Goal: Transaction & Acquisition: Purchase product/service

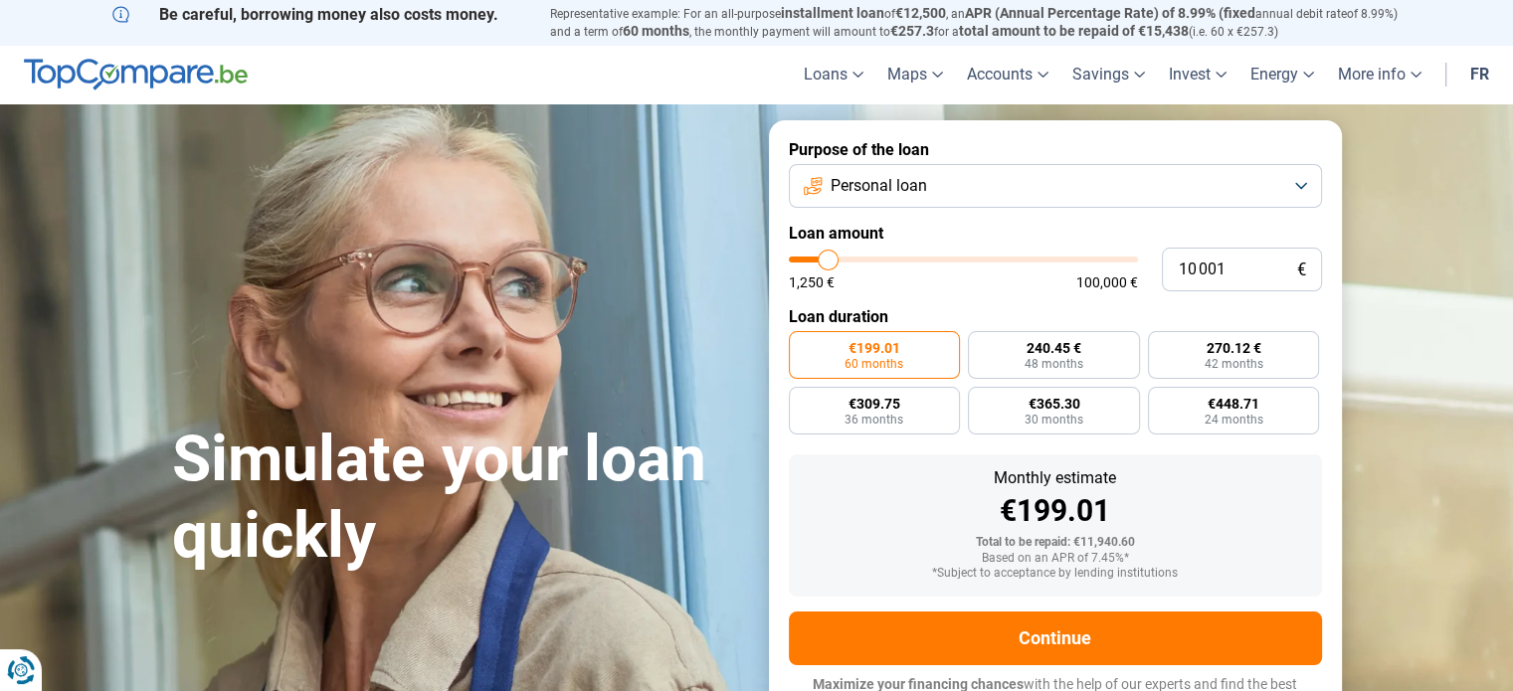
click at [1268, 179] on button "Personal loan" at bounding box center [1055, 186] width 533 height 44
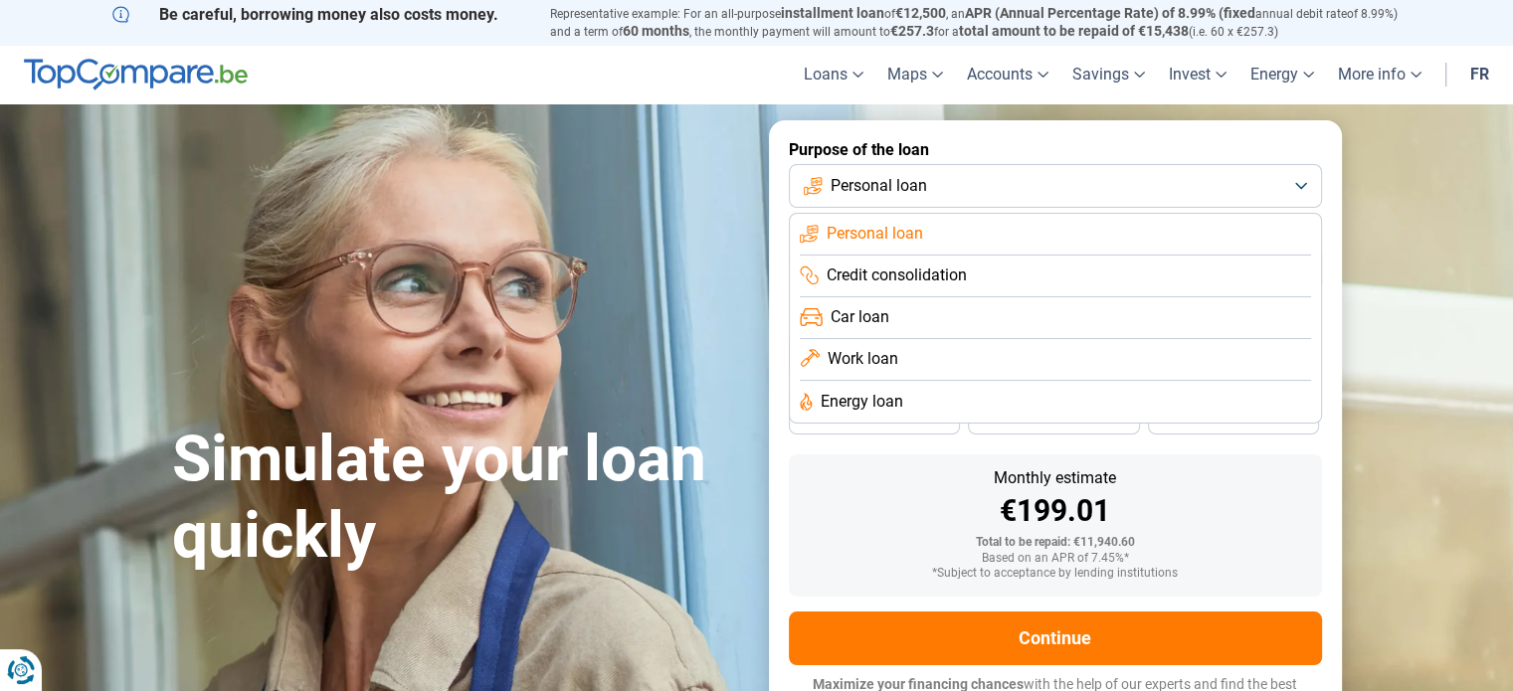
click at [954, 317] on li "Car loan" at bounding box center [1055, 318] width 511 height 42
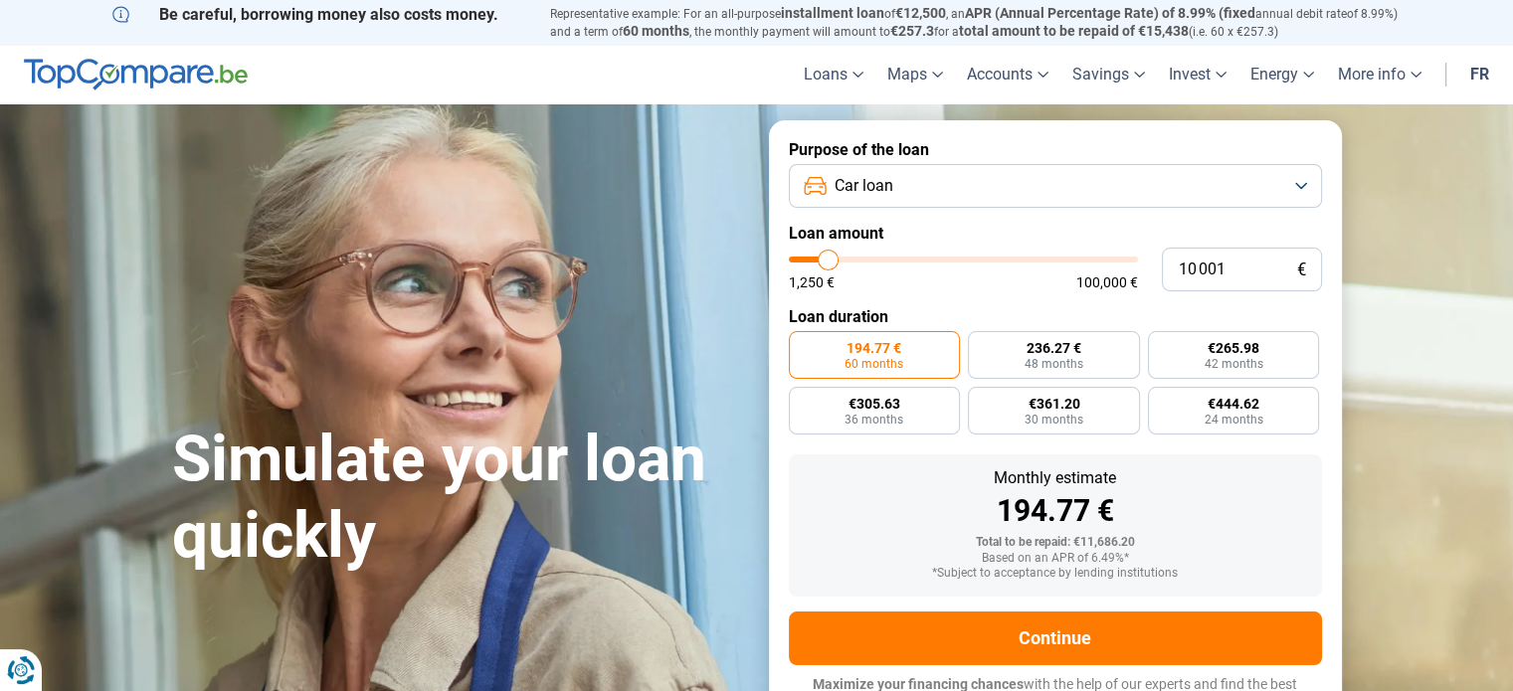
scroll to position [25, 0]
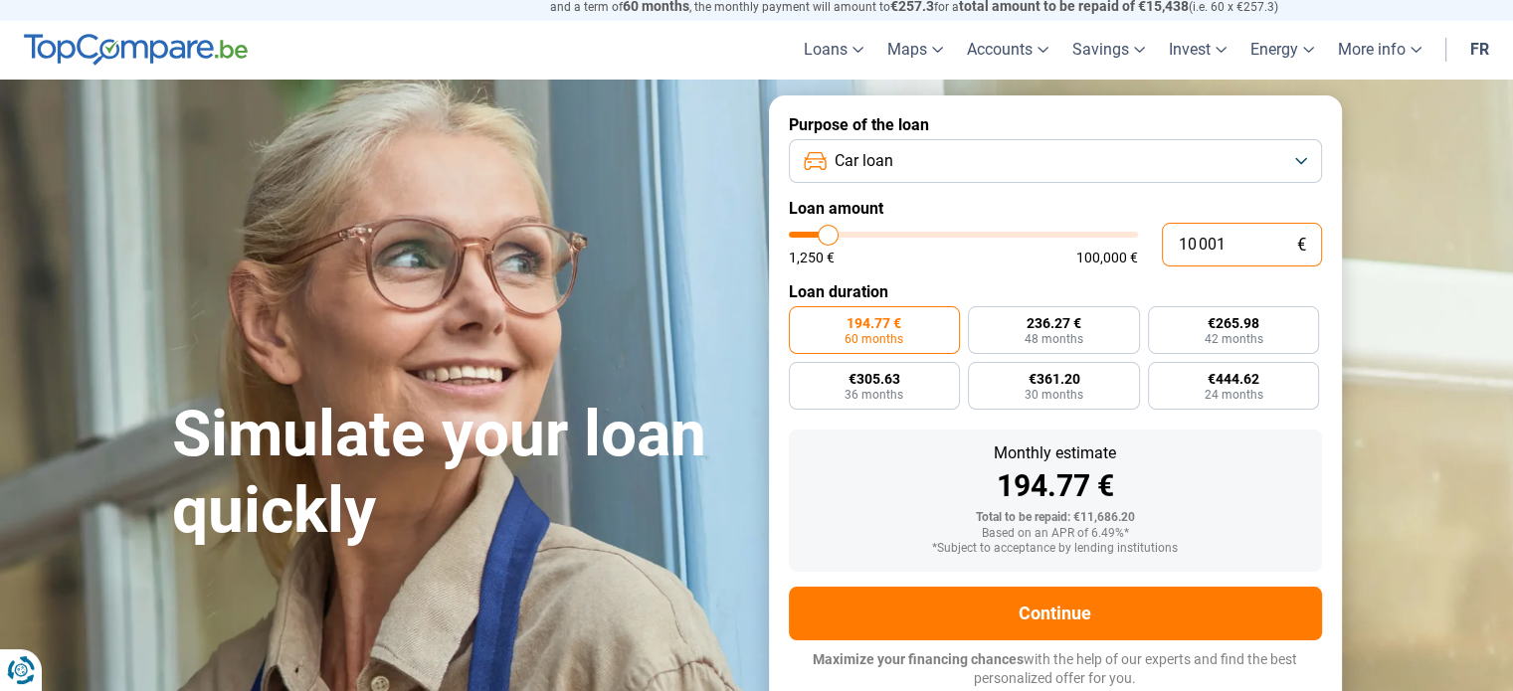
click at [1209, 246] on input "10 001" at bounding box center [1242, 245] width 160 height 44
type input "3"
type input "1250"
type input "35"
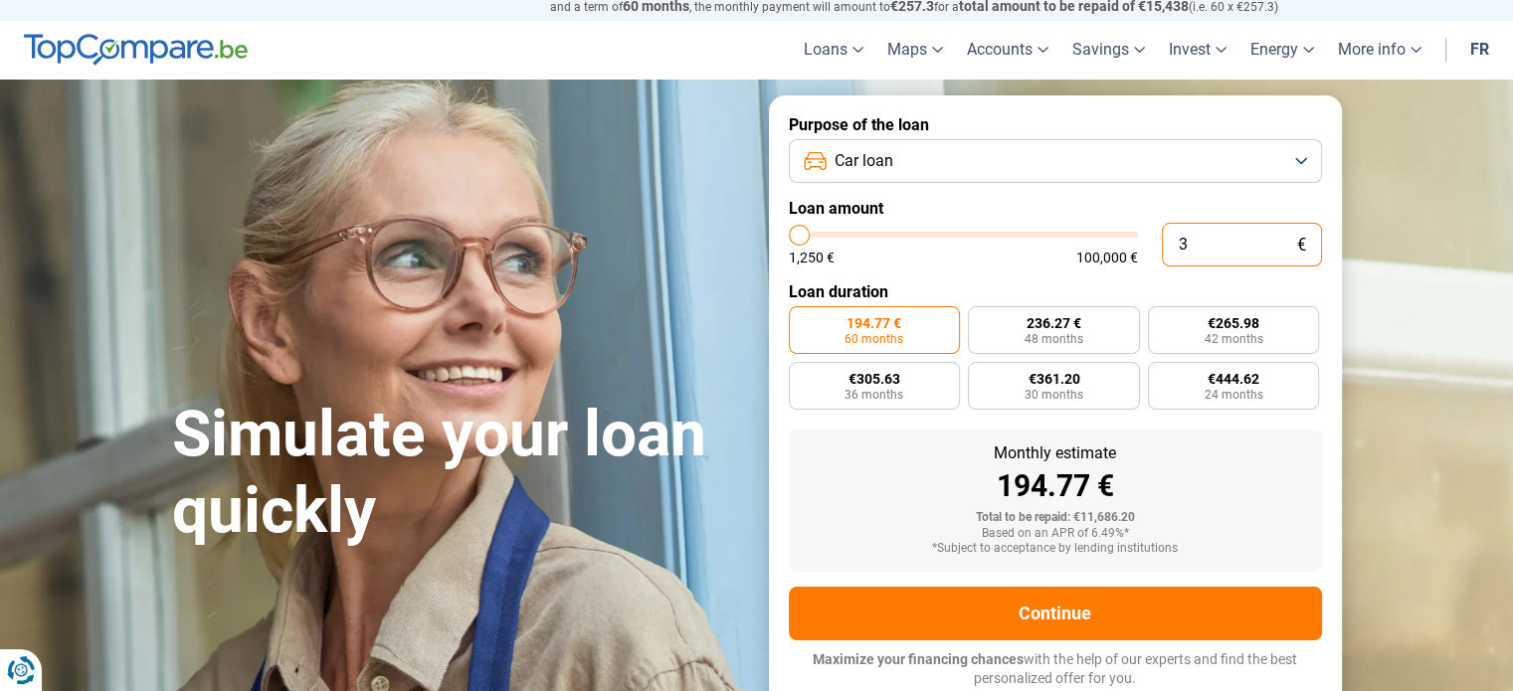
type input "1250"
type input "350"
type input "1250"
type input "3 500"
type input "3500"
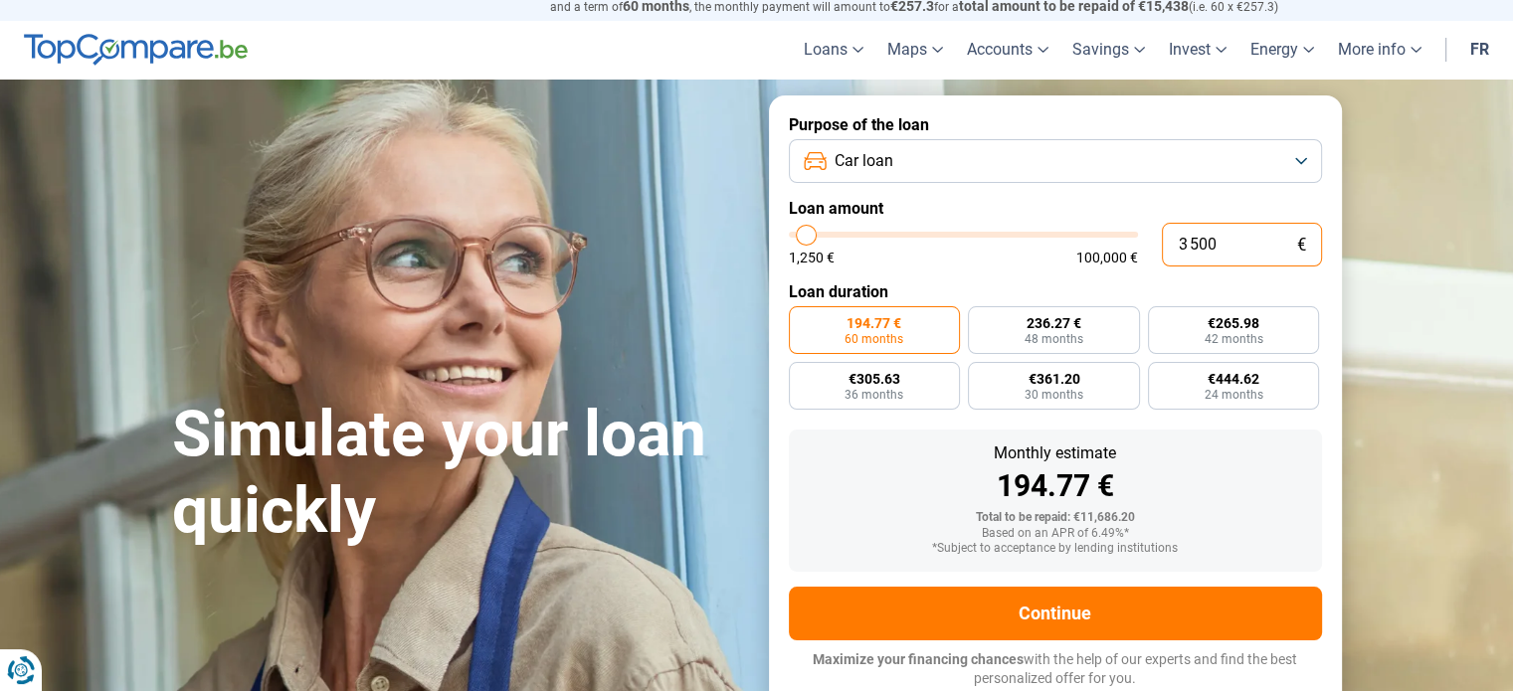
type input "35 000"
type input "35000"
radio input "false"
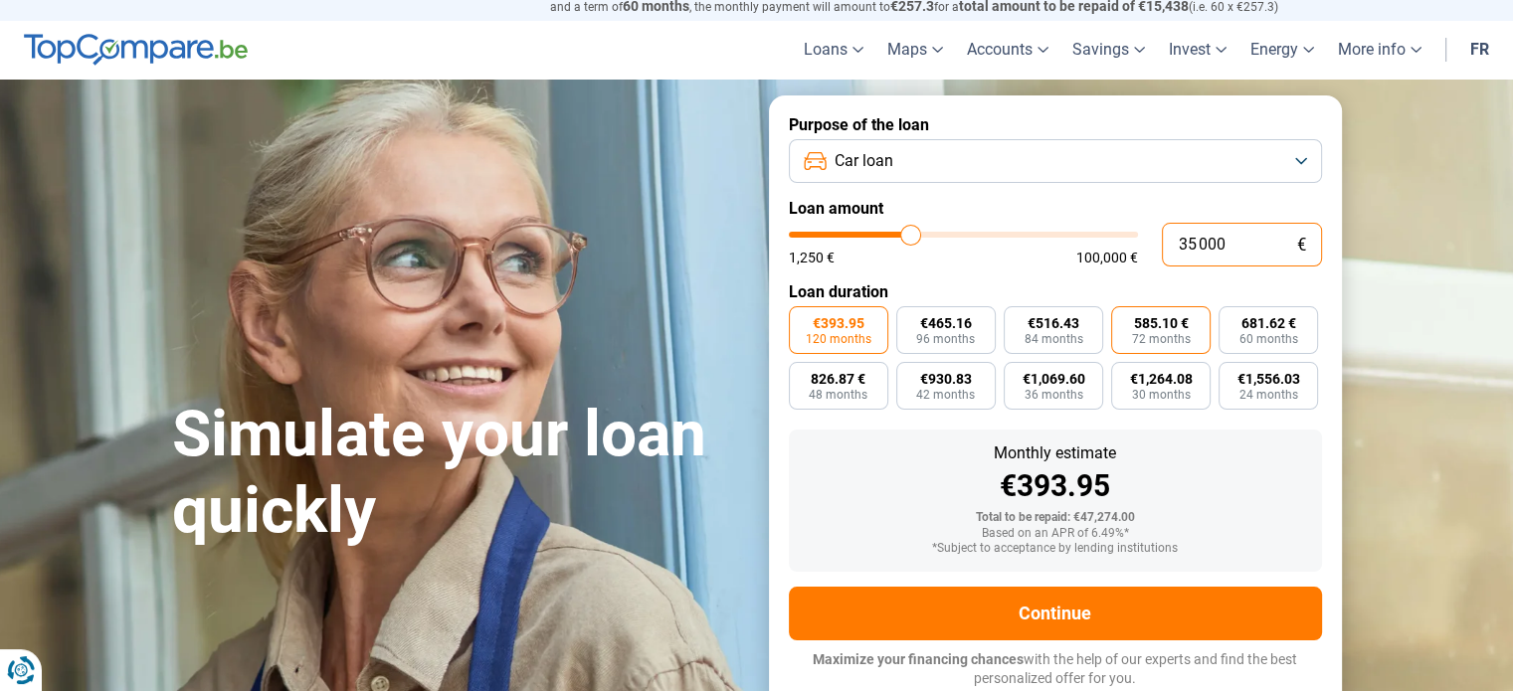
type input "35 000"
click at [1176, 336] on font "72 months" at bounding box center [1161, 339] width 59 height 14
click at [1124, 319] on input "585.10 € 72 months" at bounding box center [1117, 312] width 13 height 13
radio input "true"
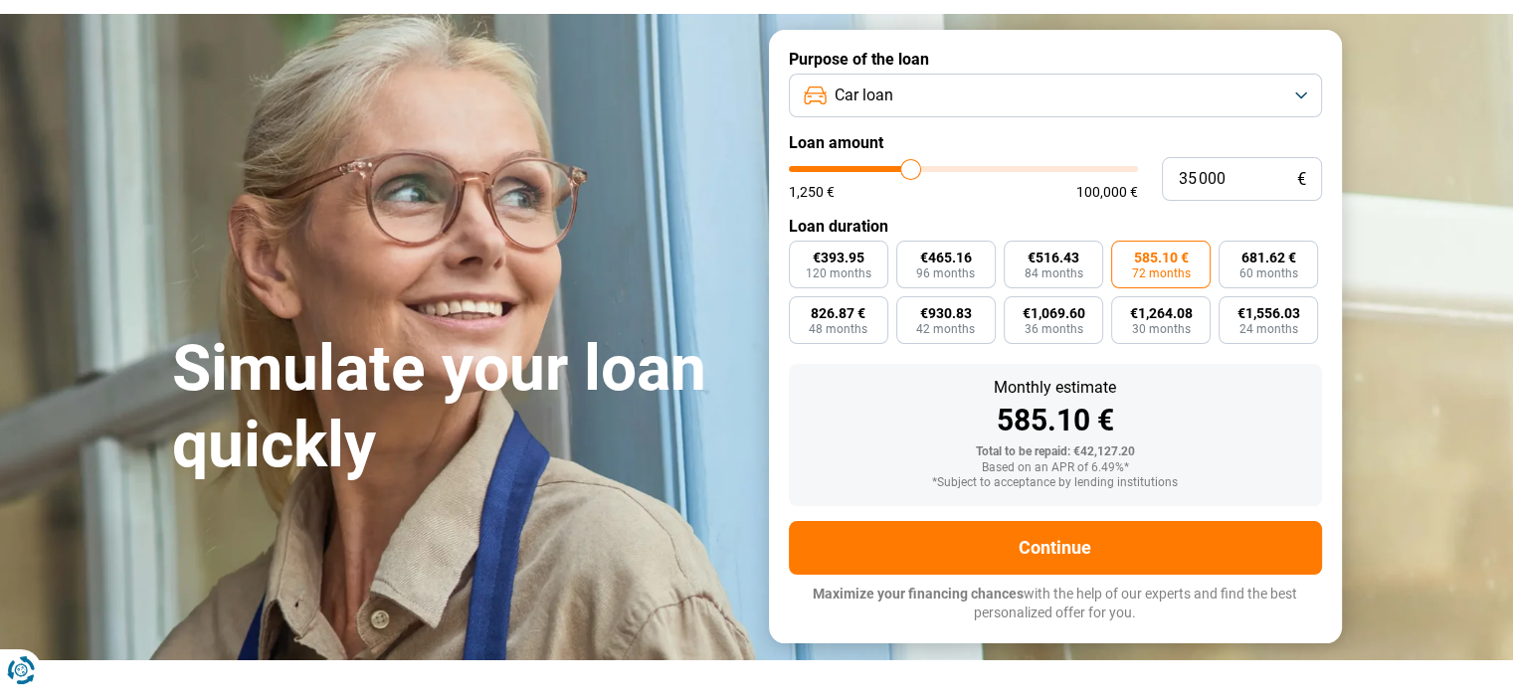
scroll to position [124, 0]
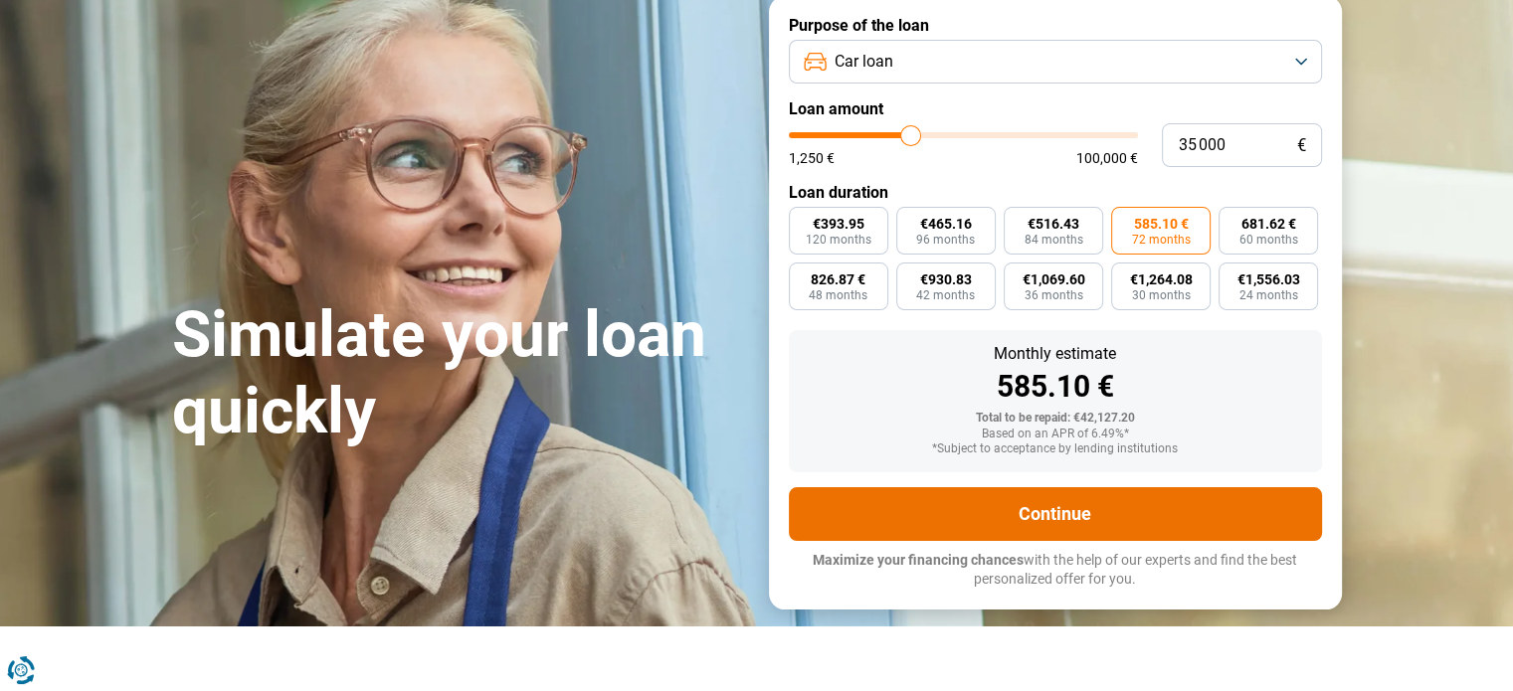
click at [1033, 507] on font "Continue" at bounding box center [1054, 513] width 73 height 21
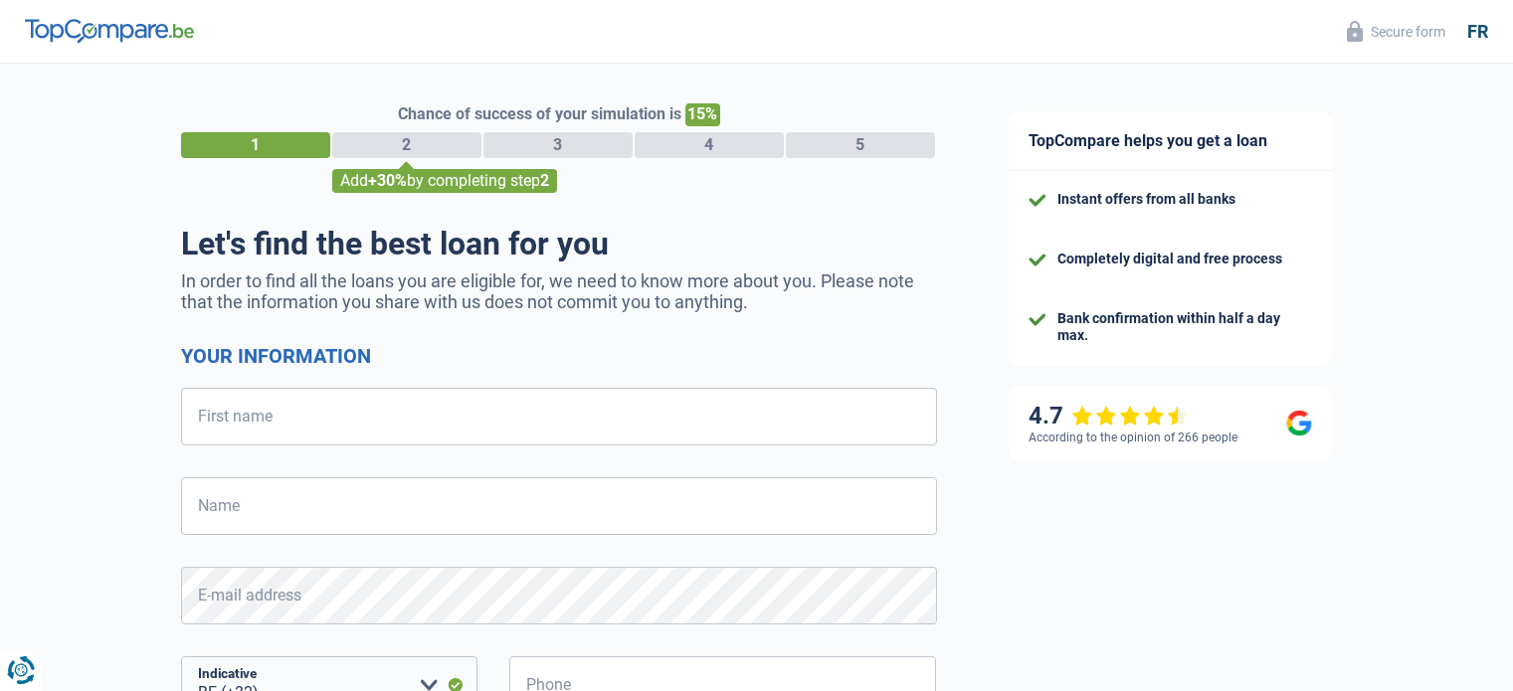
select select "32"
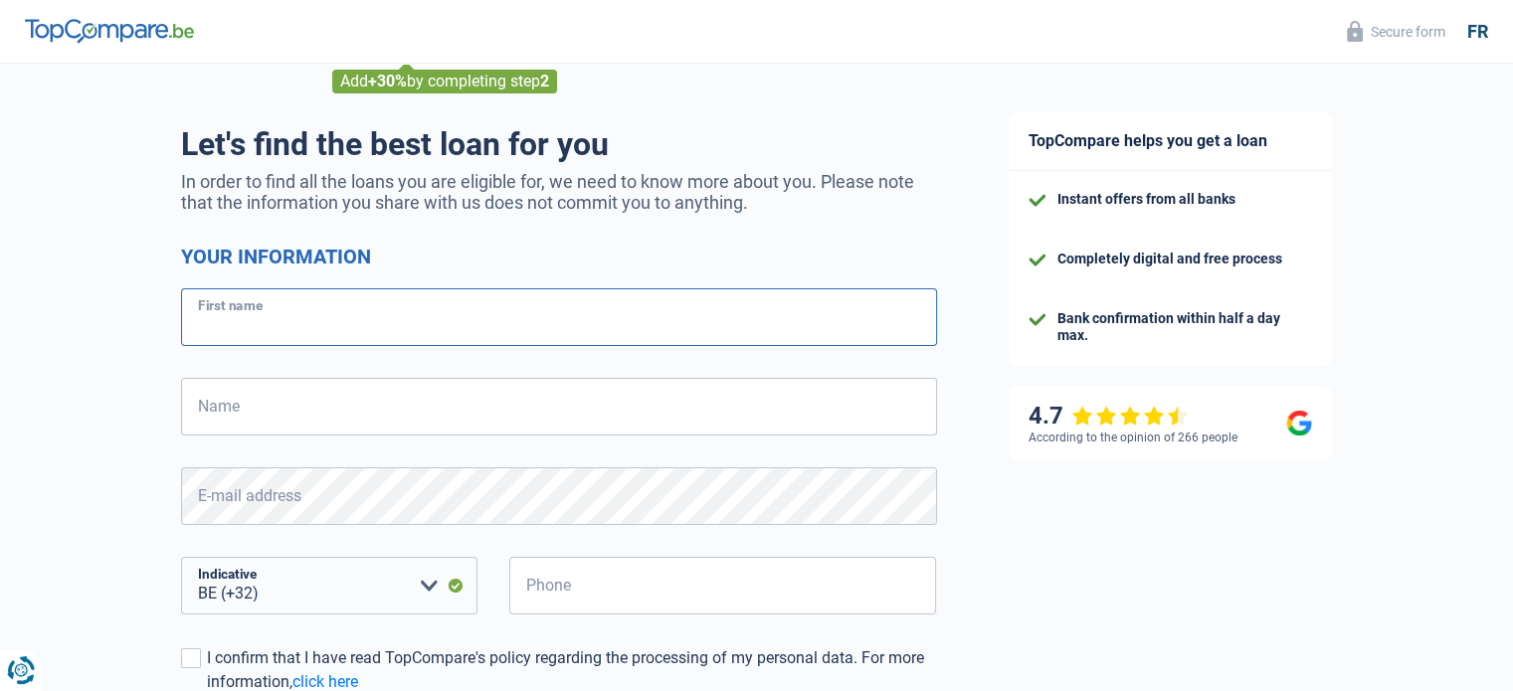
click at [625, 322] on input "First name" at bounding box center [559, 317] width 756 height 58
click at [378, 335] on input "Istvan" at bounding box center [559, 317] width 756 height 58
type input "[PERSON_NAME]"
click at [354, 397] on input "Name" at bounding box center [559, 407] width 756 height 58
type input "Lebics"
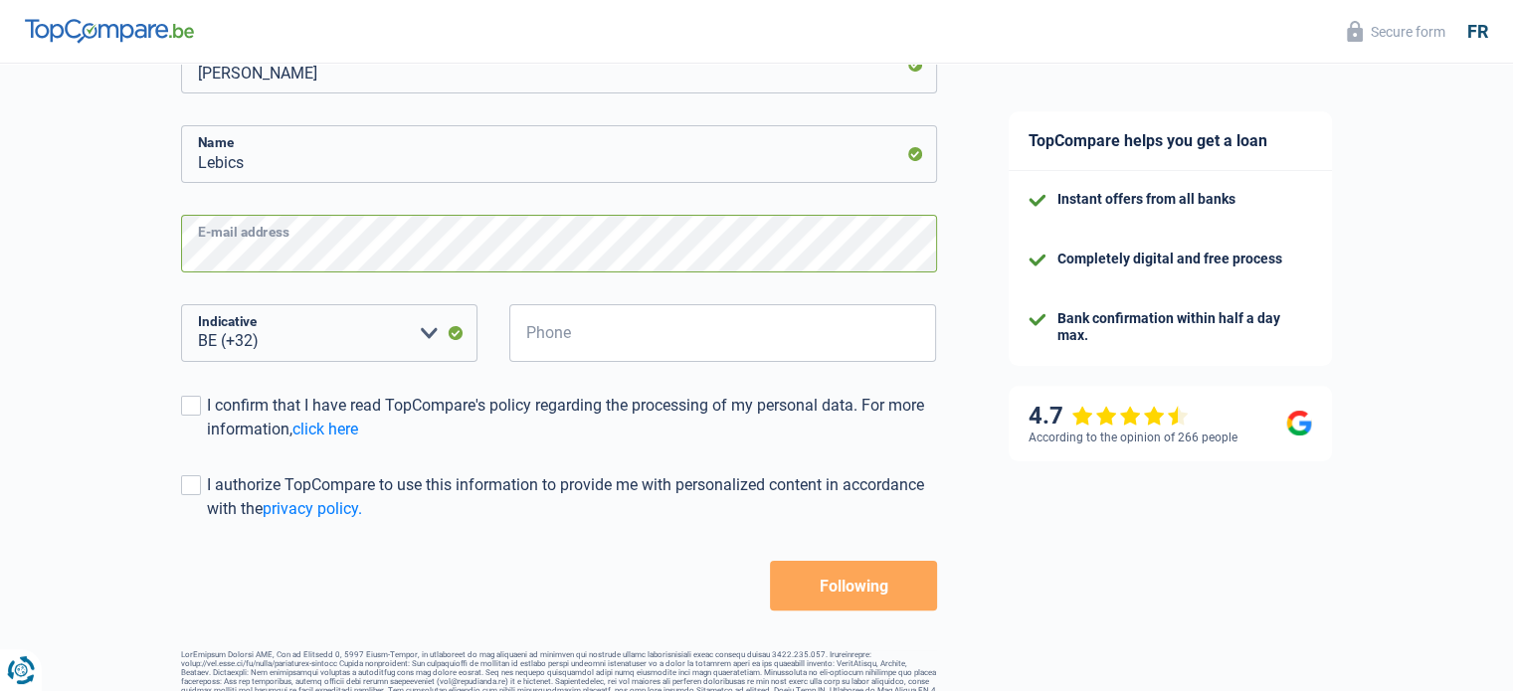
scroll to position [390, 0]
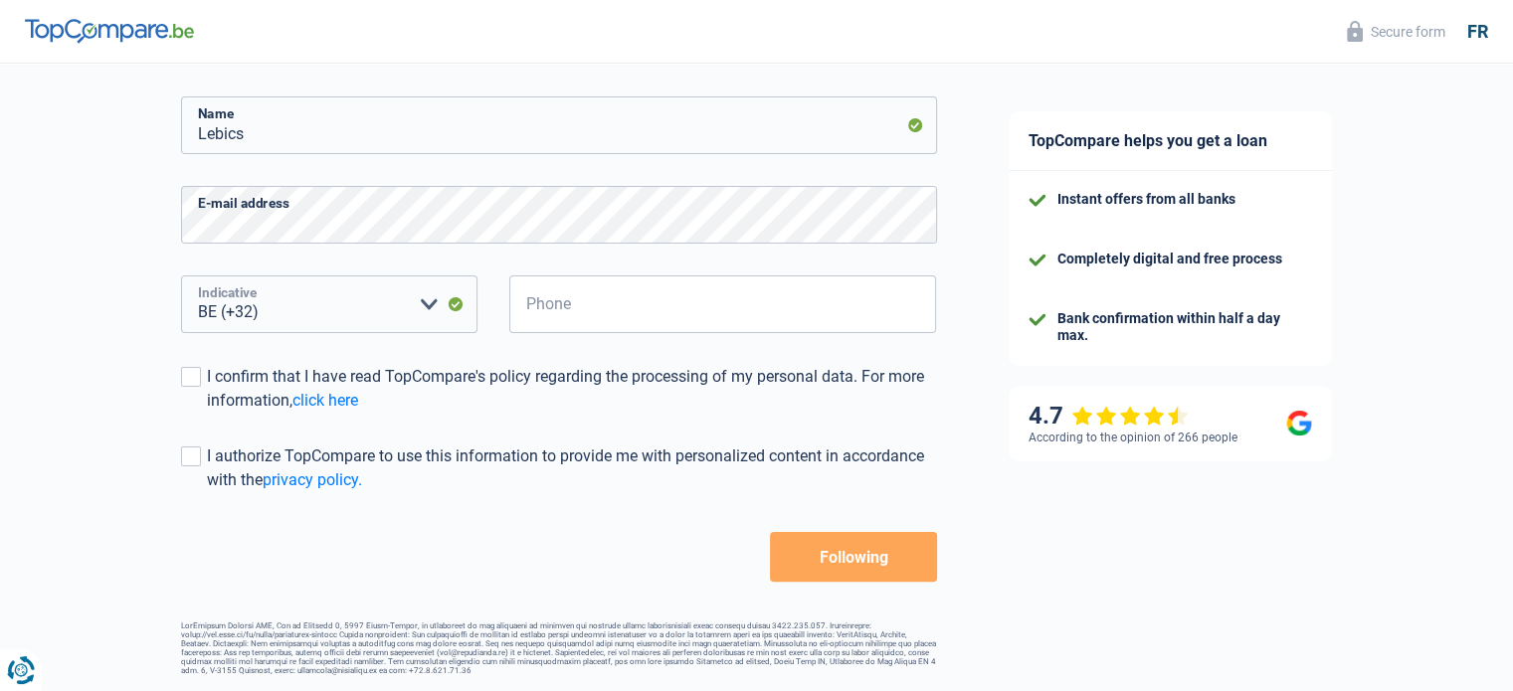
click at [247, 306] on select "BE (+32) LU (+352) Please select an option" at bounding box center [329, 304] width 296 height 58
click at [569, 302] on input "Phone" at bounding box center [723, 304] width 428 height 58
type input "478601406"
click at [188, 369] on span at bounding box center [191, 377] width 20 height 20
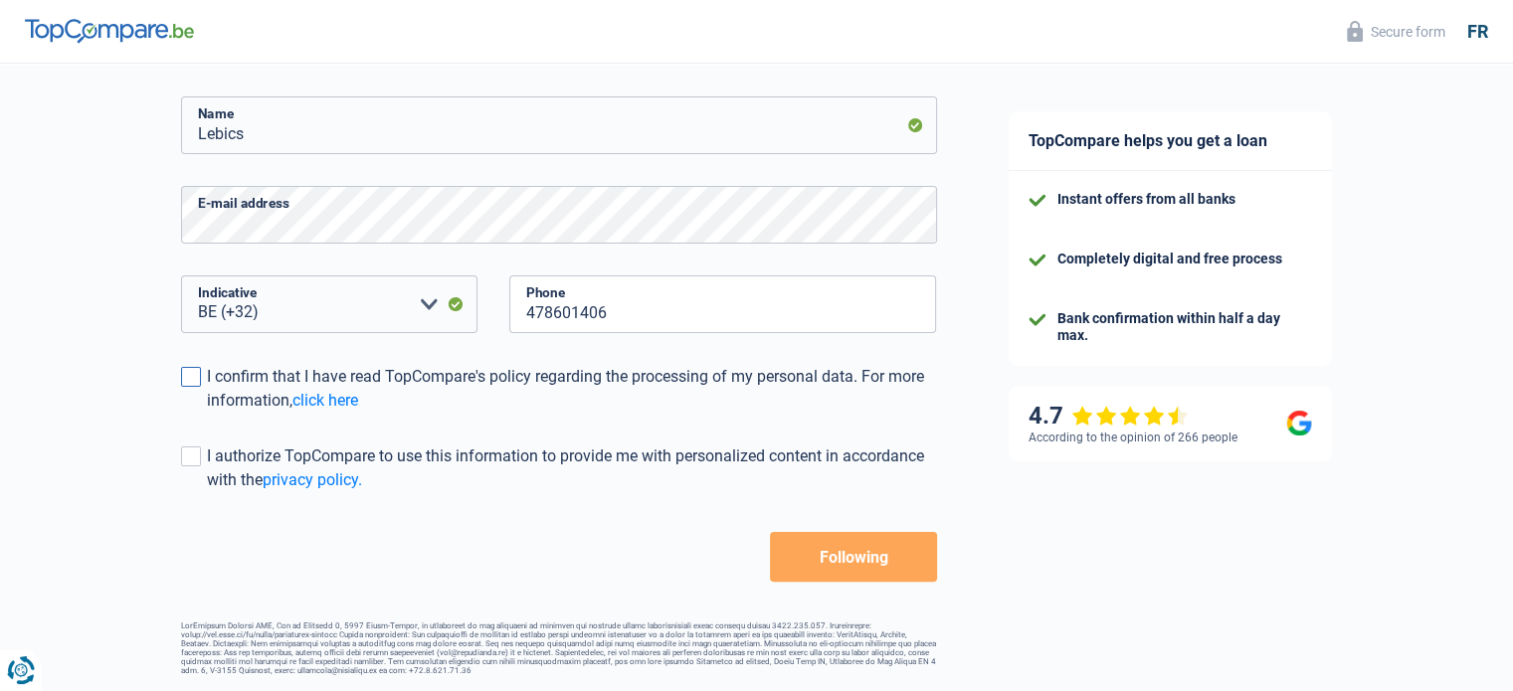
click at [207, 413] on input "I confirm that I have read TopCompare's policy regarding the processing of my p…" at bounding box center [207, 413] width 0 height 0
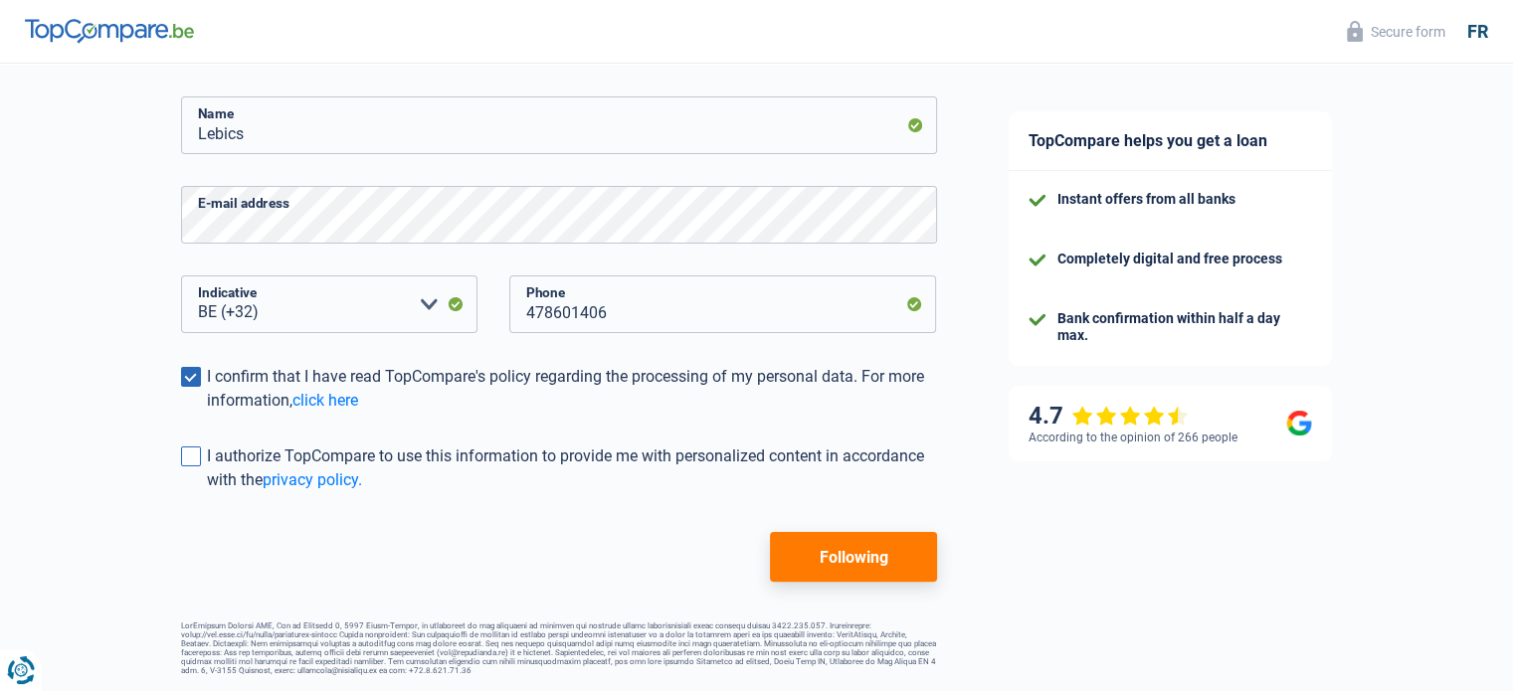
click at [184, 459] on label "I authorize TopCompare to use this information to provide me with personalized …" at bounding box center [559, 469] width 756 height 48
click at [207, 492] on input "I authorize TopCompare to use this information to provide me with personalized …" at bounding box center [207, 492] width 0 height 0
click at [915, 532] on button "Following" at bounding box center [853, 557] width 166 height 50
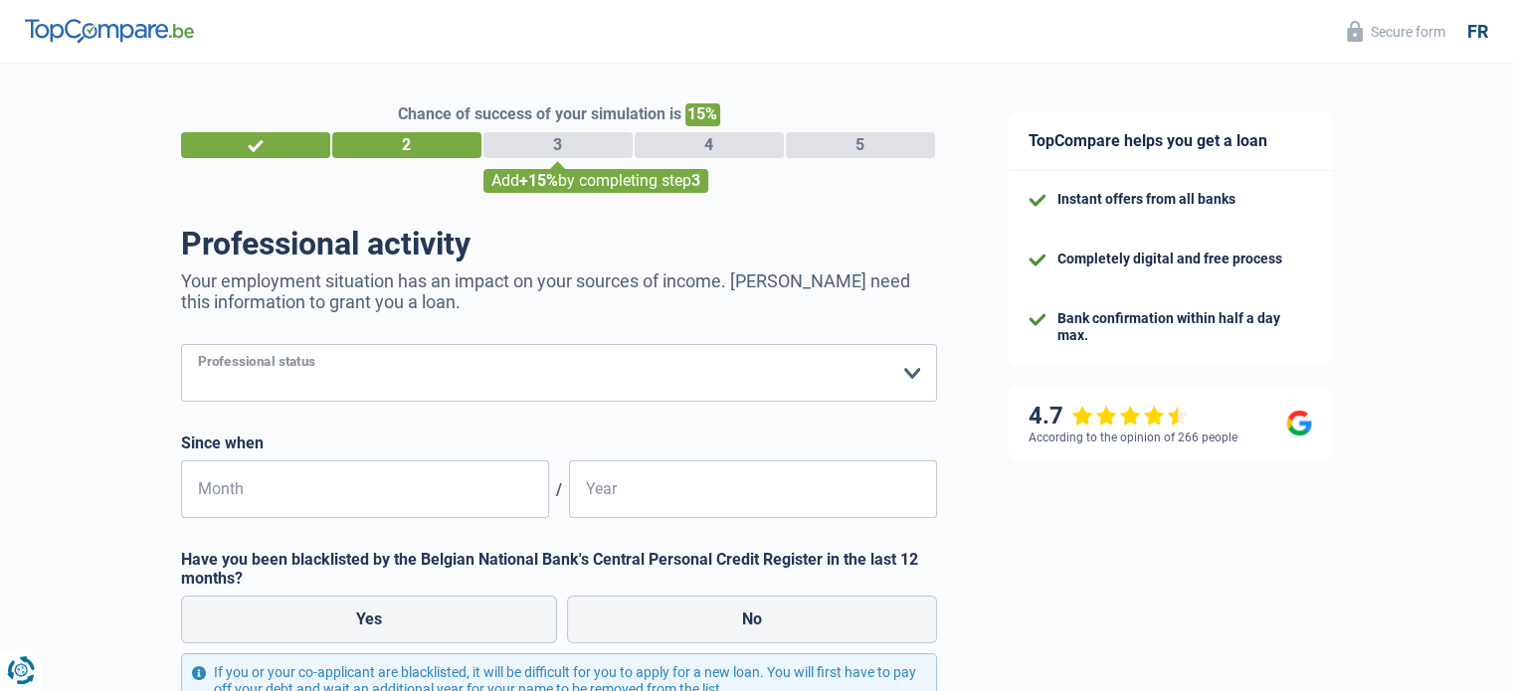
click at [912, 373] on select "Worker Private employee Public employee Invalid Independent Retired Unemployed …" at bounding box center [559, 373] width 756 height 58
select select "worker"
click at [181, 345] on select "Worker Private employee Public employee Invalid Independent Retired Unemployed …" at bounding box center [559, 373] width 756 height 58
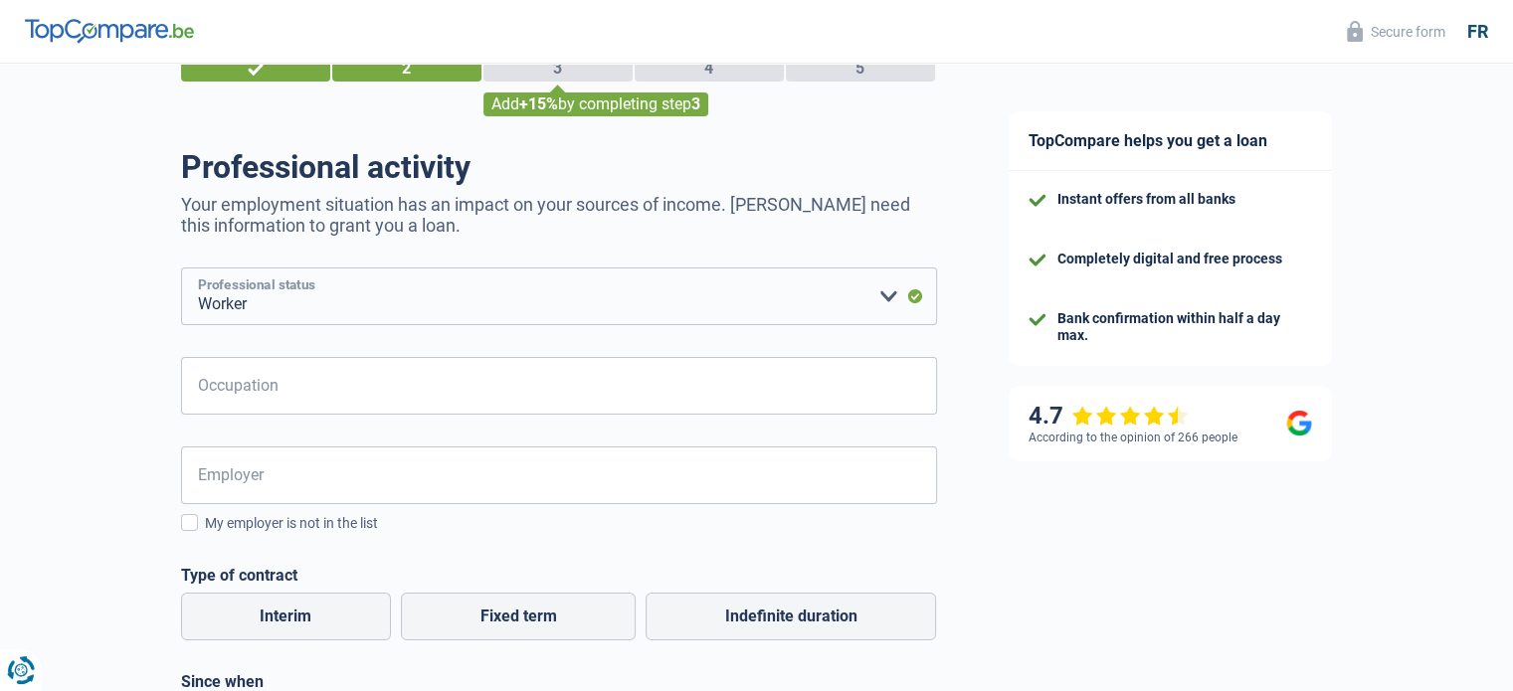
scroll to position [199, 0]
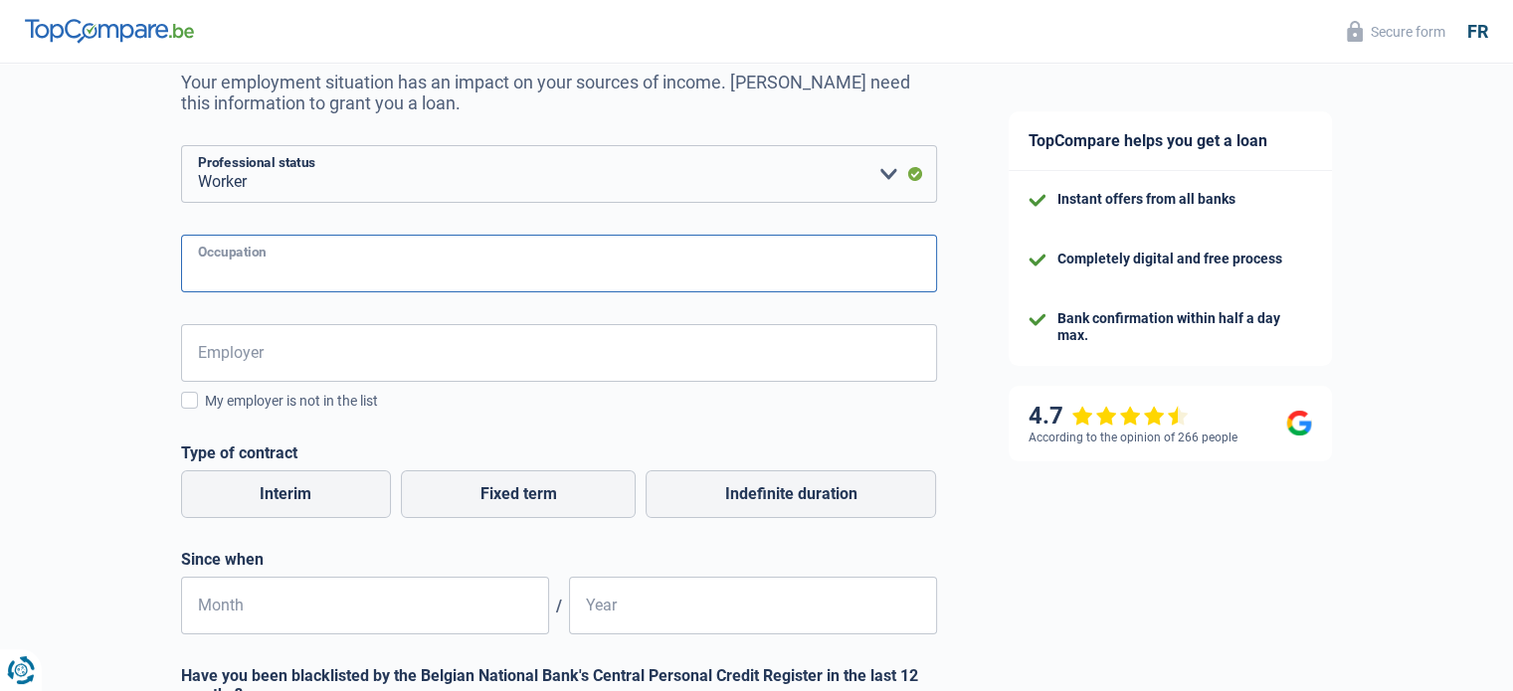
click at [633, 286] on input "Occupation" at bounding box center [559, 264] width 756 height 58
type input "EHS Supervisor"
click at [517, 345] on input "Employer" at bounding box center [559, 353] width 756 height 58
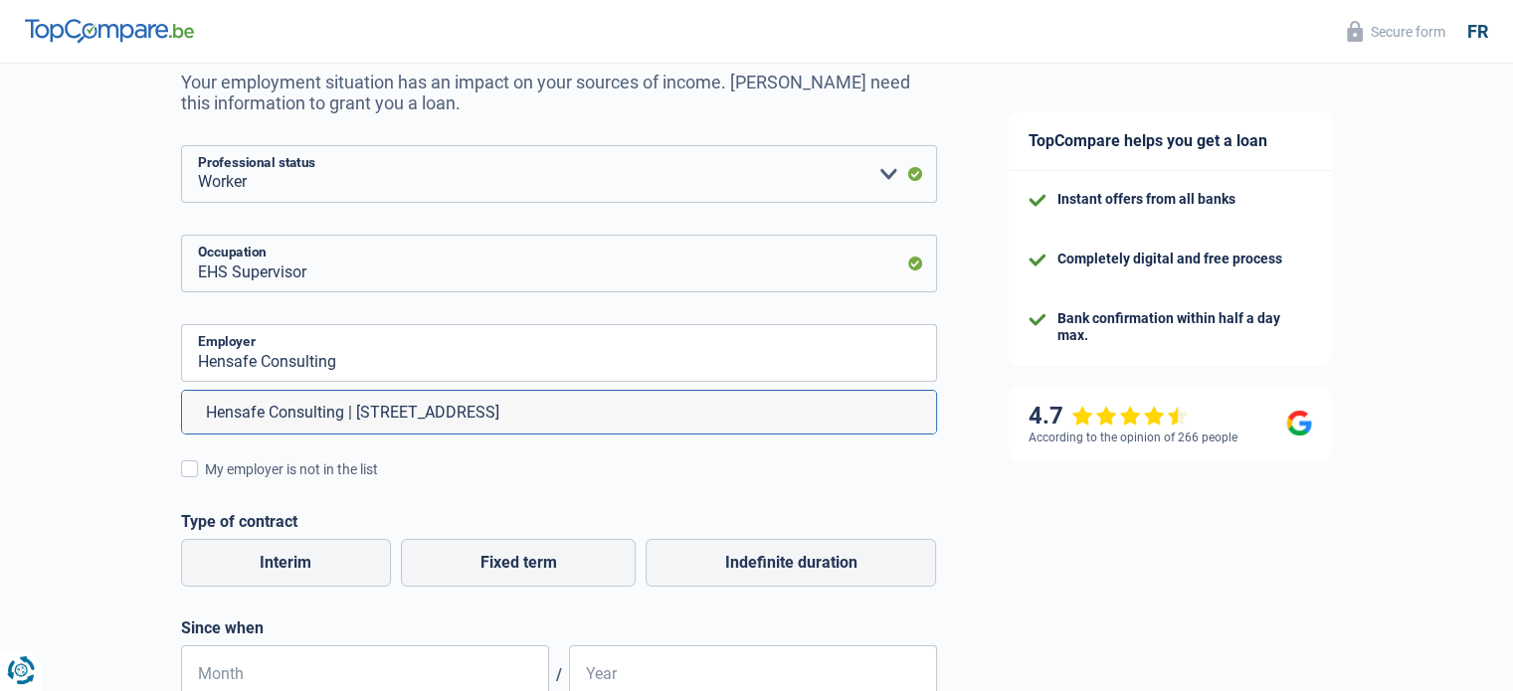
click at [493, 424] on li "Hensafe Consulting | Rue des Capucins, 15 | 7000 - Mons" at bounding box center [559, 412] width 754 height 43
type input "Hensafe Consulting | Rue des Capucins, 15 | 7000 - Mons"
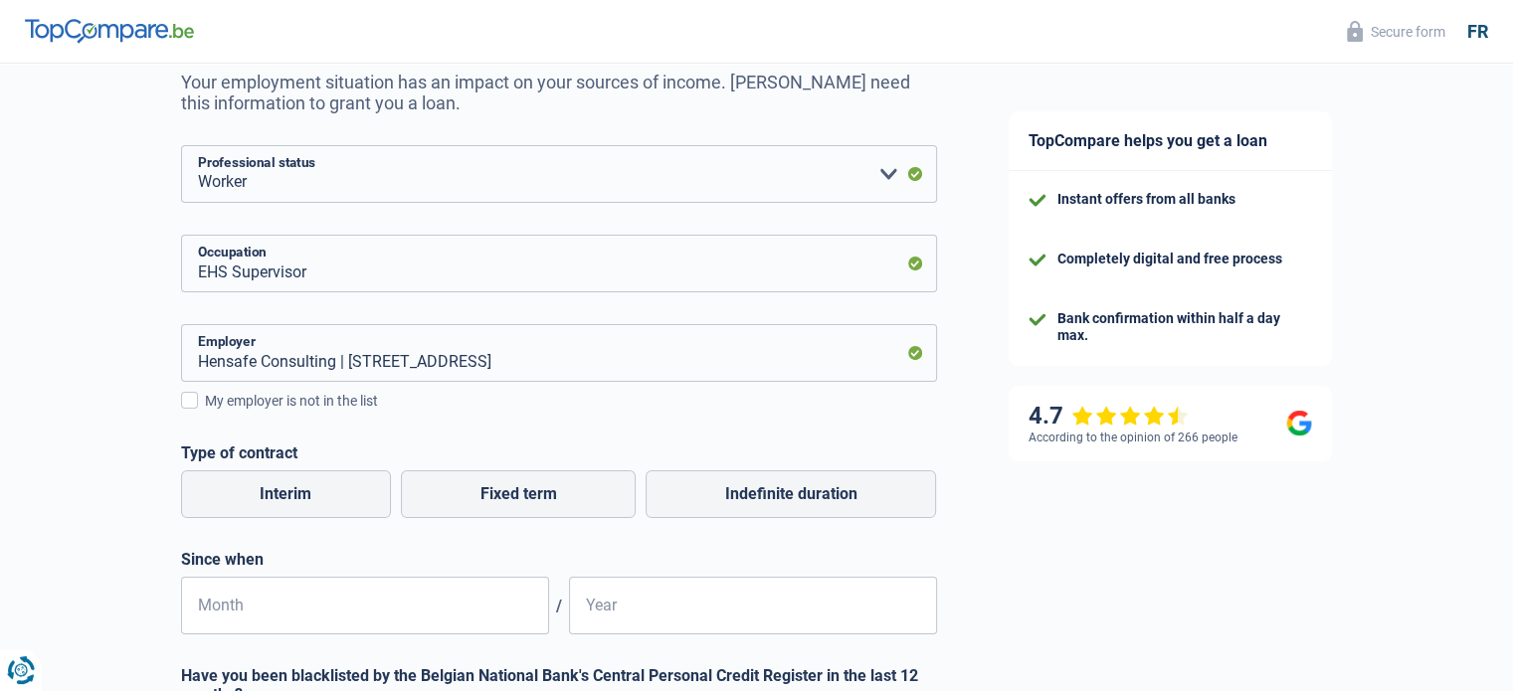
scroll to position [398, 0]
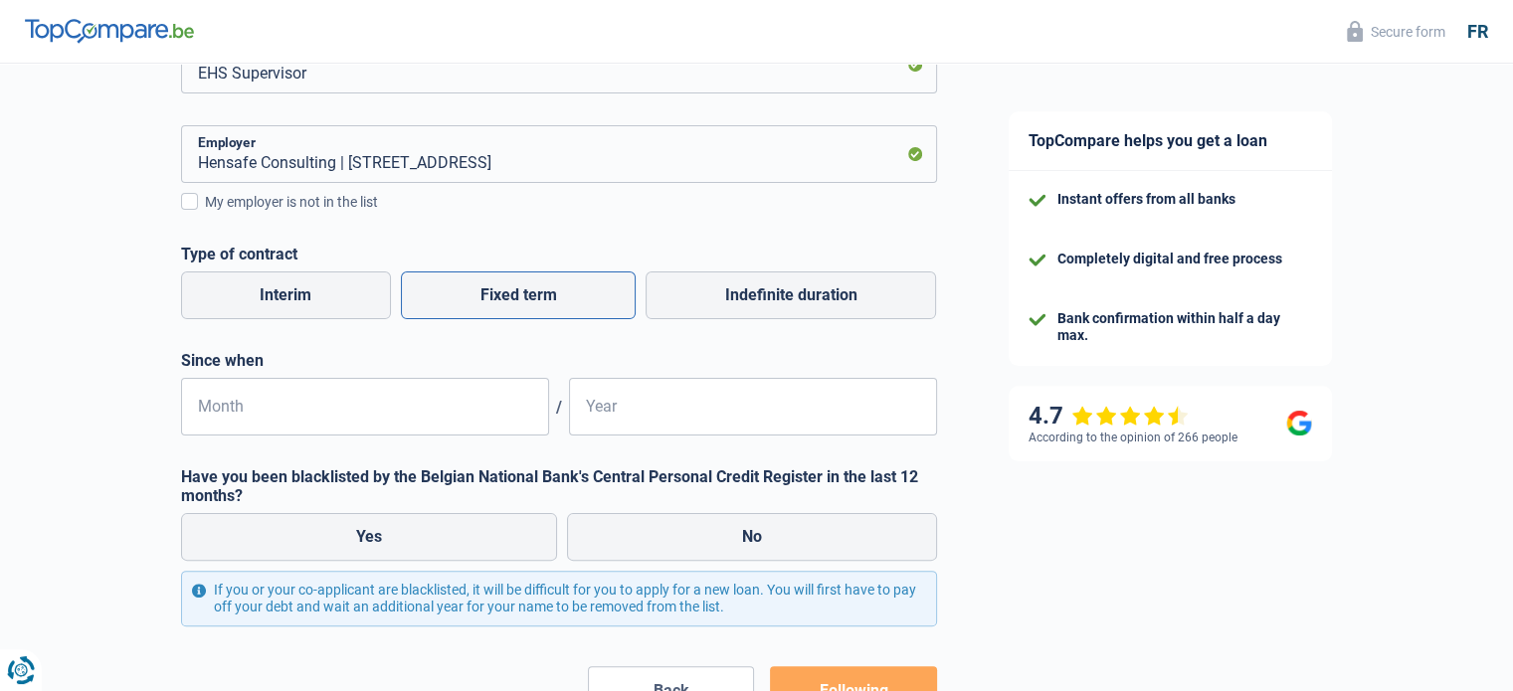
click at [513, 303] on font "Fixed term" at bounding box center [517, 294] width 77 height 19
click at [513, 303] on input "Fixed term" at bounding box center [518, 295] width 235 height 48
radio input "true"
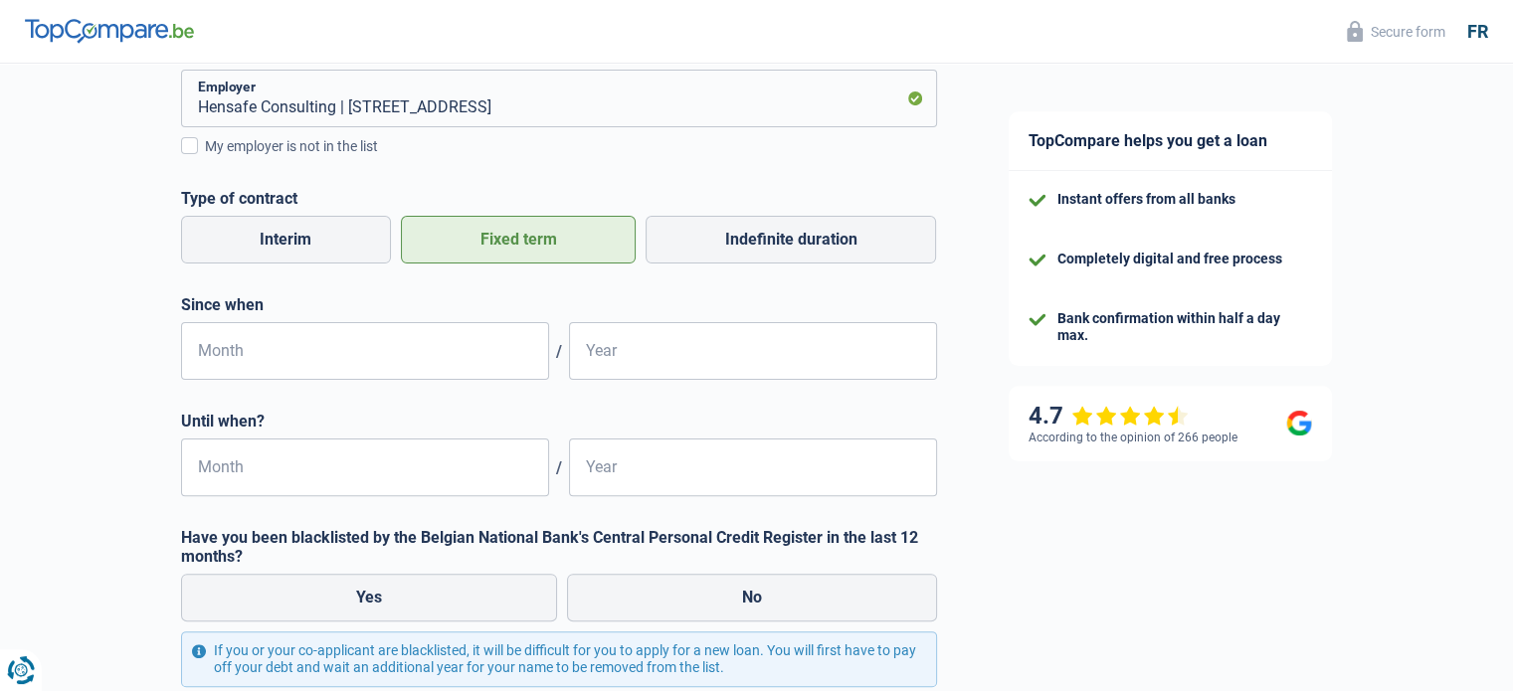
scroll to position [497, 0]
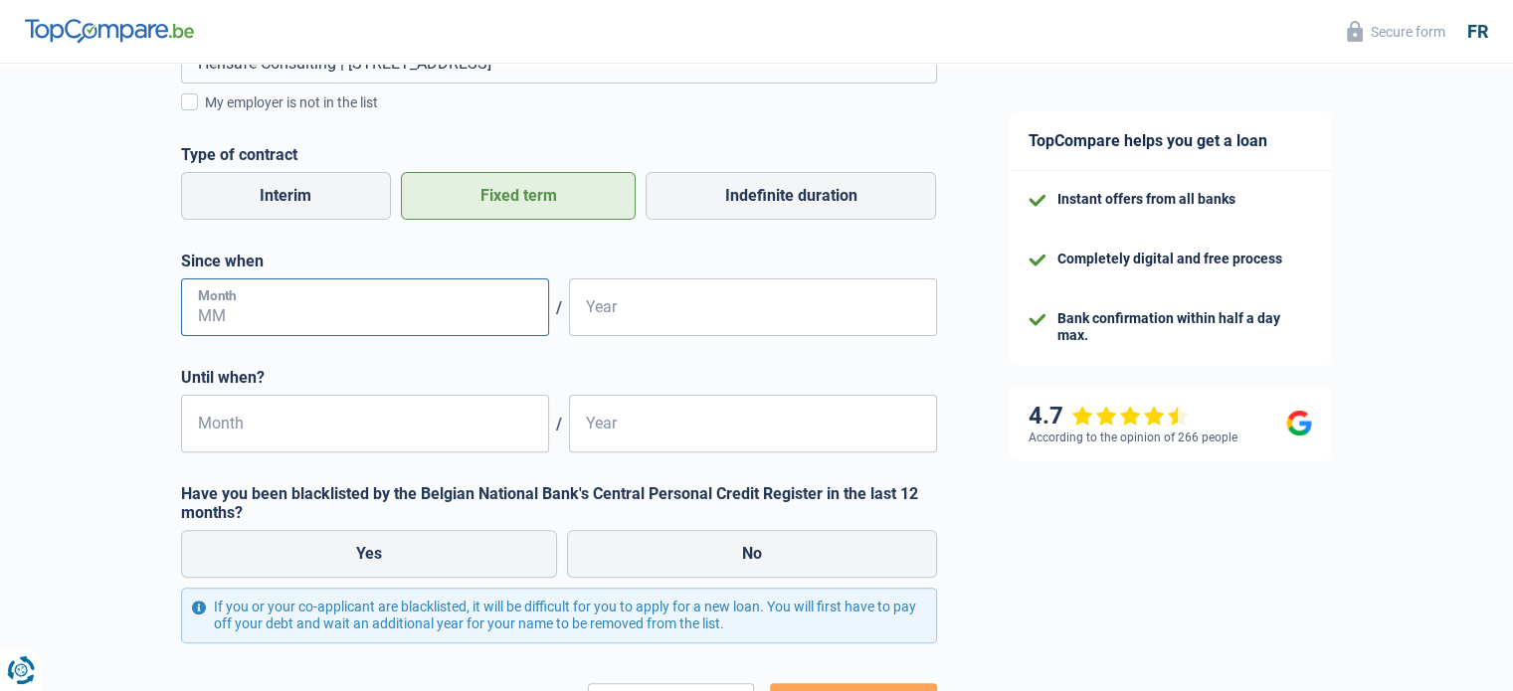
click at [412, 313] on input "Month" at bounding box center [365, 307] width 368 height 58
type input "02"
type input "2024"
click at [414, 366] on div "Hensafe Consulting | Rue des Capucins, 15 | 7000 - Mons Employer My employer is…" at bounding box center [559, 239] width 756 height 427
click at [641, 537] on label "No" at bounding box center [752, 554] width 370 height 48
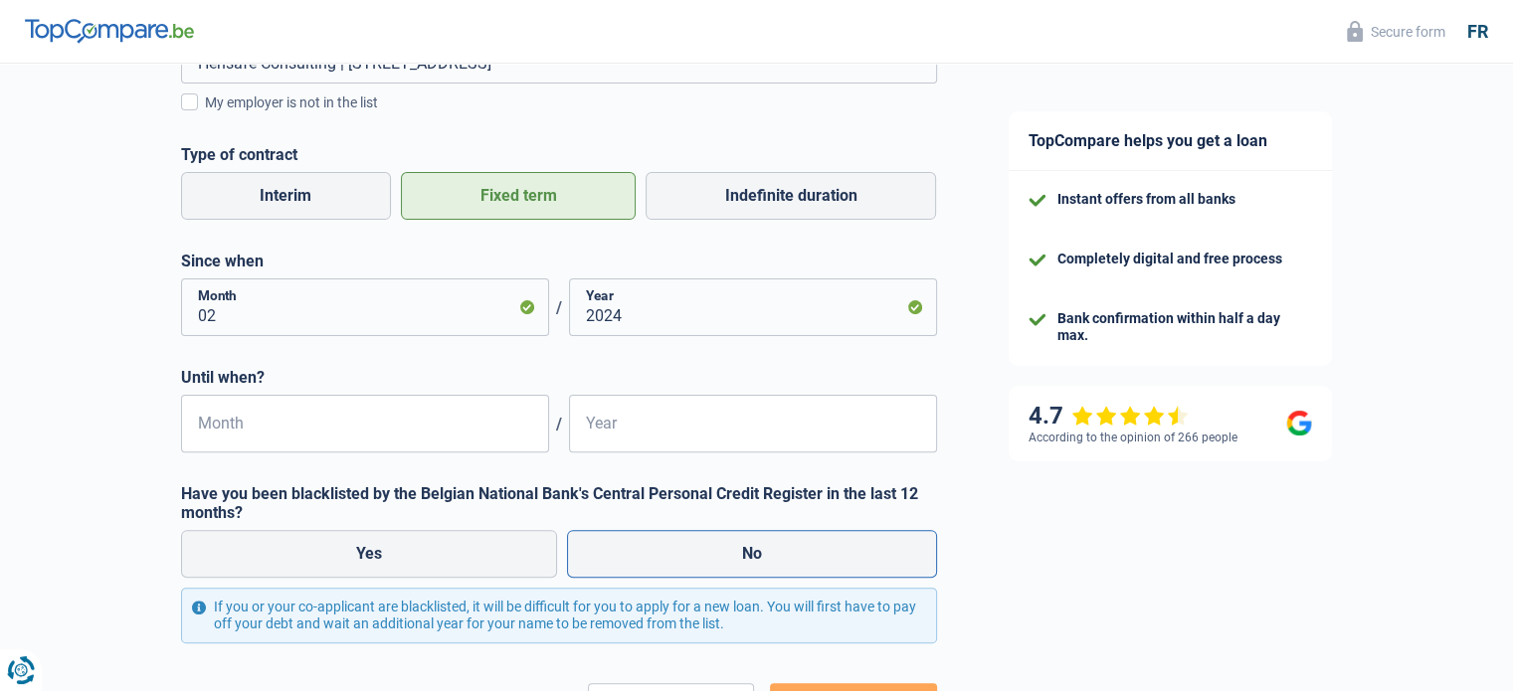
click at [641, 537] on input "No" at bounding box center [752, 554] width 370 height 48
radio input "true"
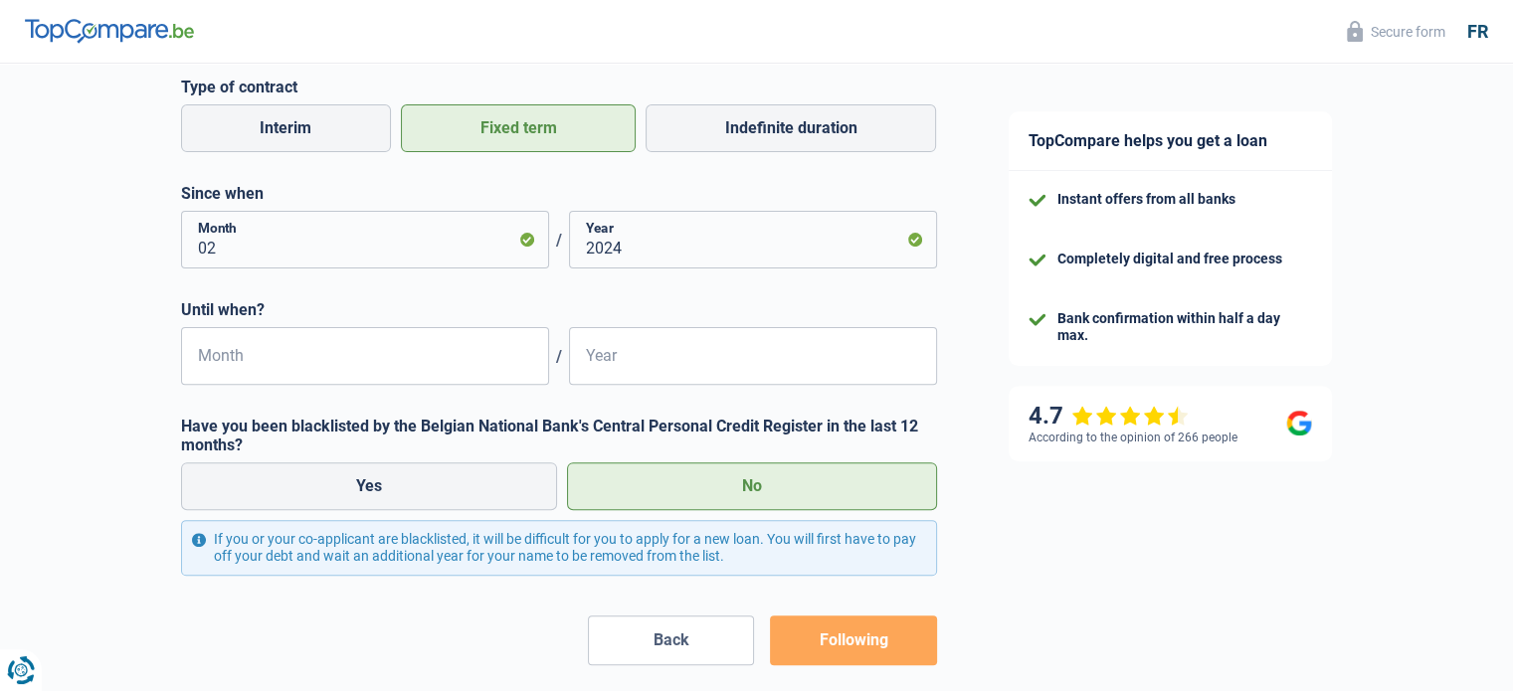
scroll to position [657, 0]
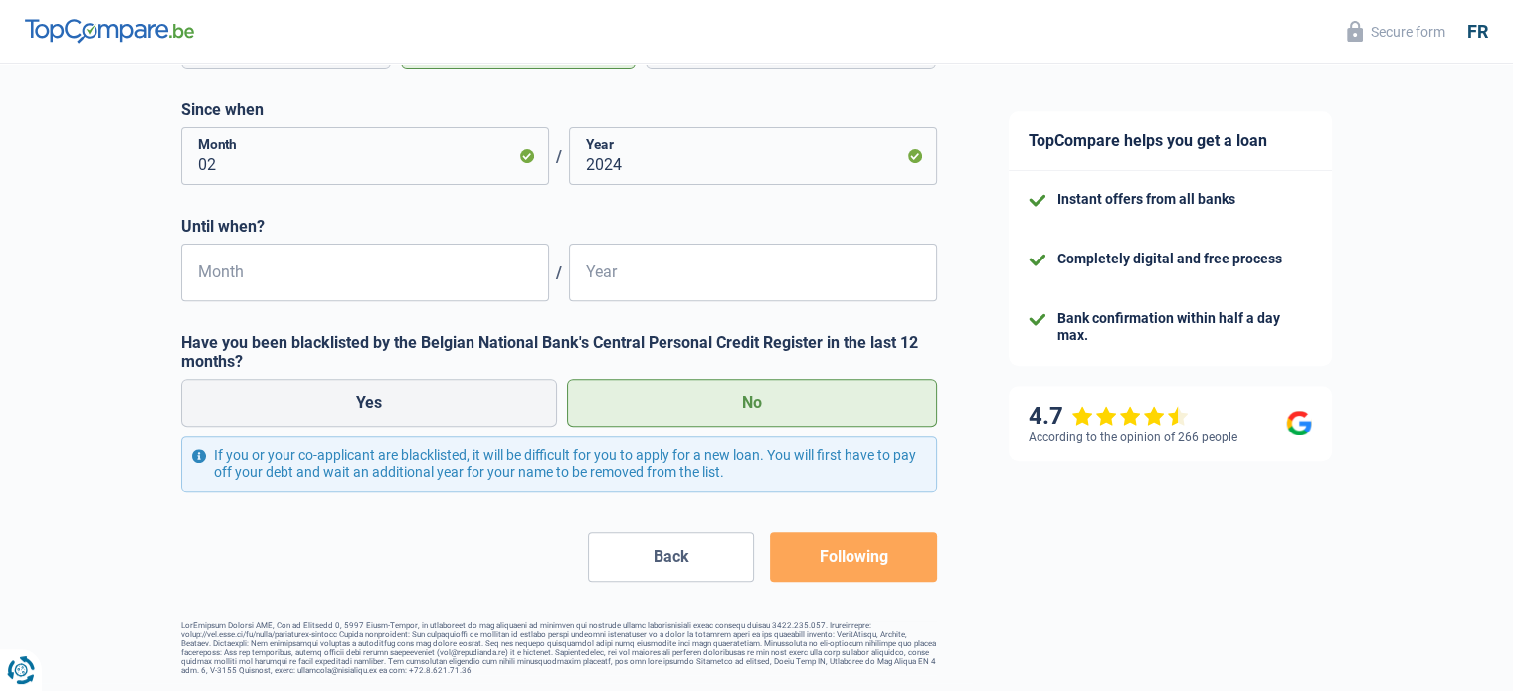
click at [907, 533] on button "Following" at bounding box center [853, 557] width 166 height 50
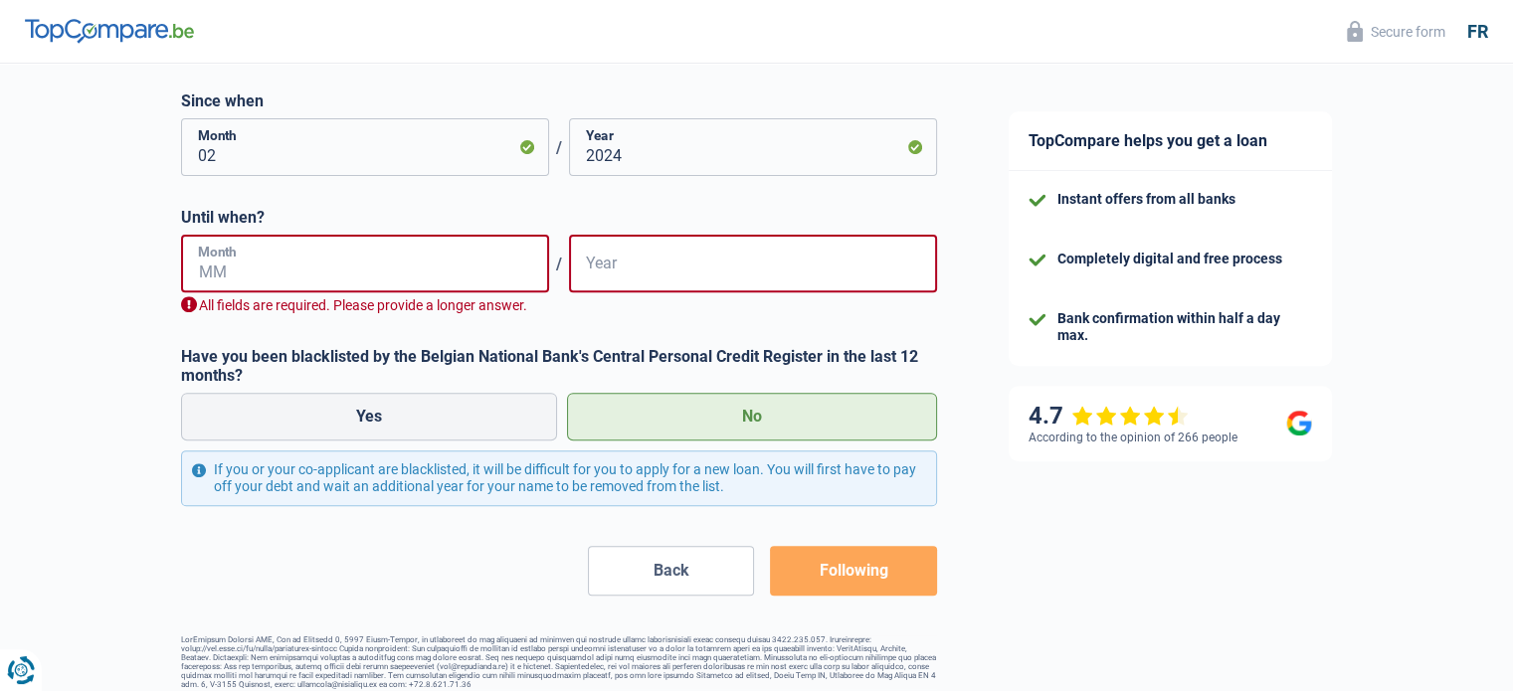
click at [430, 281] on input "Month" at bounding box center [365, 264] width 368 height 58
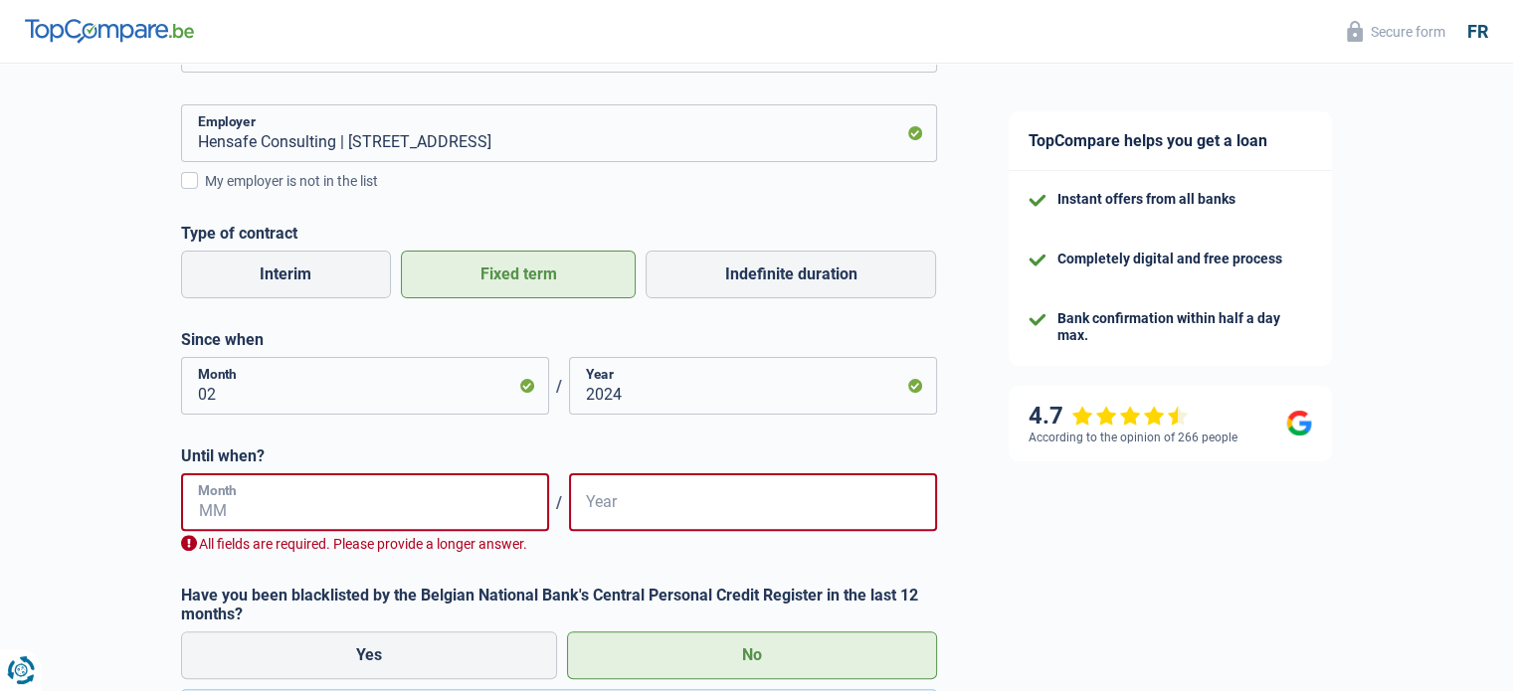
scroll to position [359, 0]
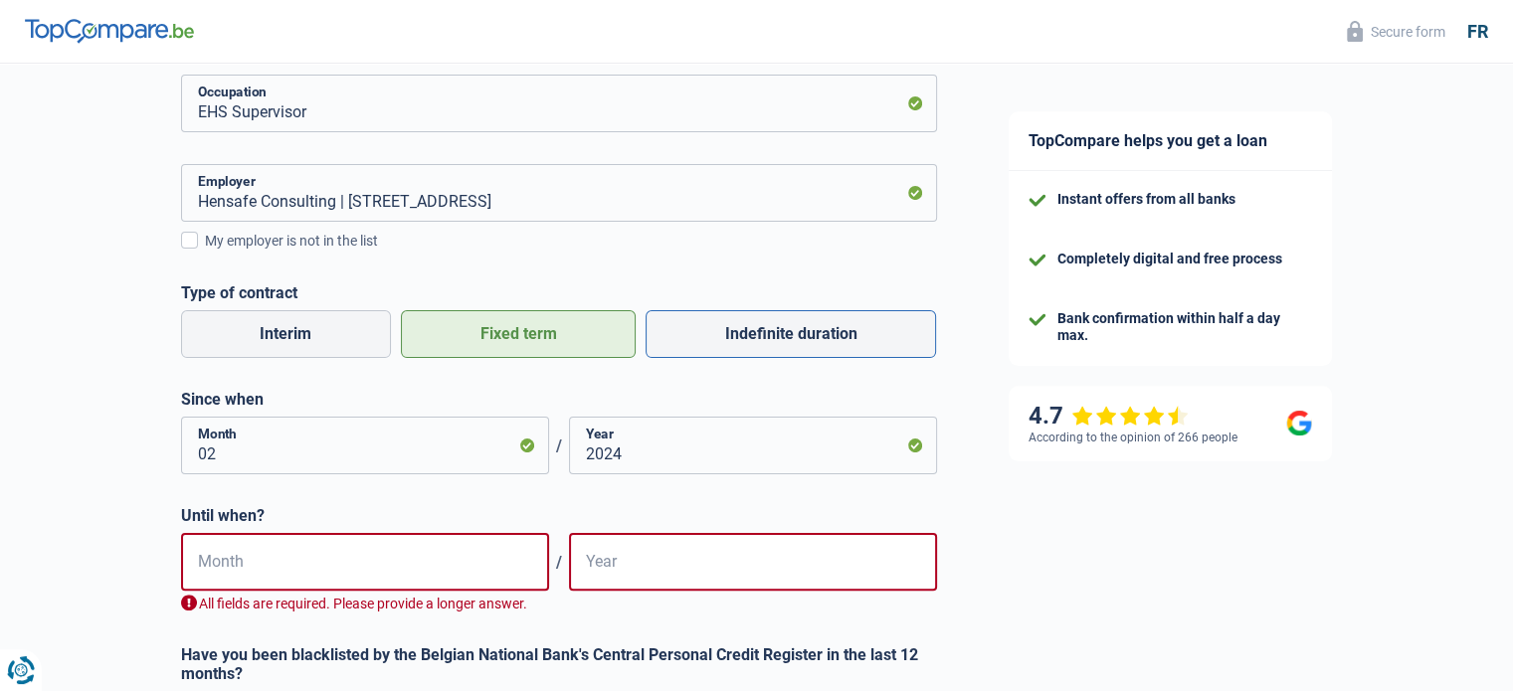
click at [808, 349] on label "Indefinite duration" at bounding box center [790, 334] width 290 height 48
click at [808, 349] on input "Indefinite duration" at bounding box center [790, 334] width 290 height 48
radio input "true"
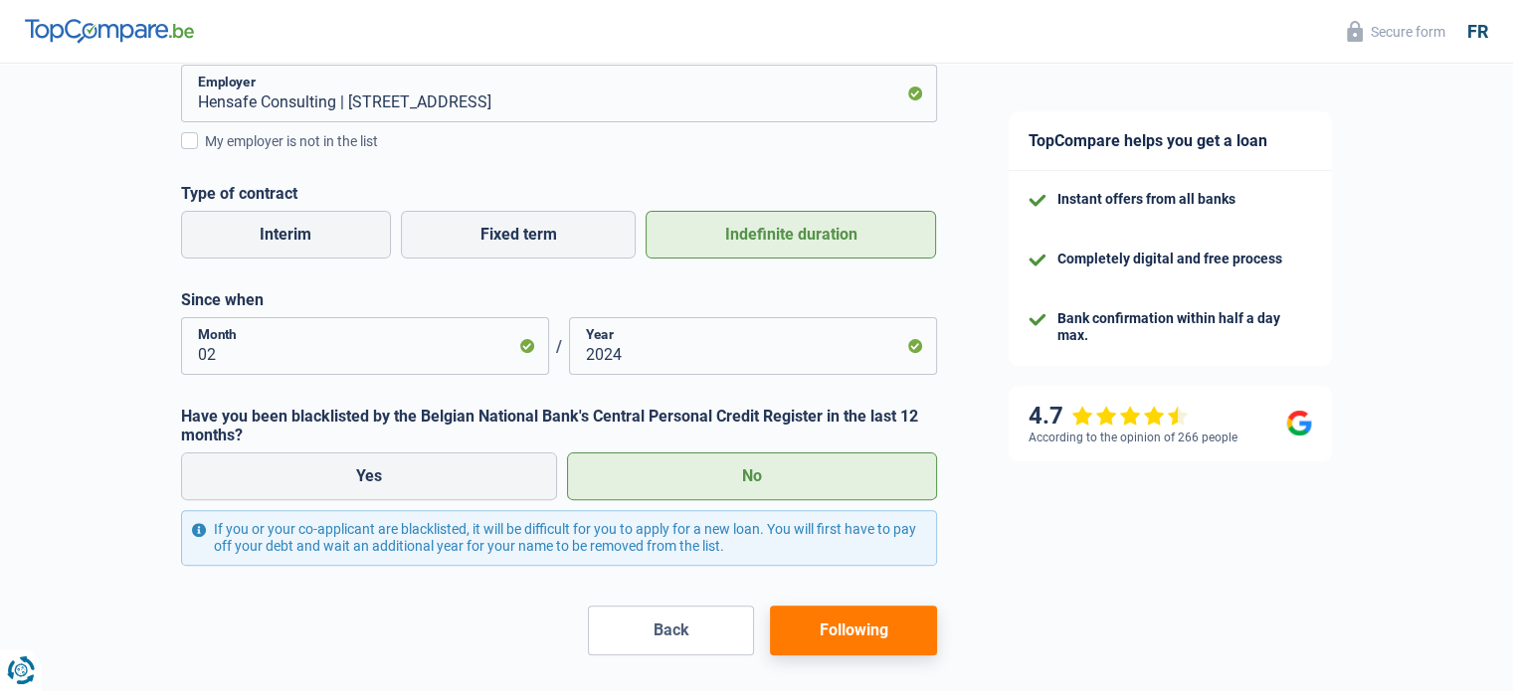
scroll to position [541, 0]
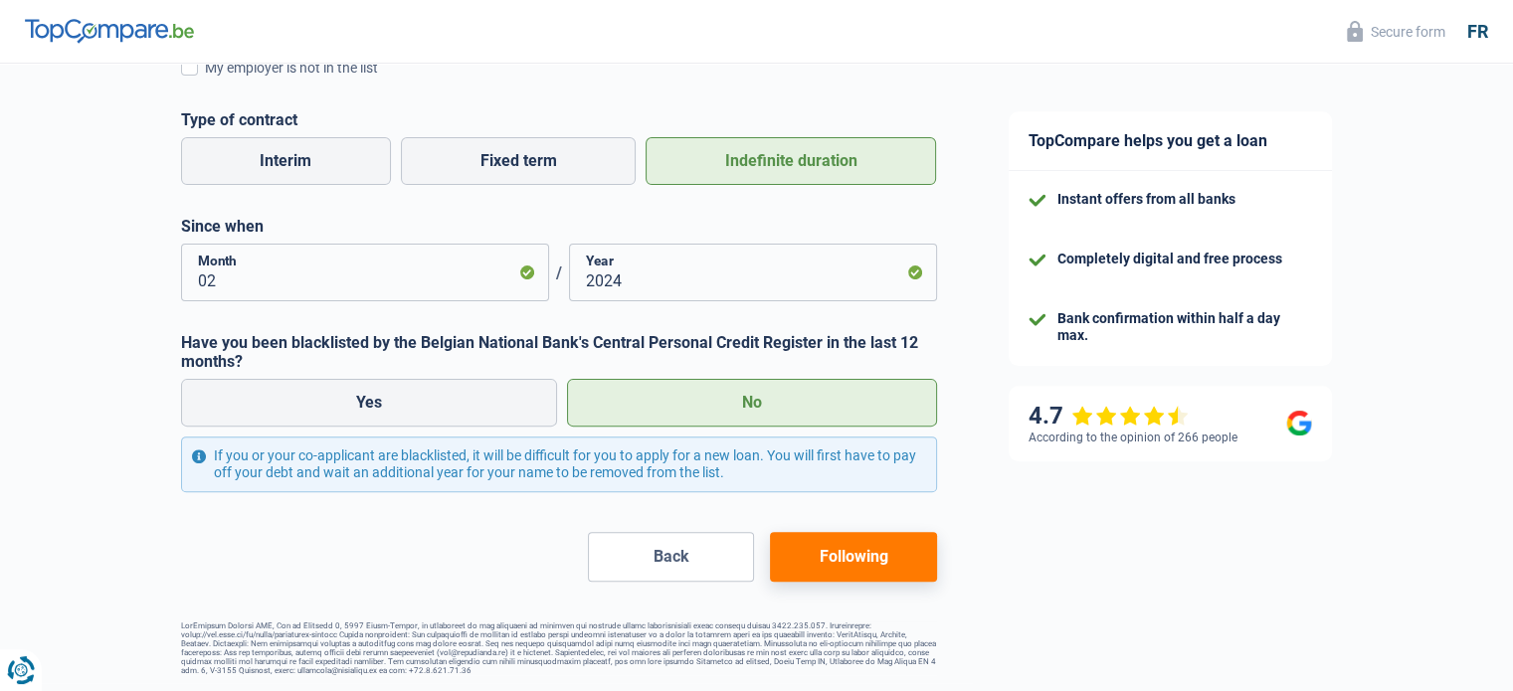
click at [892, 558] on button "Following" at bounding box center [853, 557] width 166 height 50
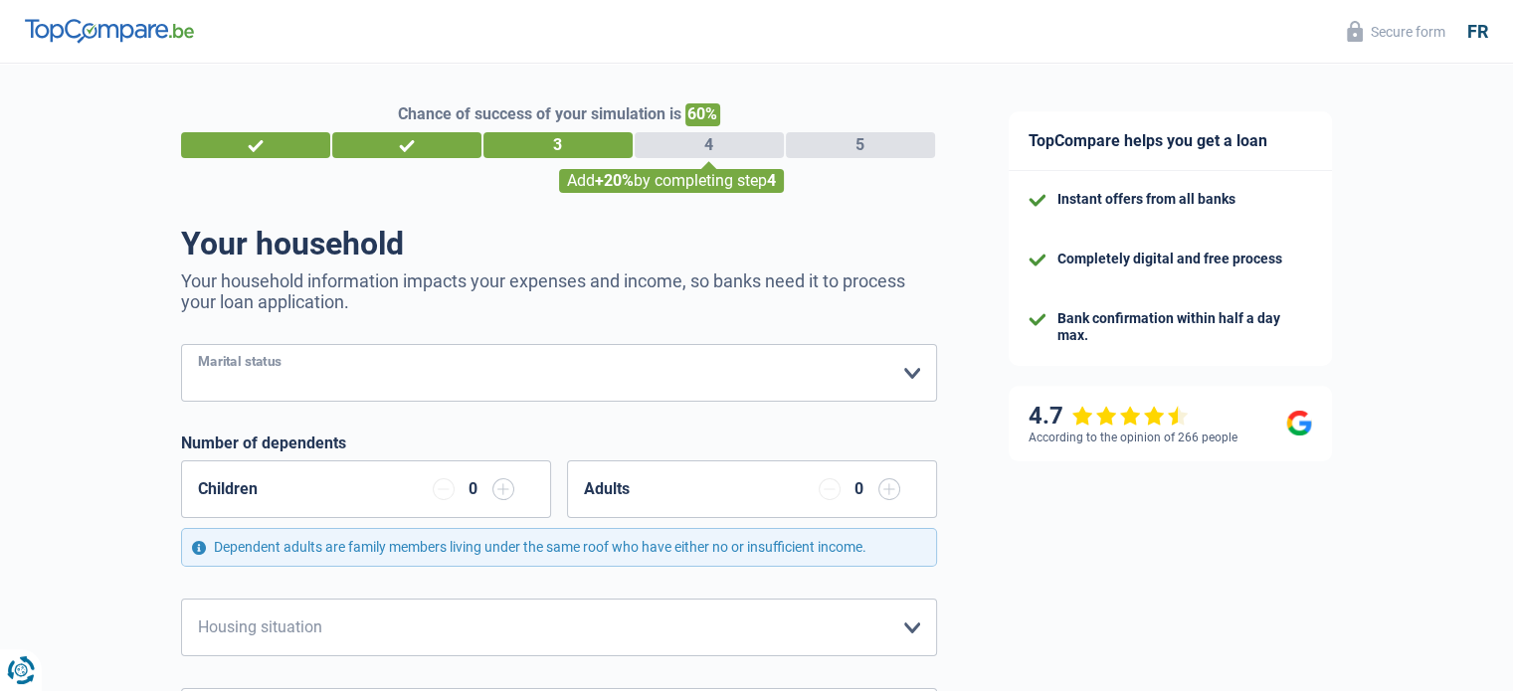
click at [908, 355] on select "Bachelor Bride) Legal cohabitant Divorcee) Widower Separated (in fact) Veuillez…" at bounding box center [559, 373] width 756 height 58
select select "single"
click at [181, 345] on select "Bachelor Bride) Legal cohabitant Divorcee) Widower Separated (in fact) Veuillez…" at bounding box center [559, 373] width 756 height 58
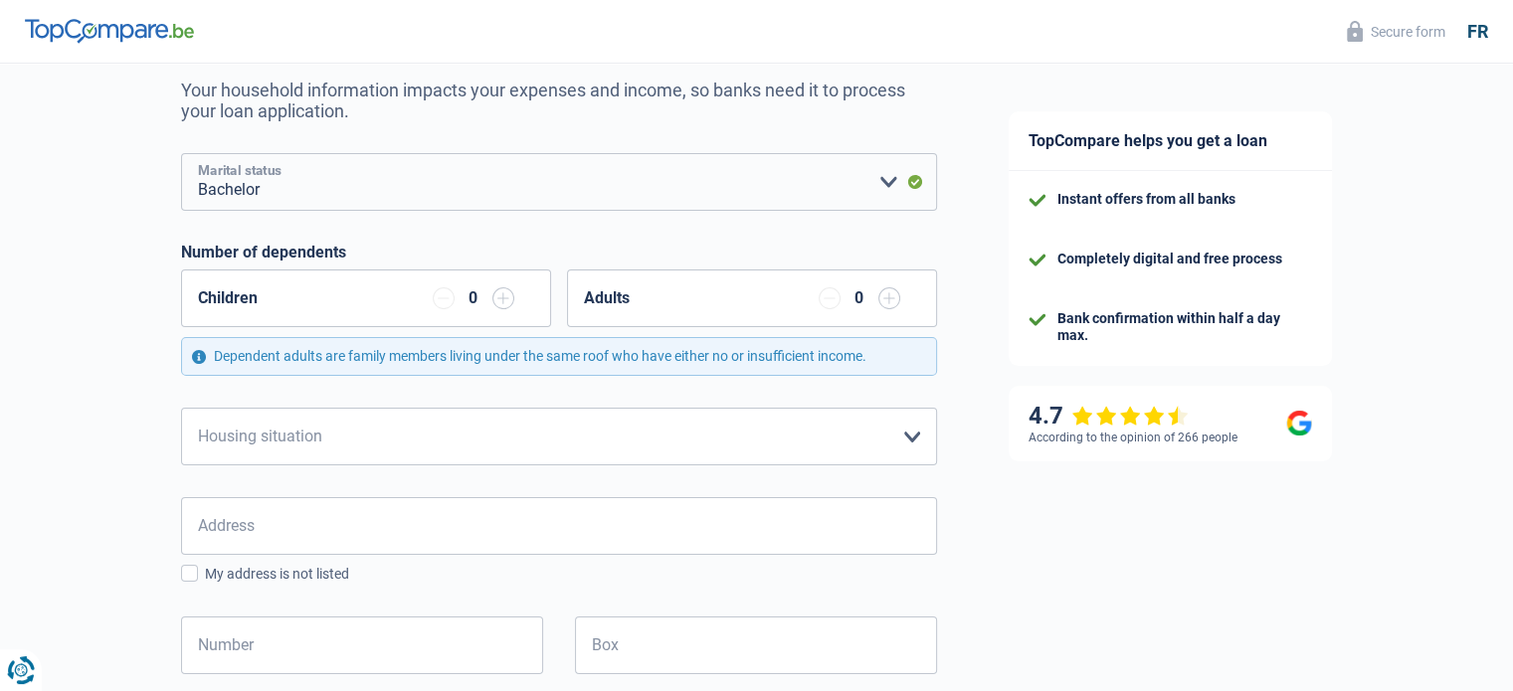
scroll to position [199, 0]
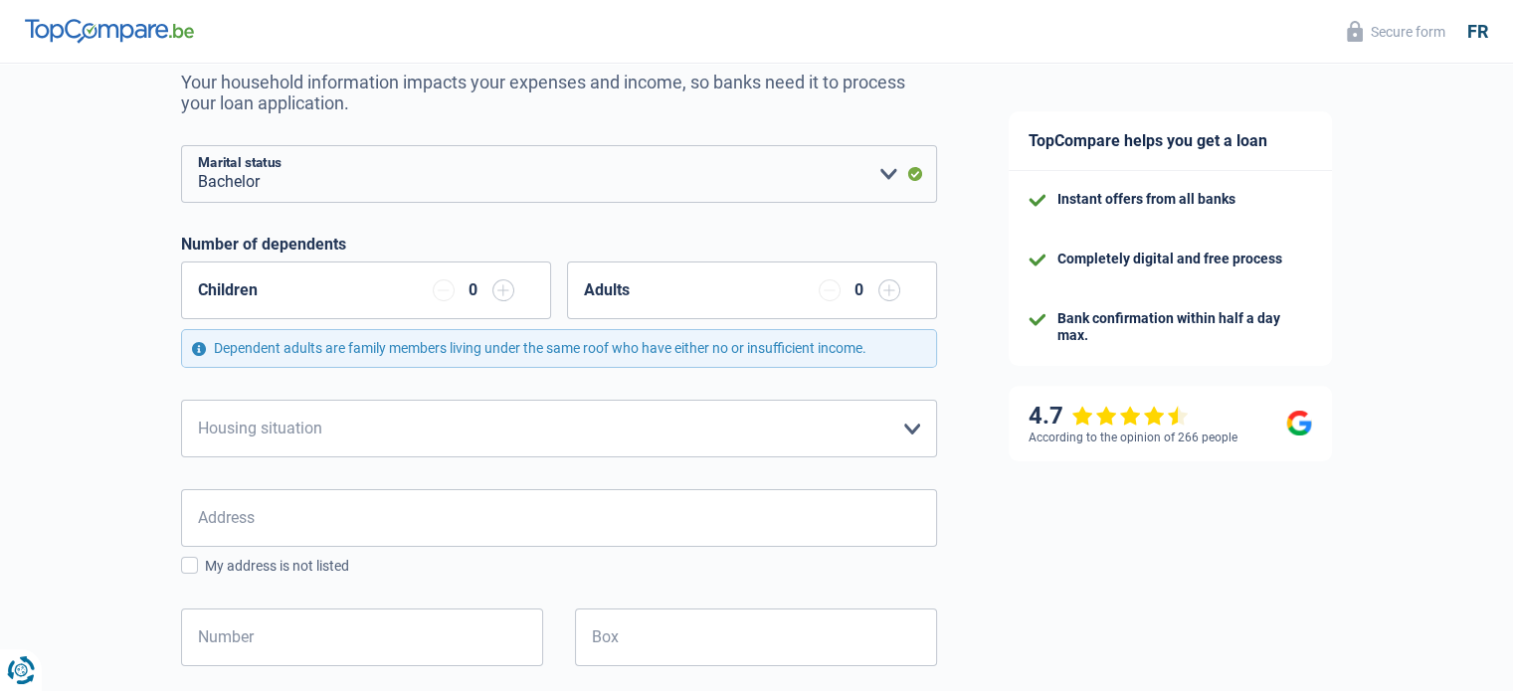
click at [499, 288] on input "button" at bounding box center [503, 290] width 22 height 22
click at [503, 290] on input "button" at bounding box center [503, 290] width 22 height 22
click at [487, 290] on div "0" at bounding box center [474, 290] width 82 height 22
click at [485, 290] on div "0" at bounding box center [474, 290] width 82 height 22
click at [473, 291] on font "0" at bounding box center [472, 289] width 9 height 19
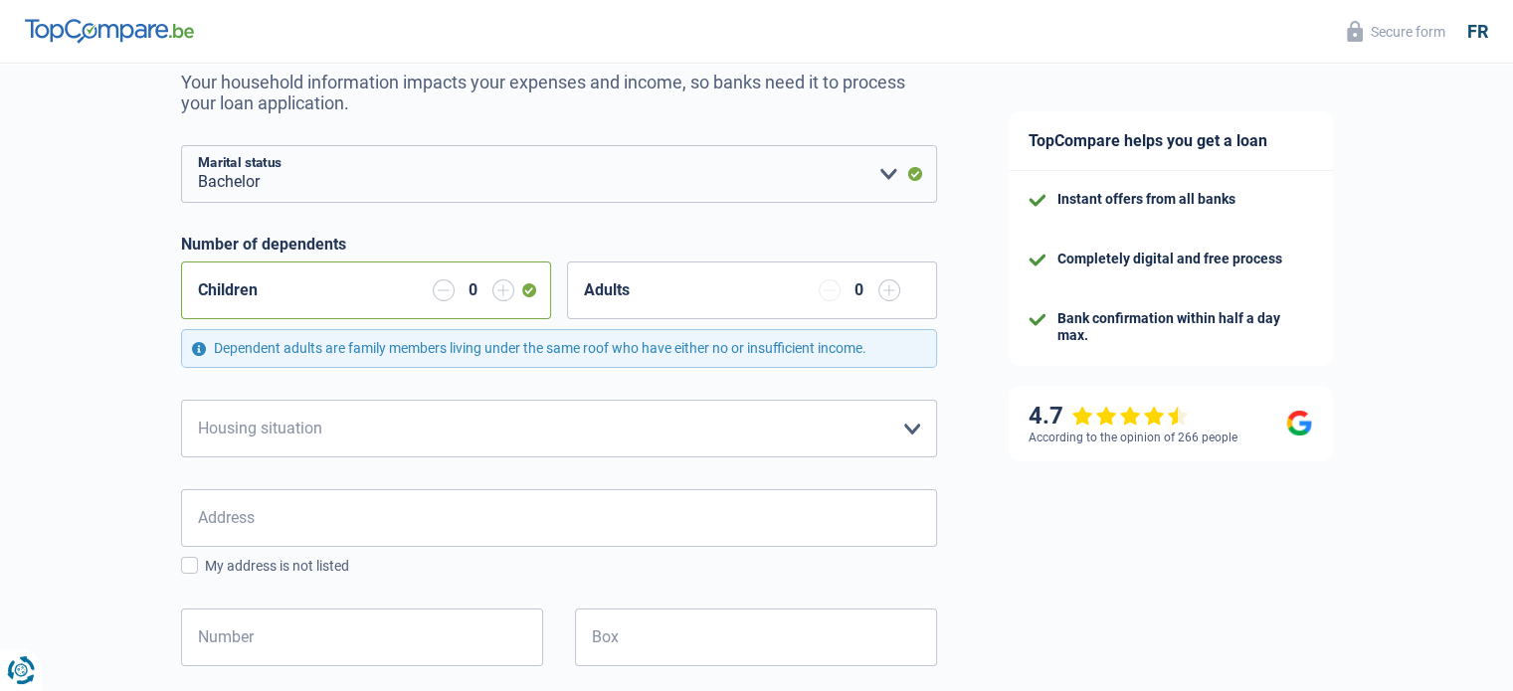
click at [473, 291] on font "0" at bounding box center [472, 289] width 9 height 19
click at [497, 293] on input "button" at bounding box center [503, 290] width 22 height 22
click at [436, 304] on div "Children 0" at bounding box center [366, 291] width 370 height 58
click at [447, 301] on input "button" at bounding box center [444, 290] width 22 height 22
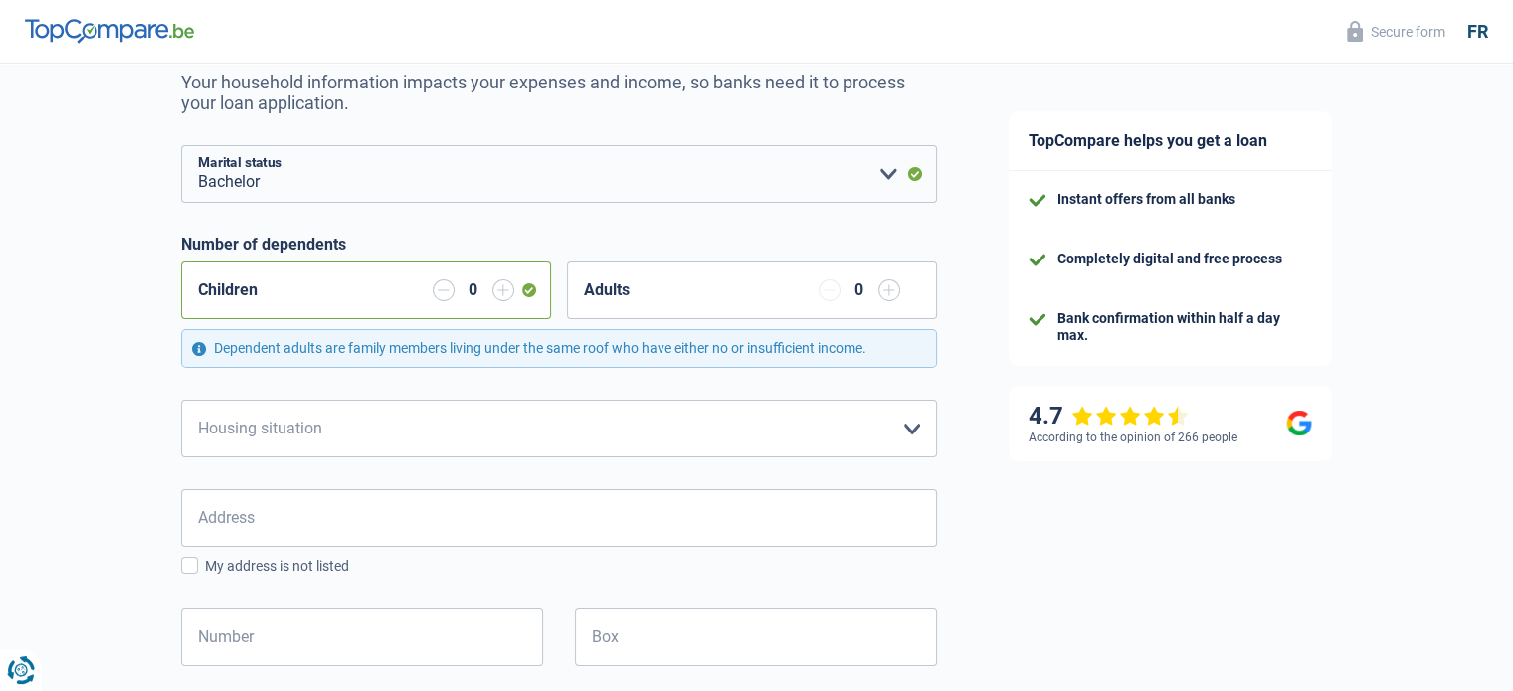
click at [447, 301] on input "button" at bounding box center [444, 290] width 22 height 22
click at [824, 299] on input "button" at bounding box center [829, 290] width 22 height 22
click at [489, 285] on div "0" at bounding box center [474, 290] width 82 height 22
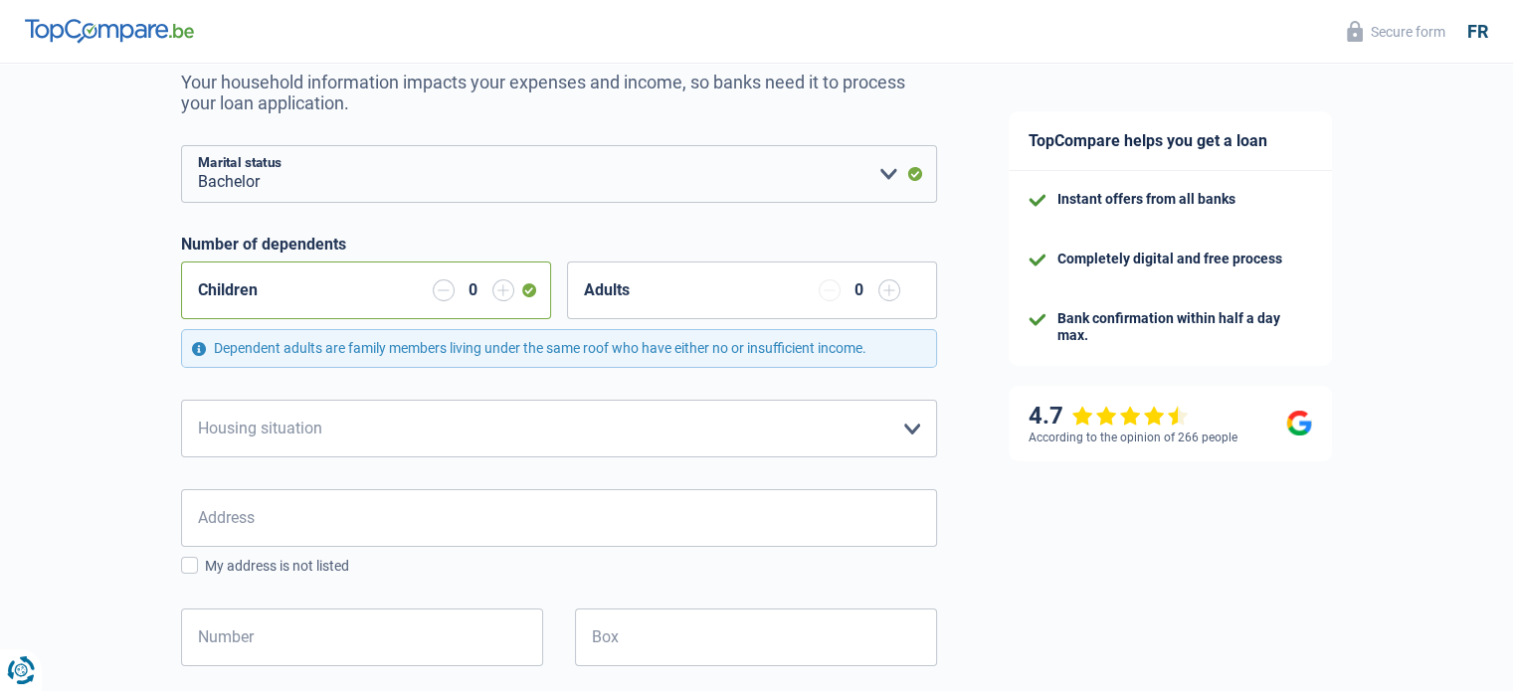
click at [489, 285] on div "0" at bounding box center [474, 290] width 82 height 22
click at [539, 222] on form "Bachelor Bride) Legal cohabitant Divorcee) Widower Separated (in fact) Veuillez…" at bounding box center [559, 687] width 756 height 1085
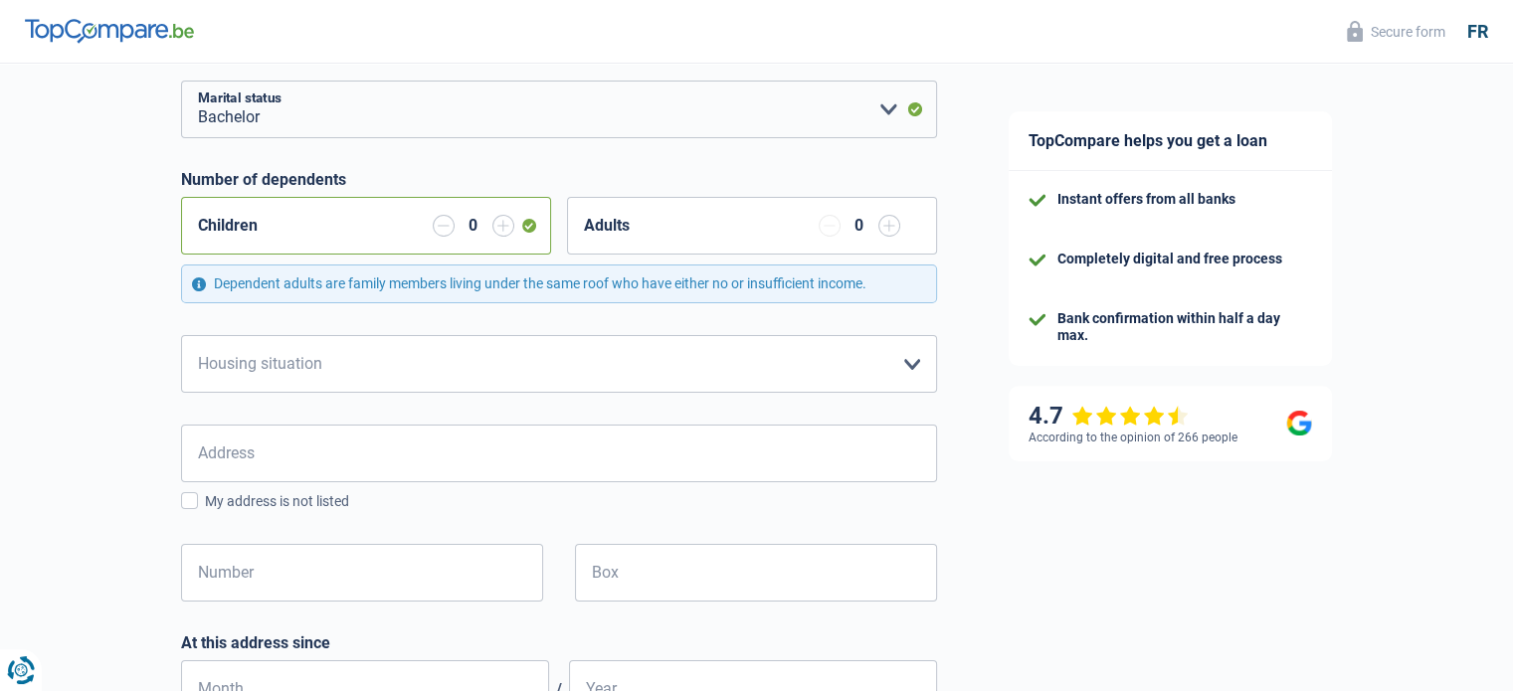
scroll to position [298, 0]
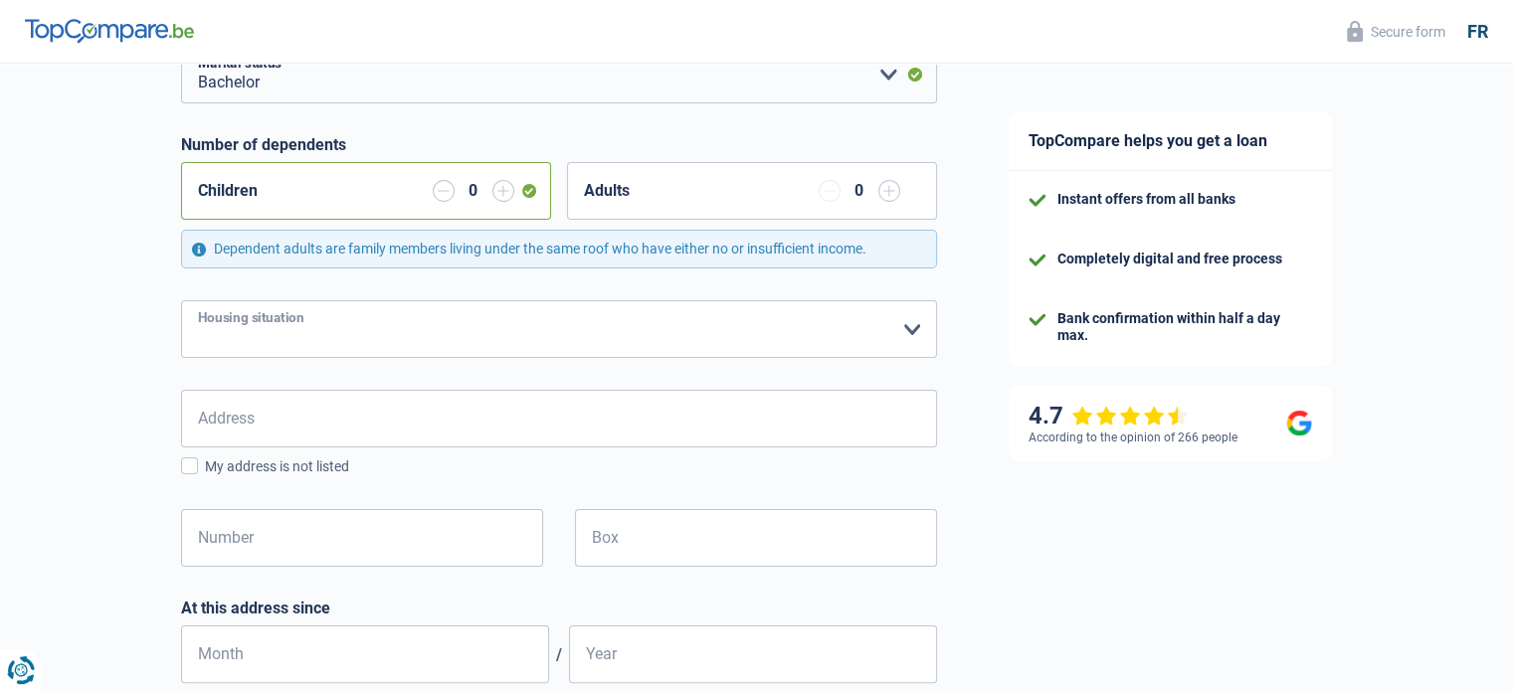
click at [518, 313] on select "Tenant Owner with mortgage Homeowner without a mortgage Staying with family Con…" at bounding box center [559, 329] width 756 height 58
select select "rents"
click at [181, 300] on select "Tenant Owner with mortgage Homeowner without a mortgage Staying with family Con…" at bounding box center [559, 329] width 756 height 58
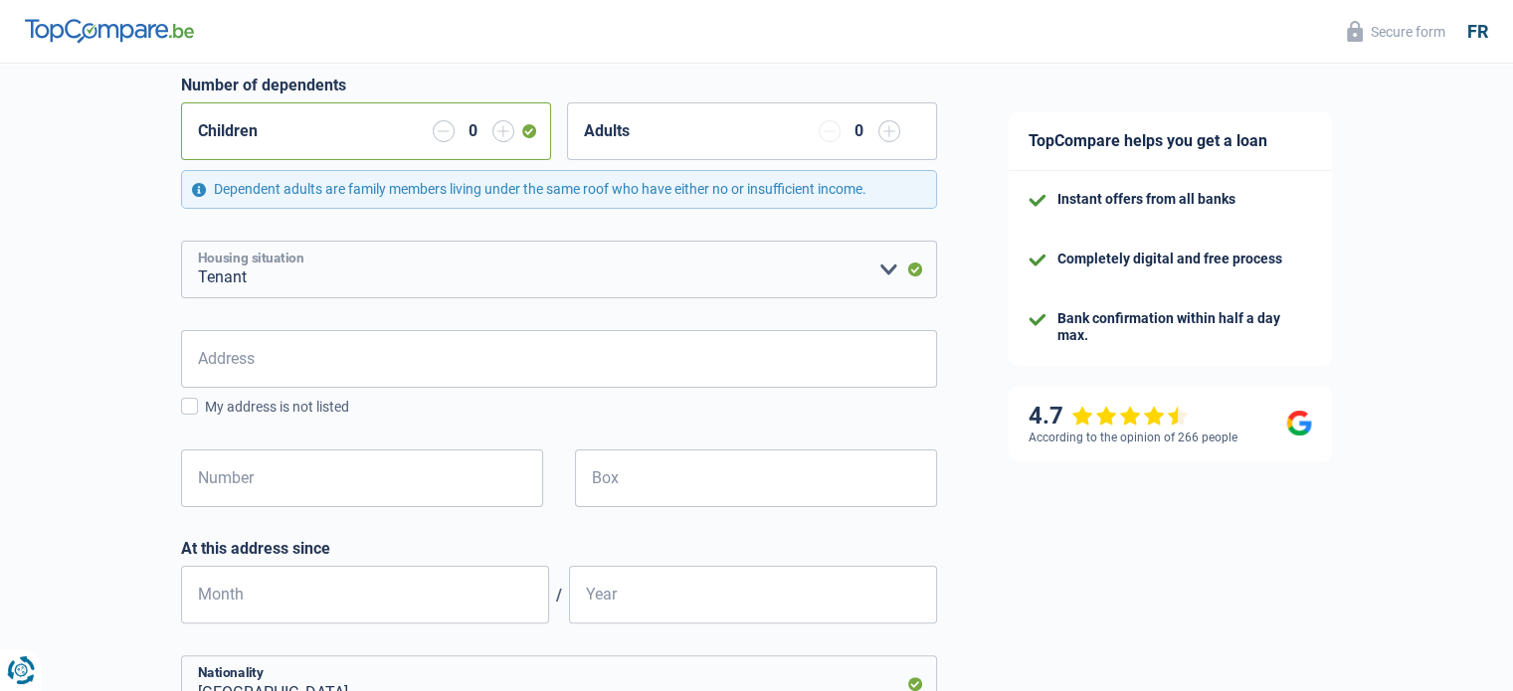
scroll to position [398, 0]
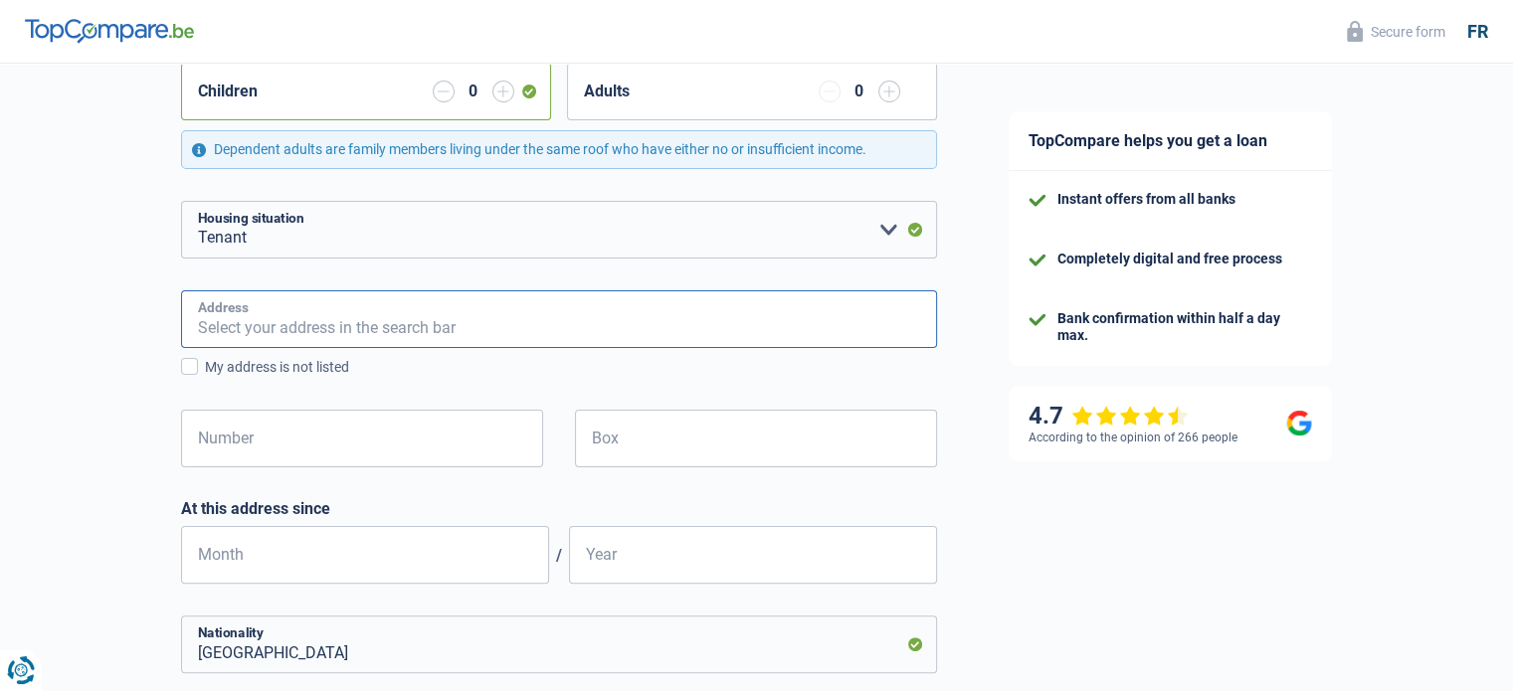
click at [478, 327] on input "Address" at bounding box center [559, 319] width 756 height 58
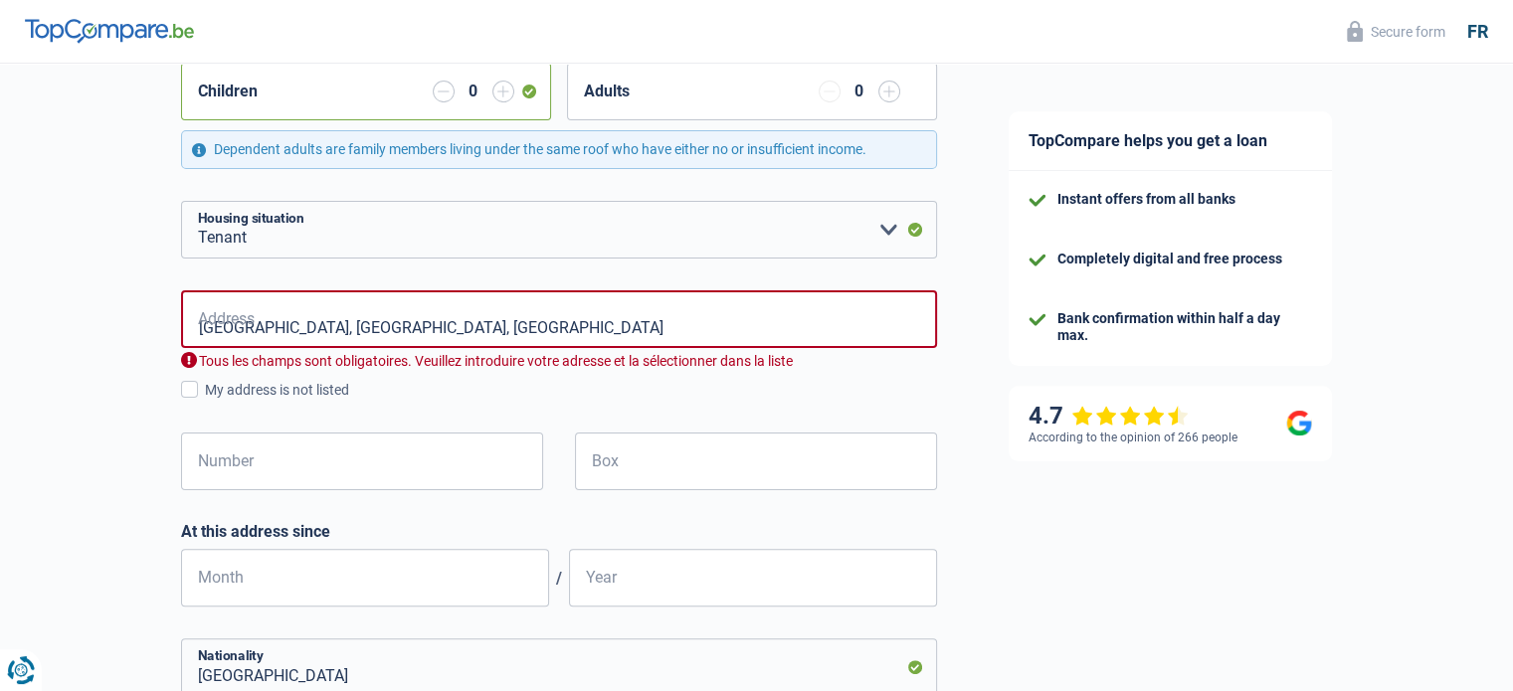
type input "Rue du Gaillardmont, 7000, Mons, BE"
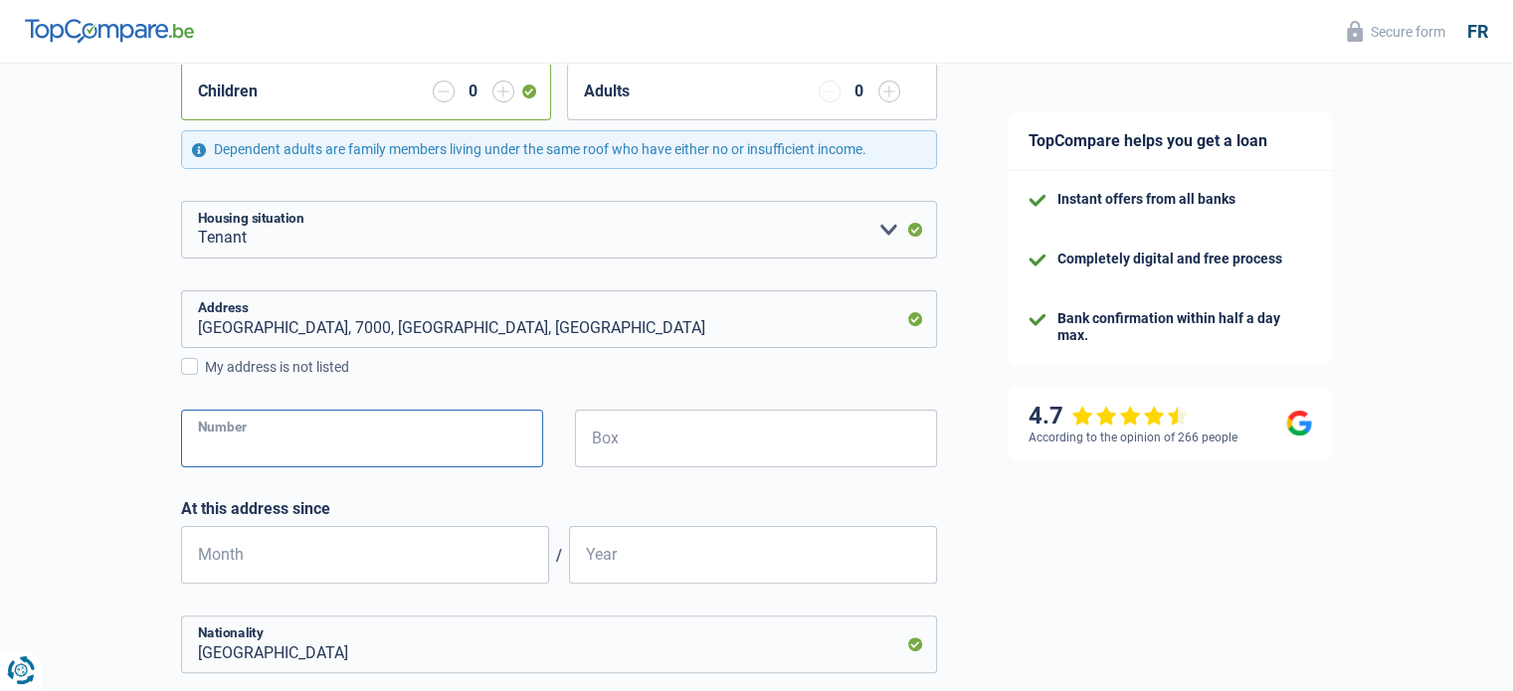
click at [374, 459] on input "Number" at bounding box center [362, 439] width 362 height 58
click at [631, 447] on input "Box" at bounding box center [756, 439] width 362 height 58
click at [465, 437] on input "1" at bounding box center [362, 439] width 362 height 58
type input "1A"
click at [674, 439] on input "Box" at bounding box center [756, 439] width 362 height 58
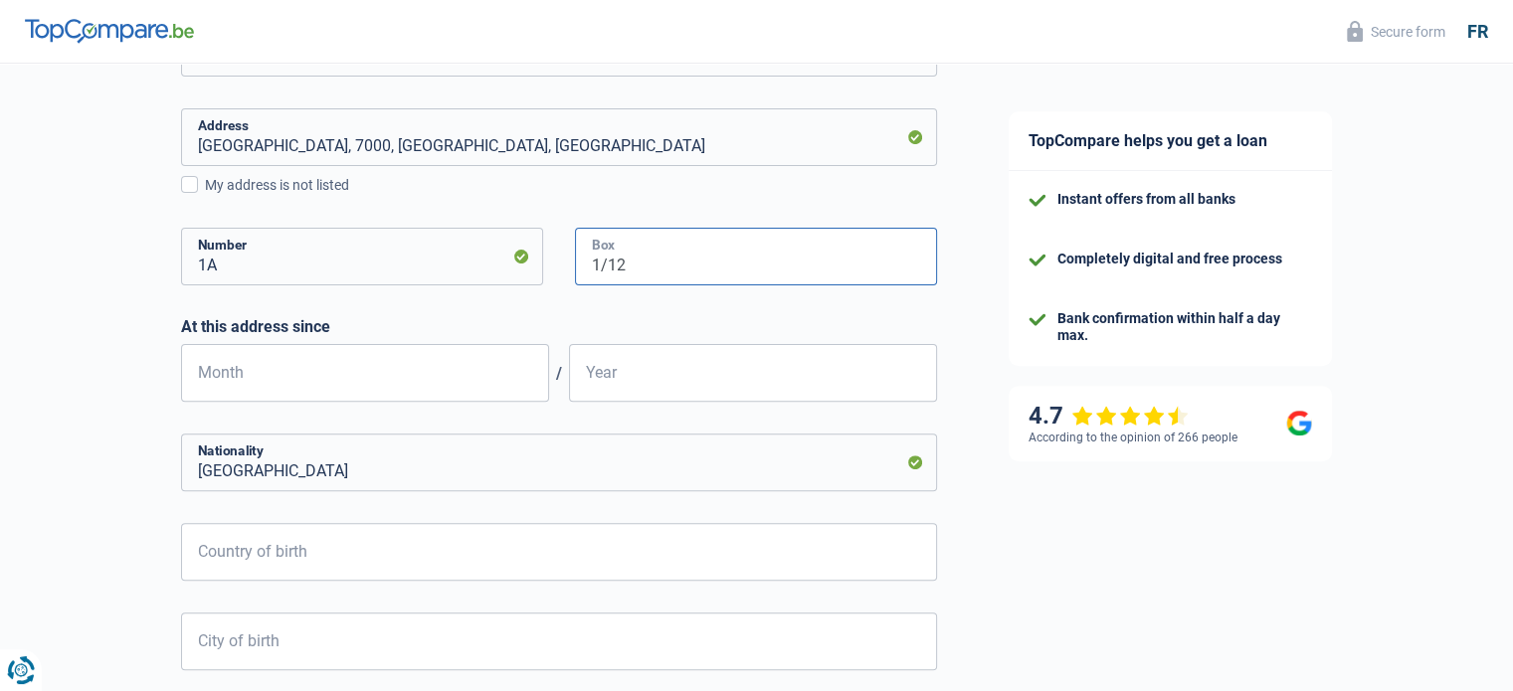
scroll to position [696, 0]
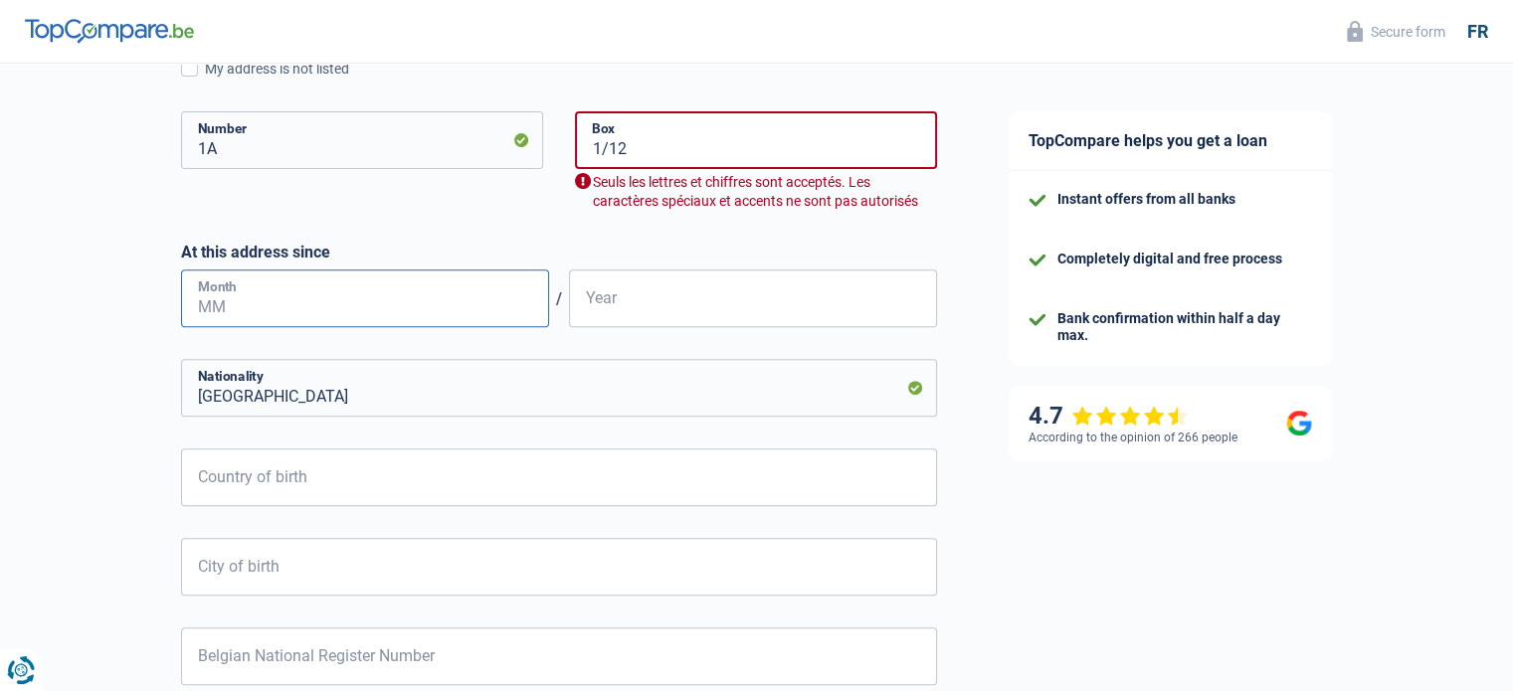
click at [367, 252] on div "At this address since Month / Year" at bounding box center [559, 285] width 756 height 85
click at [677, 129] on input "1/12" at bounding box center [756, 140] width 362 height 58
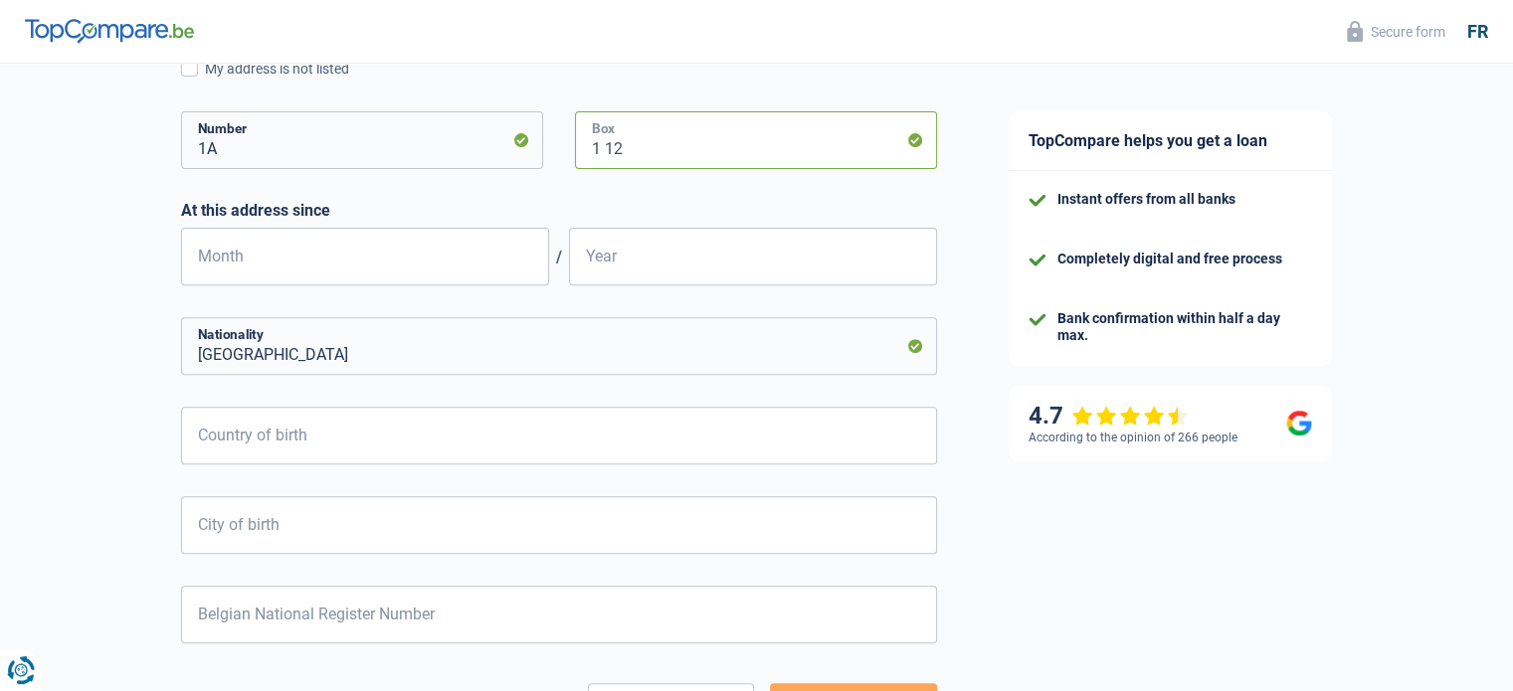
click at [595, 143] on input "1 12" at bounding box center [756, 140] width 362 height 58
click at [620, 148] on input "1 12" at bounding box center [756, 140] width 362 height 58
type input "12"
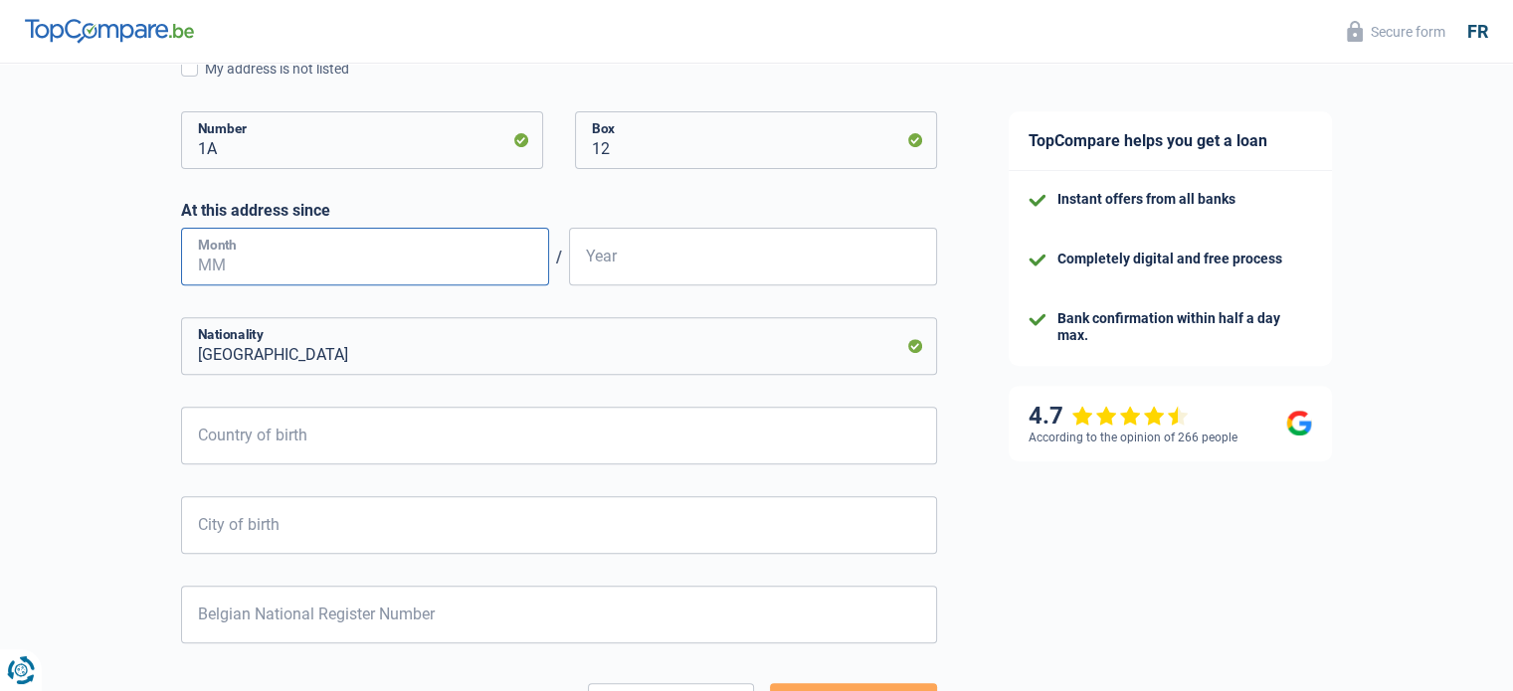
click at [377, 259] on input "Month" at bounding box center [365, 257] width 368 height 58
type input "01"
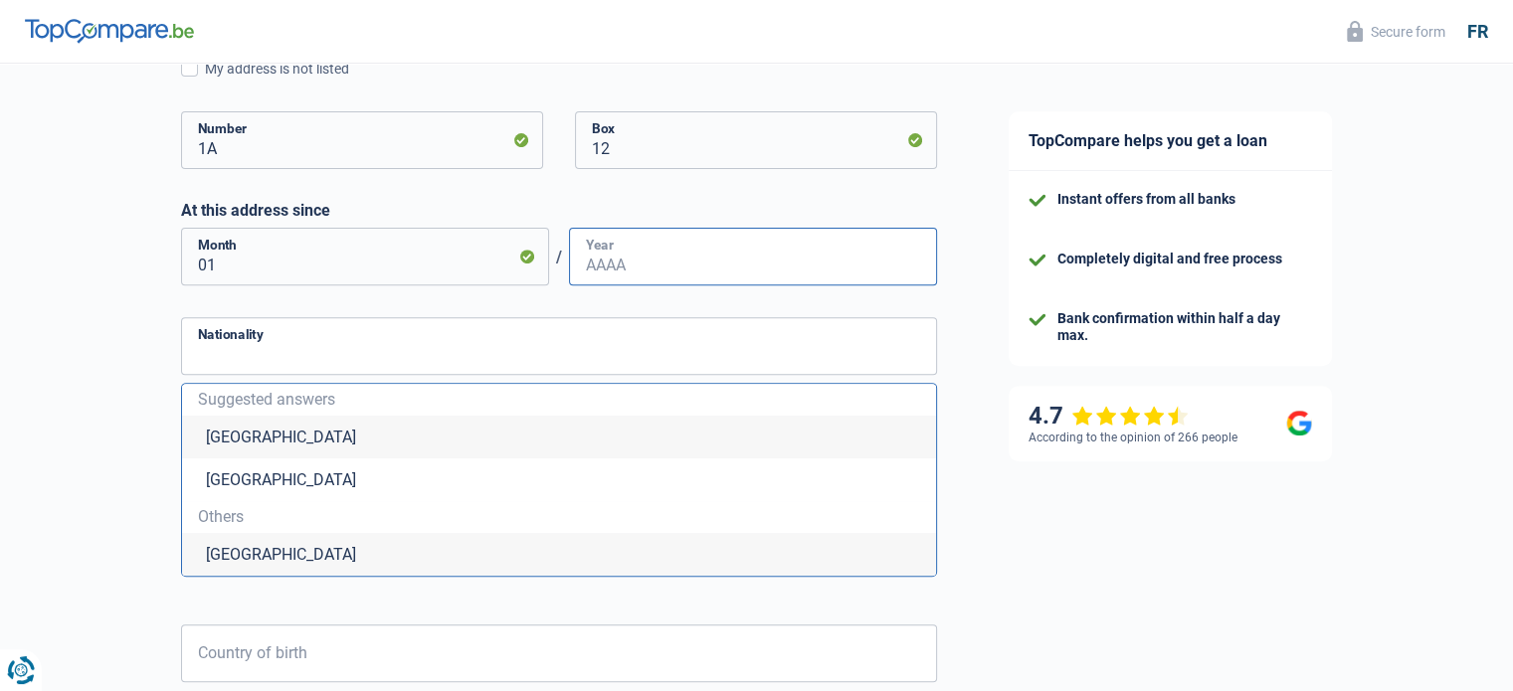
click at [794, 269] on input "Year" at bounding box center [753, 257] width 368 height 58
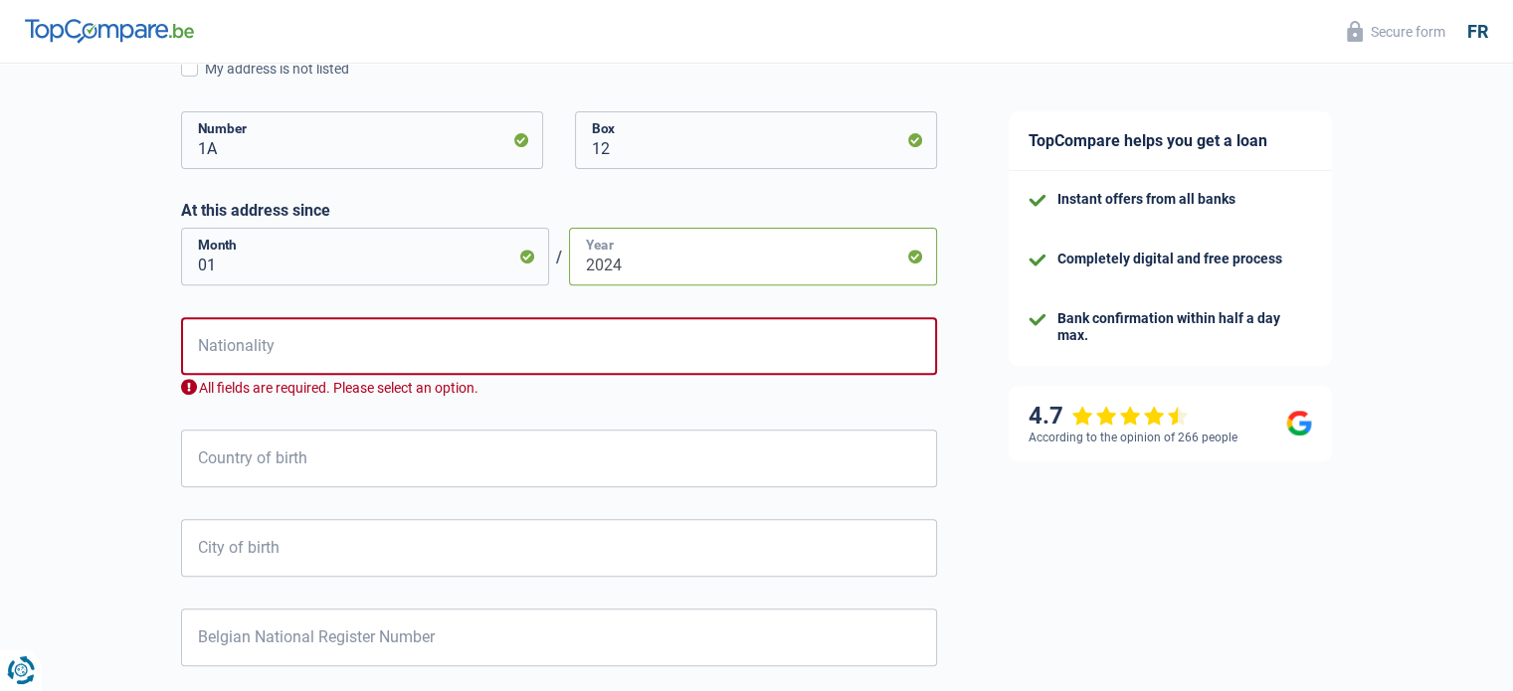
type input "2024"
click at [492, 357] on input "Nationality" at bounding box center [559, 346] width 756 height 58
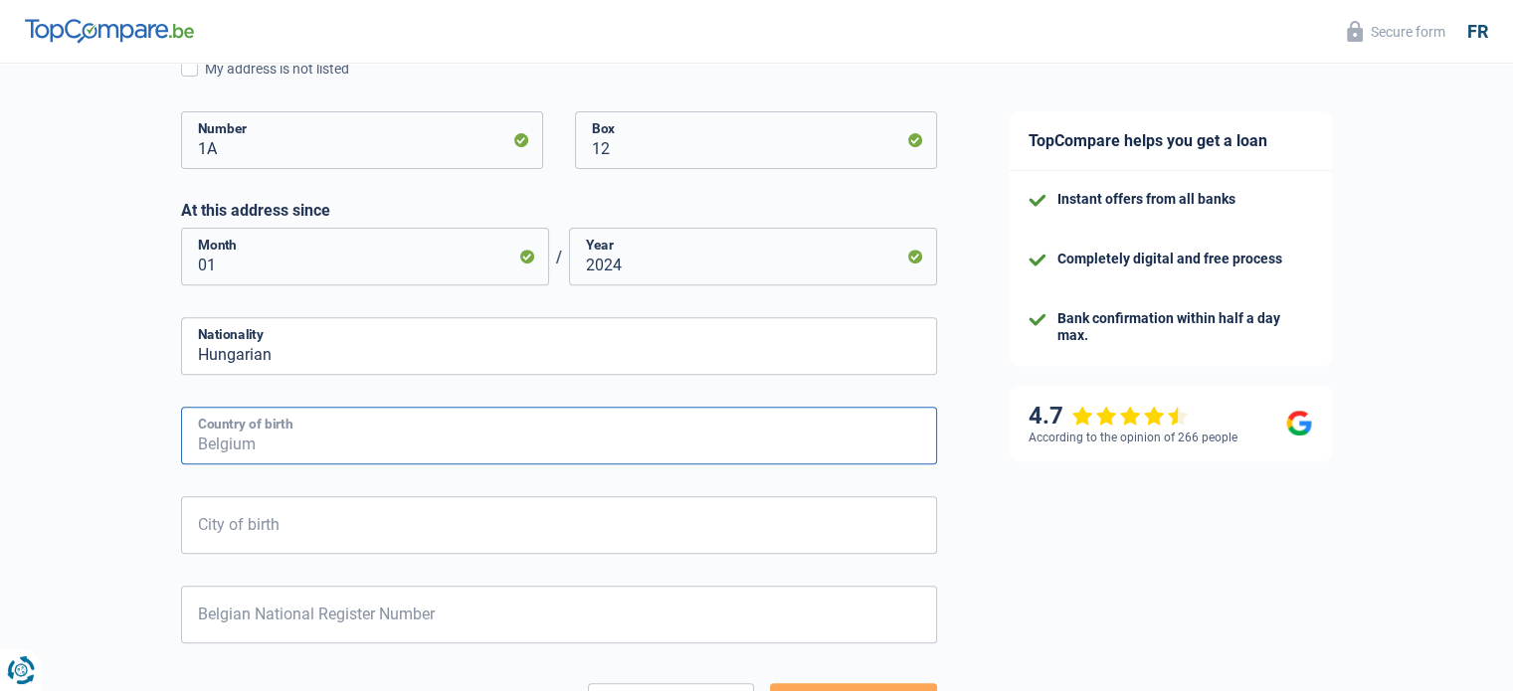
click at [489, 456] on input "Country of birth" at bounding box center [559, 436] width 756 height 58
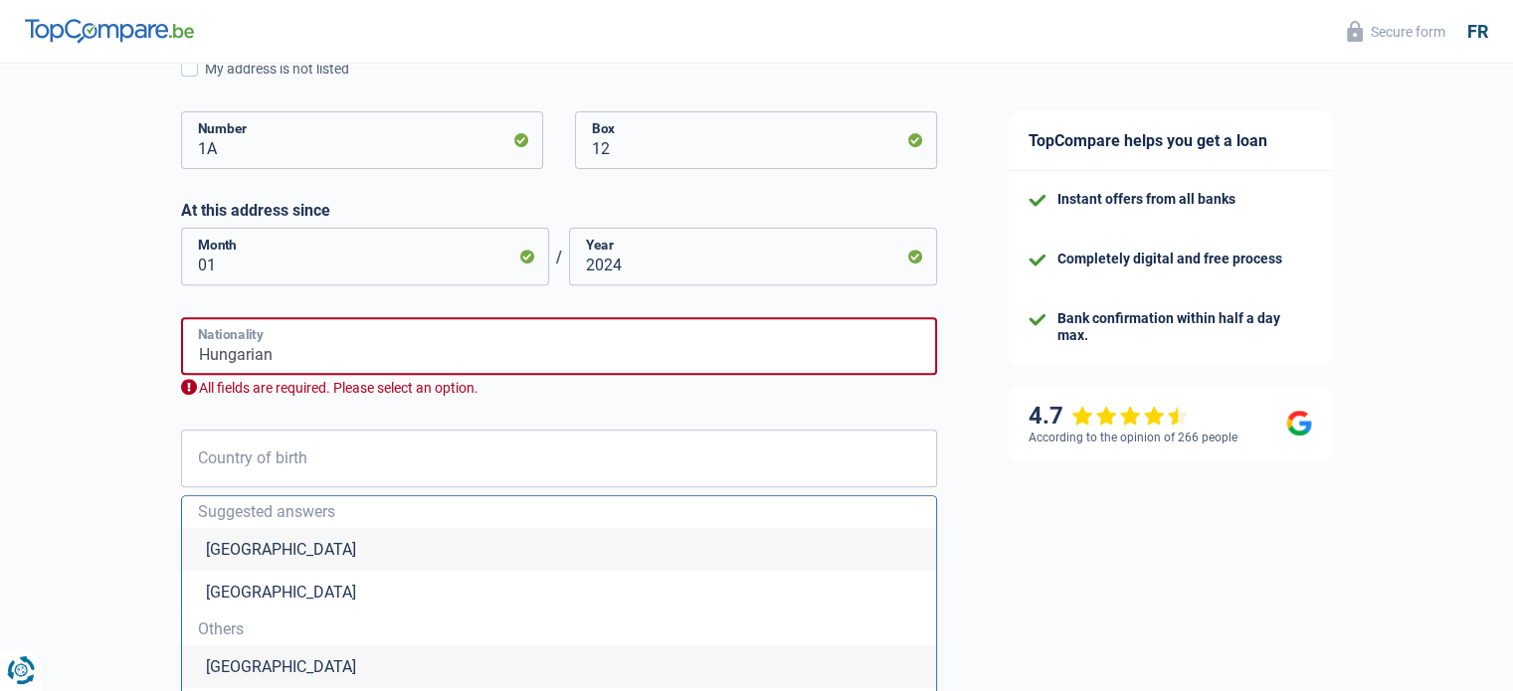
click at [444, 360] on input "Hungarian" at bounding box center [559, 346] width 756 height 58
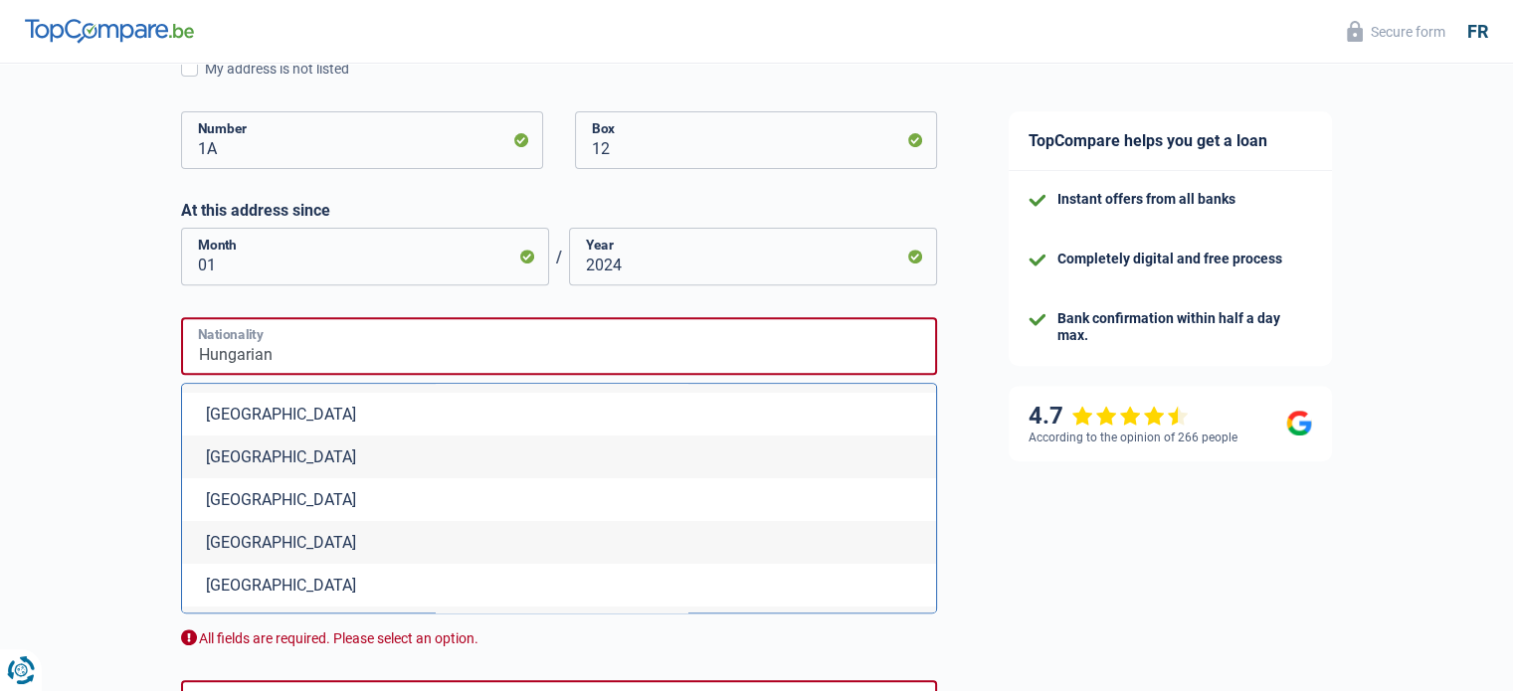
scroll to position [796, 0]
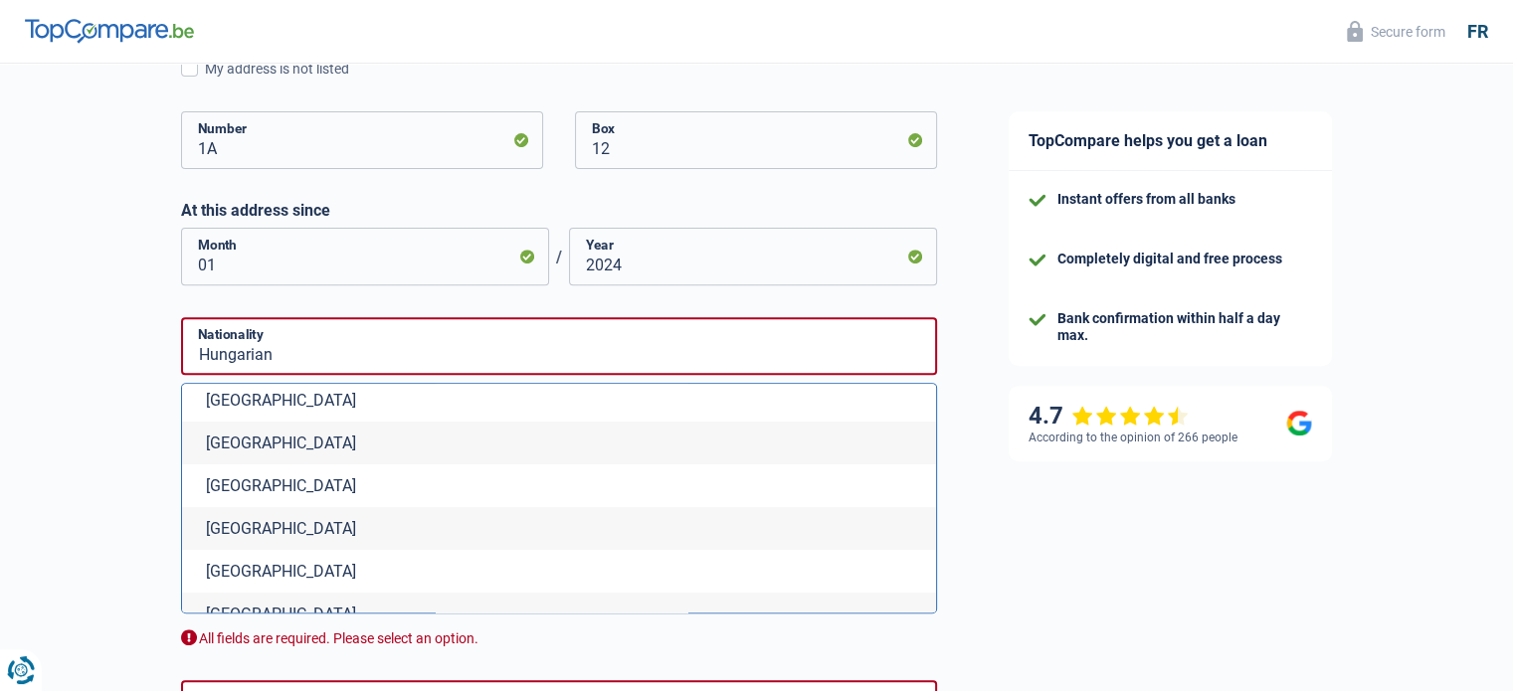
click at [367, 487] on li "Hungary" at bounding box center [559, 485] width 754 height 43
type input "Hongrie"
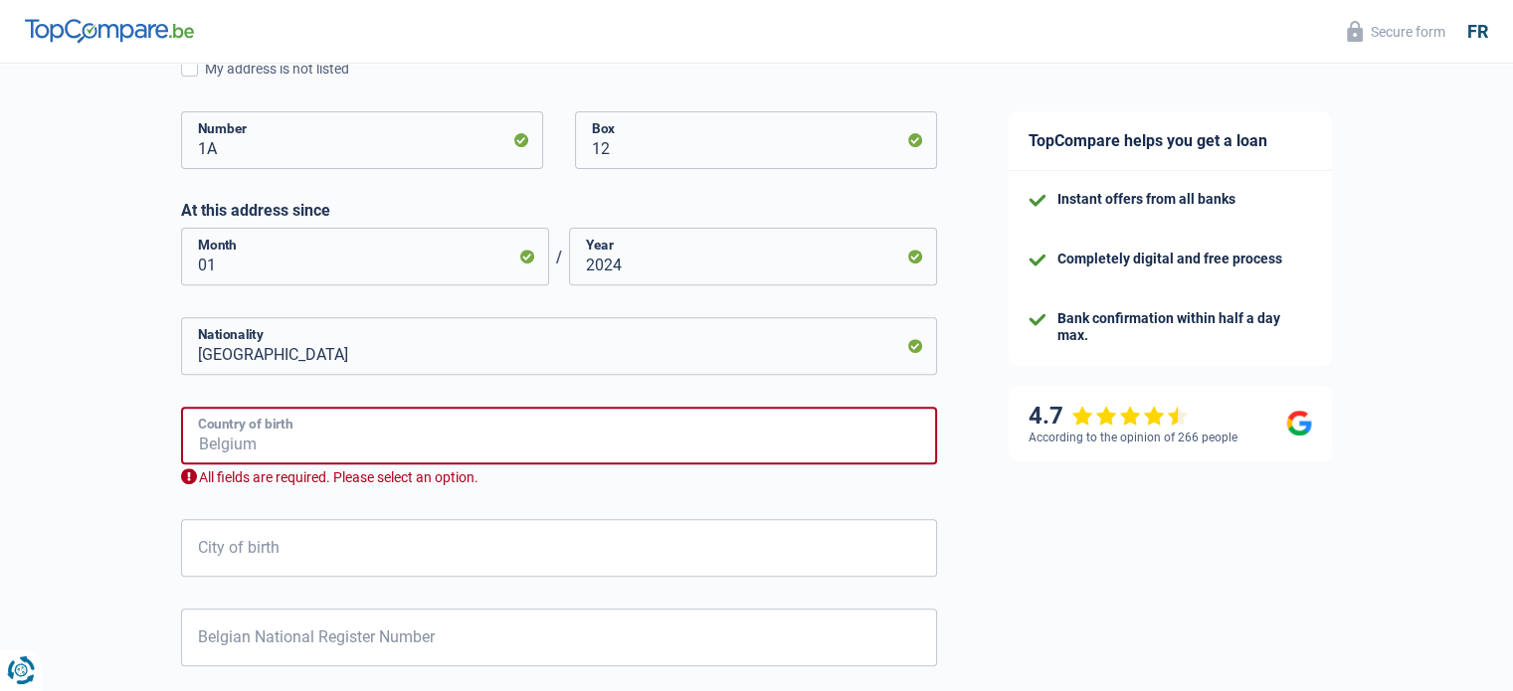
click at [426, 447] on input "Country of birth" at bounding box center [559, 436] width 756 height 58
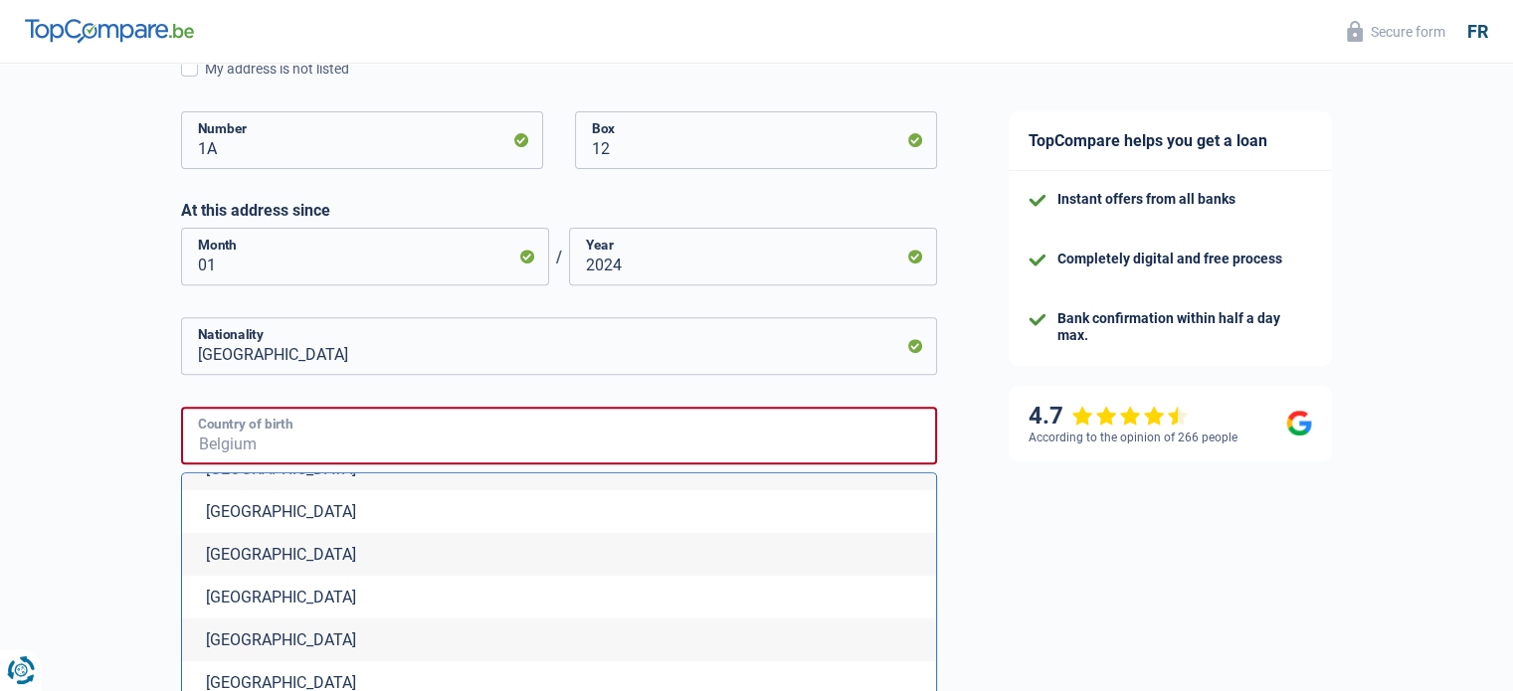
scroll to position [3182, 0]
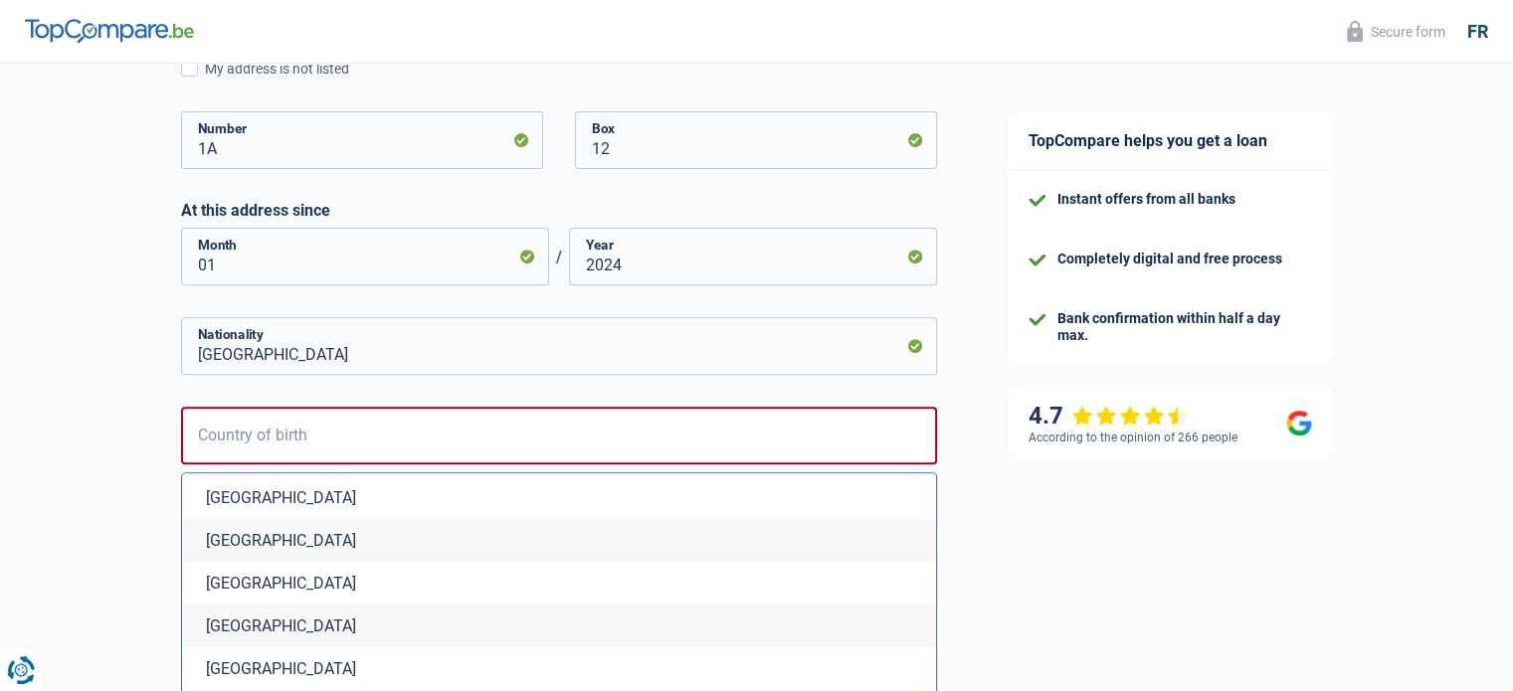
click at [380, 605] on li "Hungary" at bounding box center [559, 583] width 754 height 43
type input "Hongrie"
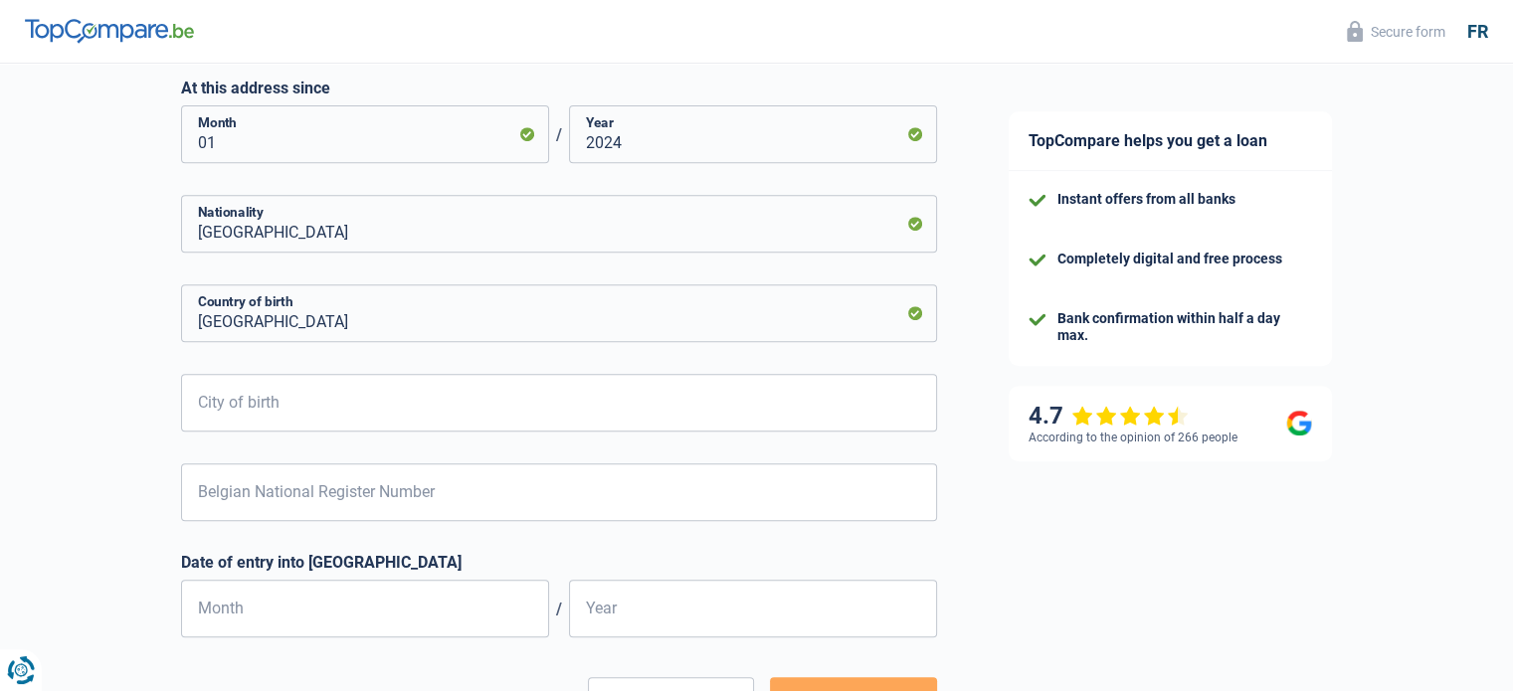
scroll to position [973, 0]
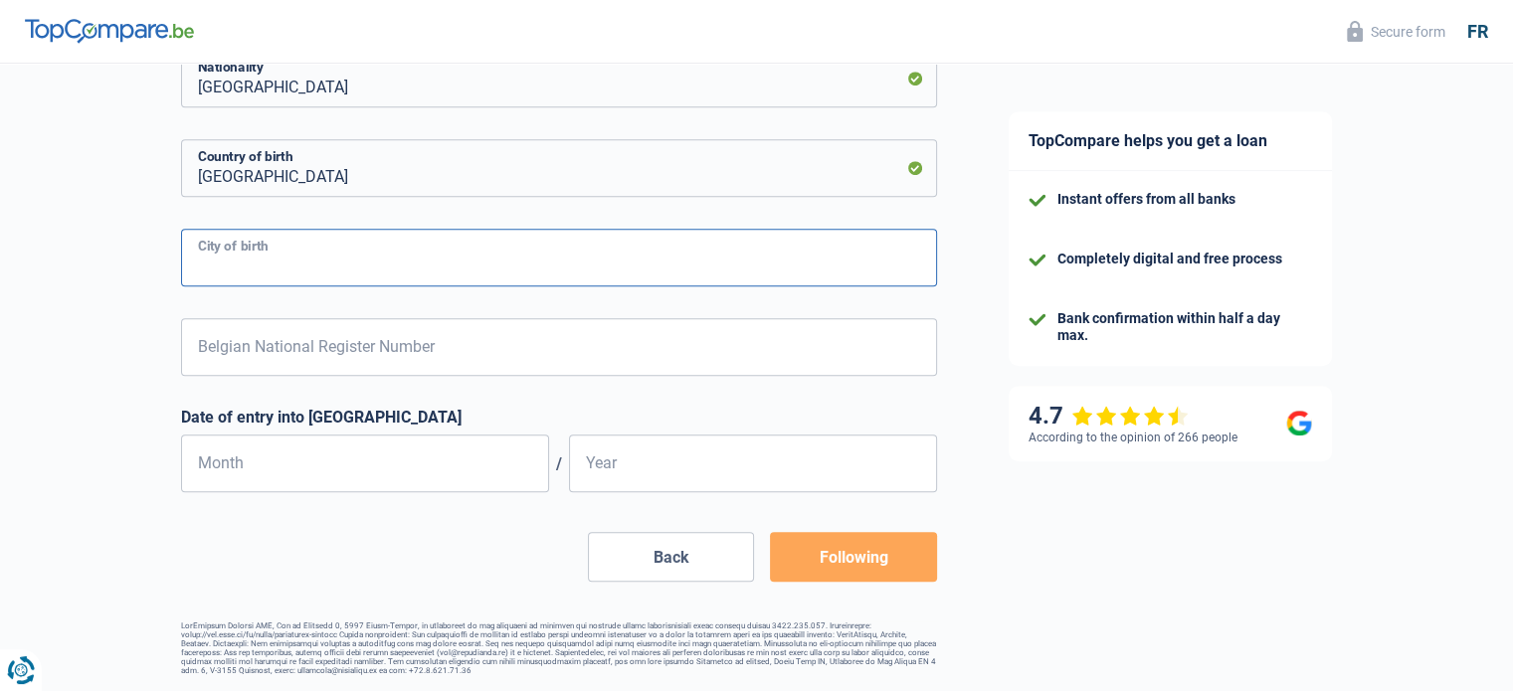
click at [394, 246] on input "City of birth" at bounding box center [559, 258] width 756 height 58
type input "Budapest"
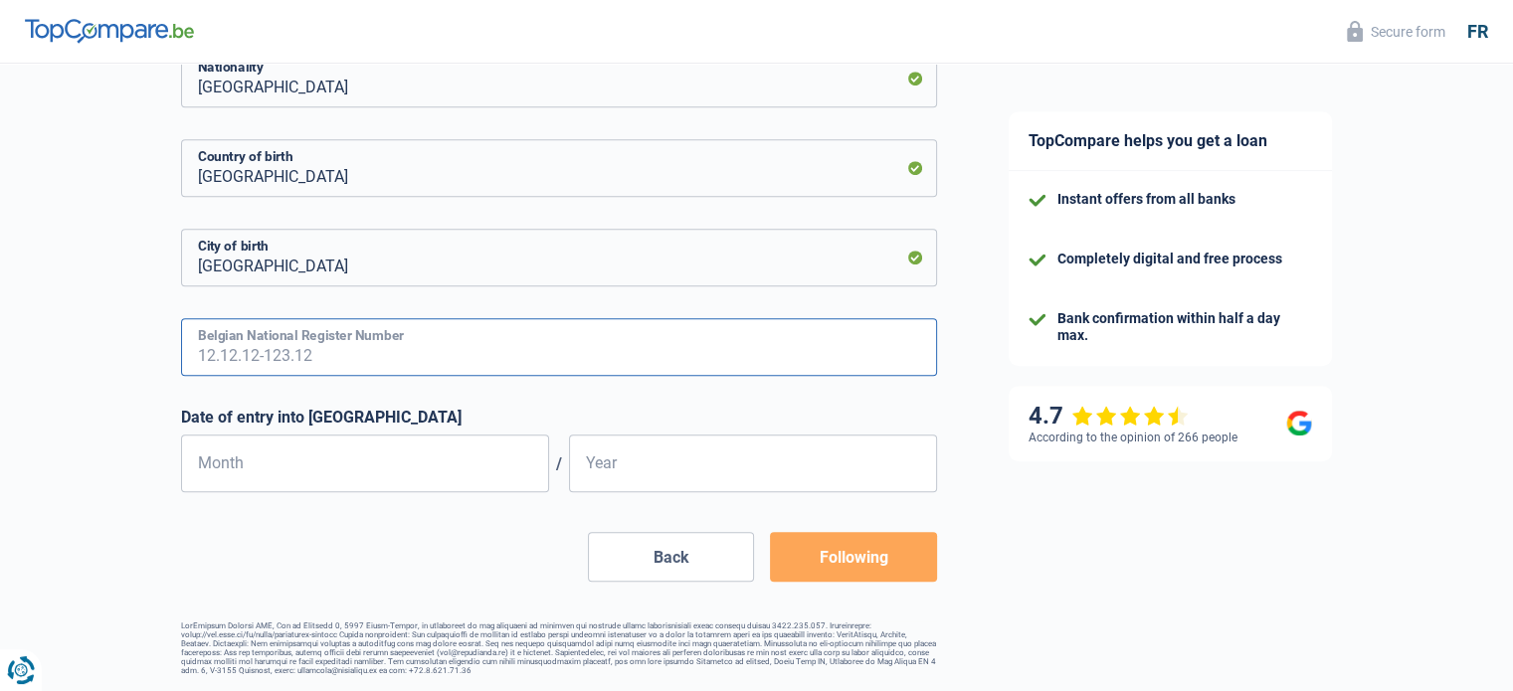
click at [388, 345] on input "Belgian National Register Number" at bounding box center [559, 347] width 756 height 58
type input "83.06.09-697.42"
click at [362, 456] on input "Month" at bounding box center [365, 464] width 368 height 58
click at [362, 456] on input "04" at bounding box center [365, 464] width 368 height 58
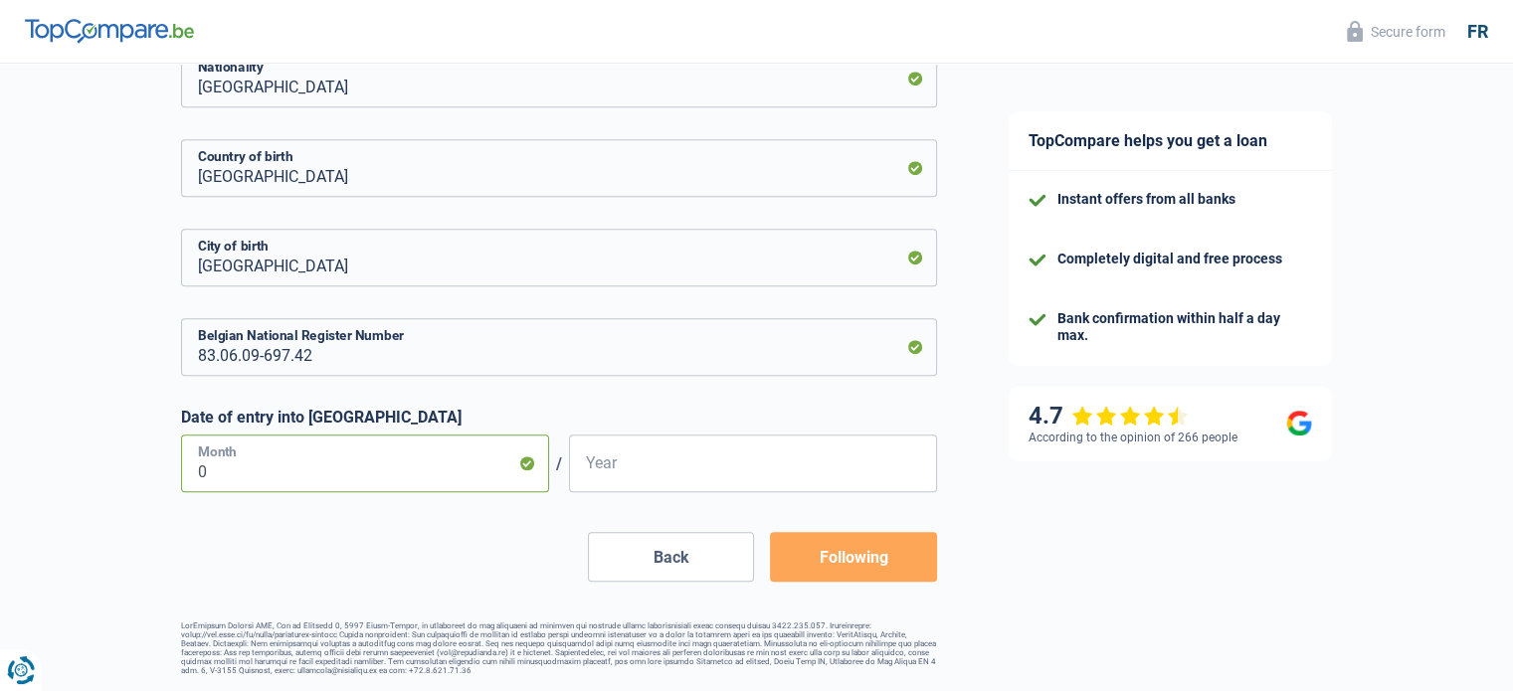
type input "01"
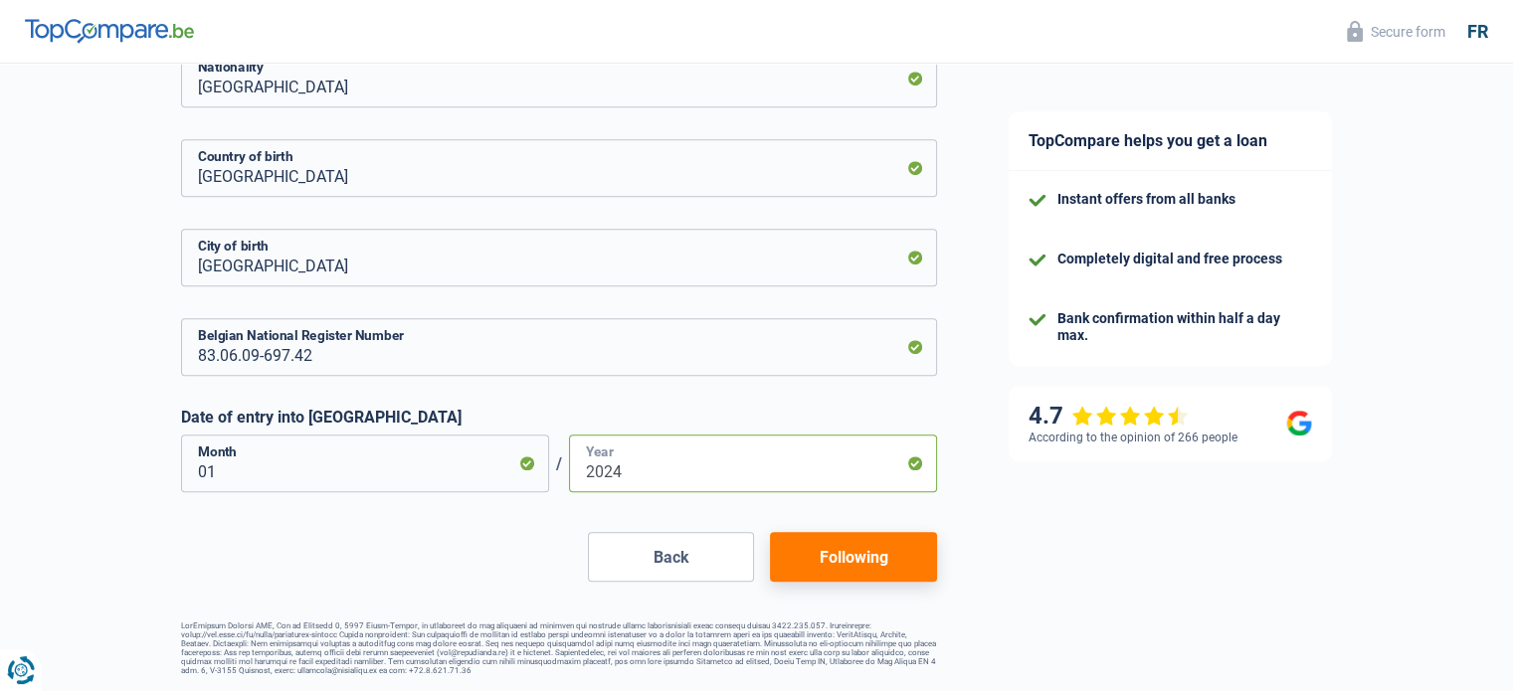
type input "2024"
click at [820, 548] on font "Following" at bounding box center [852, 557] width 69 height 19
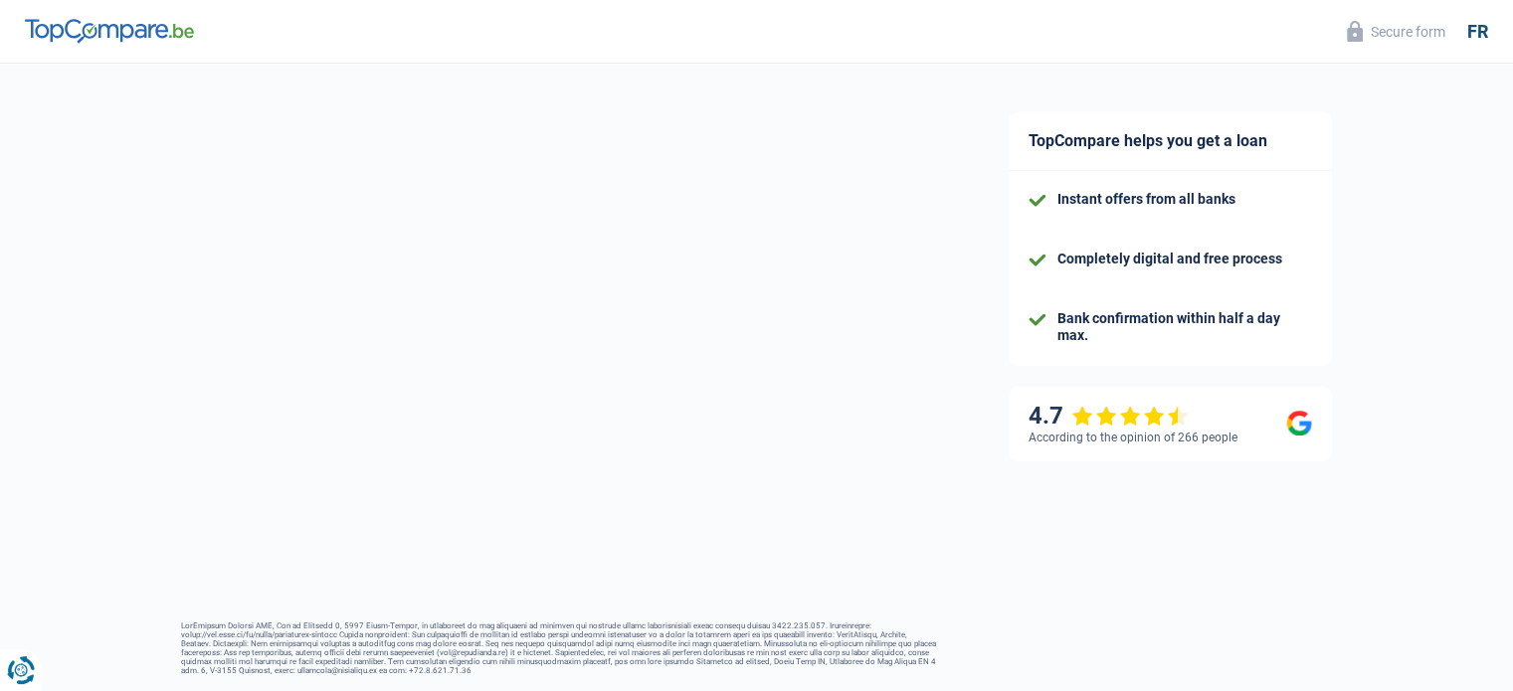
select select "familyAllowances"
select select "netSalary"
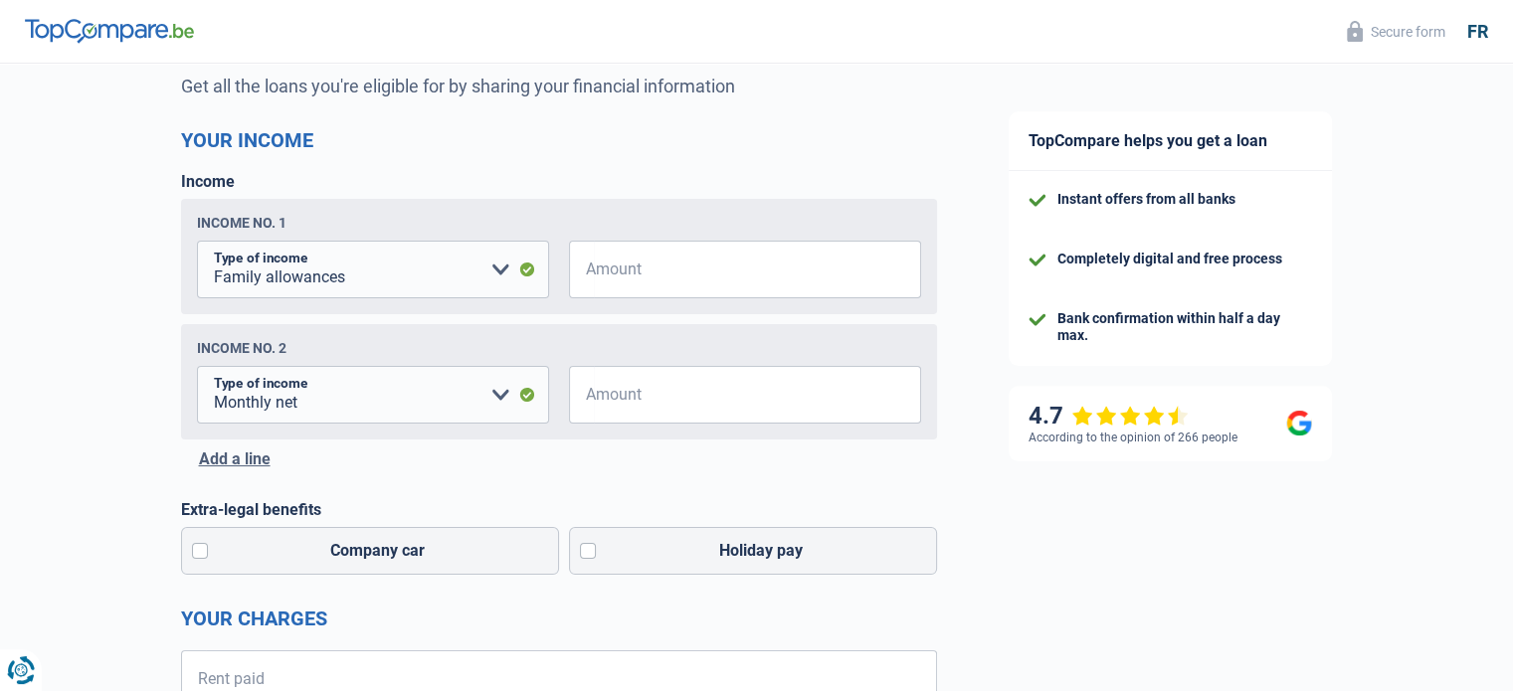
scroll to position [199, 0]
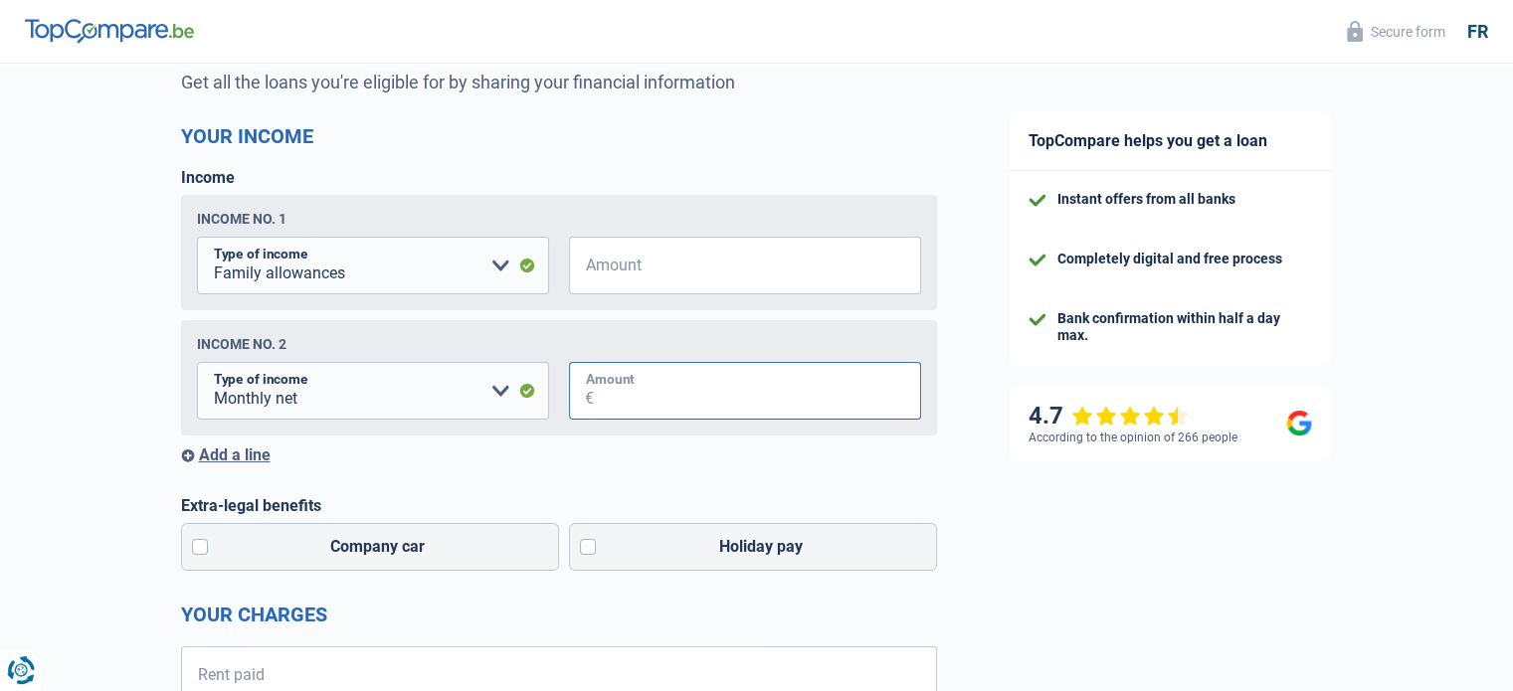
click at [859, 417] on input "Amount" at bounding box center [757, 391] width 327 height 58
type input "2.800"
click at [791, 282] on input "Amount" at bounding box center [757, 266] width 327 height 58
type input "150"
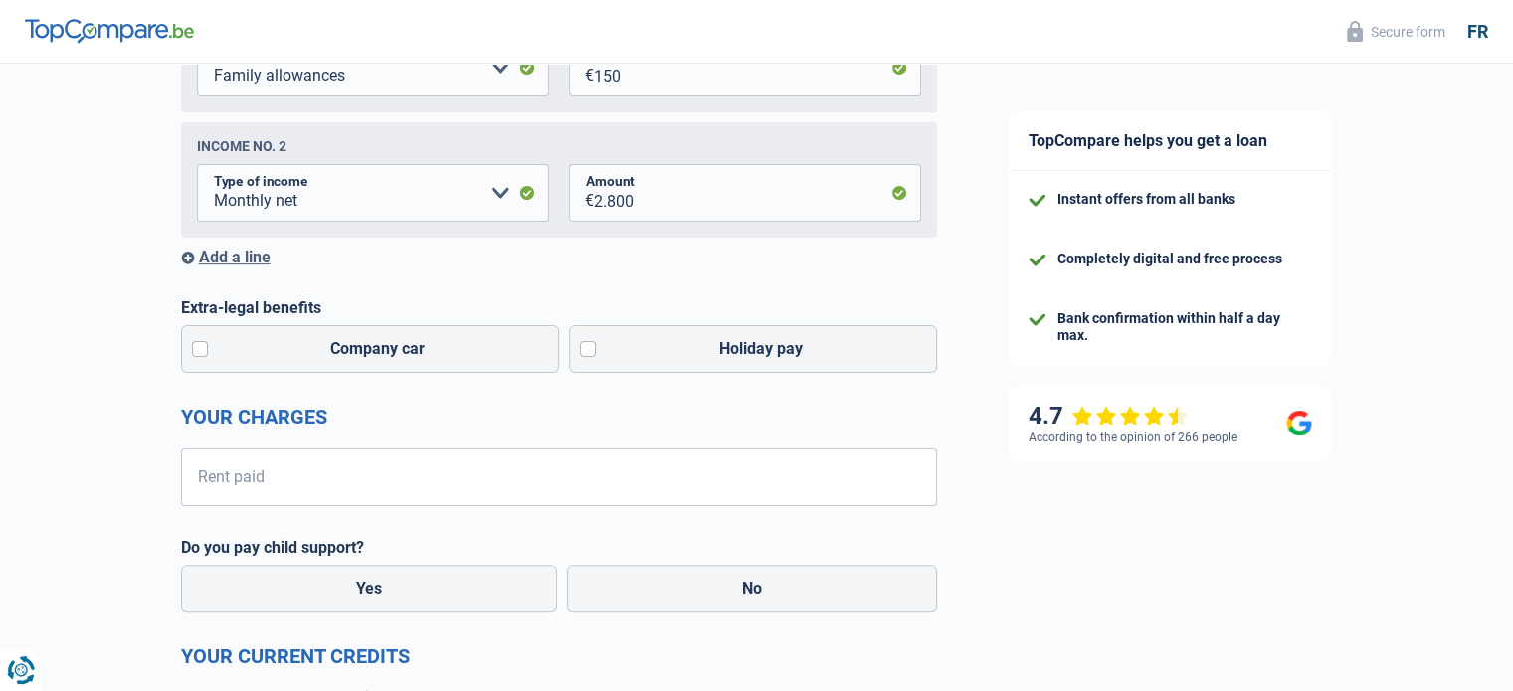
scroll to position [398, 0]
click at [204, 357] on label "Company car" at bounding box center [370, 348] width 379 height 48
click at [204, 357] on input "Company car" at bounding box center [370, 348] width 379 height 48
checkbox input "true"
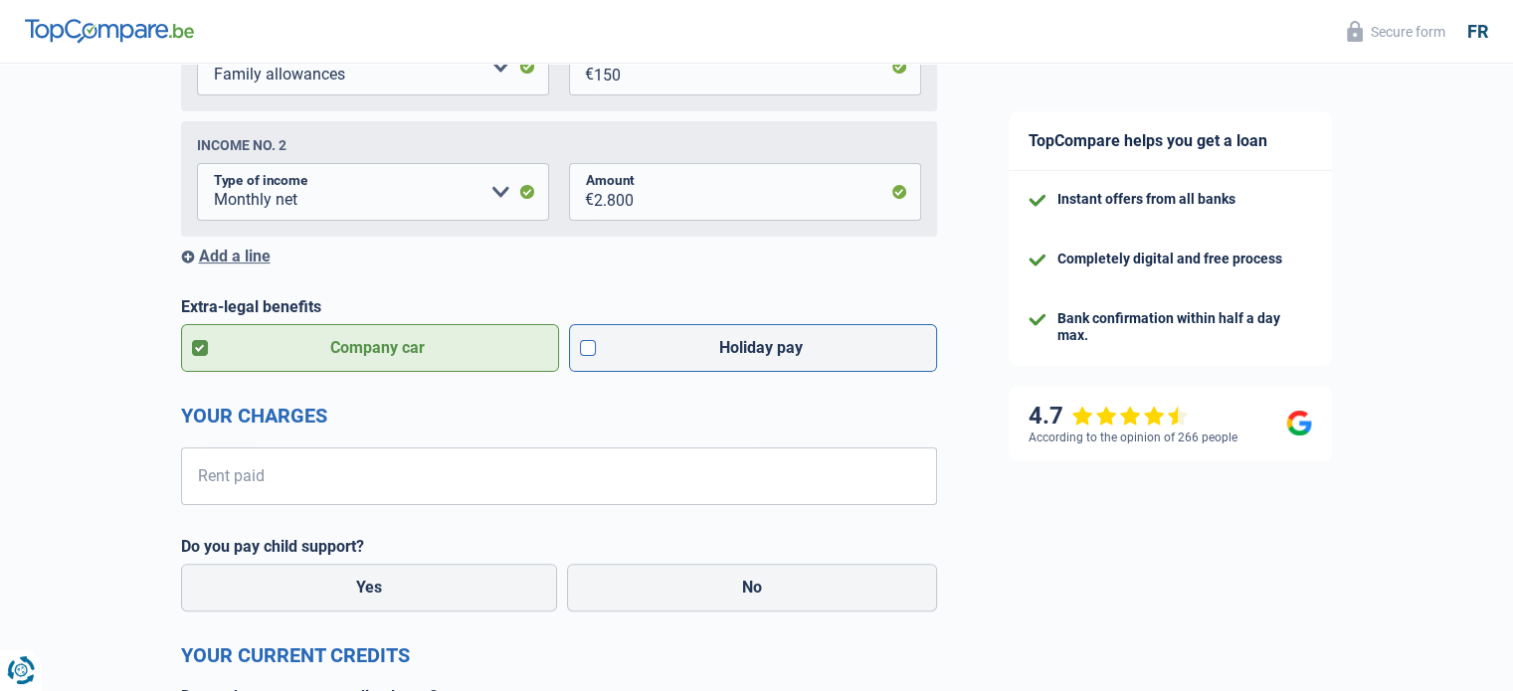
click at [580, 353] on label "Holiday pay" at bounding box center [753, 348] width 368 height 48
click at [580, 353] on input "Holiday pay" at bounding box center [753, 348] width 368 height 48
checkbox input "true"
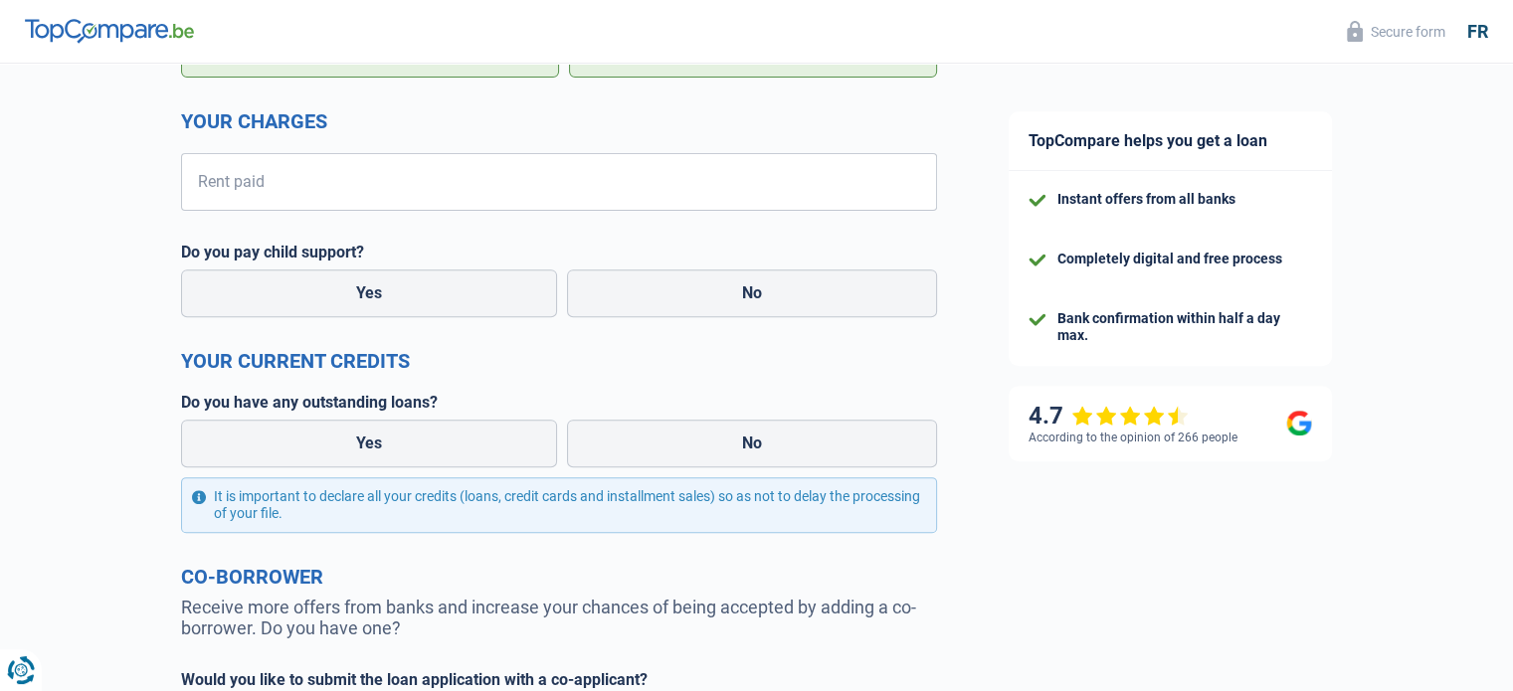
scroll to position [696, 0]
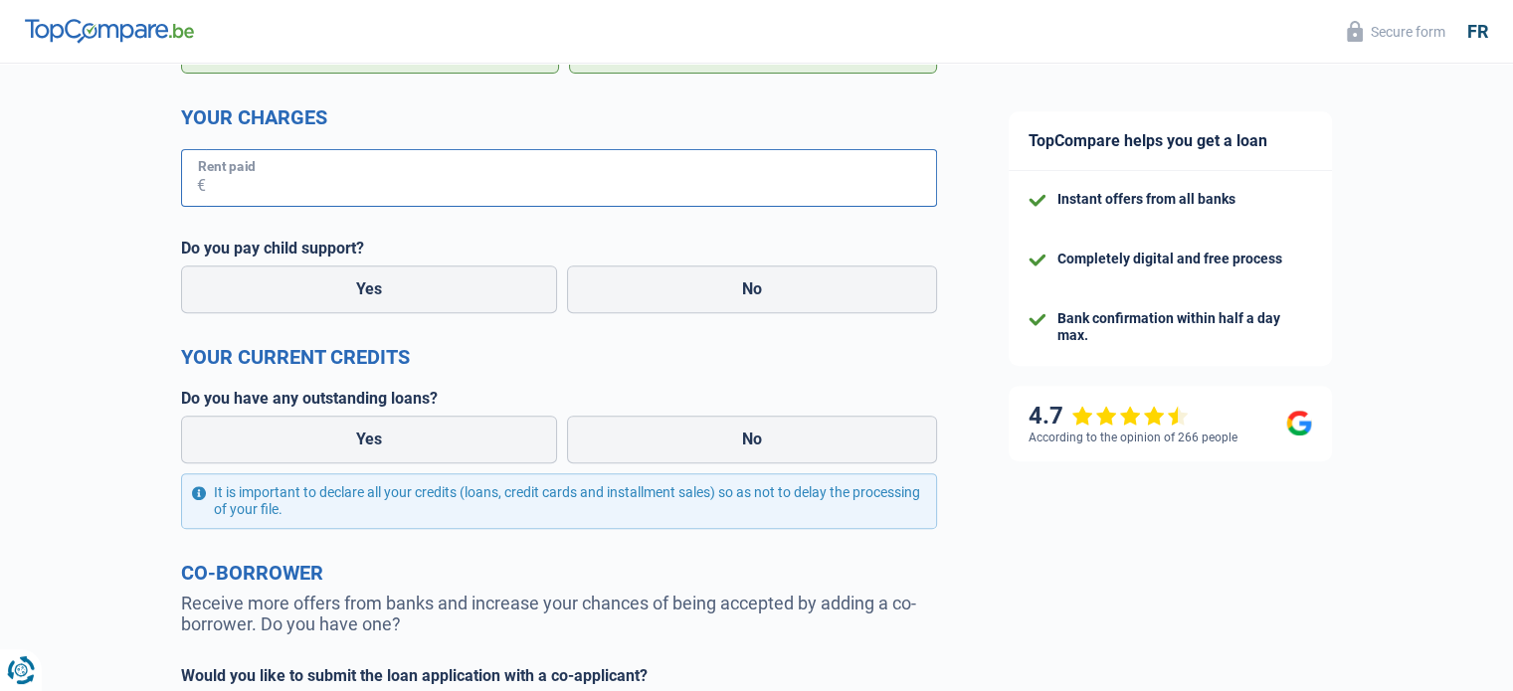
click at [473, 198] on input "Rent paid" at bounding box center [571, 178] width 731 height 58
type input "675"
click at [685, 272] on label "No" at bounding box center [752, 290] width 370 height 48
click at [685, 272] on input "No" at bounding box center [752, 290] width 370 height 48
radio input "true"
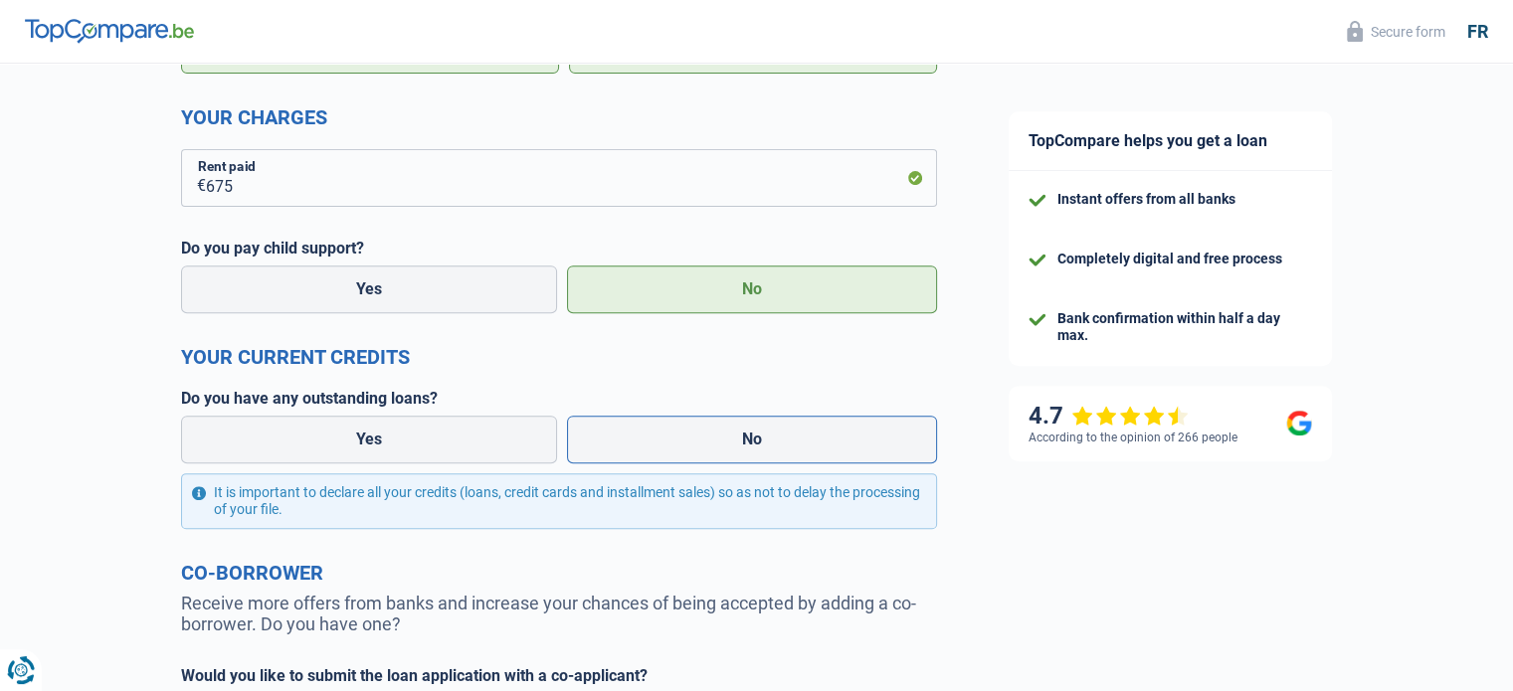
click at [652, 433] on label "No" at bounding box center [752, 440] width 370 height 48
click at [652, 433] on input "No" at bounding box center [752, 440] width 370 height 48
radio input "true"
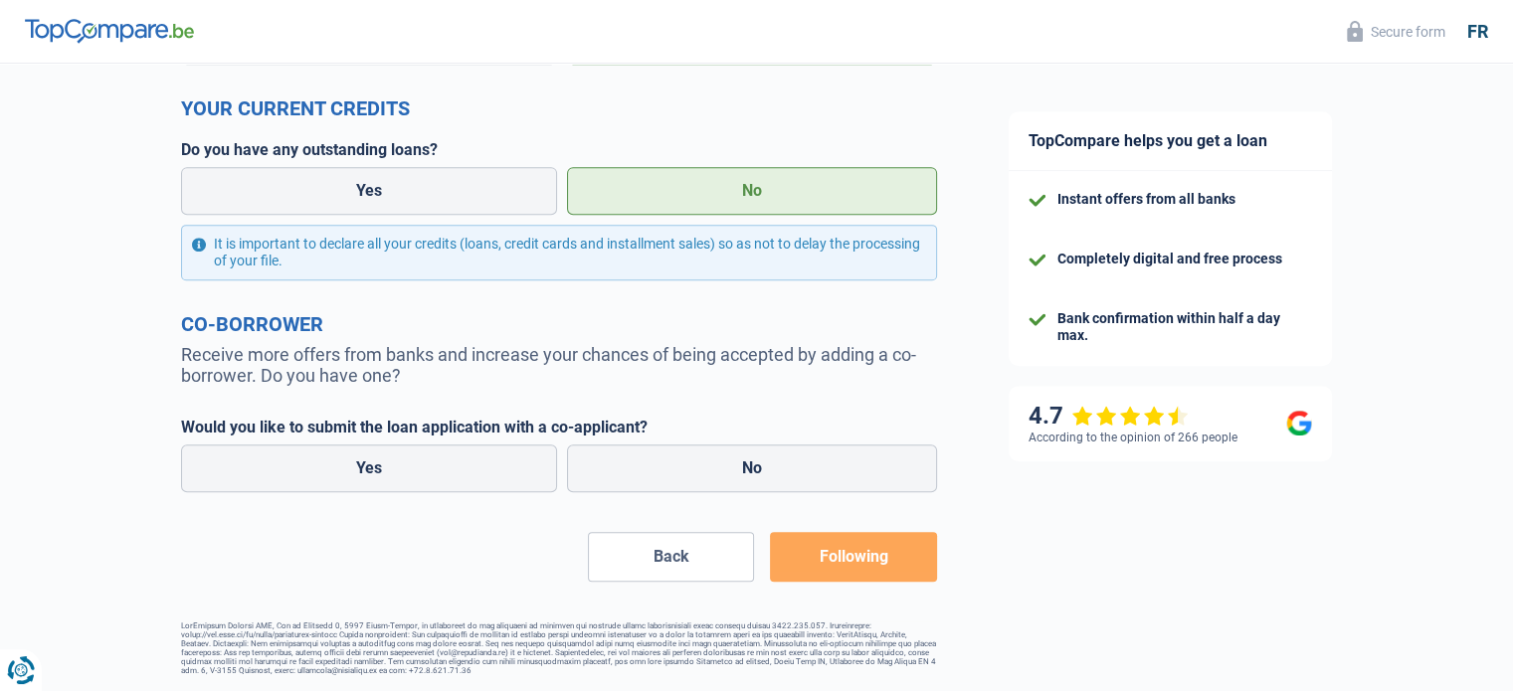
scroll to position [957, 0]
click at [753, 458] on font "No" at bounding box center [752, 467] width 20 height 19
click at [753, 457] on input "No" at bounding box center [752, 469] width 370 height 48
radio input "true"
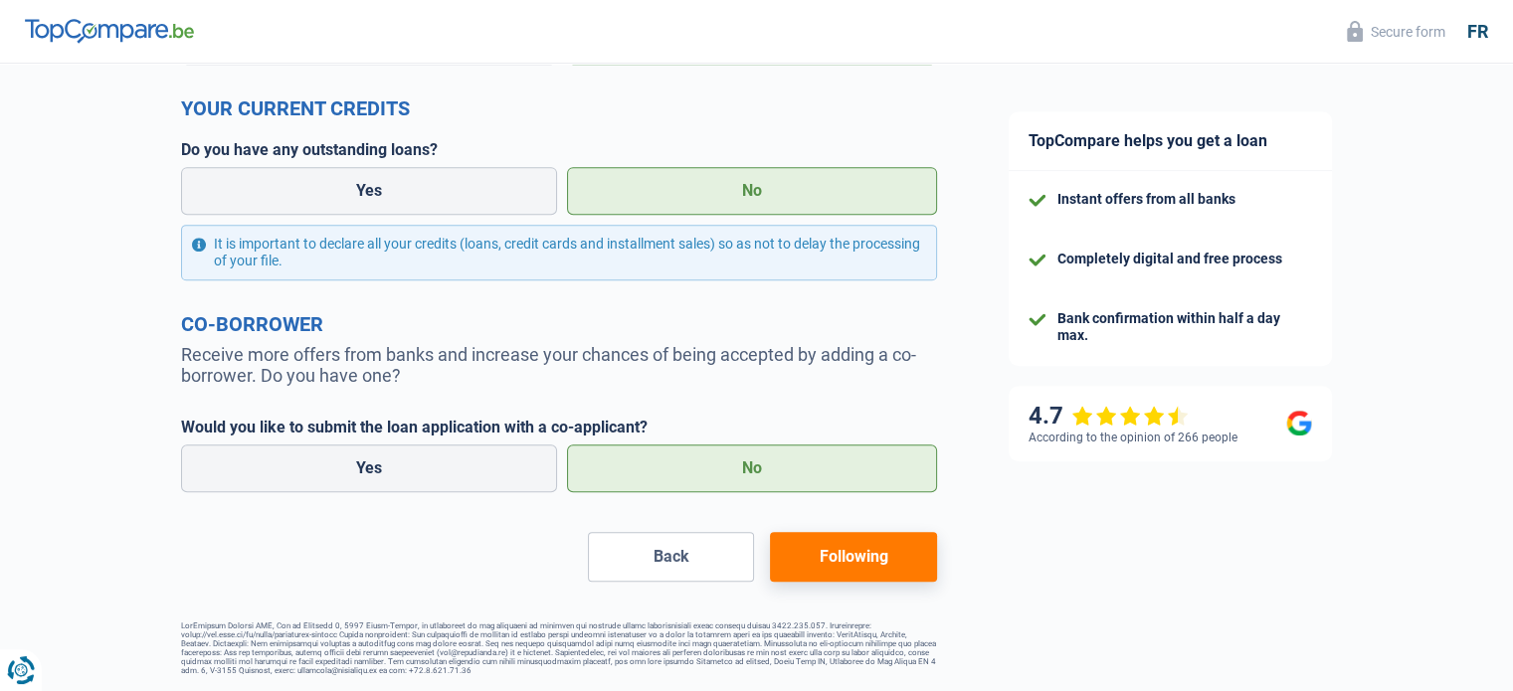
click at [859, 556] on font "Following" at bounding box center [852, 556] width 69 height 19
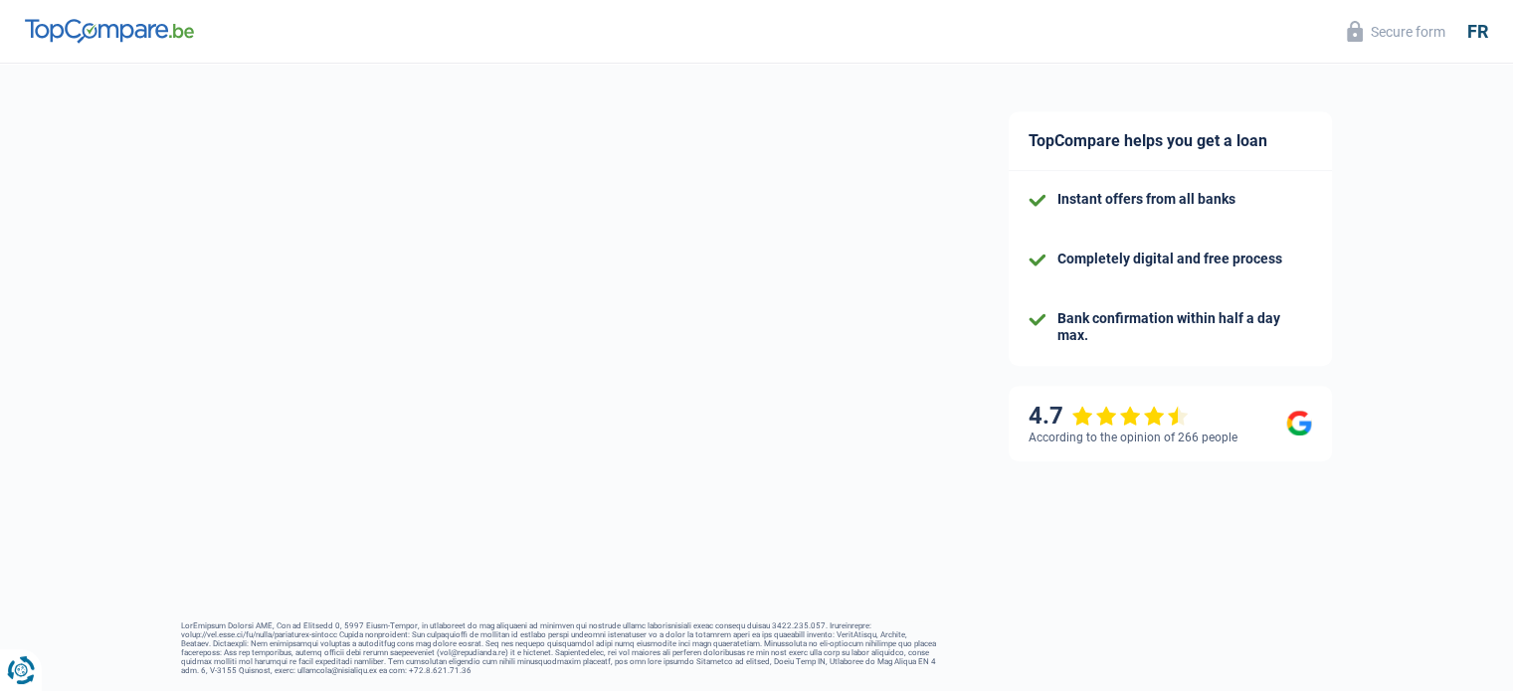
select select "car"
select select "120"
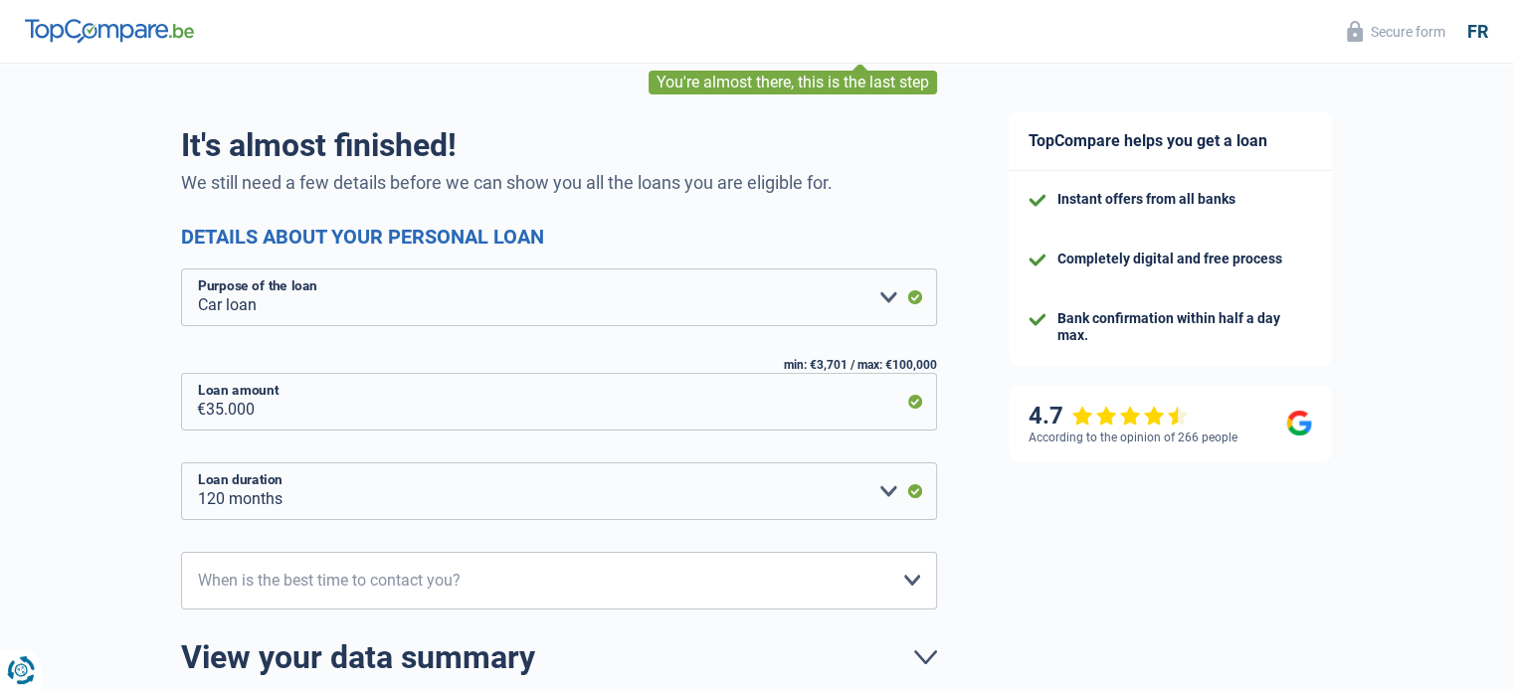
scroll to position [199, 0]
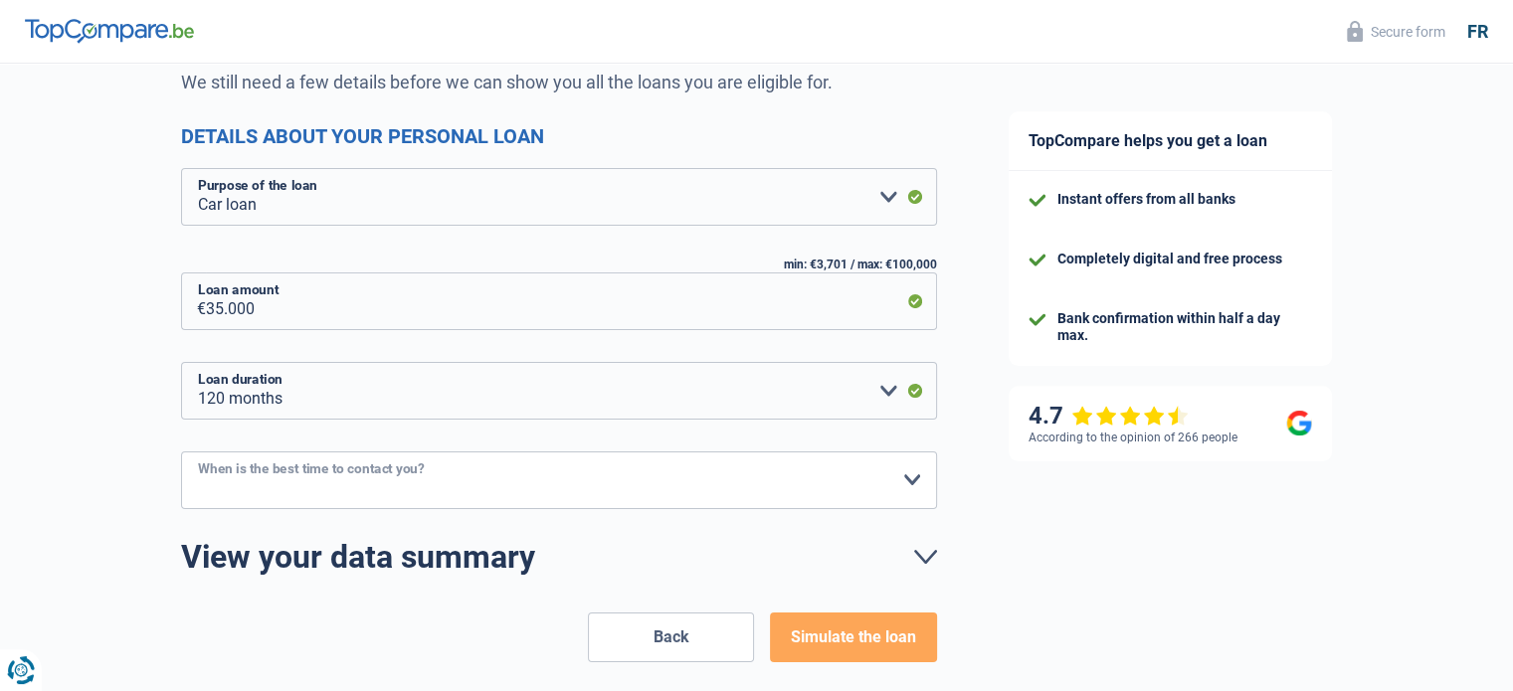
click at [905, 471] on select "10am-12pm 12 p.m. - 2 p.m. 2 p.m. - 4 p.m. 4 p.m. - 6 p.m. Please select an opt…" at bounding box center [559, 480] width 756 height 58
select select "10-12"
click at [181, 451] on select "10am-12pm 12 p.m. - 2 p.m. 2 p.m. - 4 p.m. 4 p.m. - 6 p.m. Please select an opt…" at bounding box center [559, 480] width 756 height 58
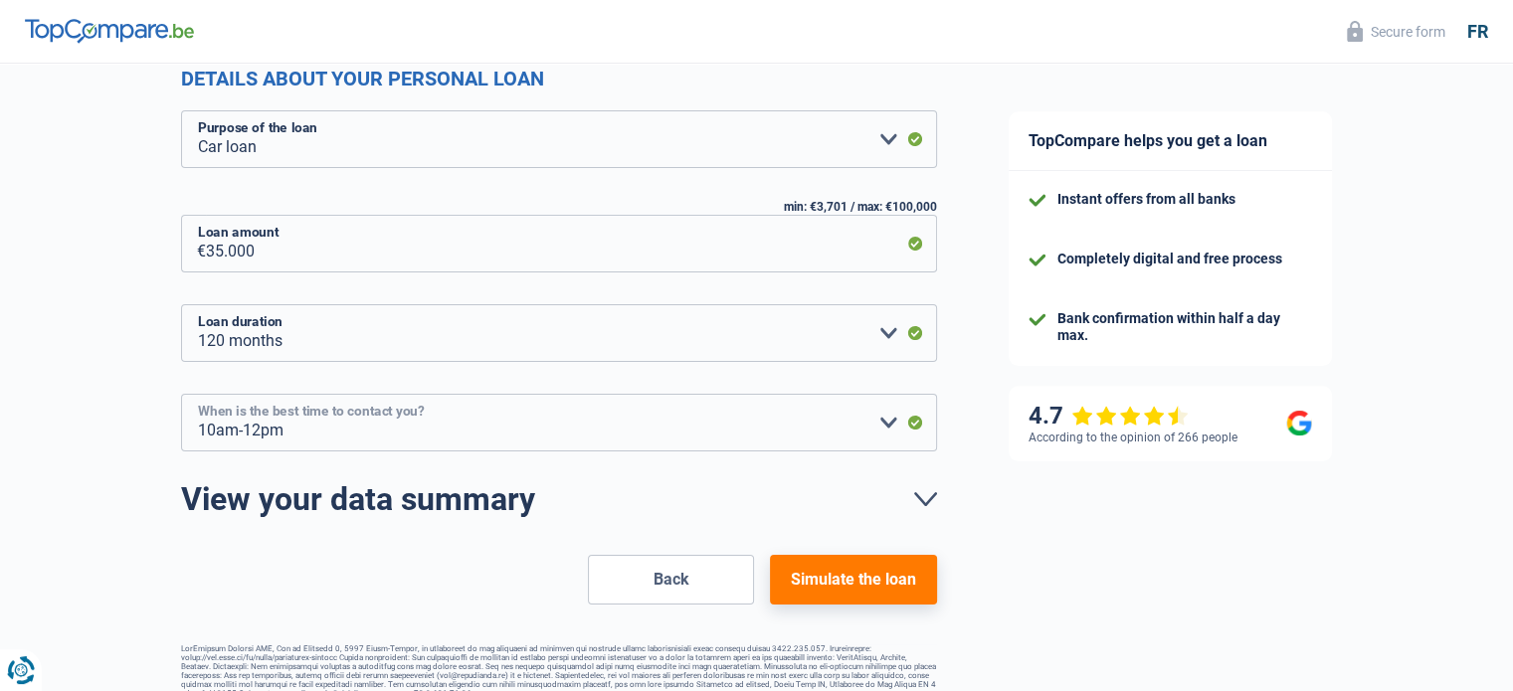
scroll to position [287, 0]
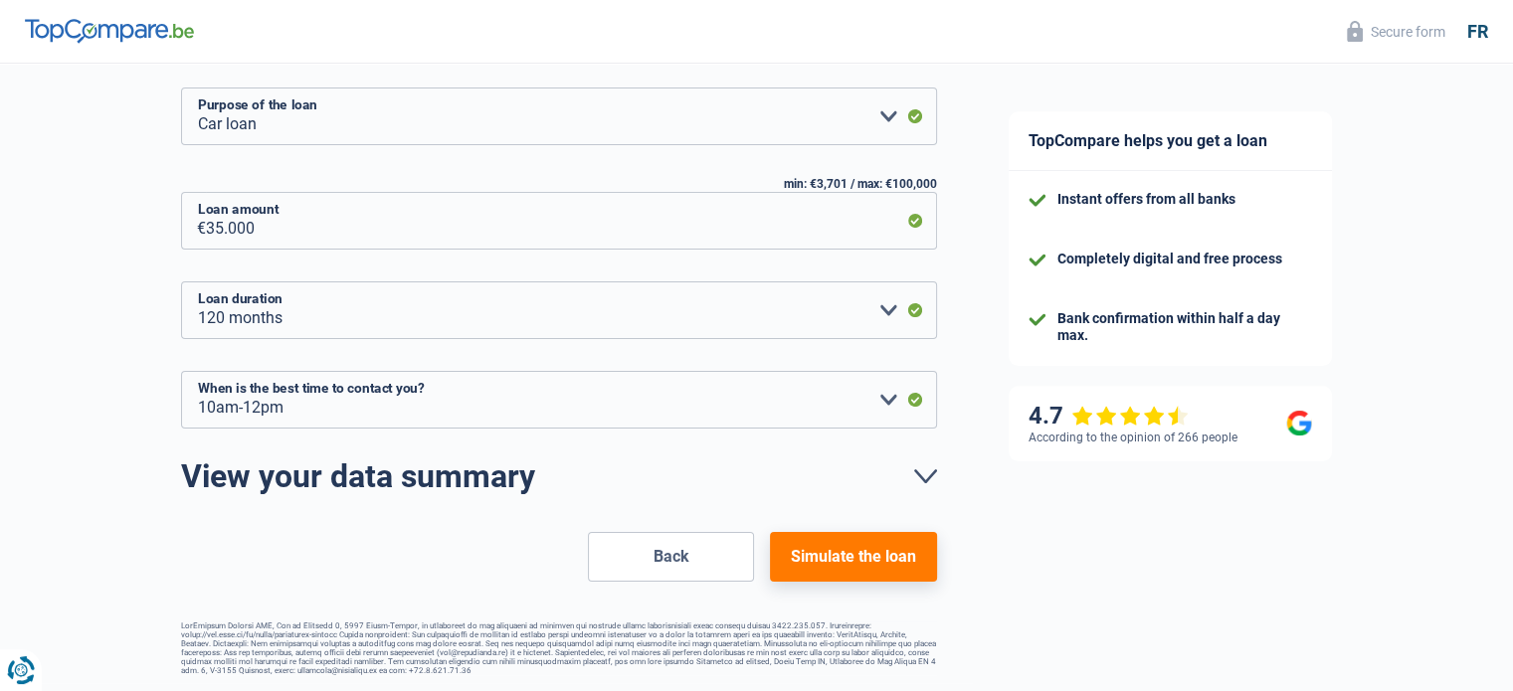
click at [880, 547] on font "Simulate the loan" at bounding box center [853, 556] width 125 height 19
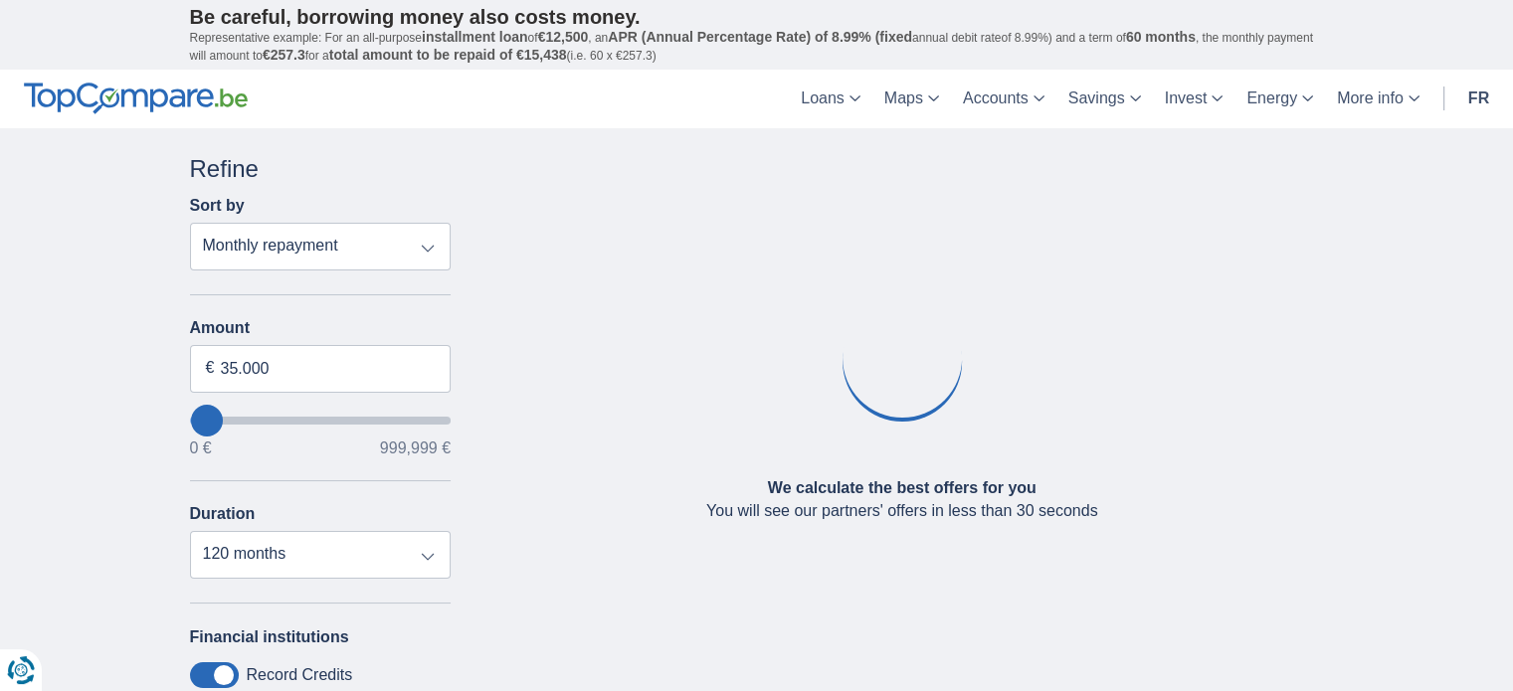
type input "20.000"
select select "84"
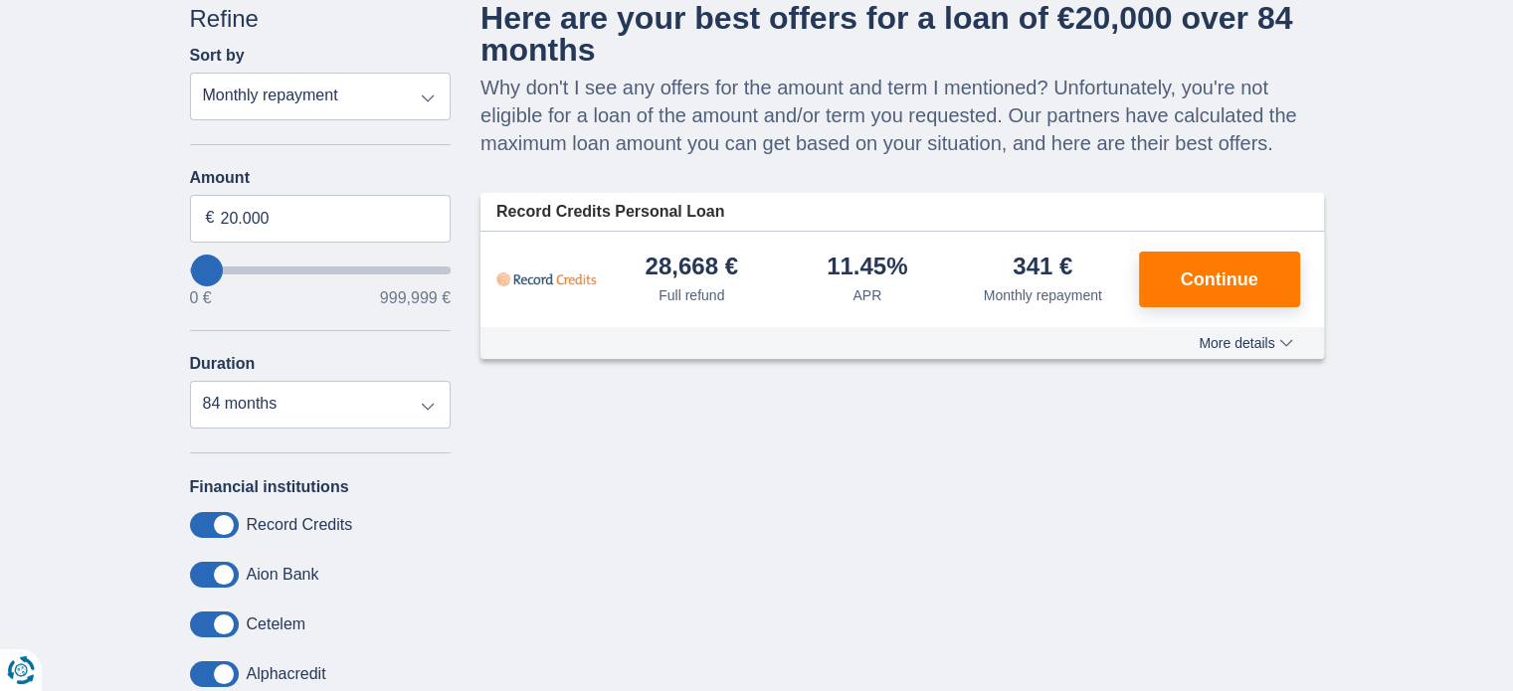
scroll to position [199, 0]
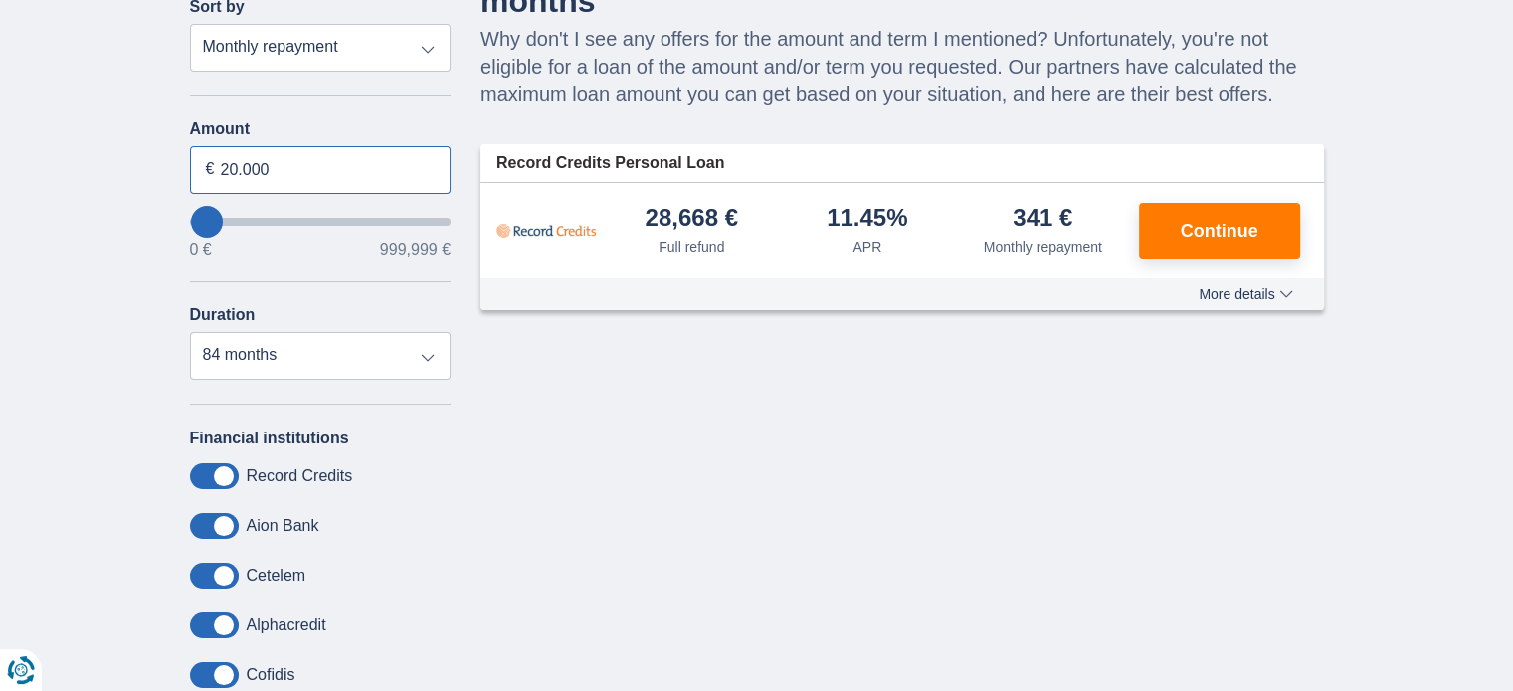
click at [324, 170] on input "20.000" at bounding box center [321, 170] width 262 height 48
type input "35.000"
type input "35000"
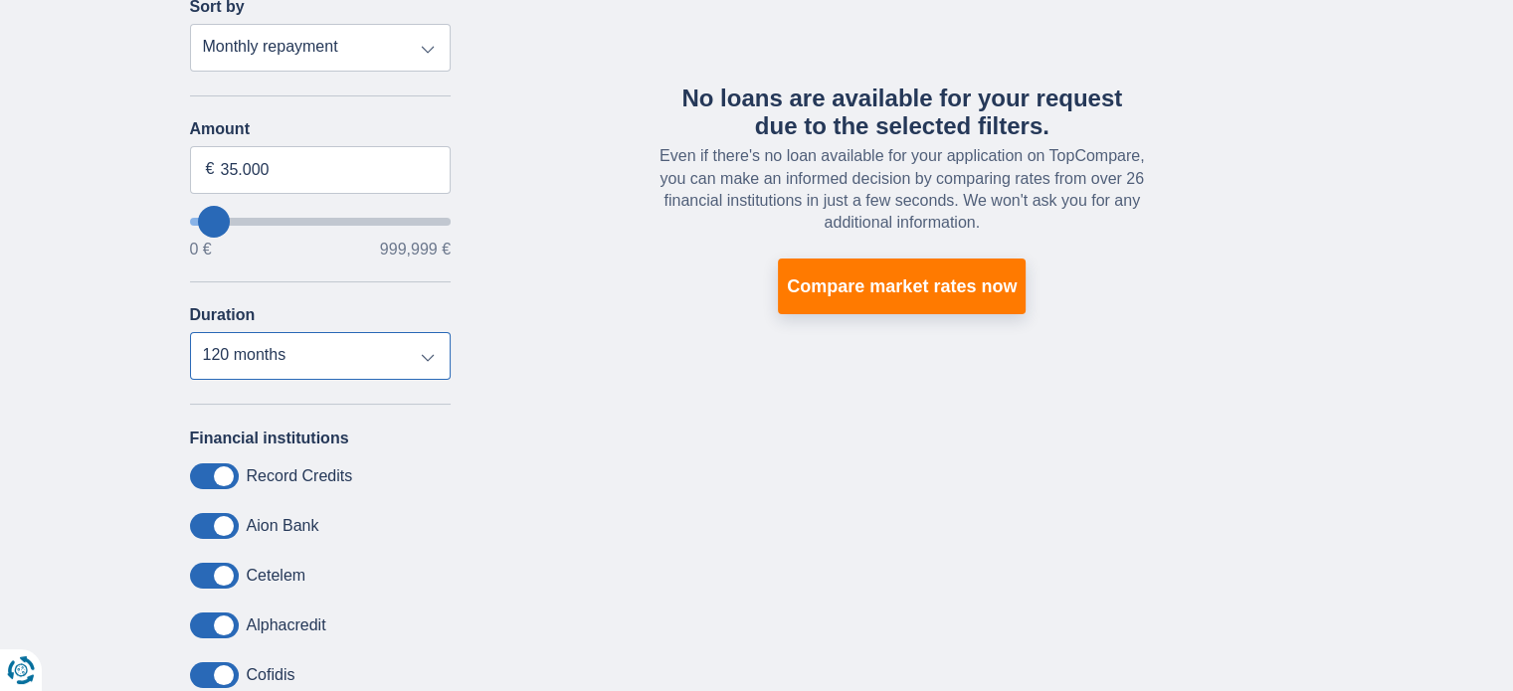
select select "72"
click at [190, 332] on select "12 months 18 months 24 months 30 months 36 months 42 months 48 months 60 months…" at bounding box center [321, 356] width 262 height 48
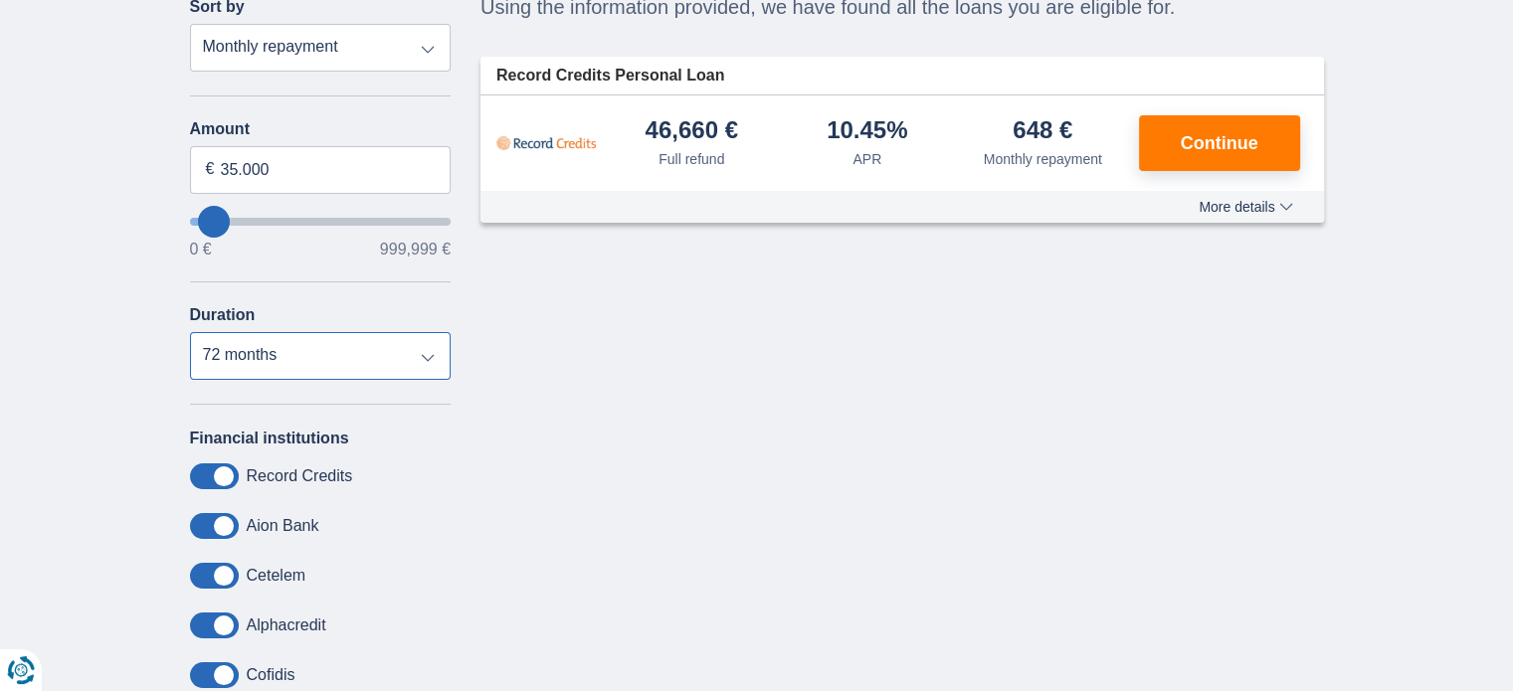
click at [374, 337] on select "12 months 18 months 24 months 30 months 36 months 42 months 48 months 60 months…" at bounding box center [321, 356] width 262 height 48
click at [509, 350] on div "Cancel Filters Refine Sort by Full refund APR Monthly repayment Reason for loan…" at bounding box center [756, 364] width 1163 height 822
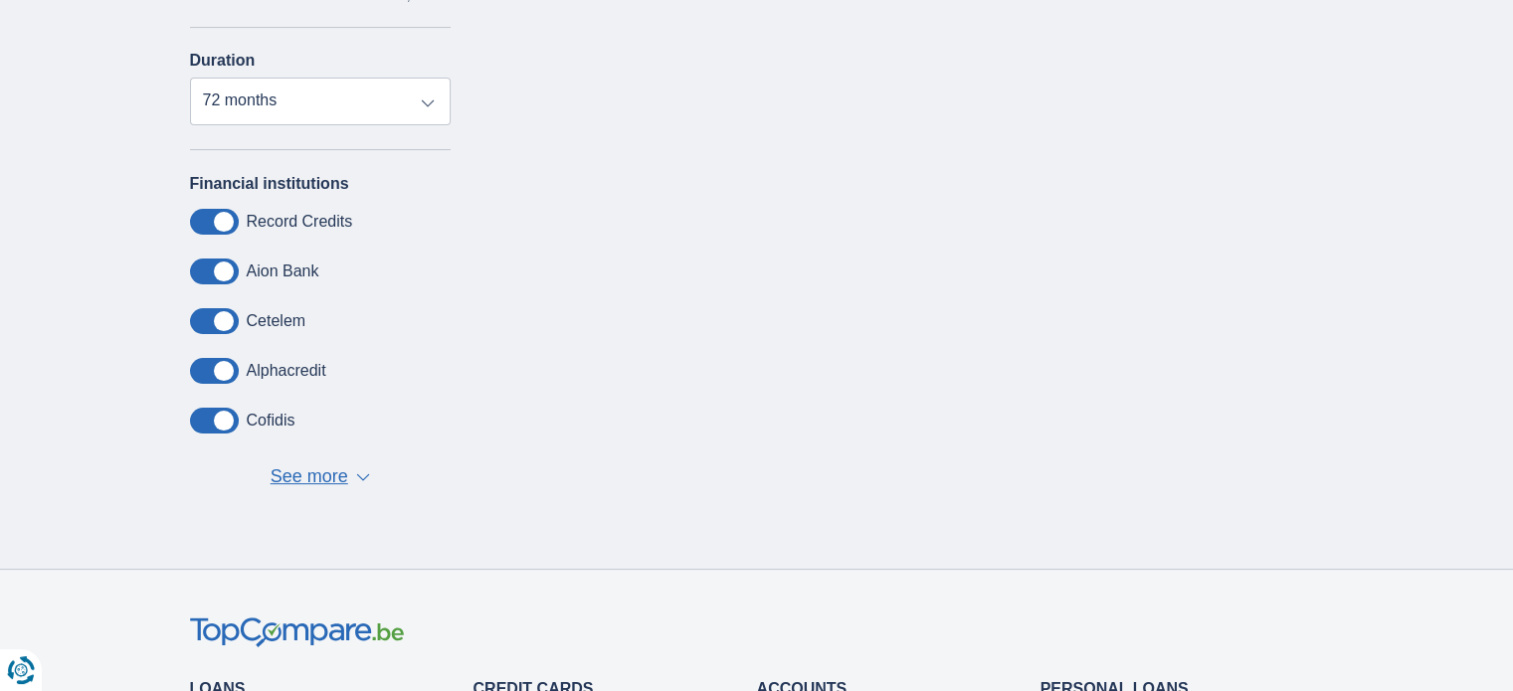
scroll to position [497, 0]
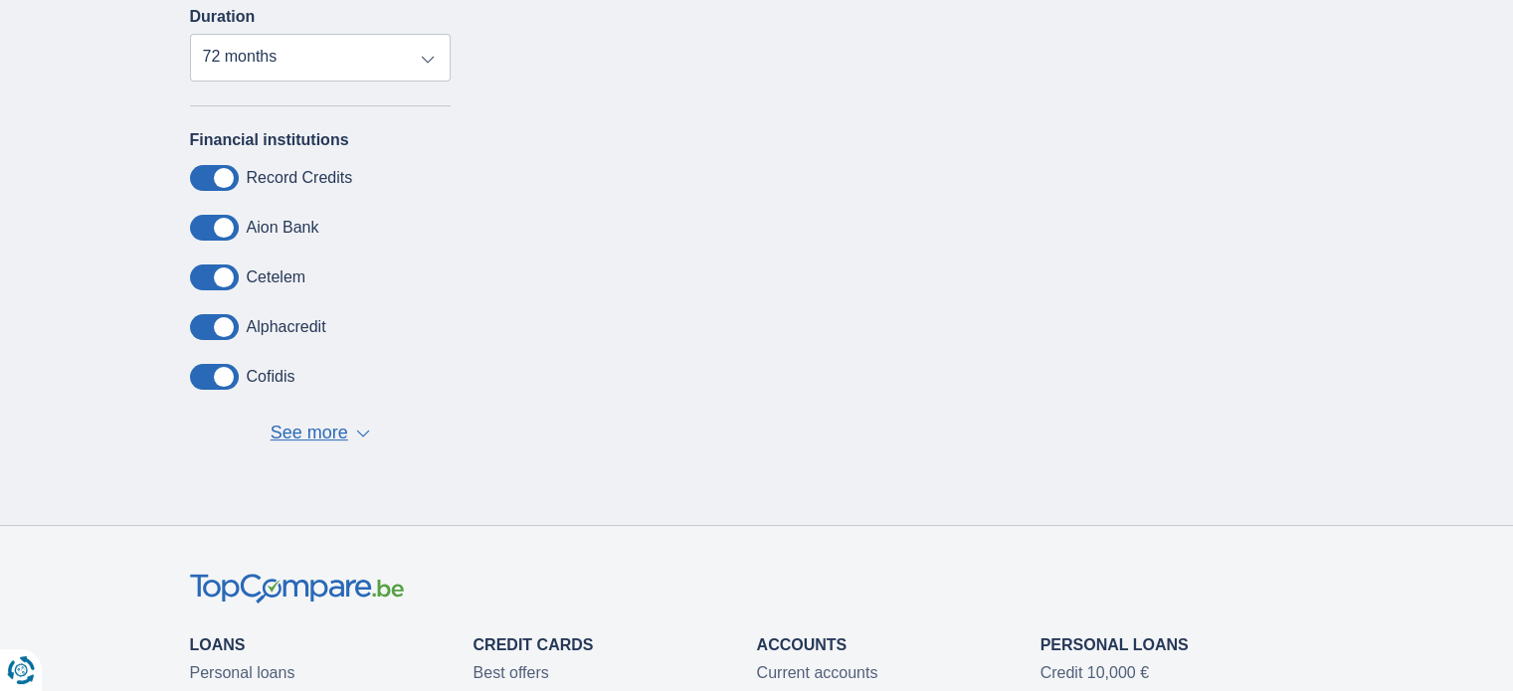
click at [322, 431] on font "See more" at bounding box center [309, 433] width 78 height 20
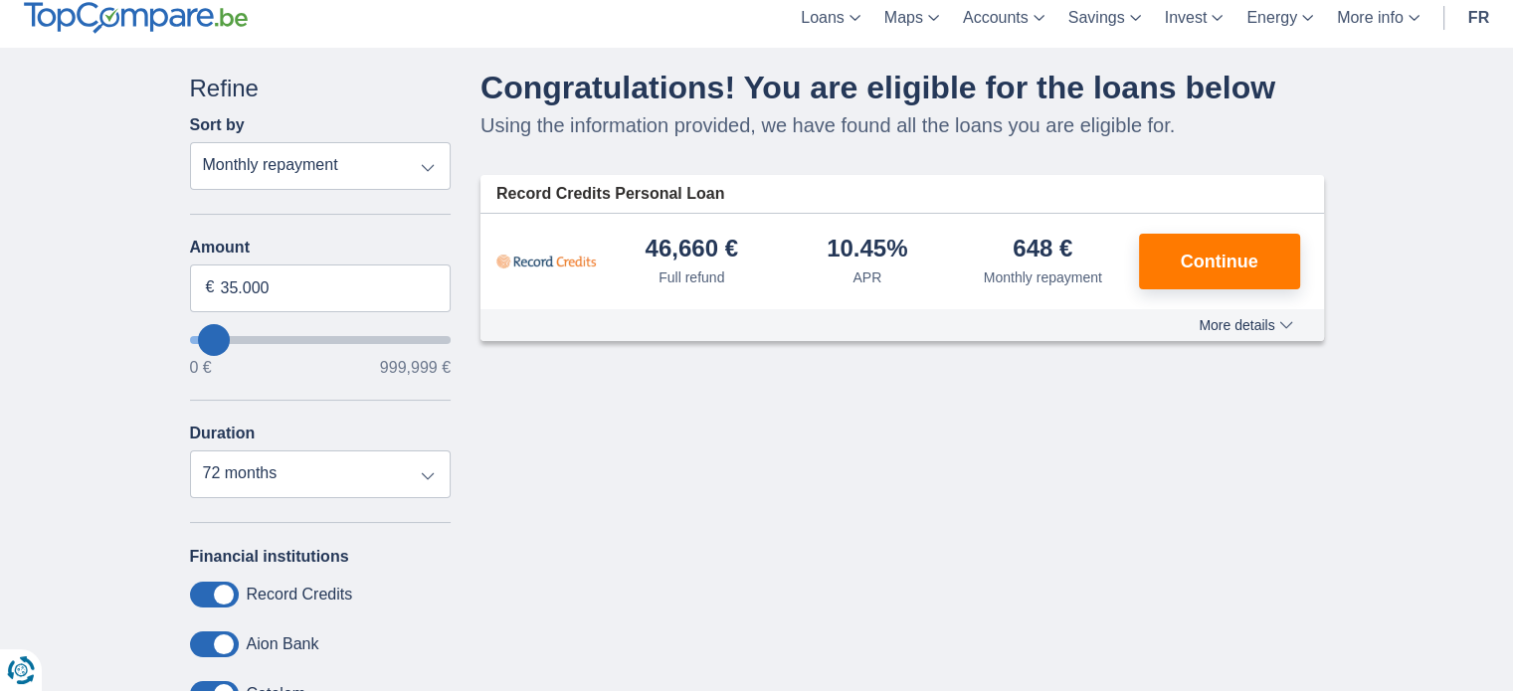
scroll to position [0, 0]
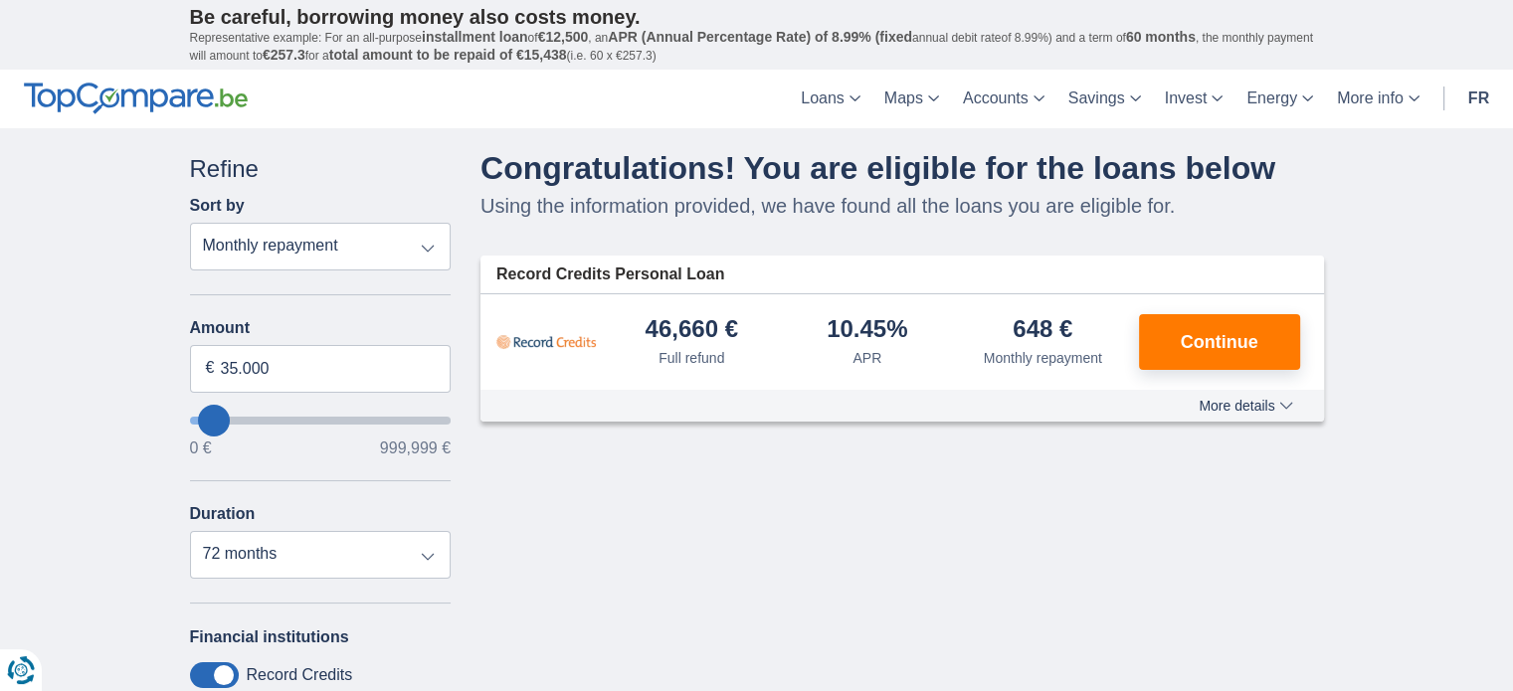
click at [1267, 411] on font "More details" at bounding box center [1236, 406] width 76 height 16
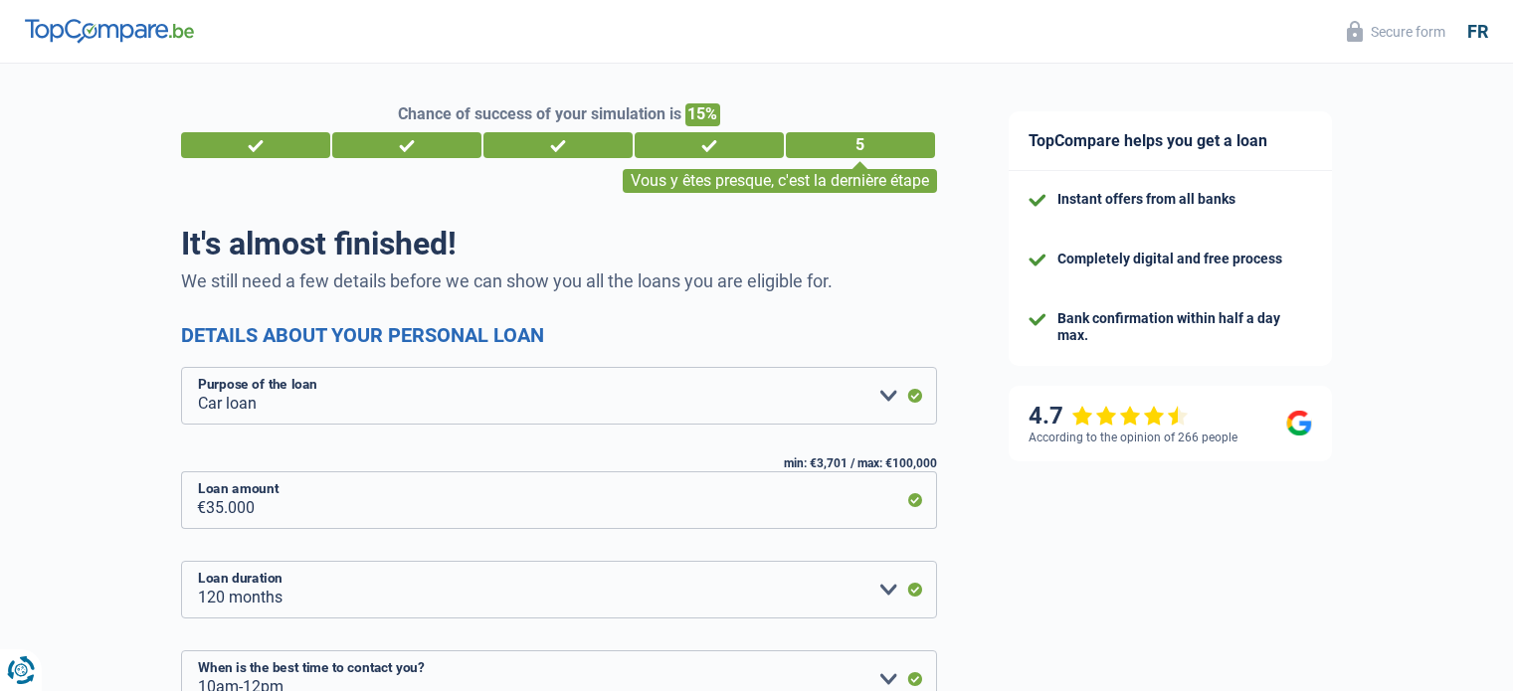
select select "car"
select select "120"
select select "10-12"
click at [875, 401] on select "Home comfort: furniture, textiles, paint, household appliances, non-professiona…" at bounding box center [559, 396] width 756 height 58
click at [876, 401] on select "Home comfort: furniture, textiles, paint, household appliances, non-professiona…" at bounding box center [559, 396] width 756 height 58
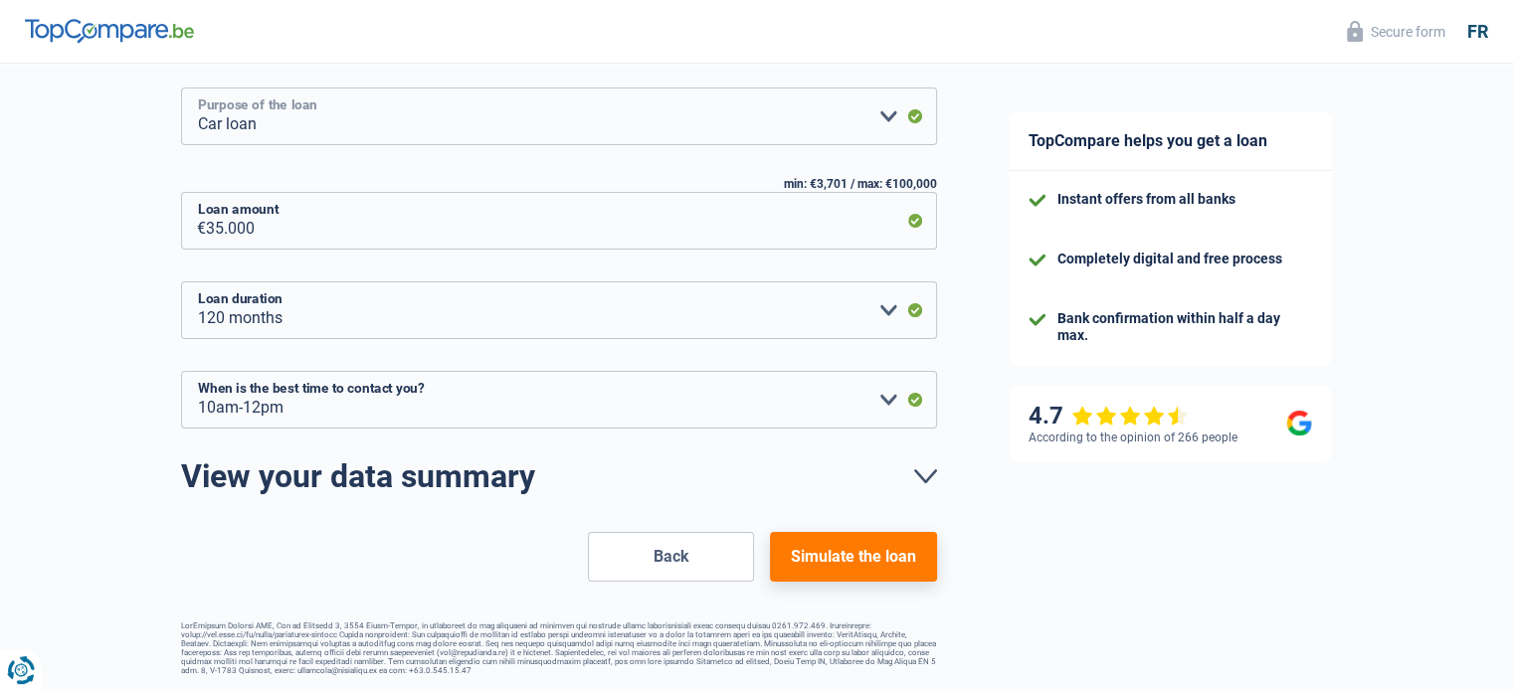
scroll to position [287, 0]
click at [882, 303] on select "12 months 18 months 24 months 30 months 36 months 42 months 48 months 60 months…" at bounding box center [559, 310] width 756 height 58
select select "72"
click at [181, 281] on select "12 months 18 months 24 months 30 months 36 months 42 months 48 months 60 months…" at bounding box center [559, 310] width 756 height 58
click at [899, 547] on font "Simulate the loan" at bounding box center [853, 556] width 125 height 19
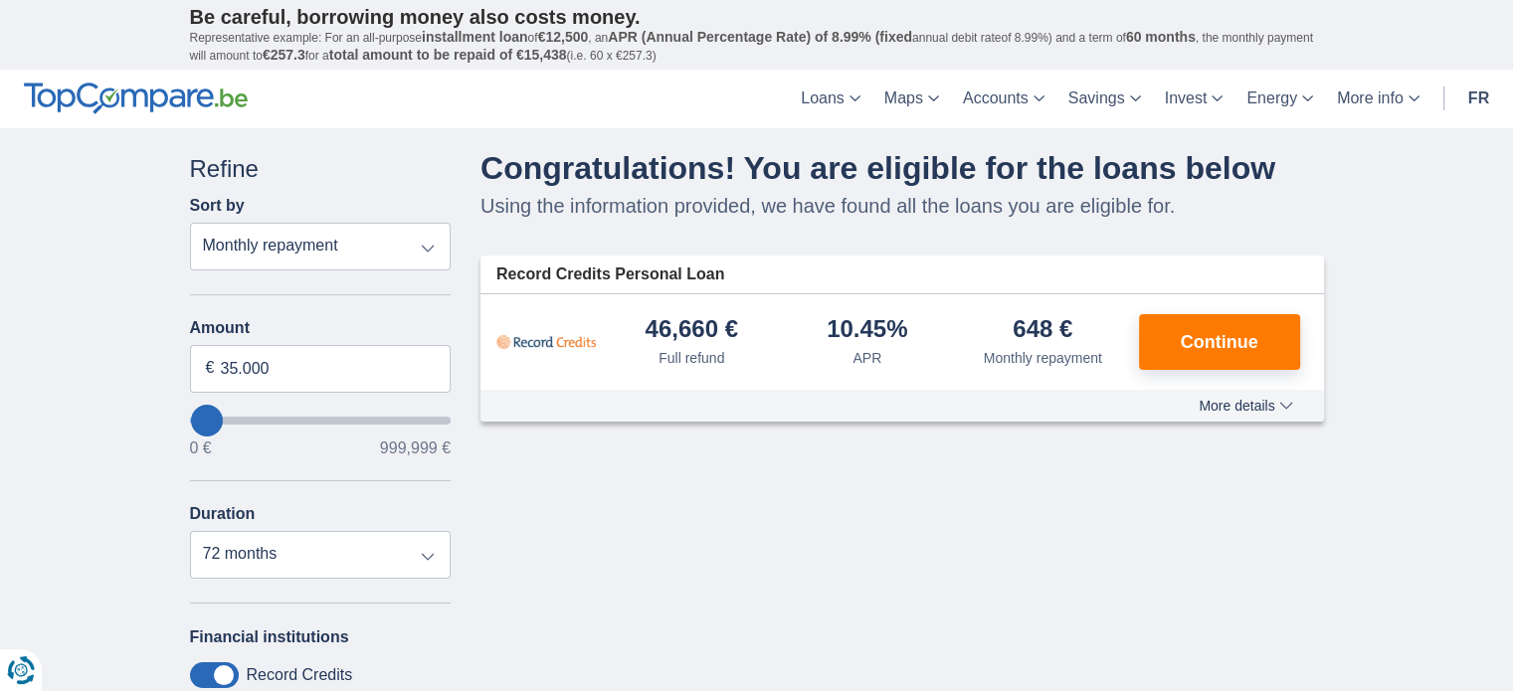
click at [1249, 390] on div "More details Less details" at bounding box center [901, 406] width 843 height 32
click at [1240, 411] on font "More details" at bounding box center [1236, 406] width 76 height 16
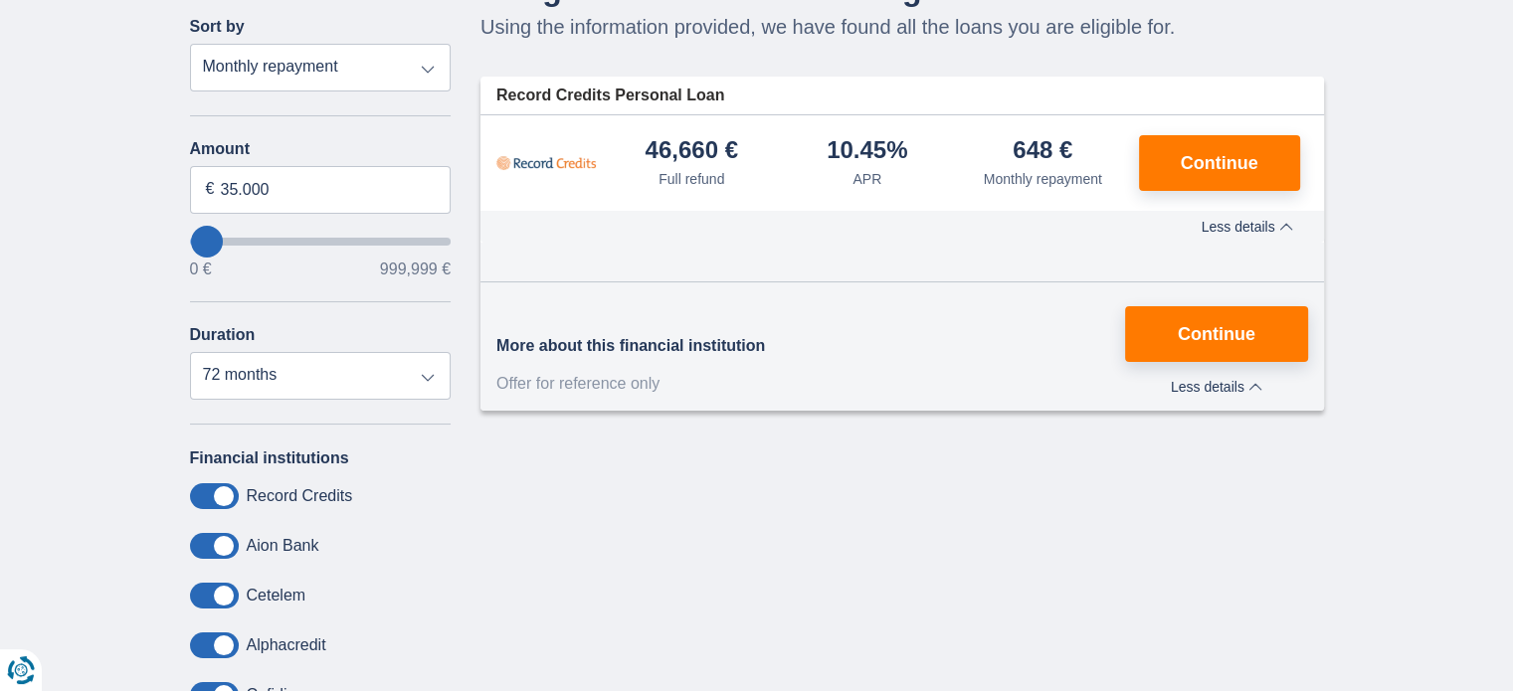
scroll to position [199, 0]
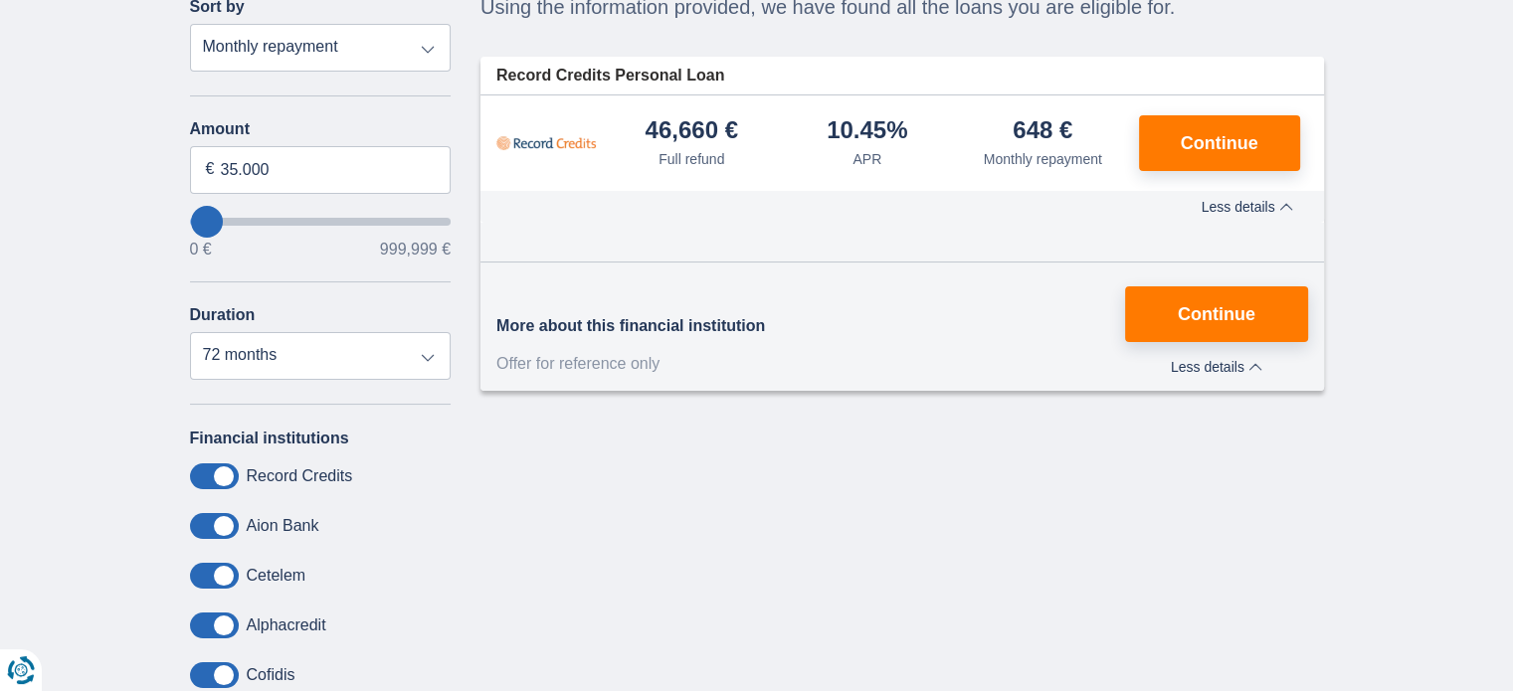
drag, startPoint x: 1015, startPoint y: 436, endPoint x: 1016, endPoint y: 426, distance: 10.0
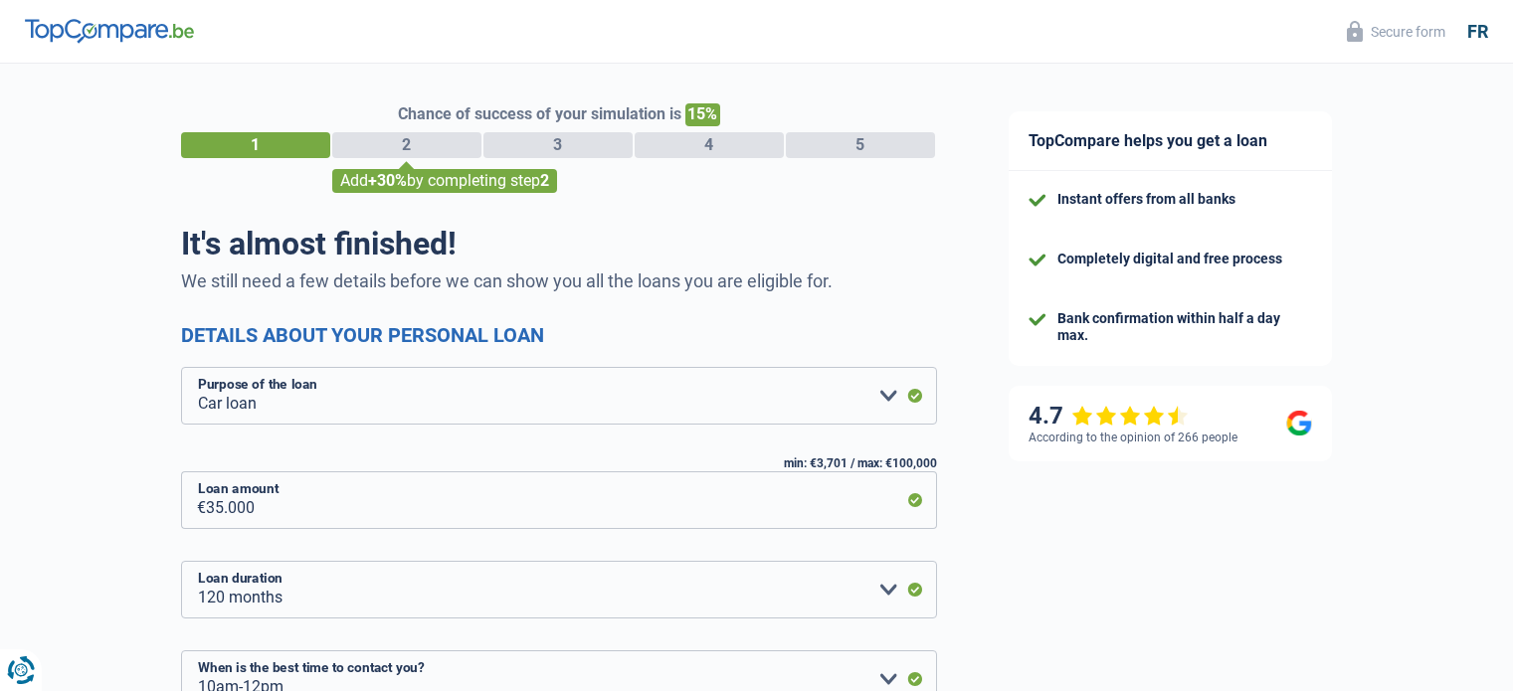
select select "car"
select select "120"
select select "10-12"
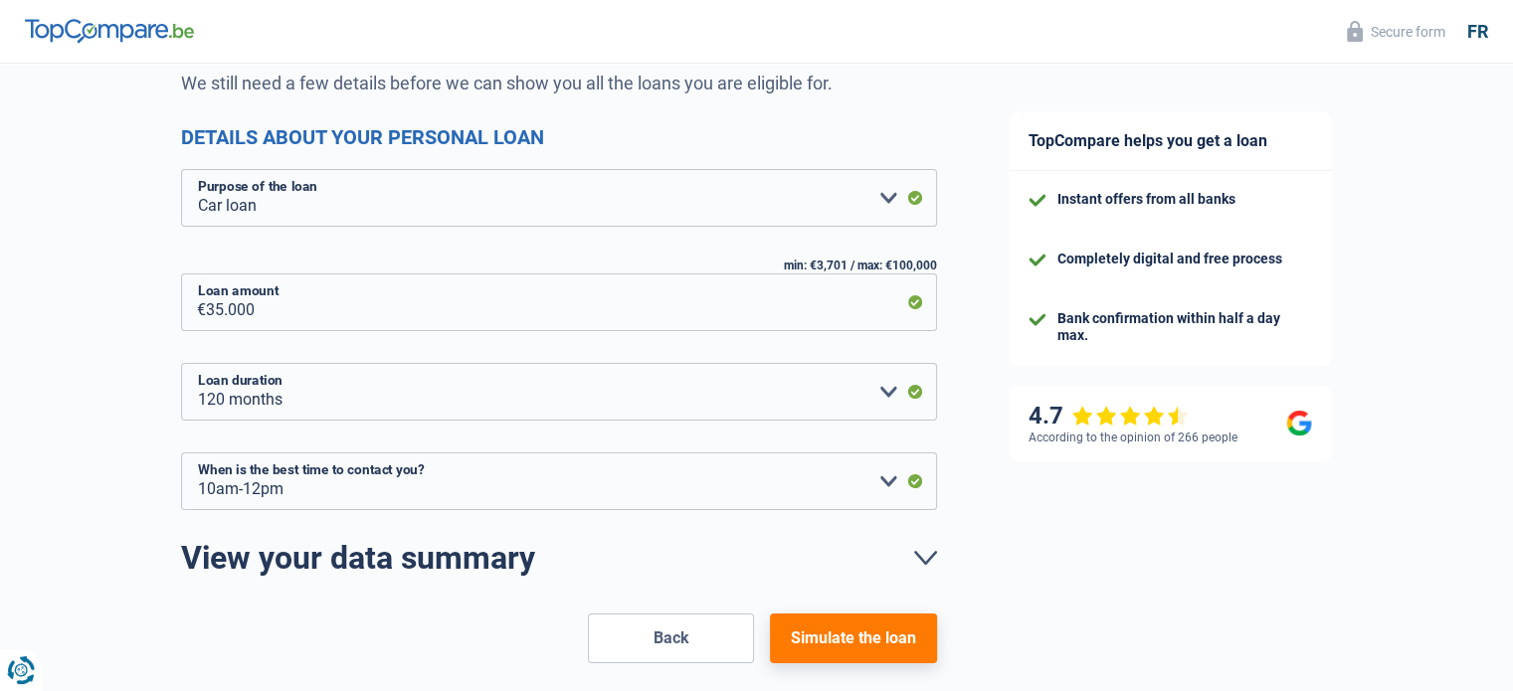
scroll to position [199, 0]
click at [674, 652] on button "Back" at bounding box center [671, 638] width 166 height 50
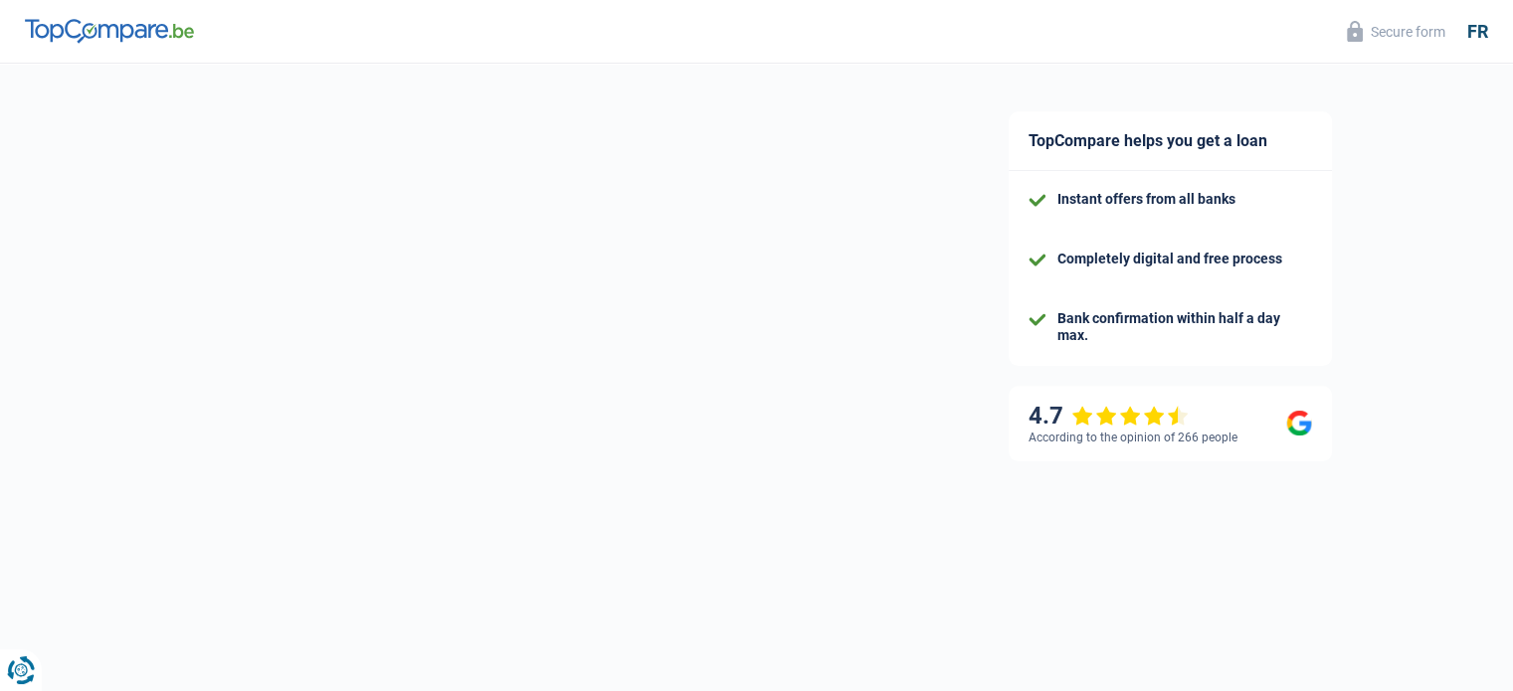
select select "familyAllowances"
select select "netSalary"
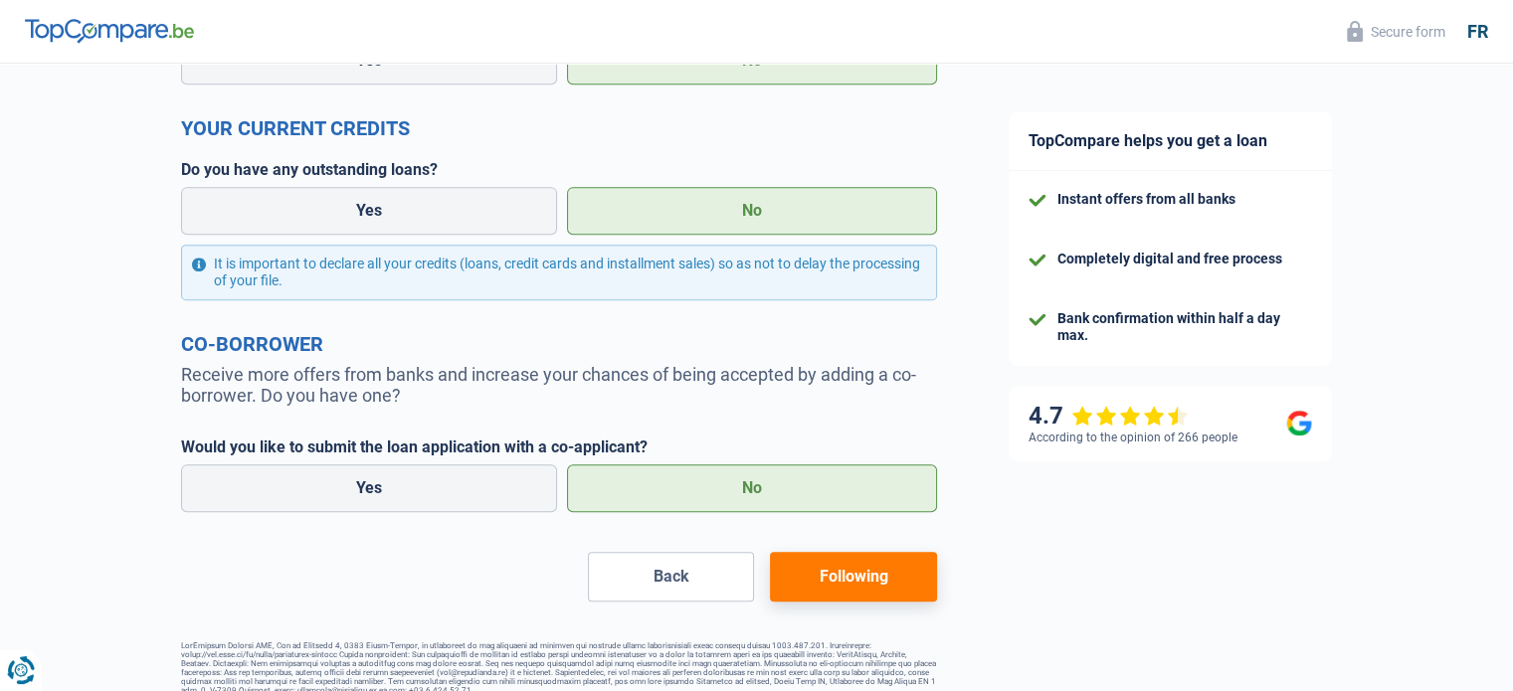
scroll to position [946, 0]
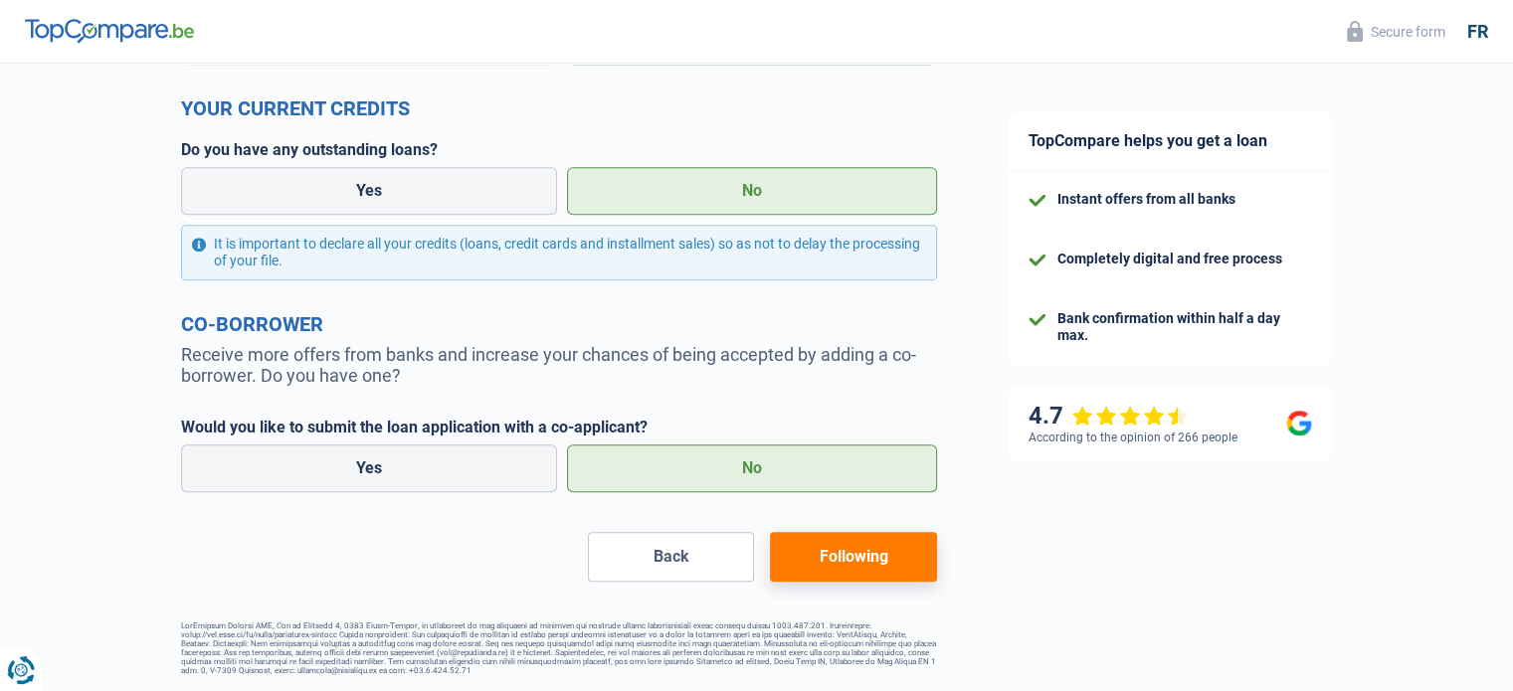
click at [654, 558] on font "Back" at bounding box center [671, 556] width 36 height 19
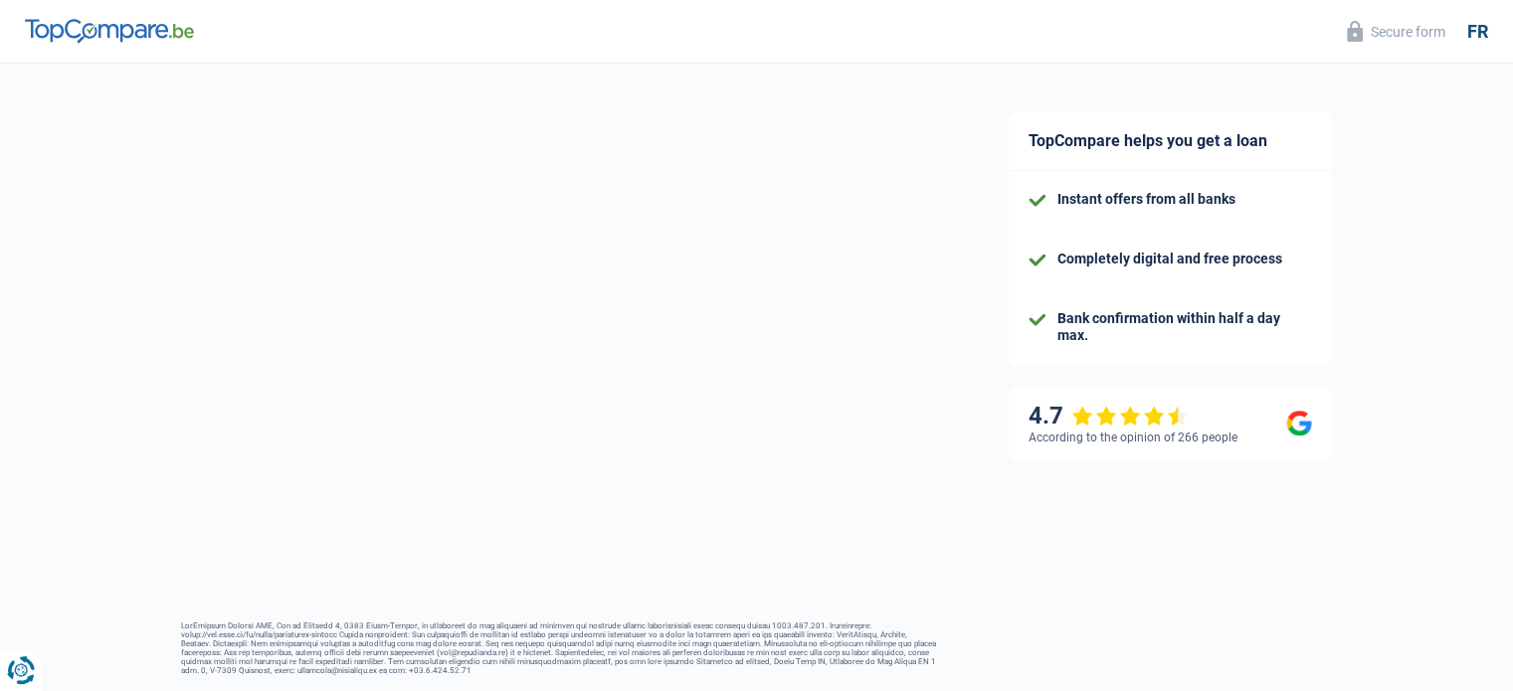
select select "single"
select select "rents"
select select "BE"
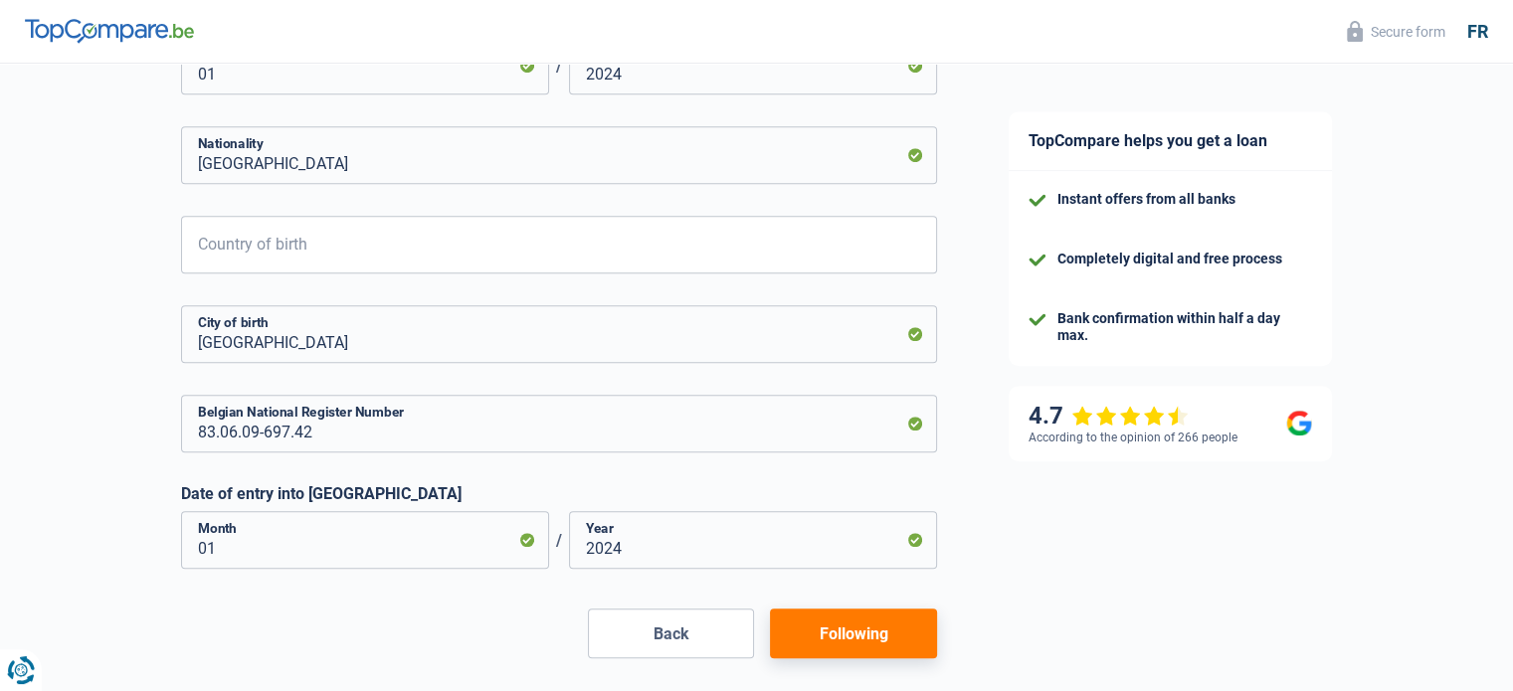
scroll to position [1058, 0]
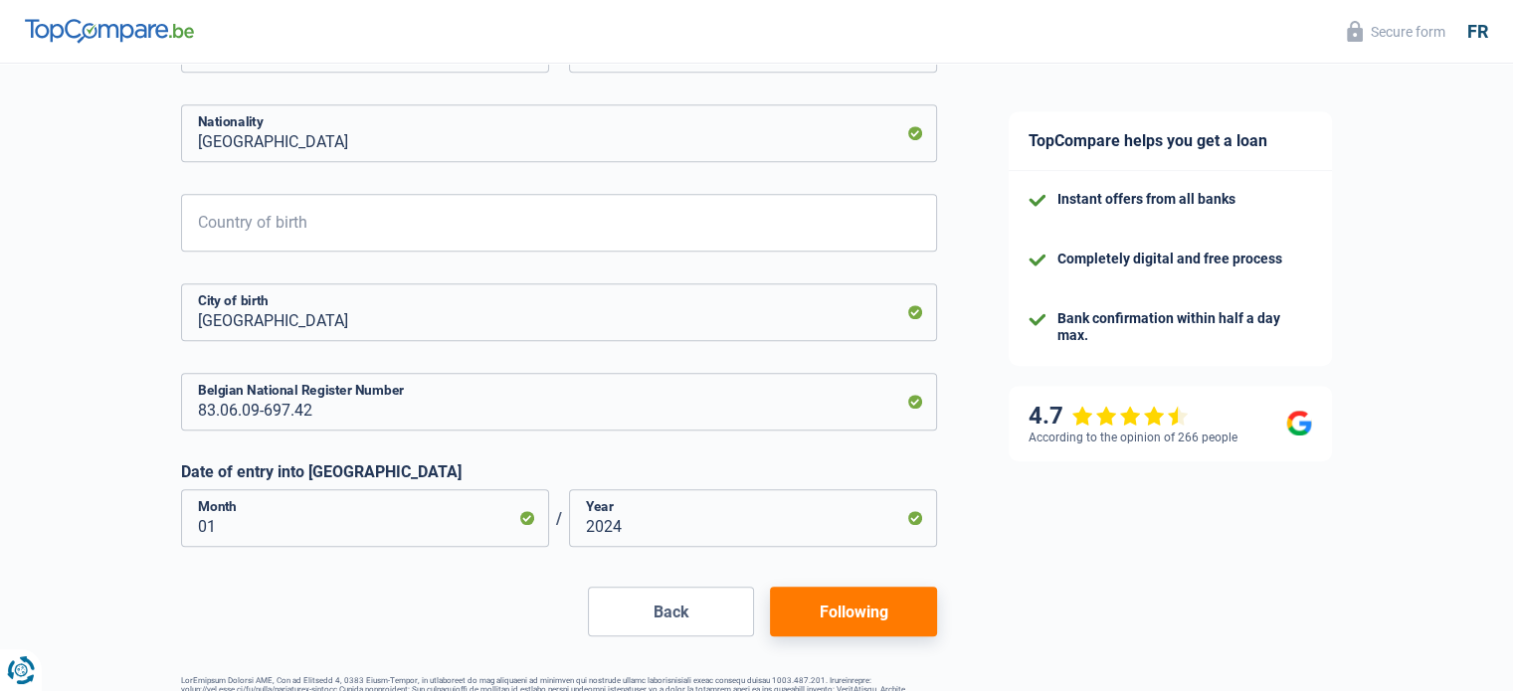
click at [664, 612] on font "Back" at bounding box center [671, 612] width 36 height 19
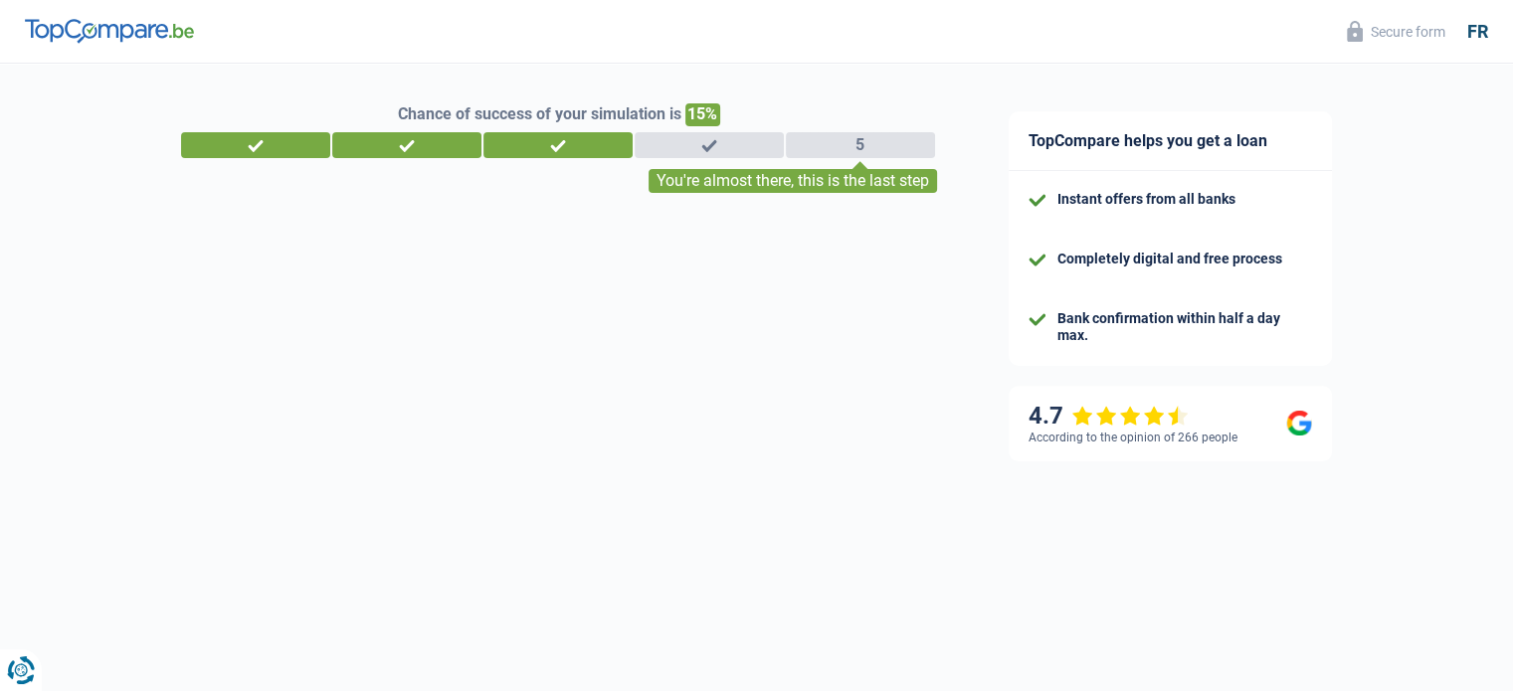
select select "worker"
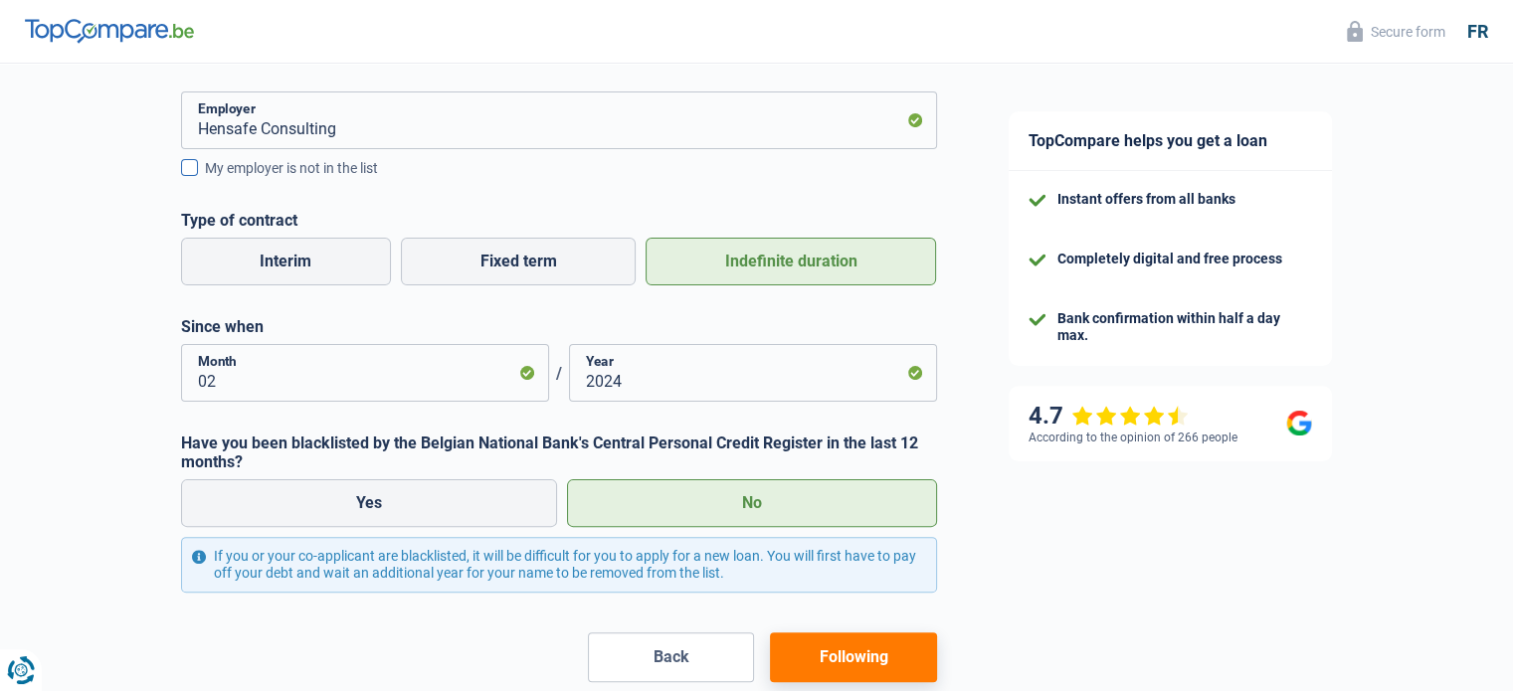
scroll to position [541, 0]
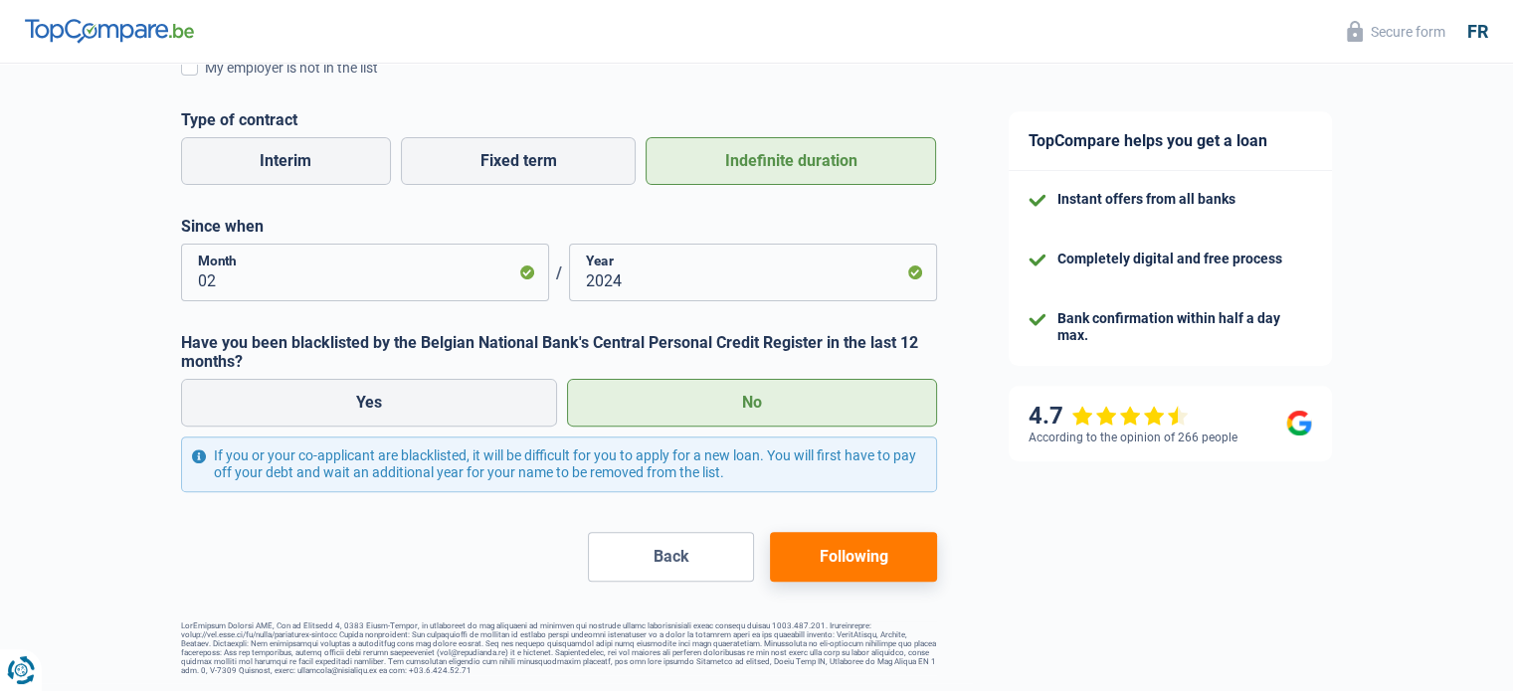
click at [664, 561] on button "Back" at bounding box center [671, 557] width 166 height 50
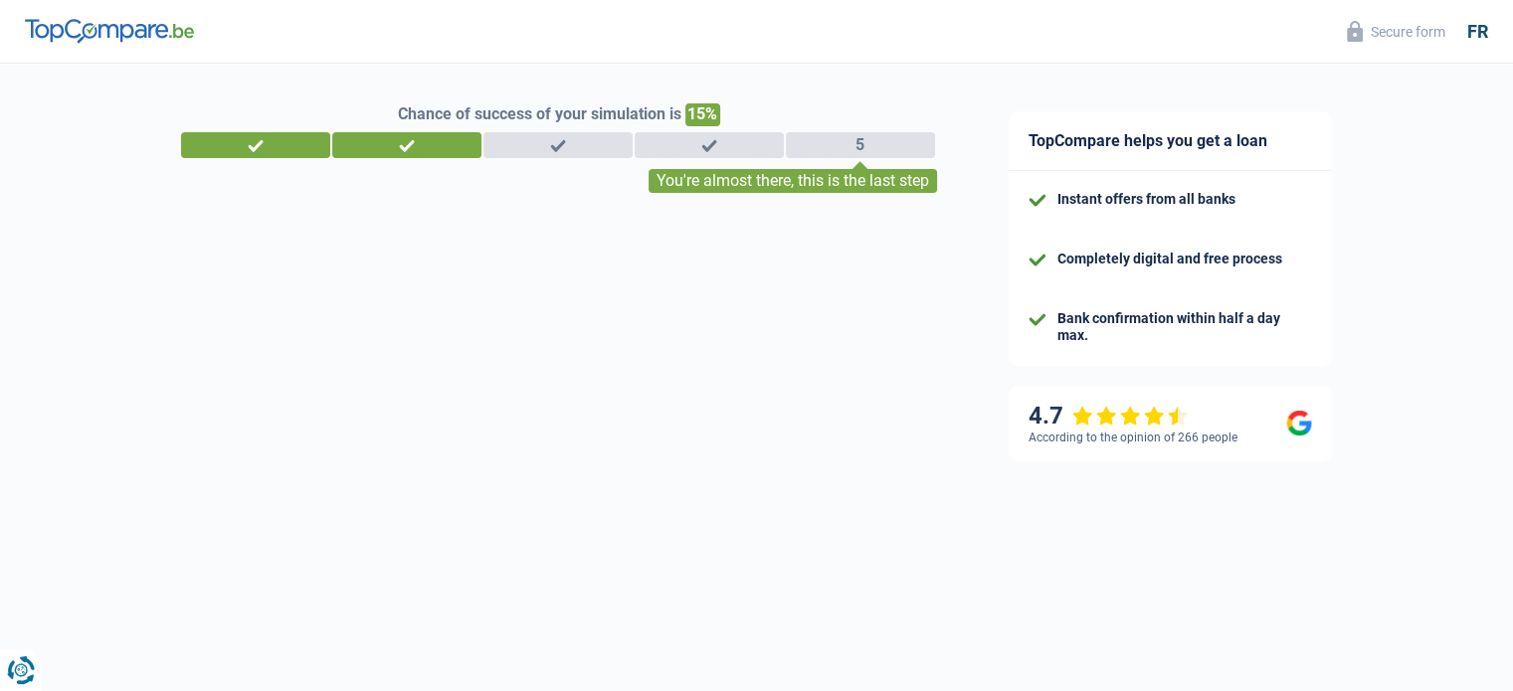
select select "32"
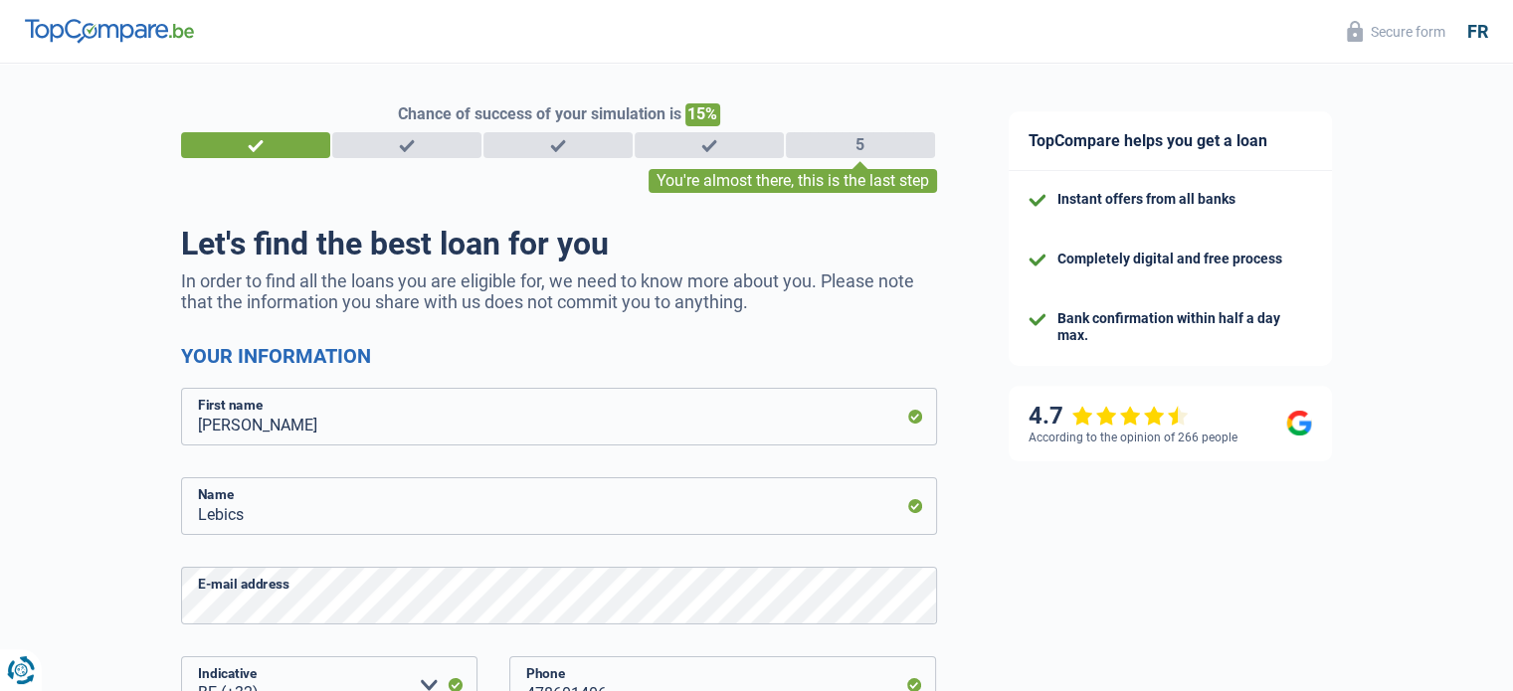
scroll to position [390, 0]
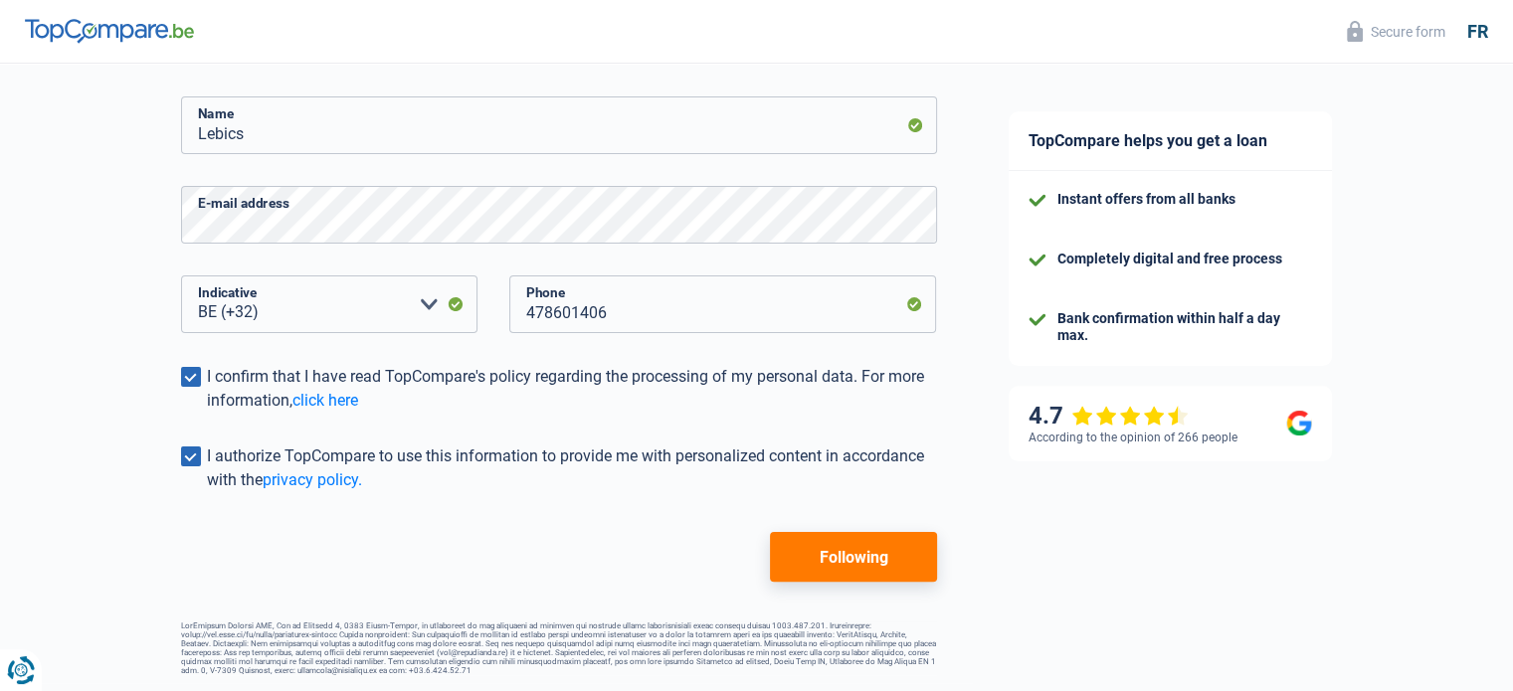
click at [861, 556] on font "Following" at bounding box center [852, 557] width 69 height 19
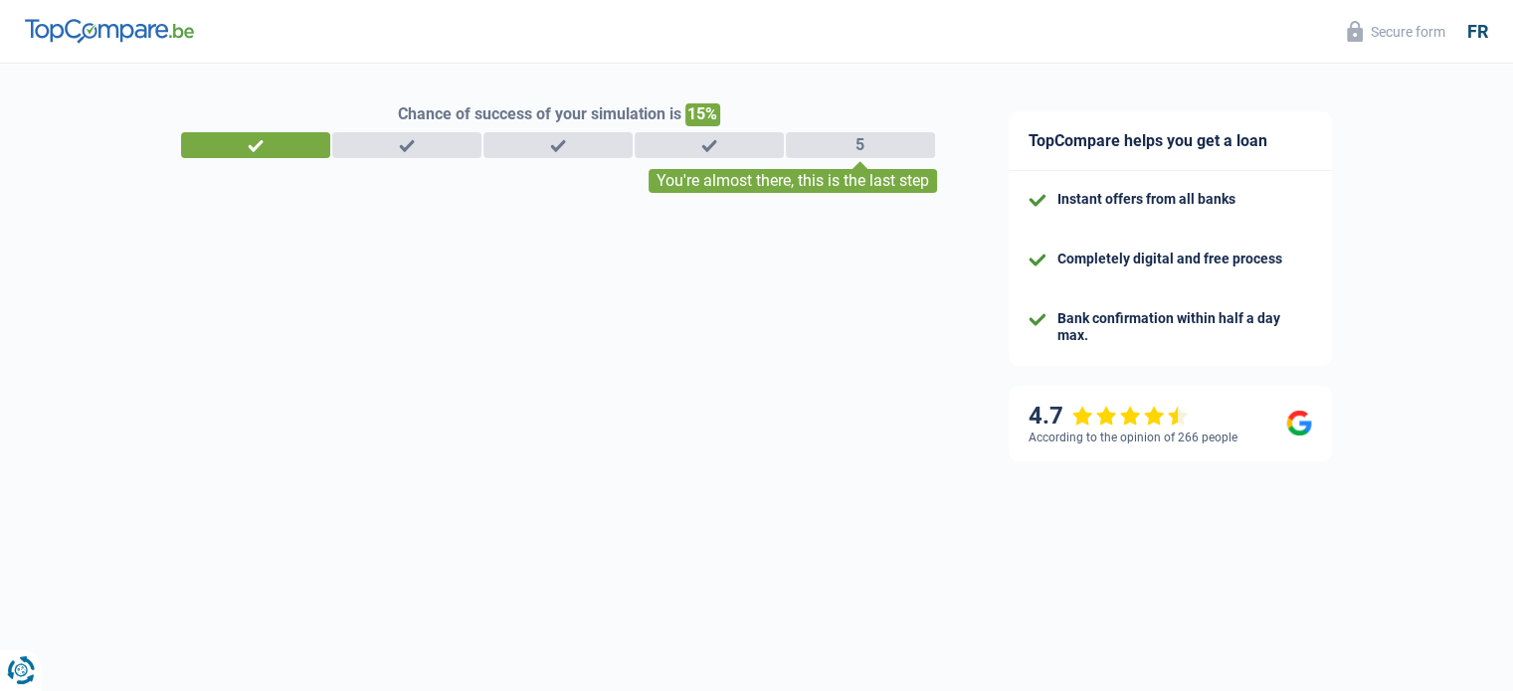
select select "worker"
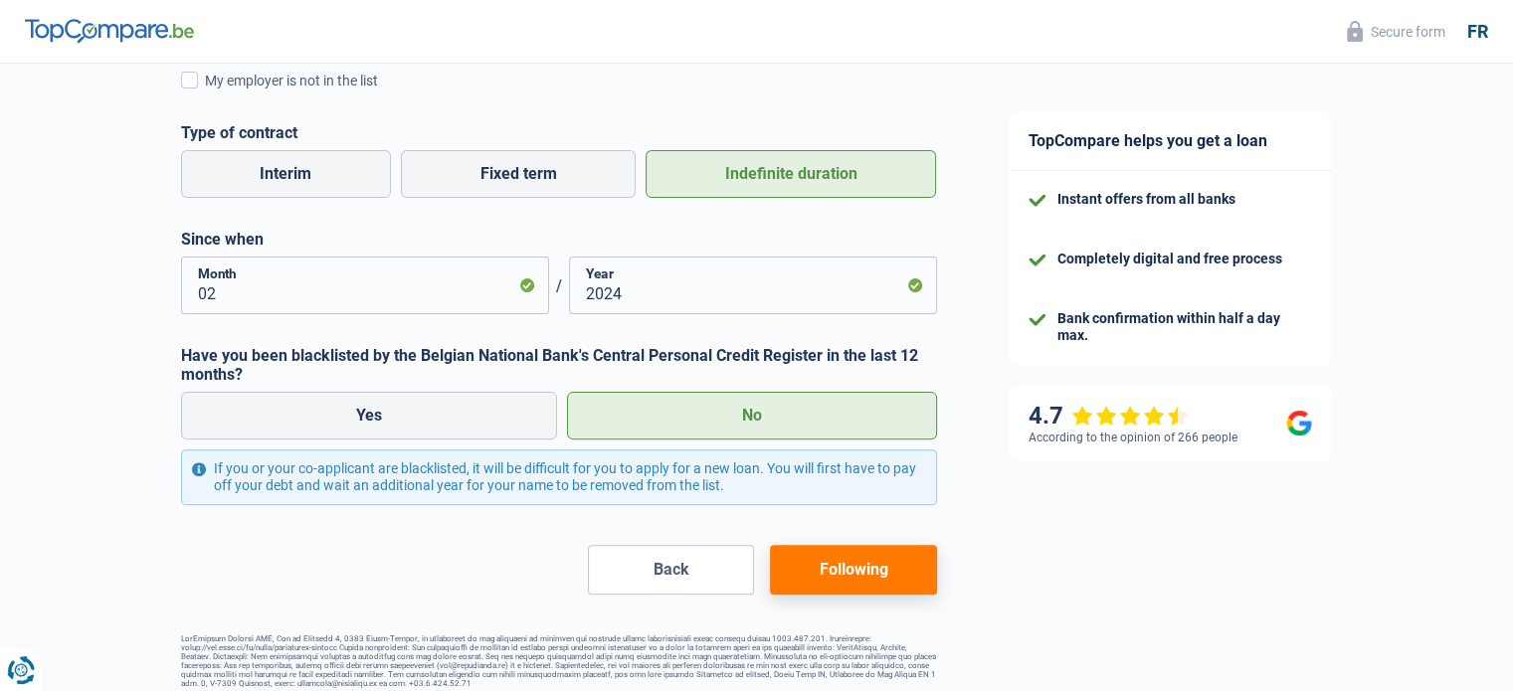
scroll to position [523, 0]
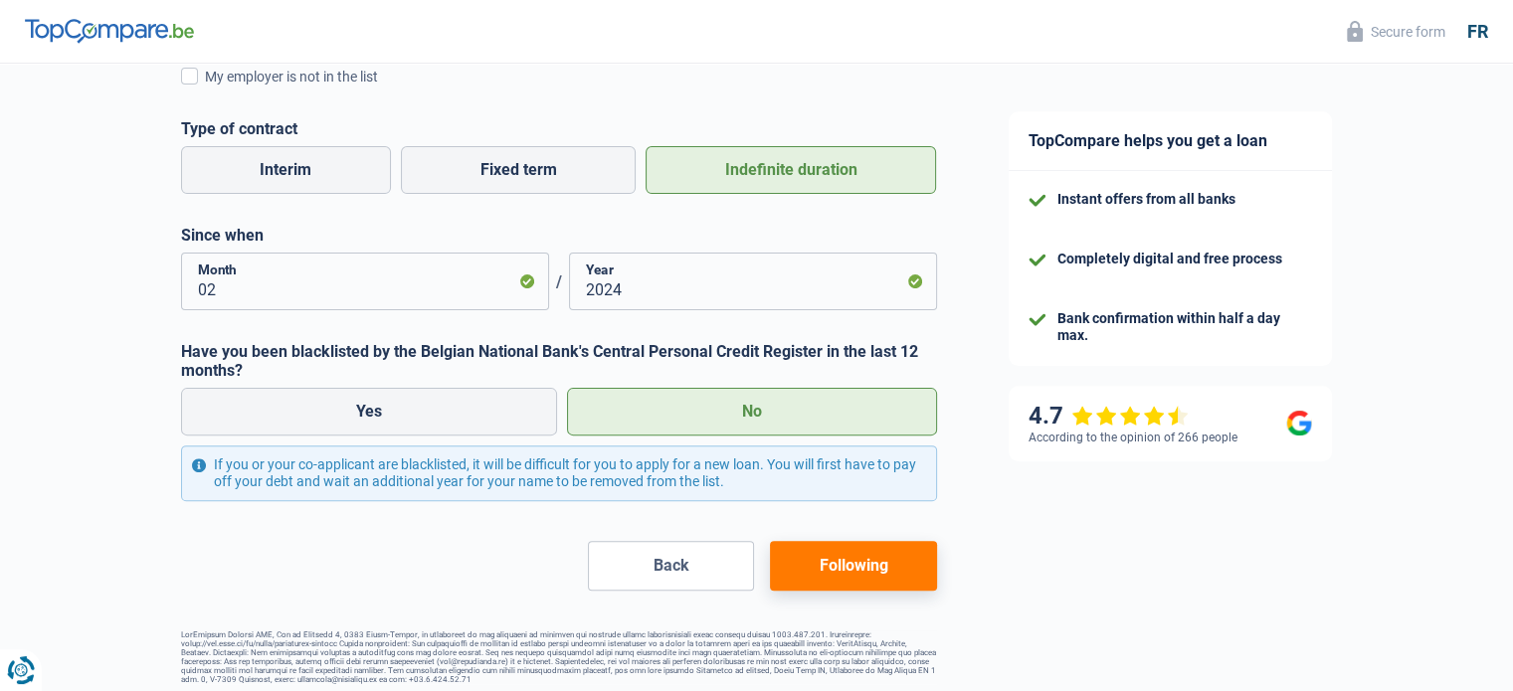
click at [891, 550] on button "Following" at bounding box center [853, 566] width 166 height 50
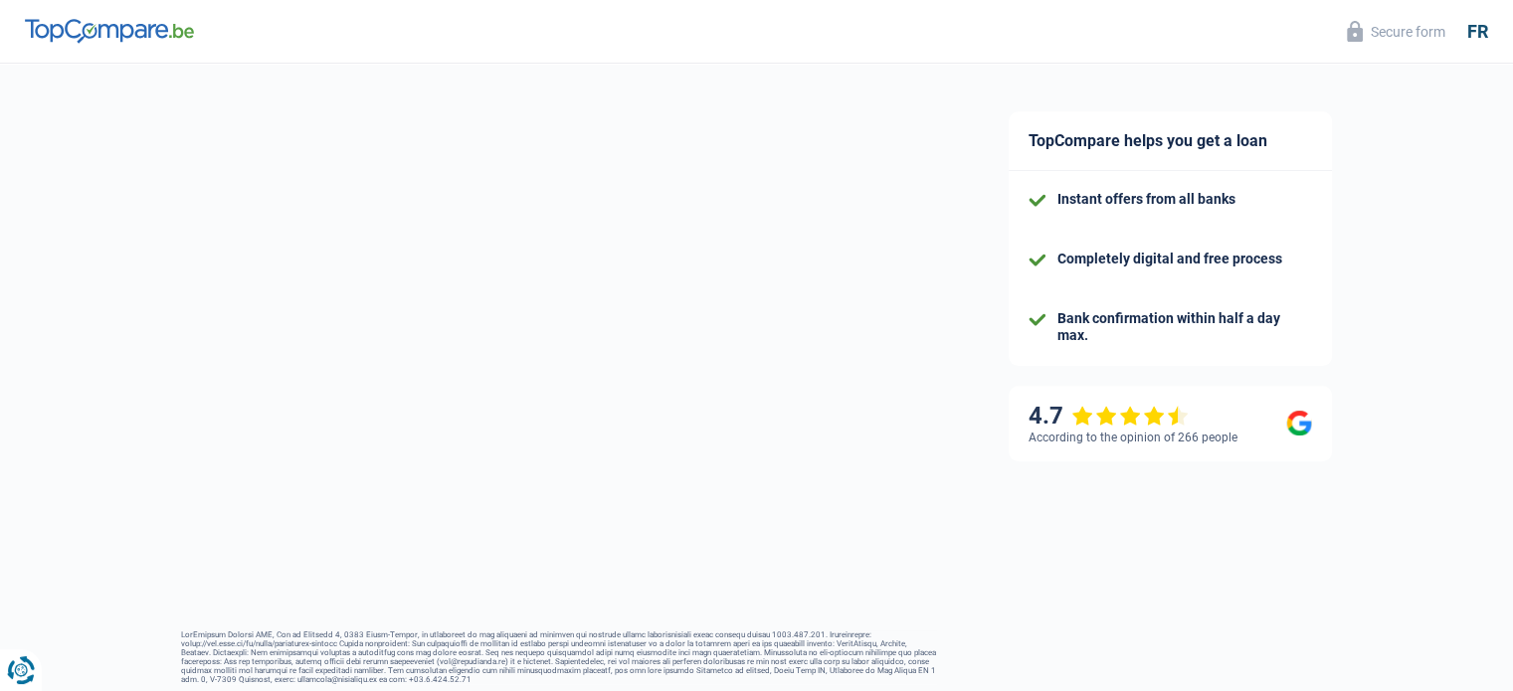
select select "single"
select select "rents"
select select "BE"
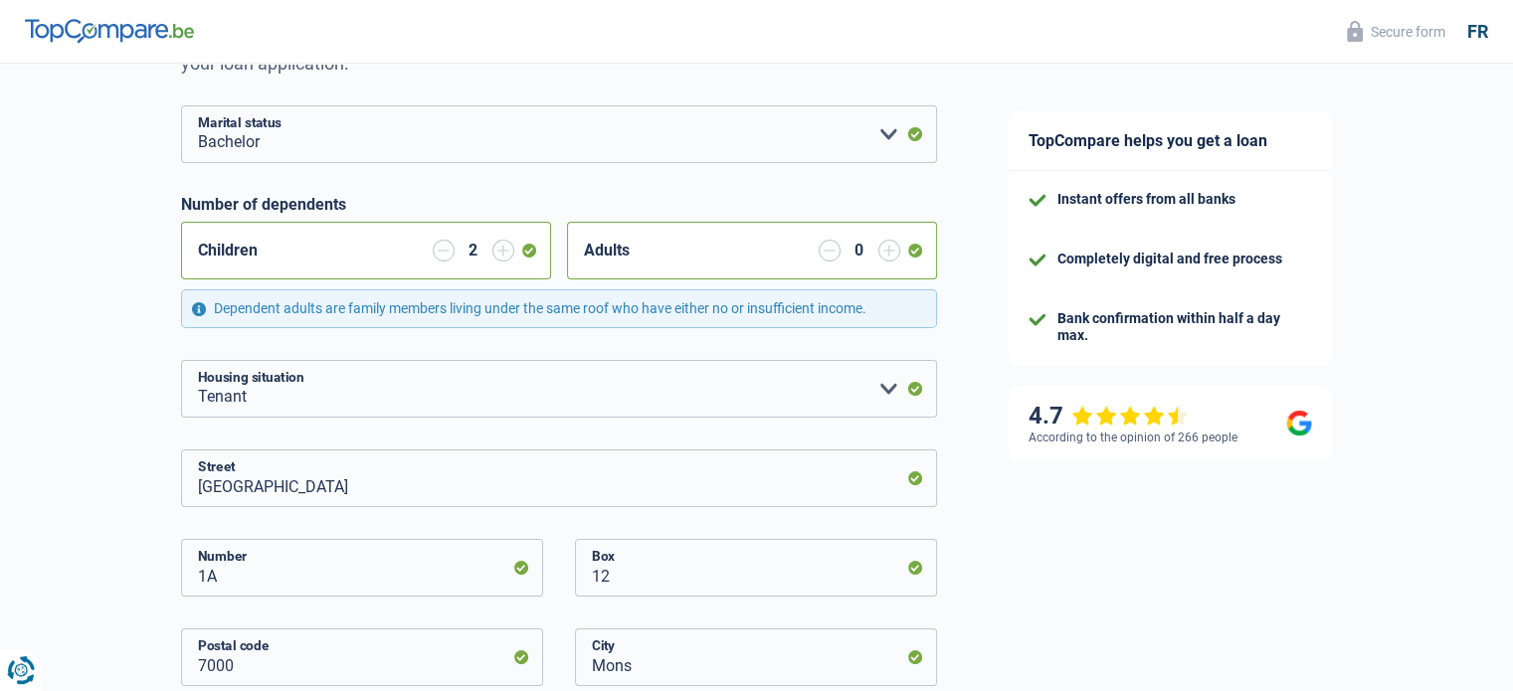
scroll to position [241, 0]
click at [444, 252] on input "button" at bounding box center [444, 249] width 22 height 22
click at [440, 251] on input "button" at bounding box center [444, 249] width 22 height 22
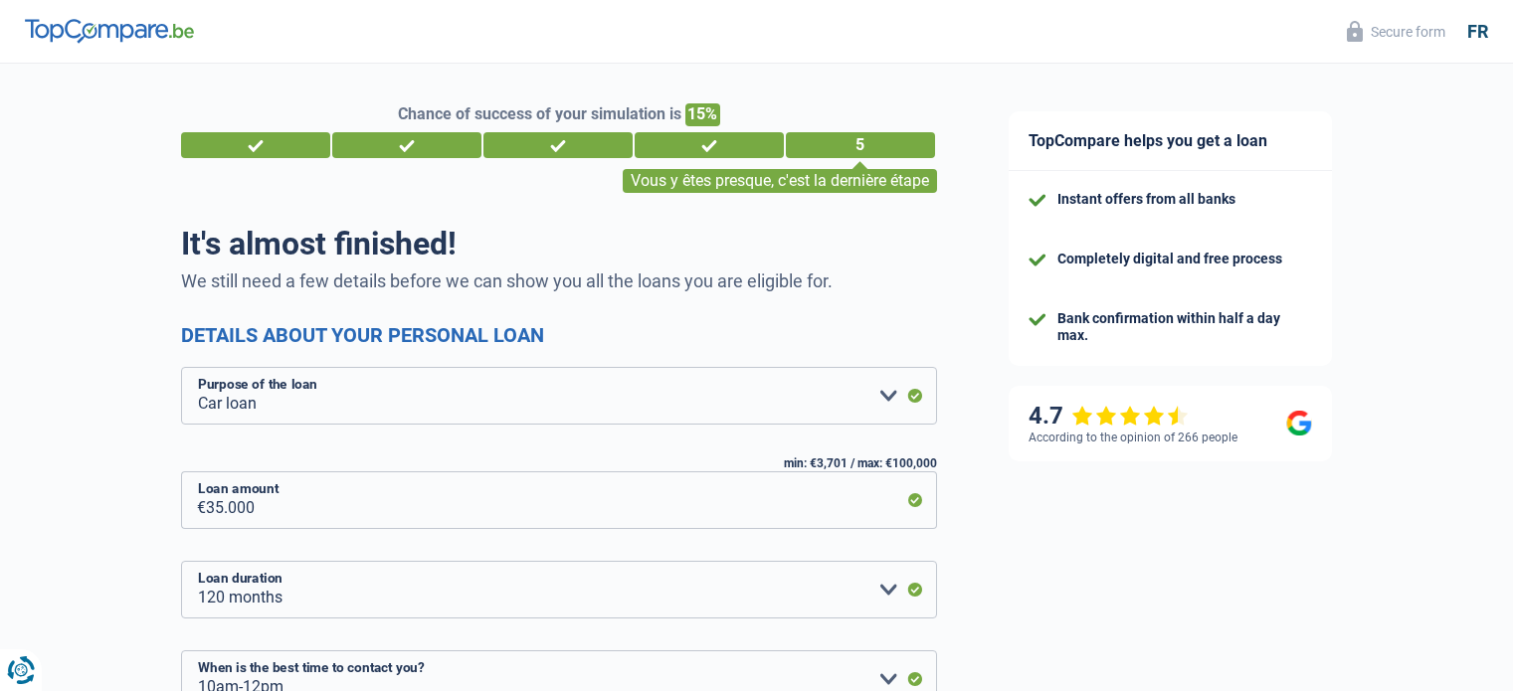
select select "car"
select select "120"
select select "10-12"
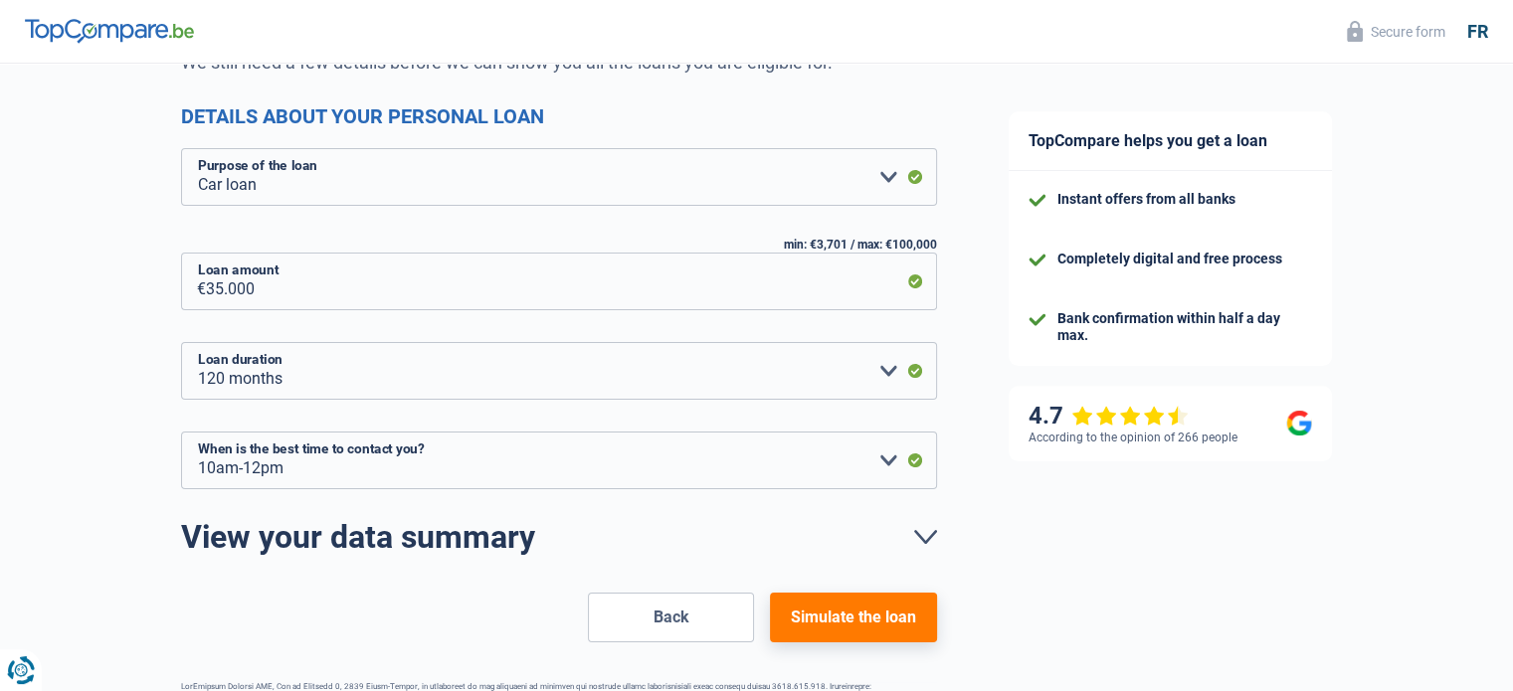
scroll to position [287, 0]
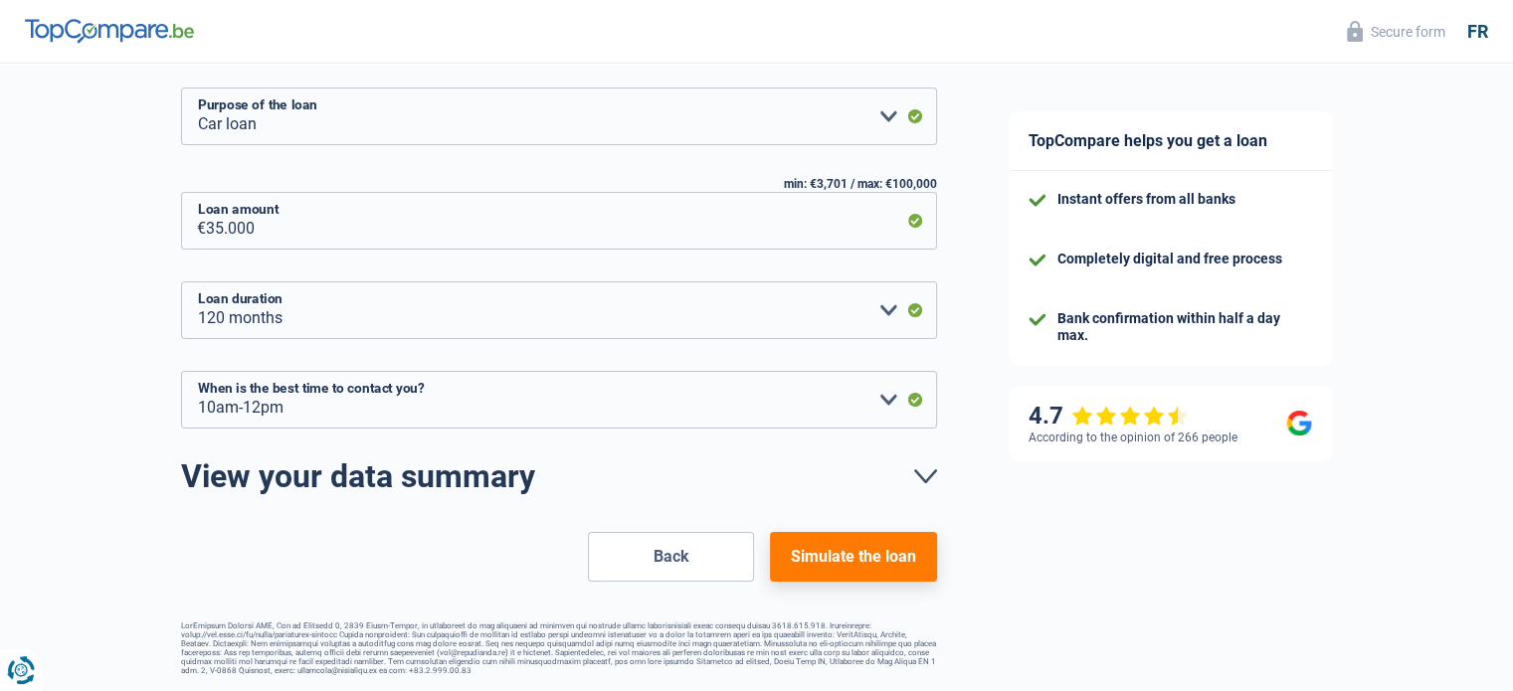
click at [676, 556] on font "Back" at bounding box center [671, 556] width 36 height 19
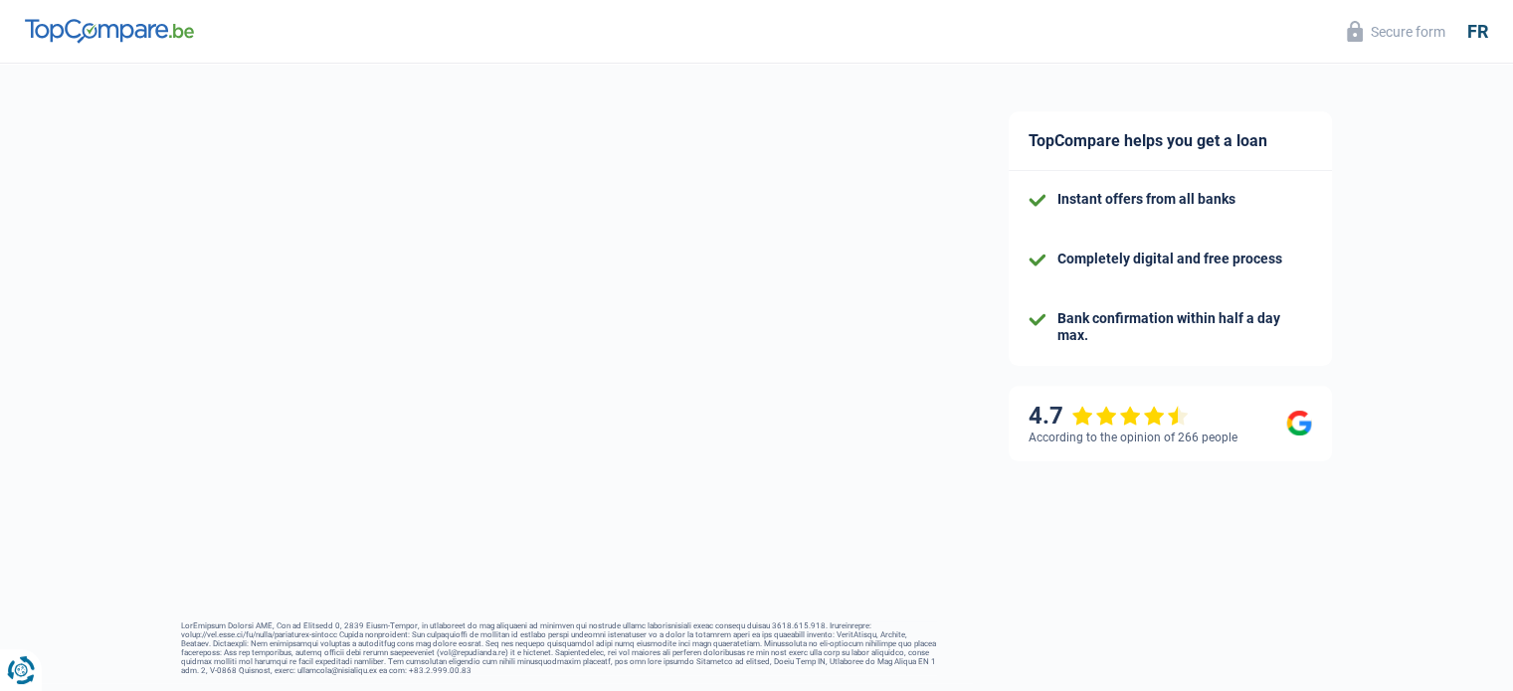
select select "familyAllowances"
select select "netSalary"
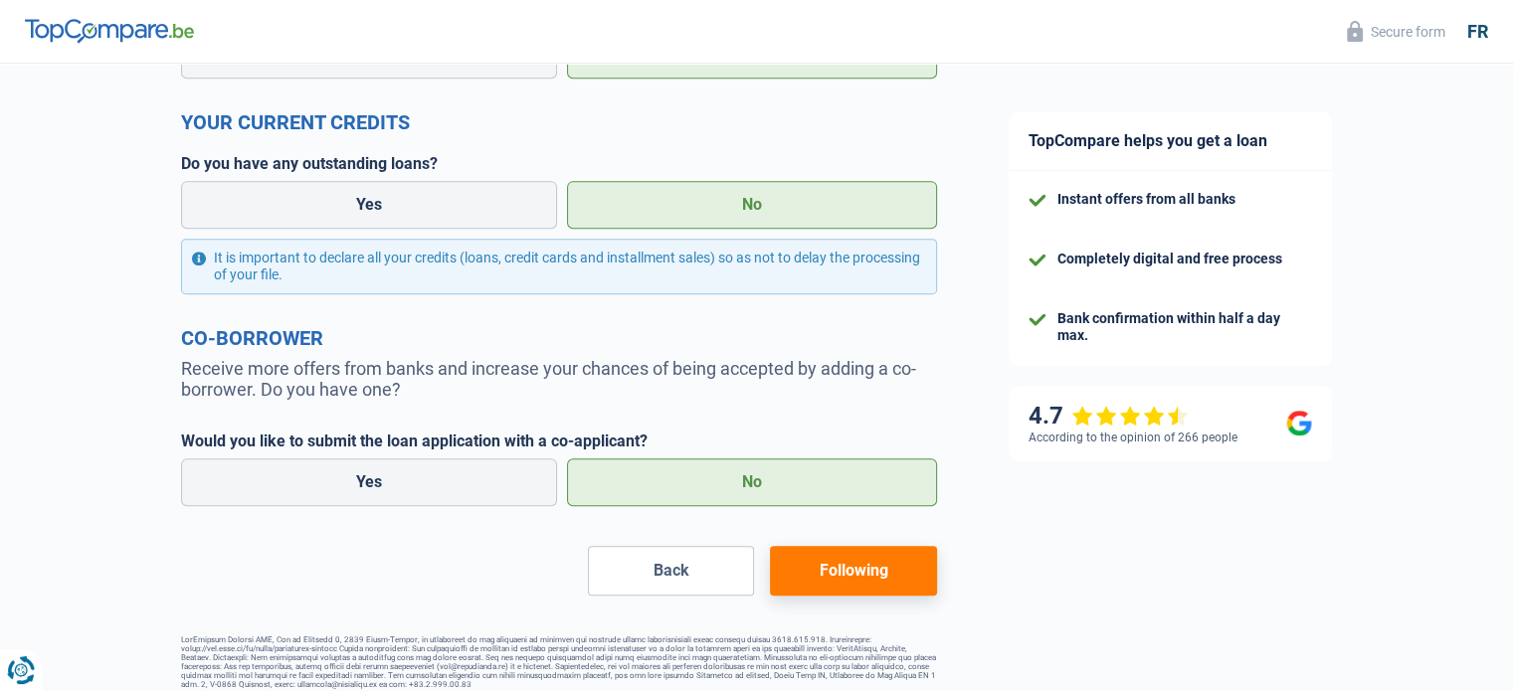
scroll to position [957, 0]
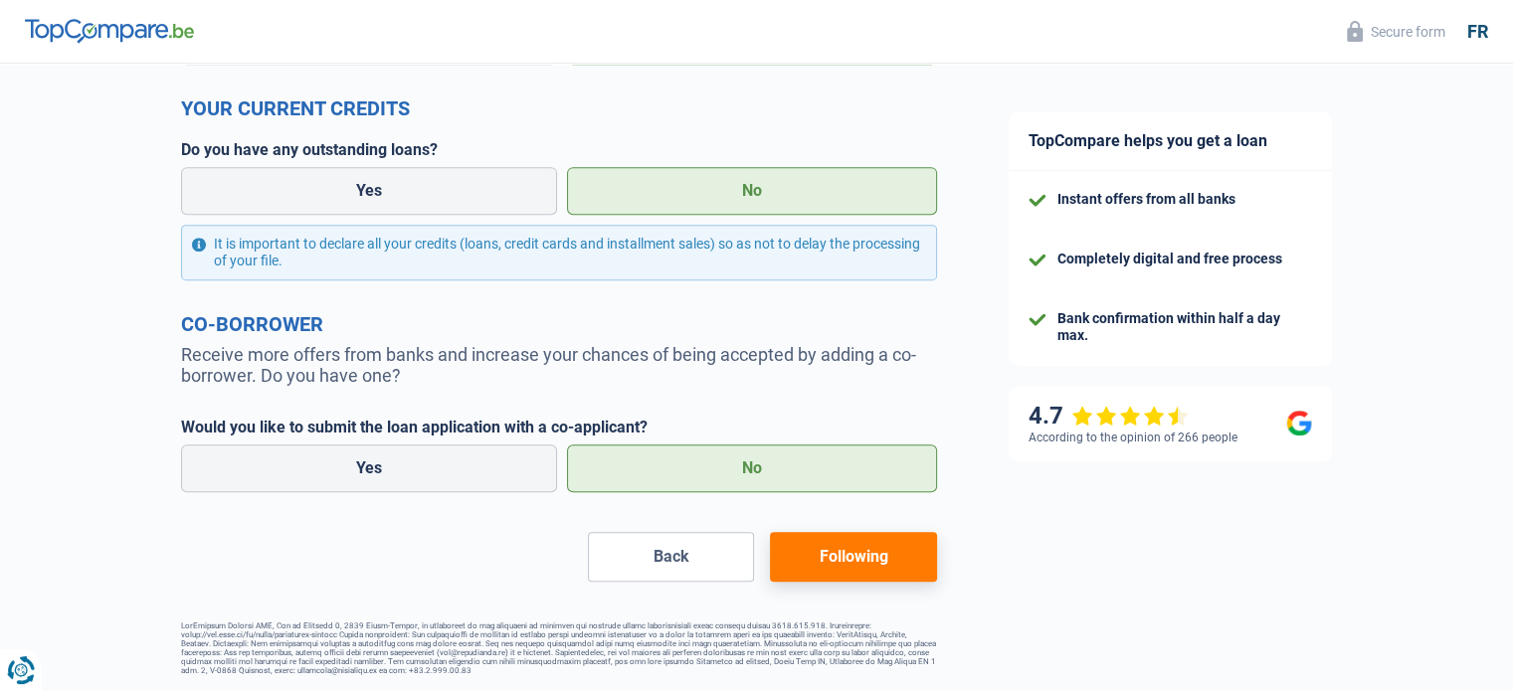
click at [676, 556] on font "Back" at bounding box center [671, 556] width 36 height 19
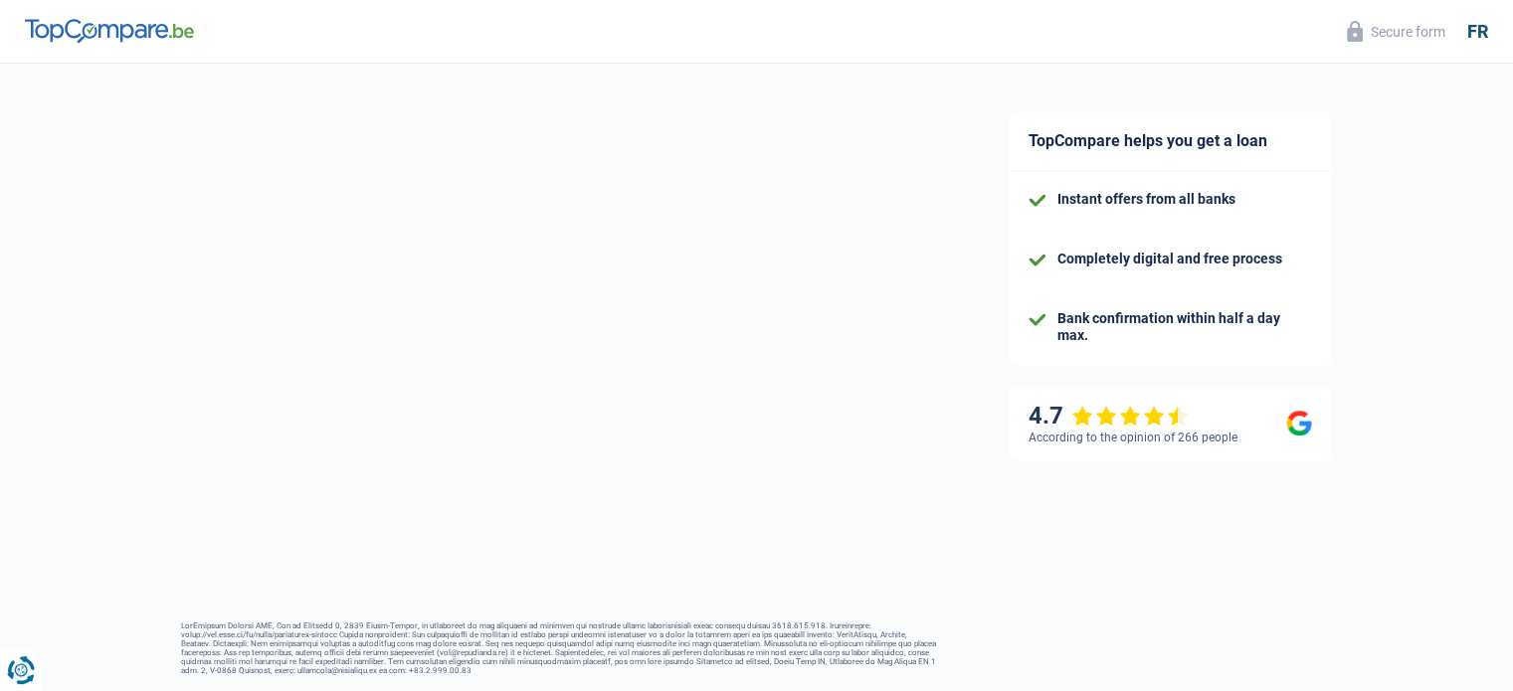
select select "single"
select select "rents"
select select "BE"
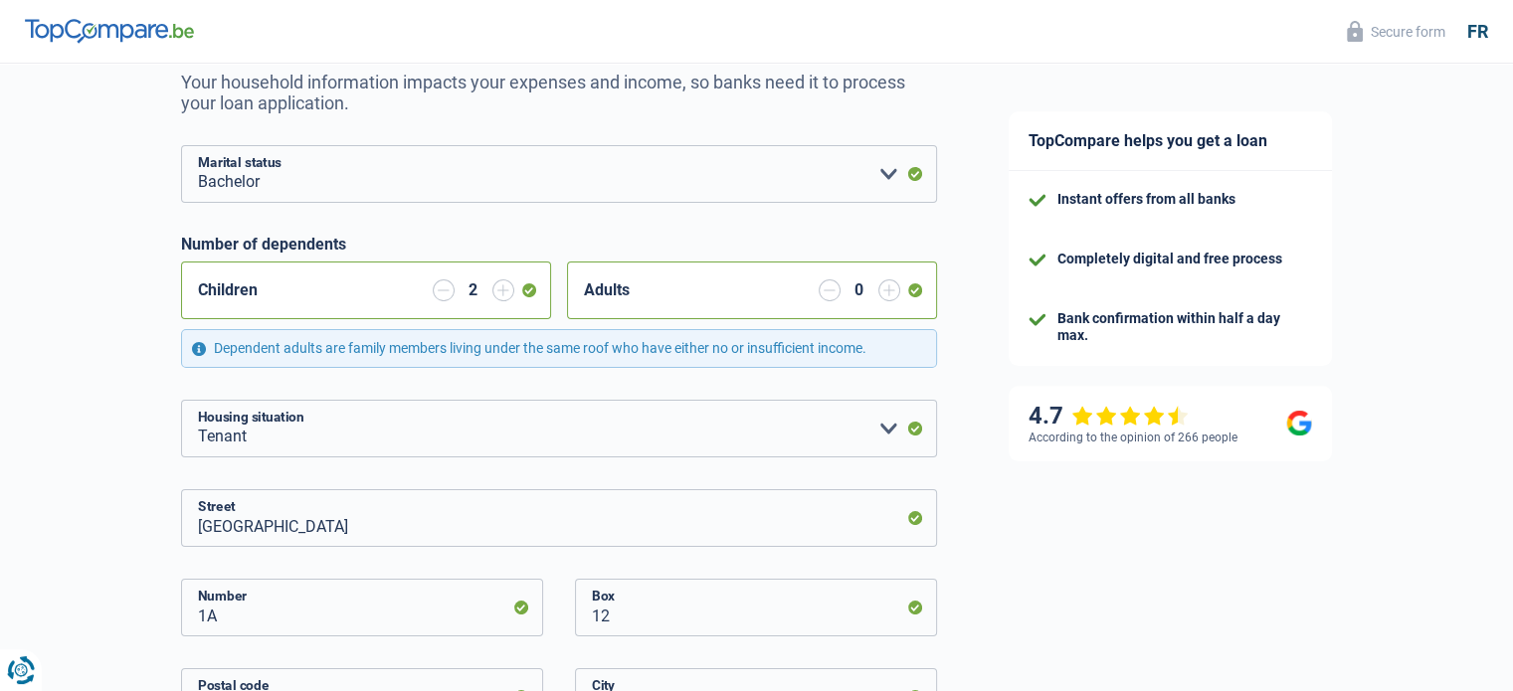
scroll to position [201, 0]
click at [442, 293] on input "button" at bounding box center [444, 288] width 22 height 22
click at [439, 297] on input "button" at bounding box center [444, 288] width 22 height 22
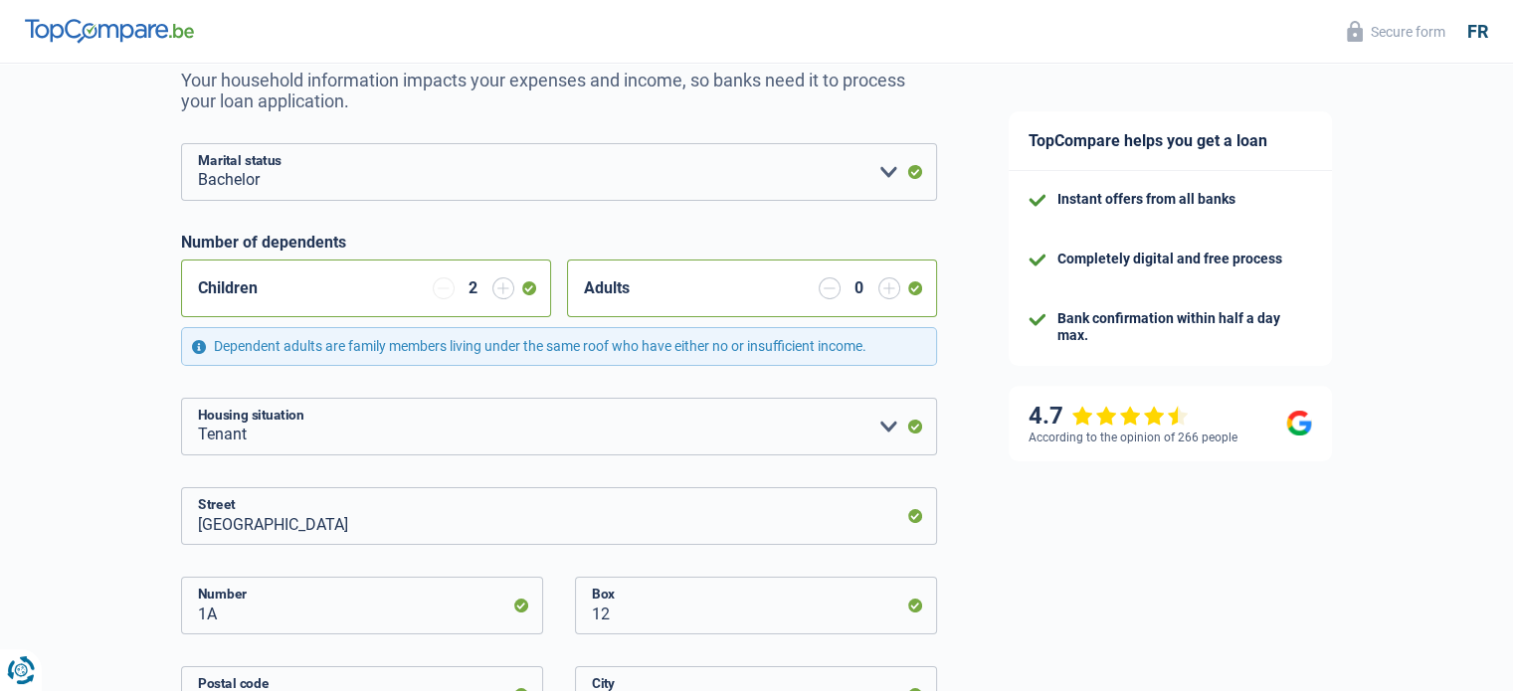
click at [439, 297] on input "button" at bounding box center [444, 288] width 22 height 22
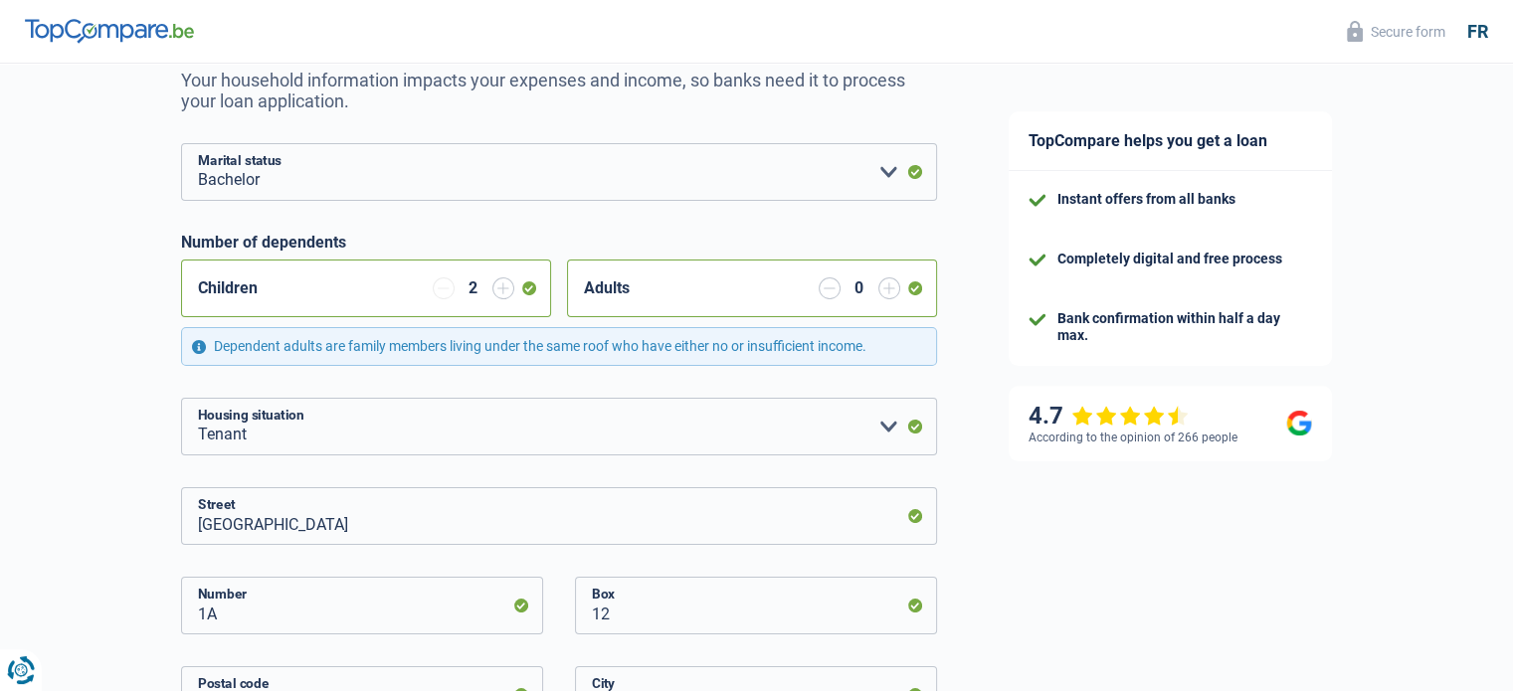
click at [440, 297] on input "button" at bounding box center [444, 288] width 22 height 22
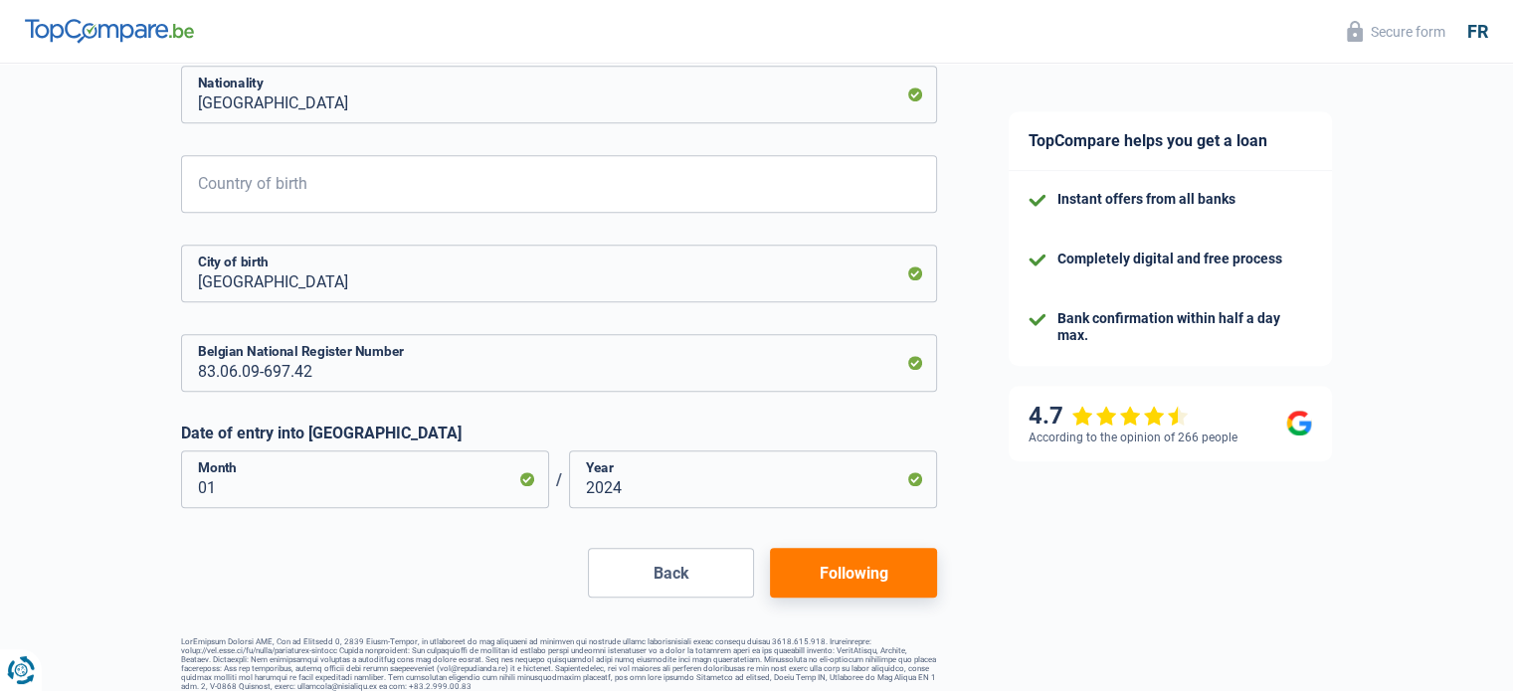
scroll to position [1122, 0]
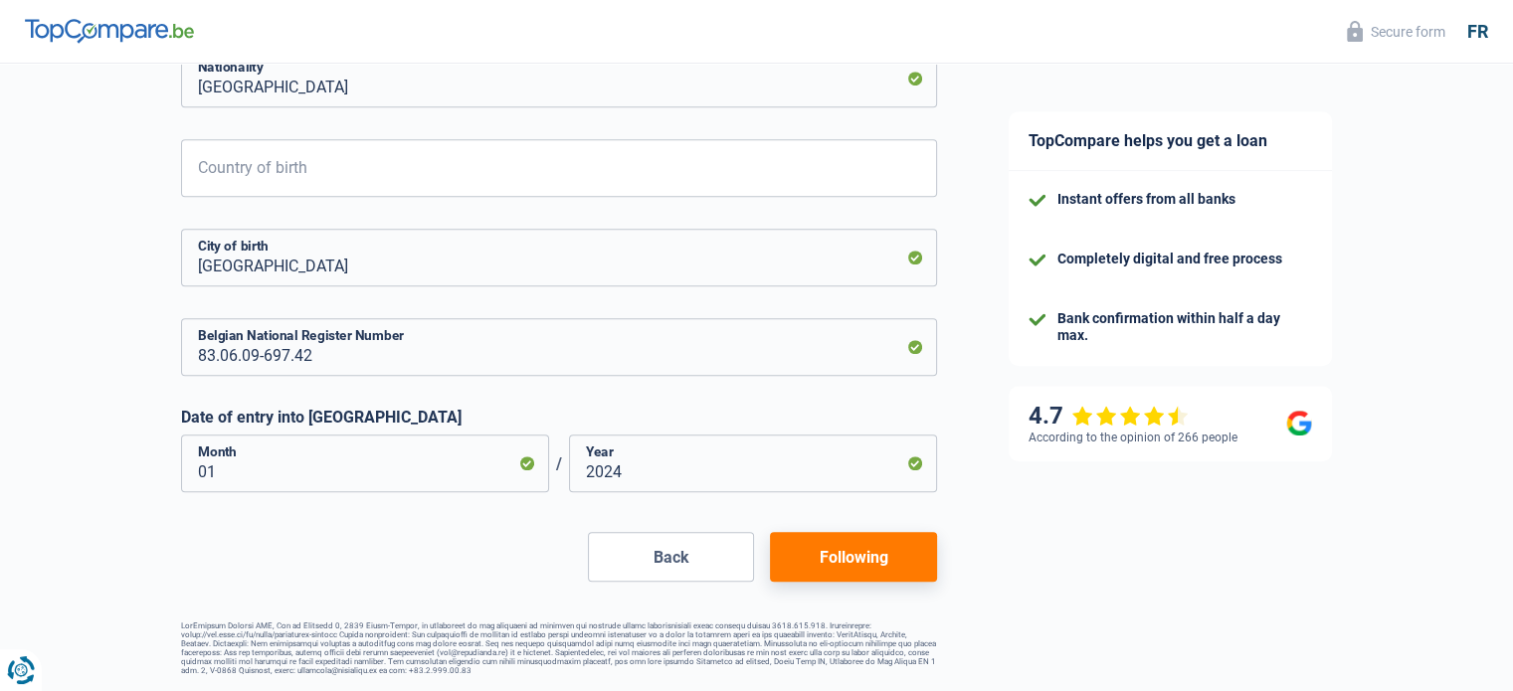
click at [795, 548] on button "Following" at bounding box center [853, 557] width 166 height 50
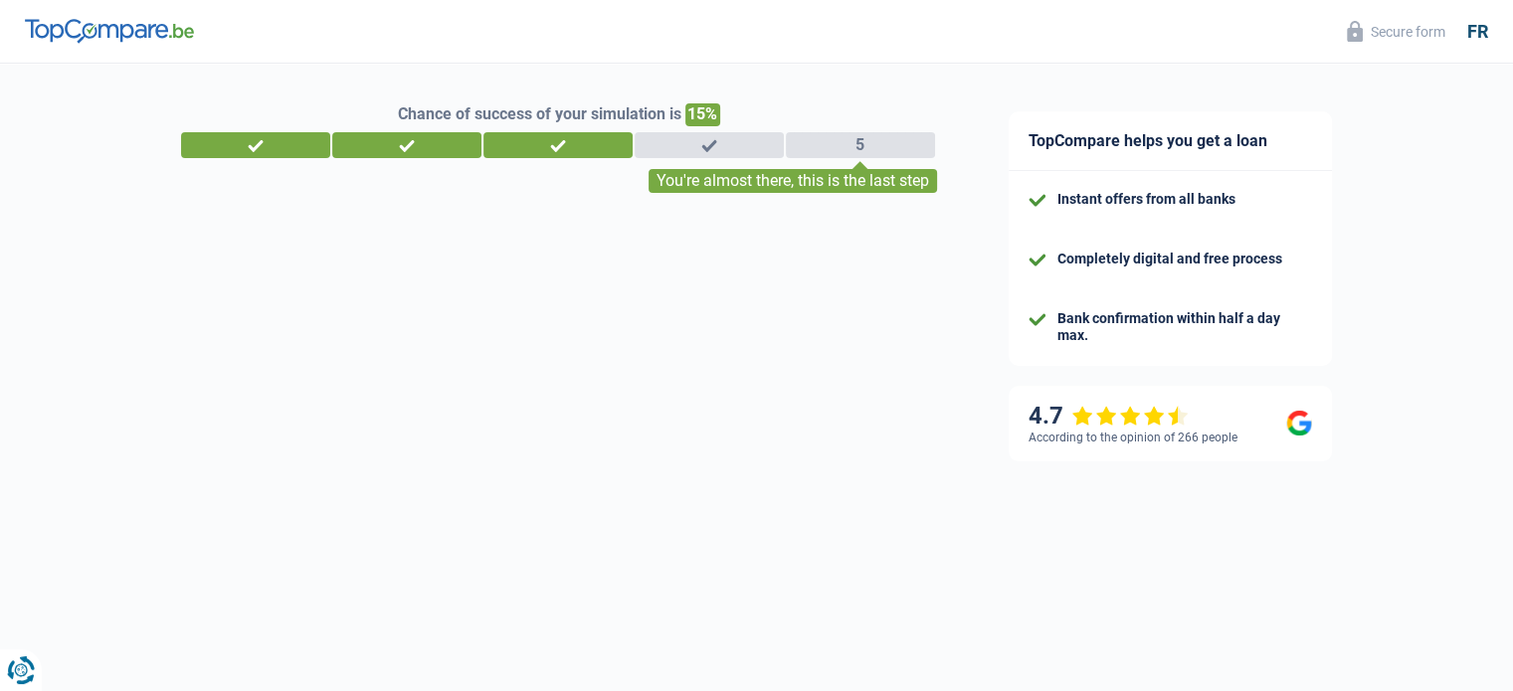
select select "familyAllowances"
select select "netSalary"
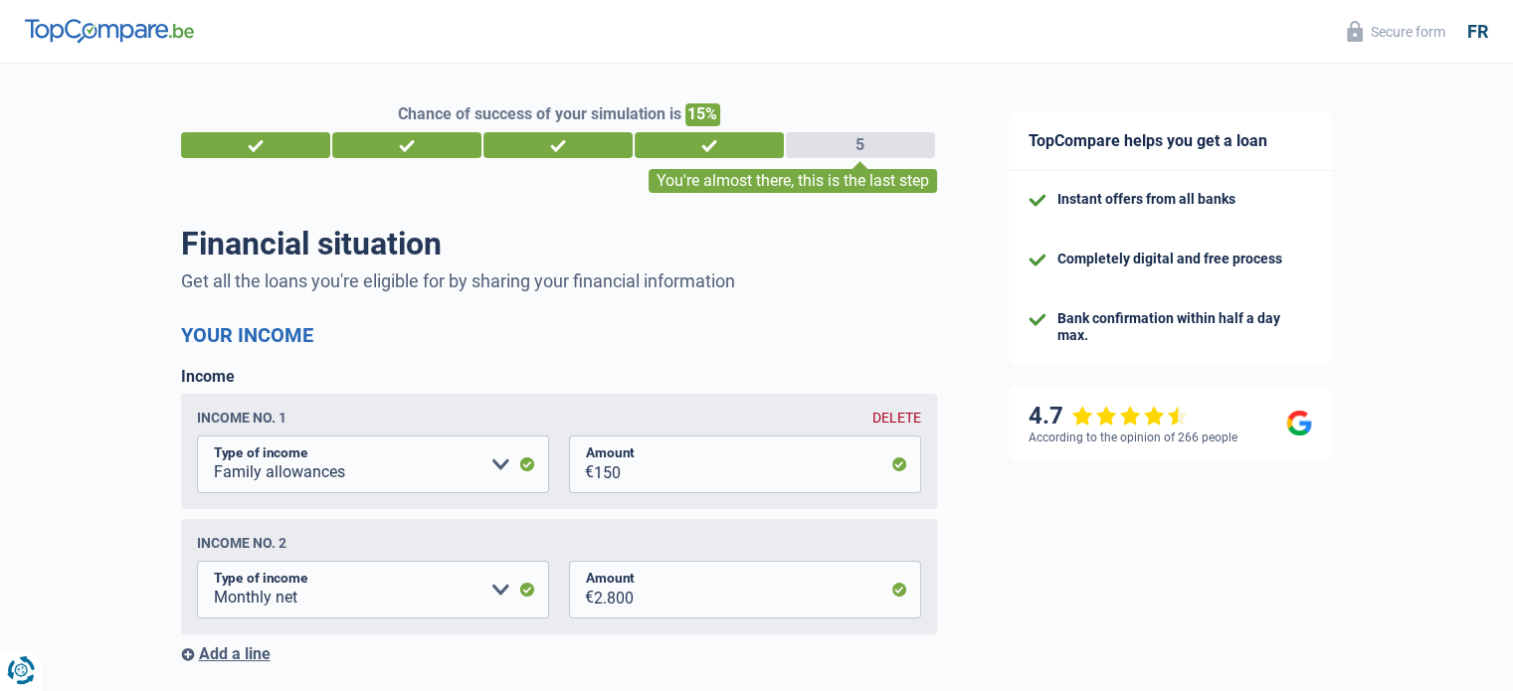
select select "single"
select select "rents"
select select "BE"
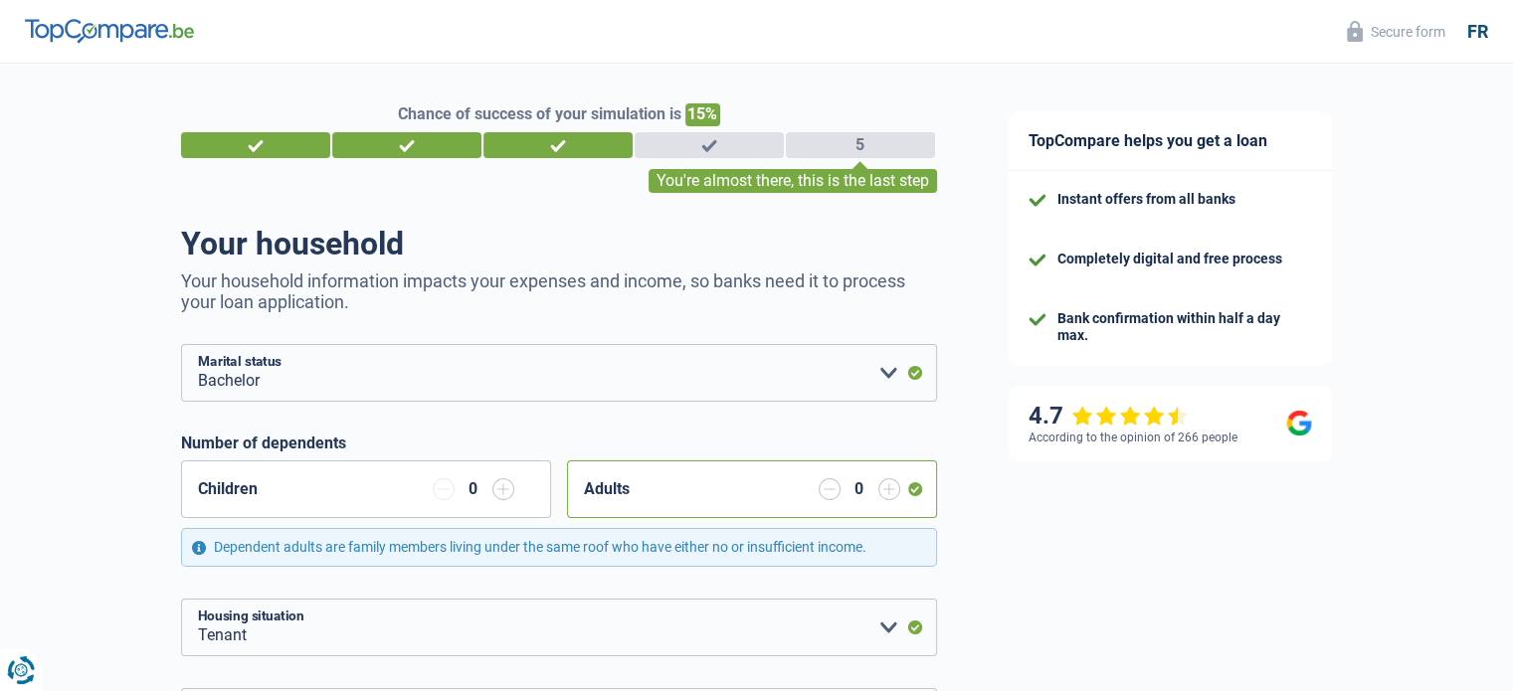
click at [504, 492] on input "button" at bounding box center [503, 489] width 22 height 22
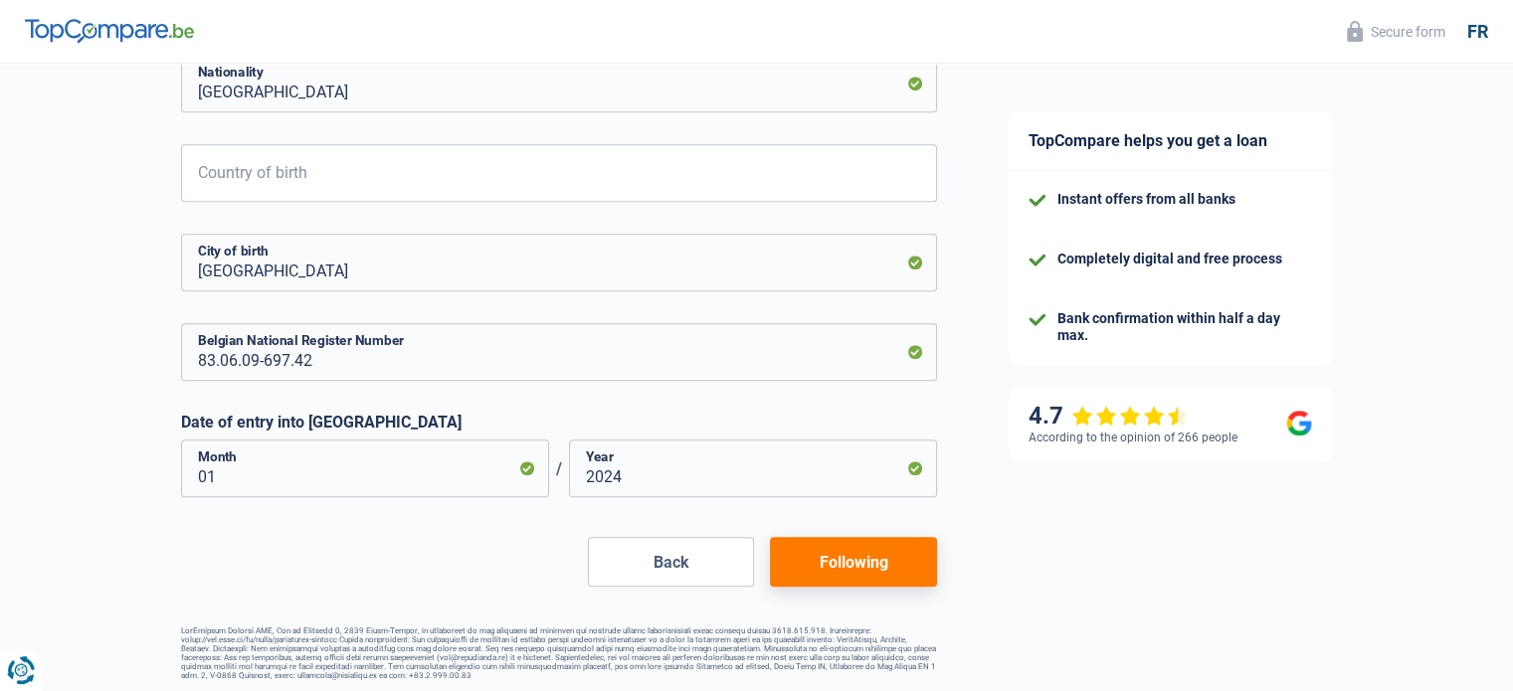
scroll to position [1122, 0]
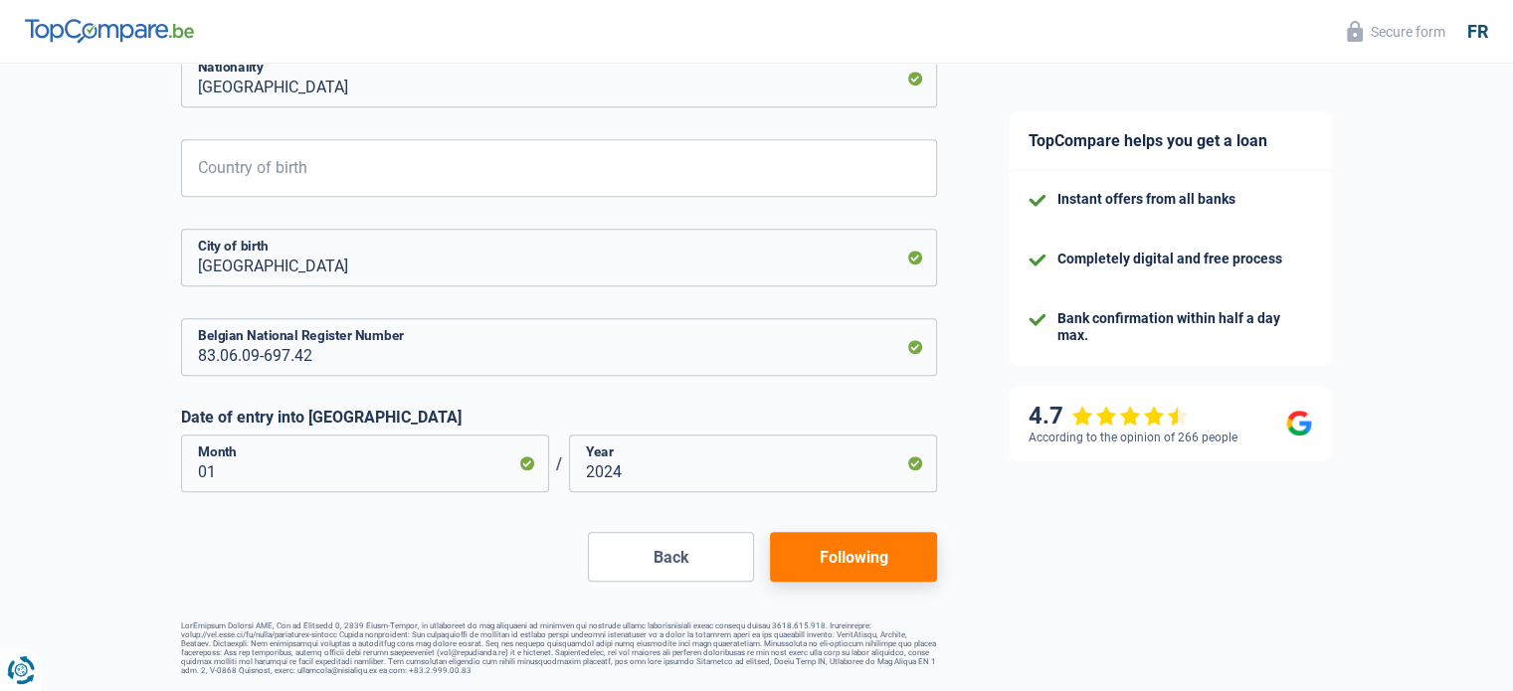
click at [830, 548] on font "Following" at bounding box center [852, 557] width 69 height 19
select select "familyAllowances"
select select "netSalary"
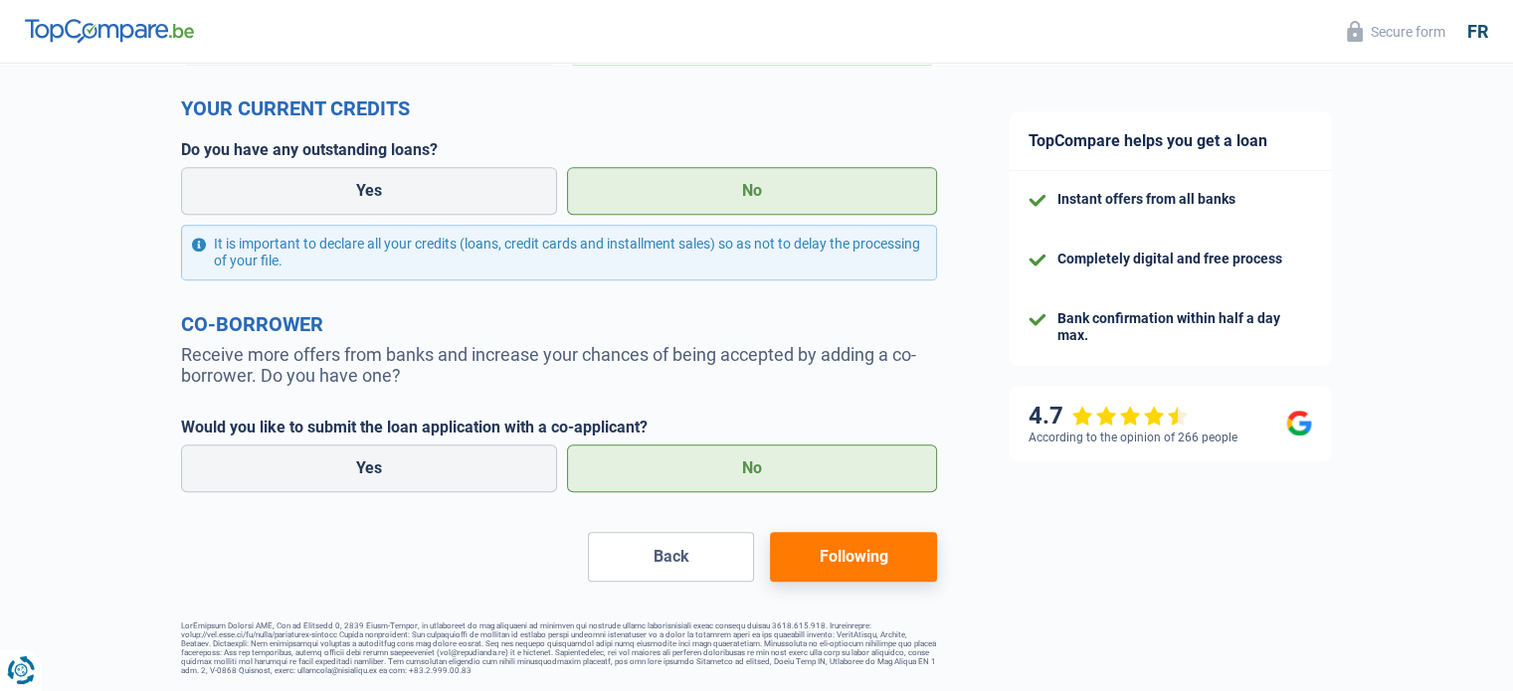
scroll to position [957, 0]
click at [708, 540] on button "Back" at bounding box center [671, 557] width 166 height 50
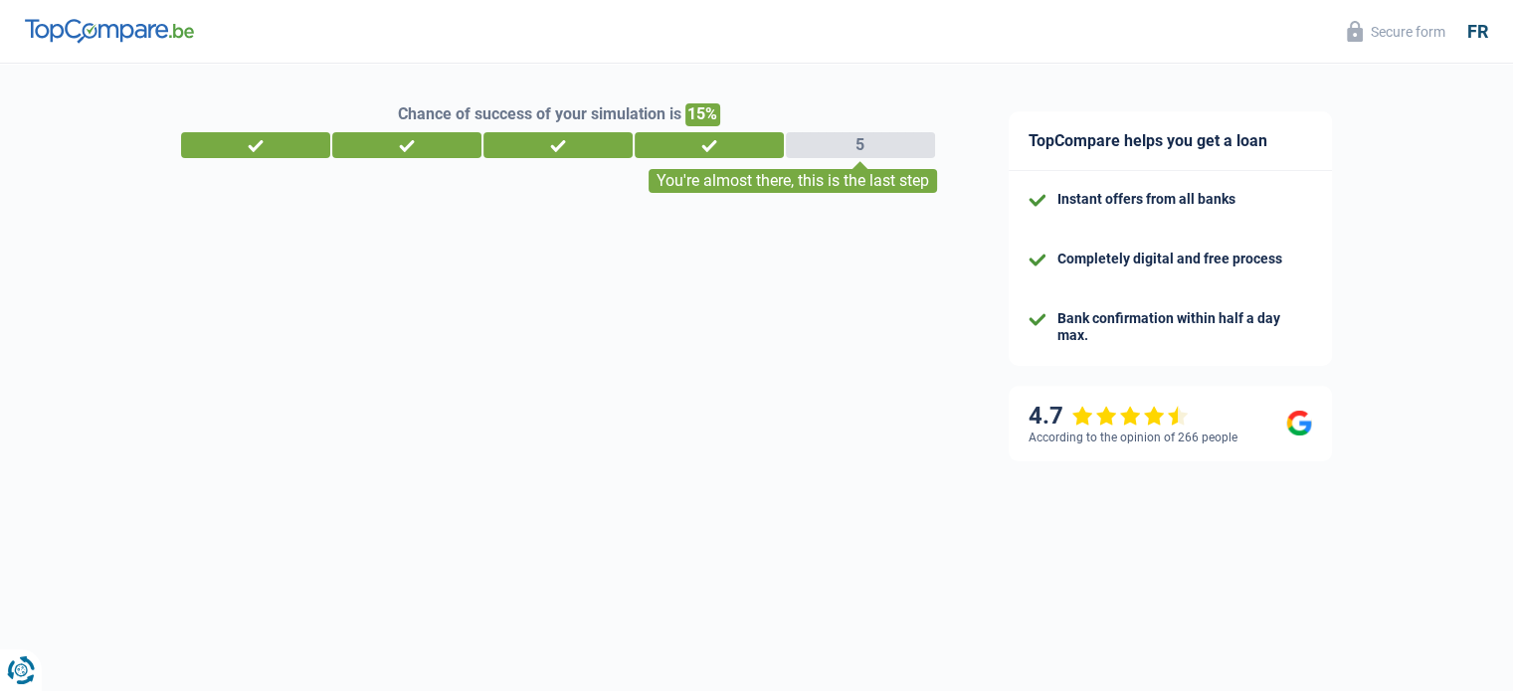
select select "single"
select select "rents"
select select "BE"
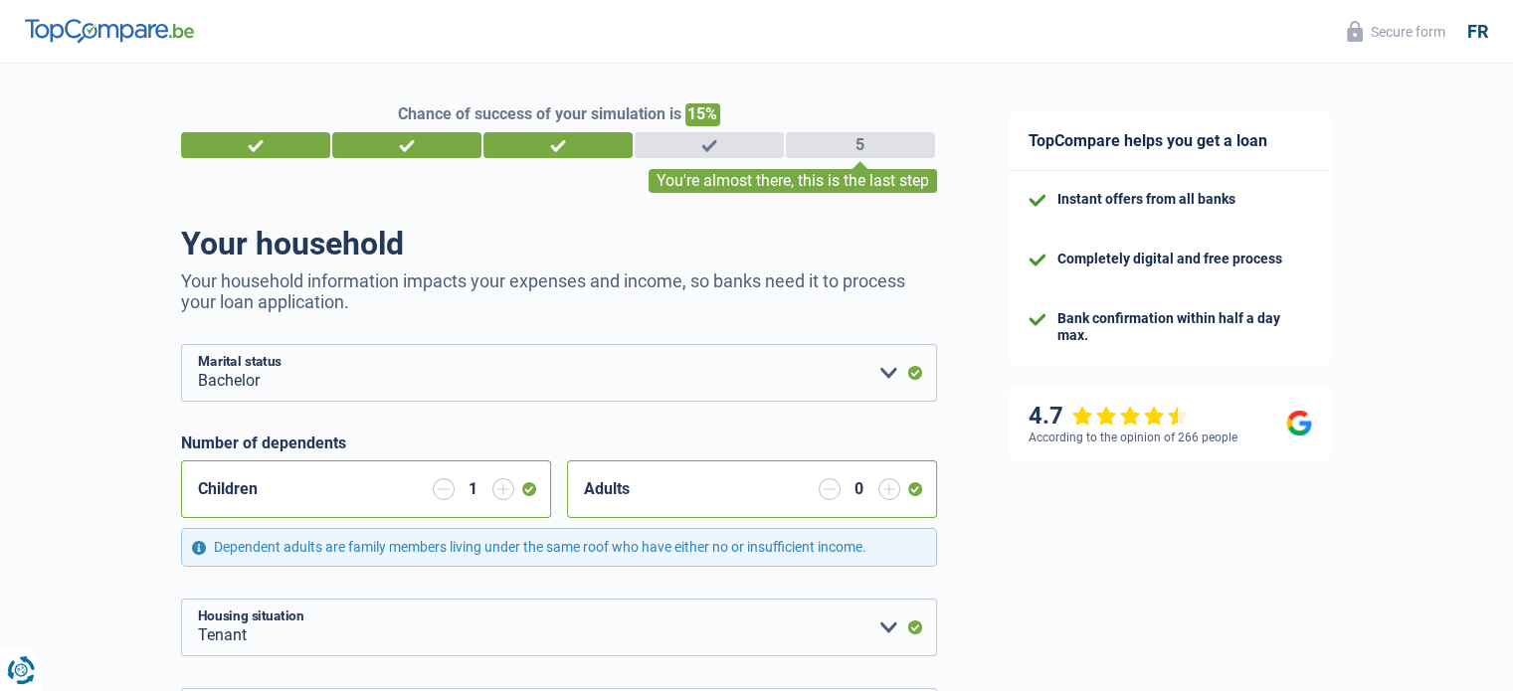
scroll to position [1122, 0]
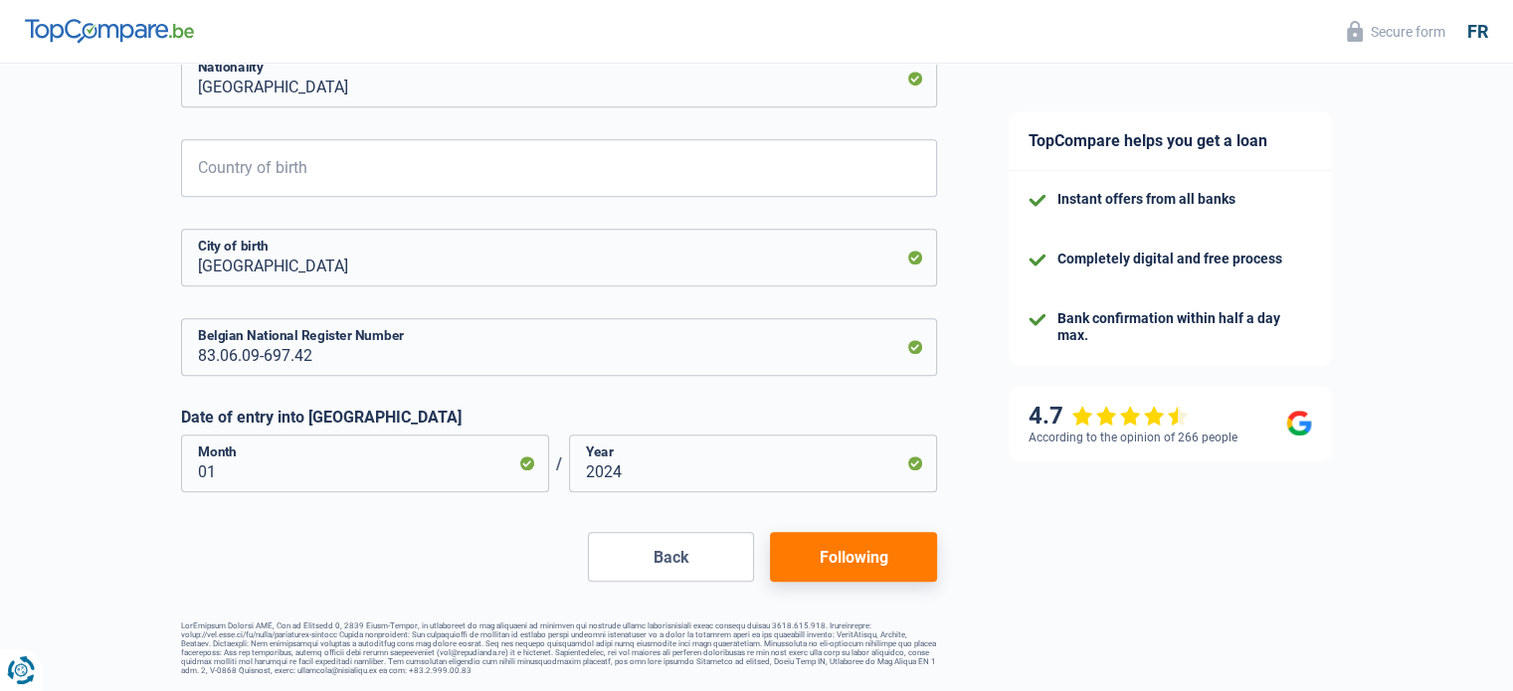
click at [805, 541] on button "Following" at bounding box center [853, 557] width 166 height 50
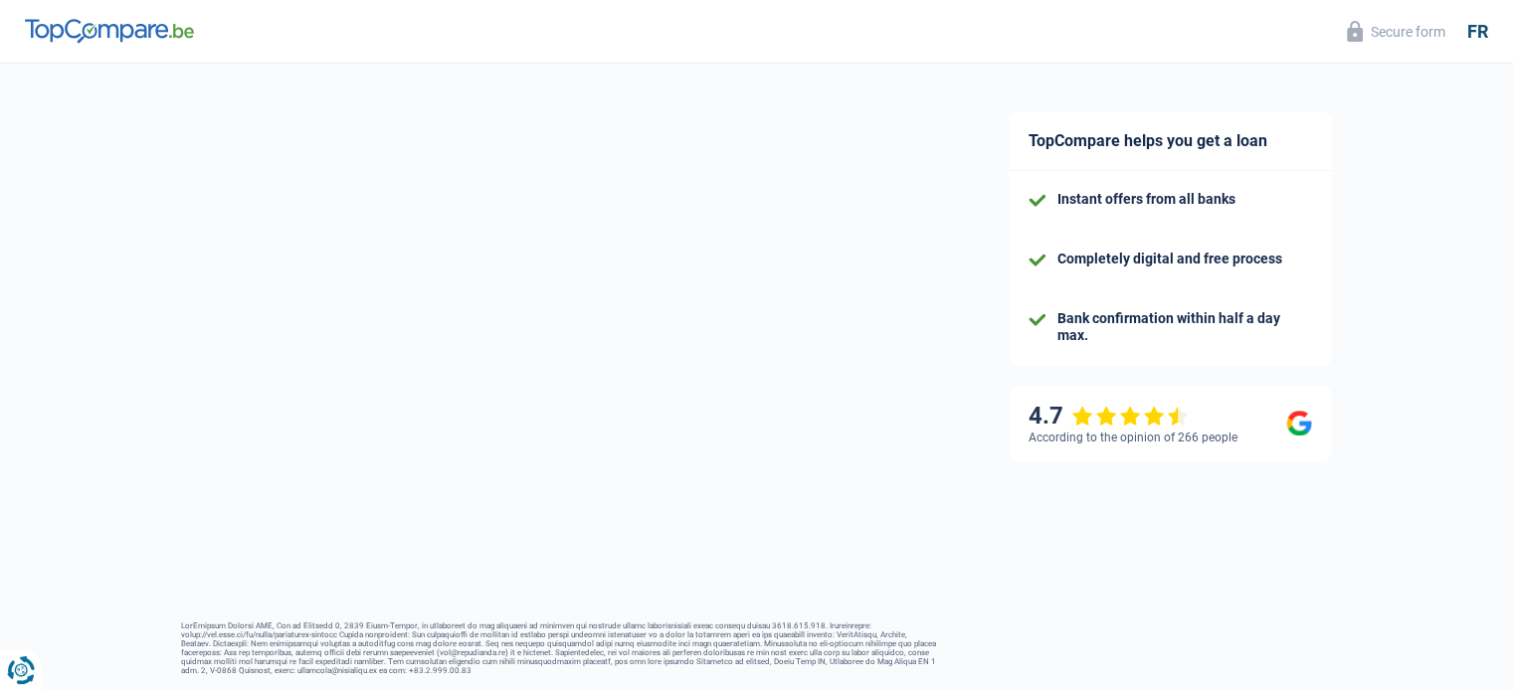
select select "familyAllowances"
select select "netSalary"
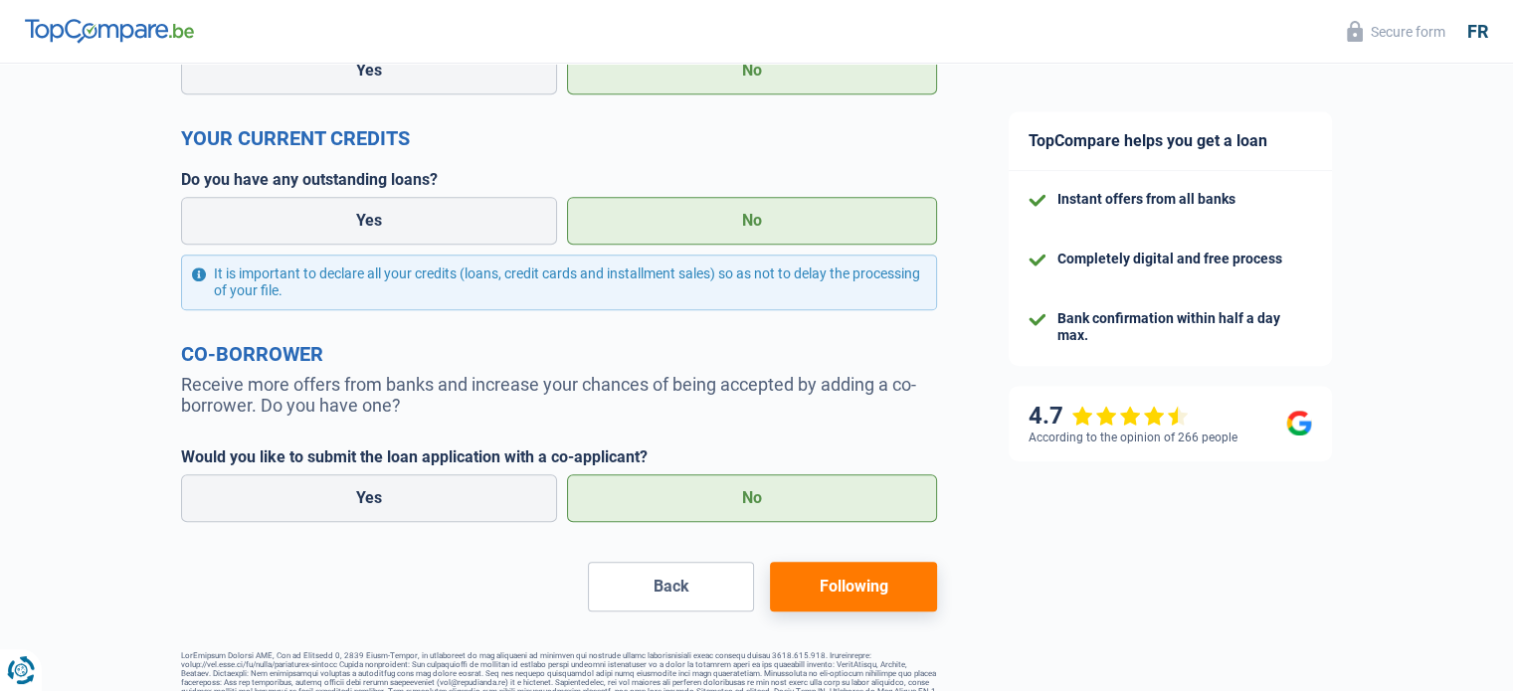
scroll to position [957, 0]
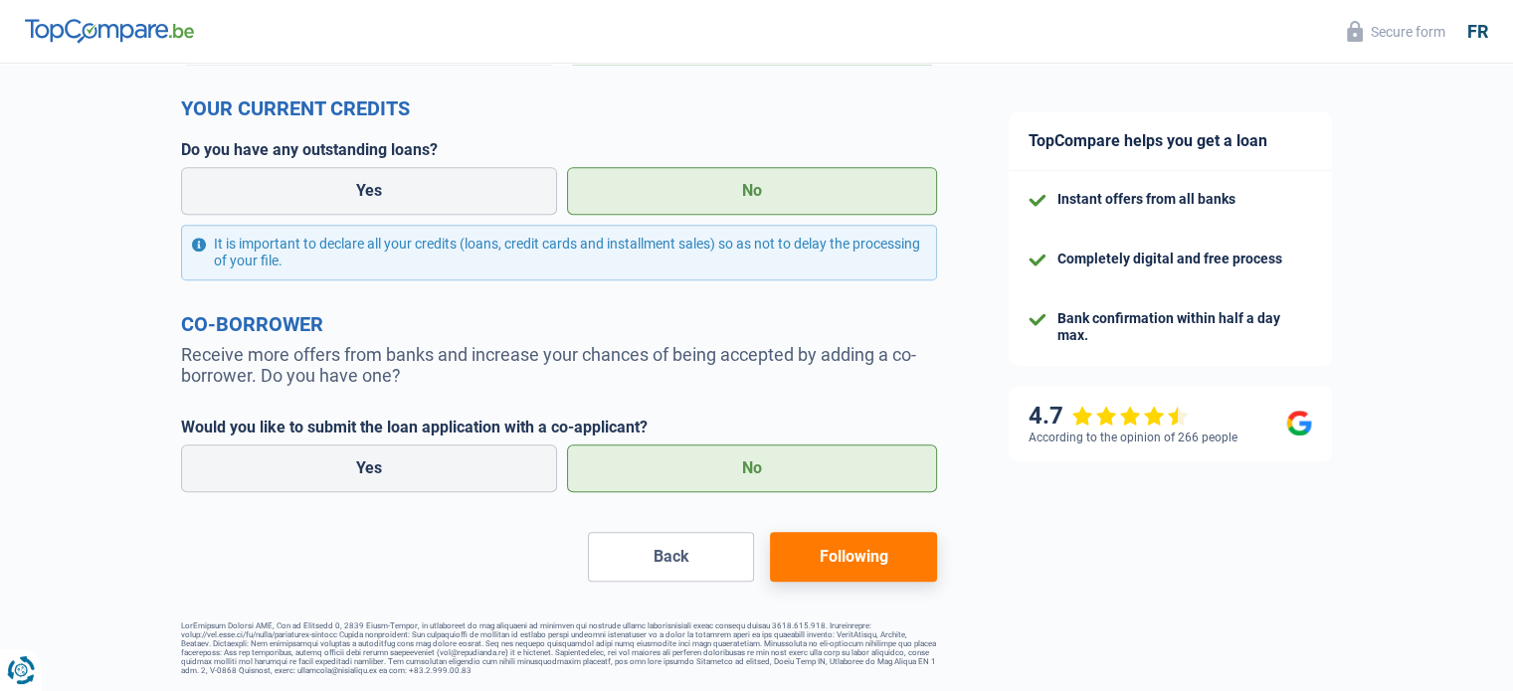
click at [823, 555] on font "Following" at bounding box center [852, 556] width 69 height 19
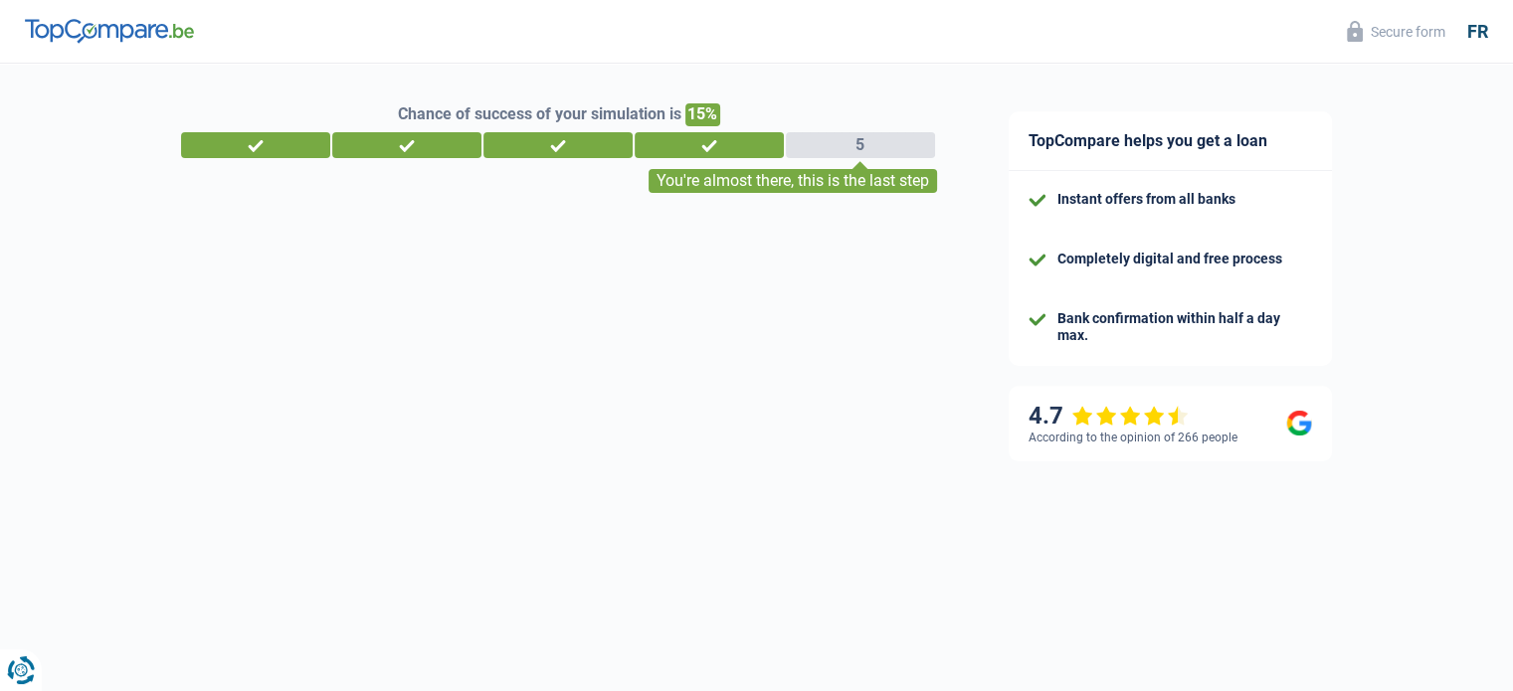
select select "car"
select select "120"
select select "10-12"
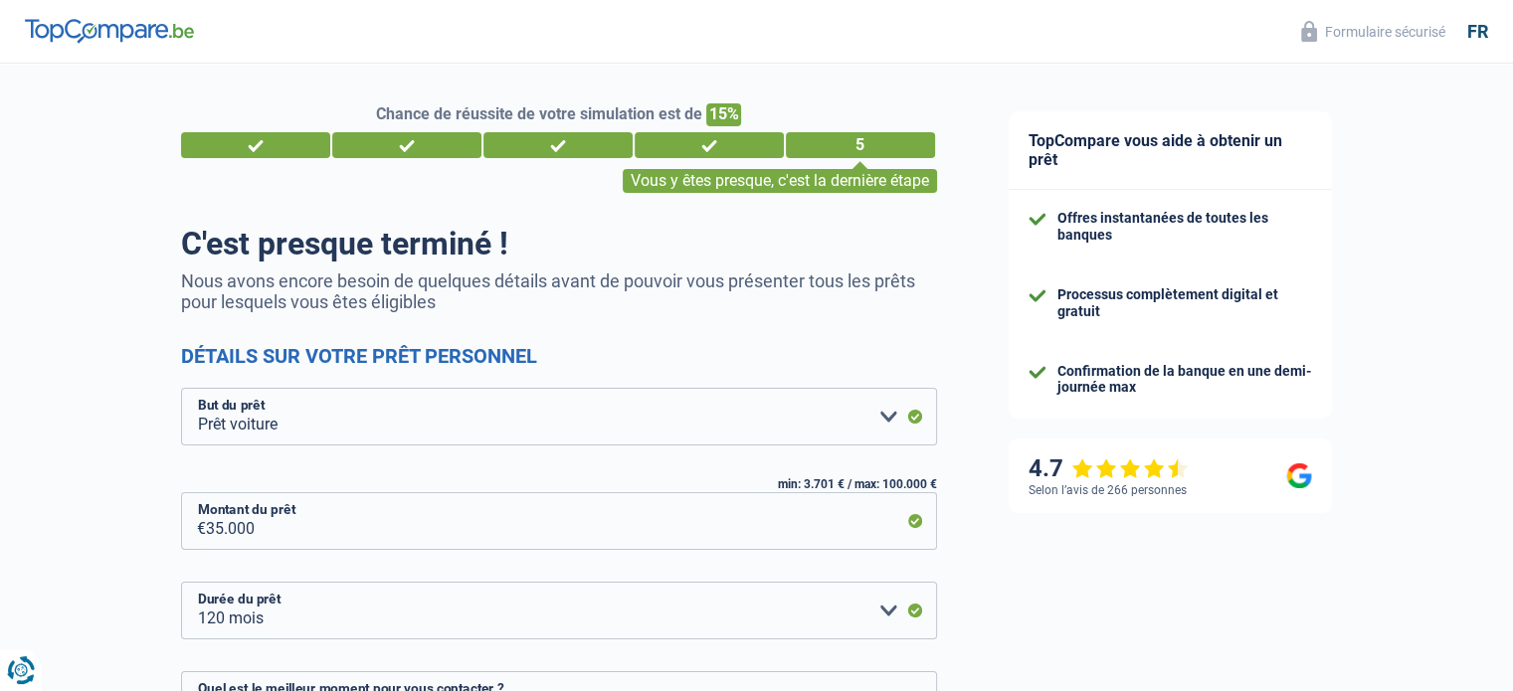
scroll to position [203, 0]
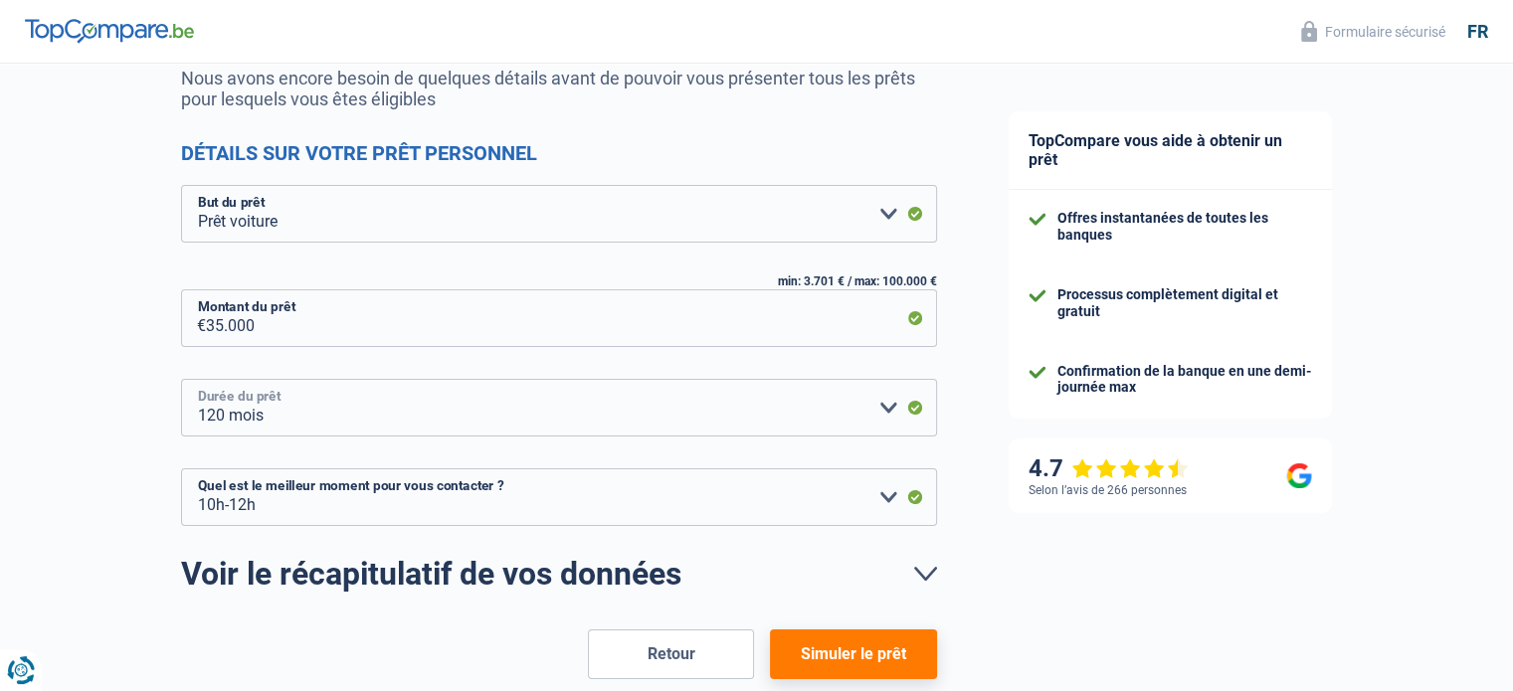
click at [886, 397] on select "12 mois 18 mois 24 mois 30 mois 36 mois 42 mois 48 mois 60 mois 72 mois 84 mois…" at bounding box center [559, 408] width 756 height 58
select select "72"
click at [181, 379] on select "12 mois 18 mois 24 mois 30 mois 36 mois 42 mois 48 mois 60 mois 72 mois 84 mois…" at bounding box center [559, 408] width 756 height 58
click at [1108, 641] on div "TopCompare vous aide à obtenir un prêt Offres instantanées de toutes les banque…" at bounding box center [1243, 329] width 541 height 937
click at [878, 654] on button "Simuler le prêt" at bounding box center [853, 654] width 166 height 50
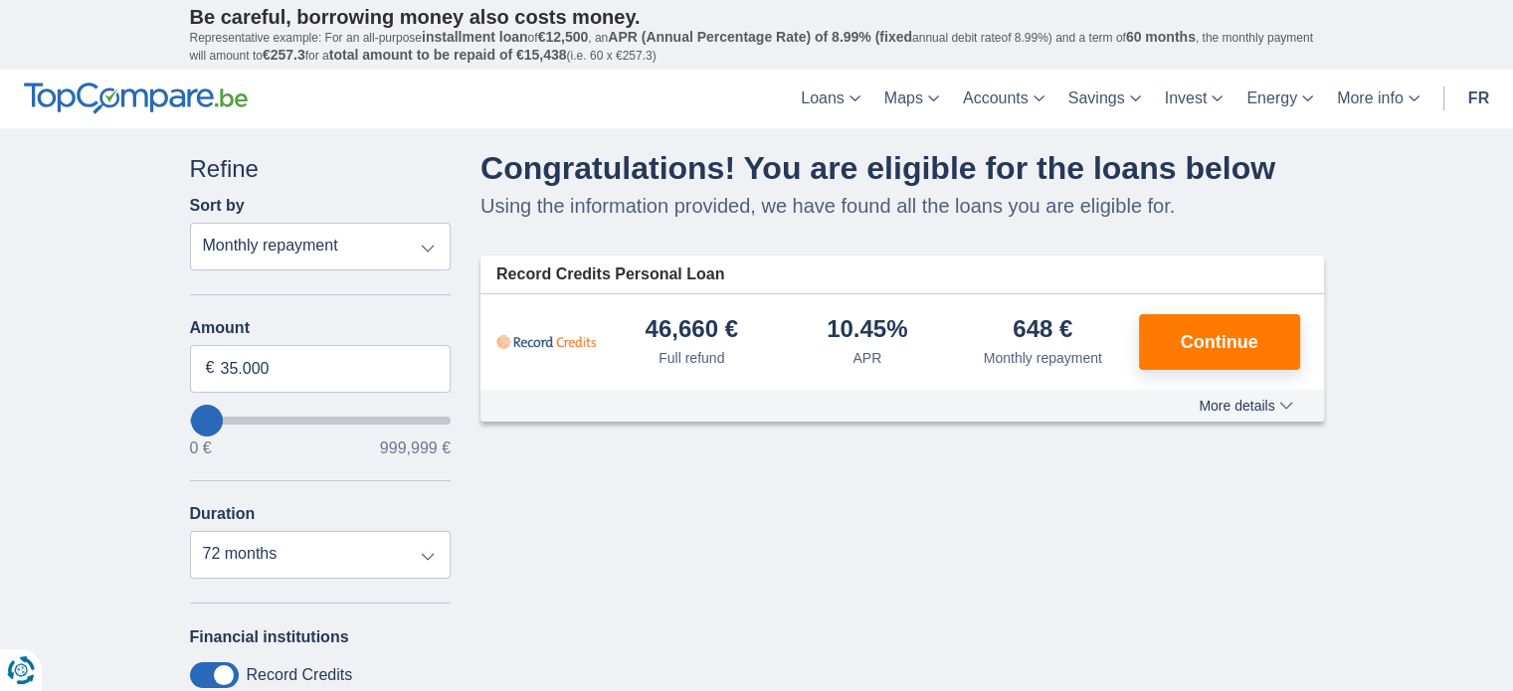
click at [1234, 403] on font "More details" at bounding box center [1236, 406] width 76 height 16
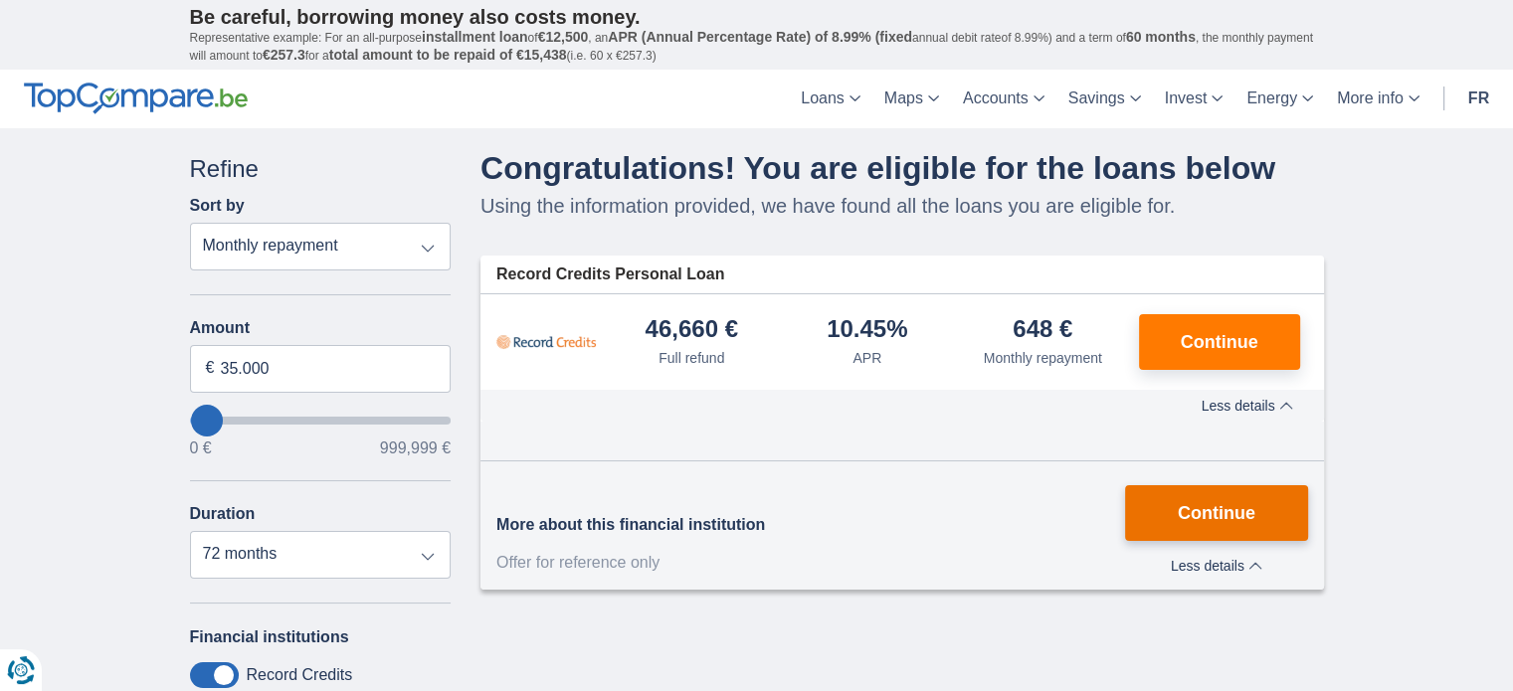
click at [1285, 500] on button "Continue" at bounding box center [1216, 513] width 182 height 56
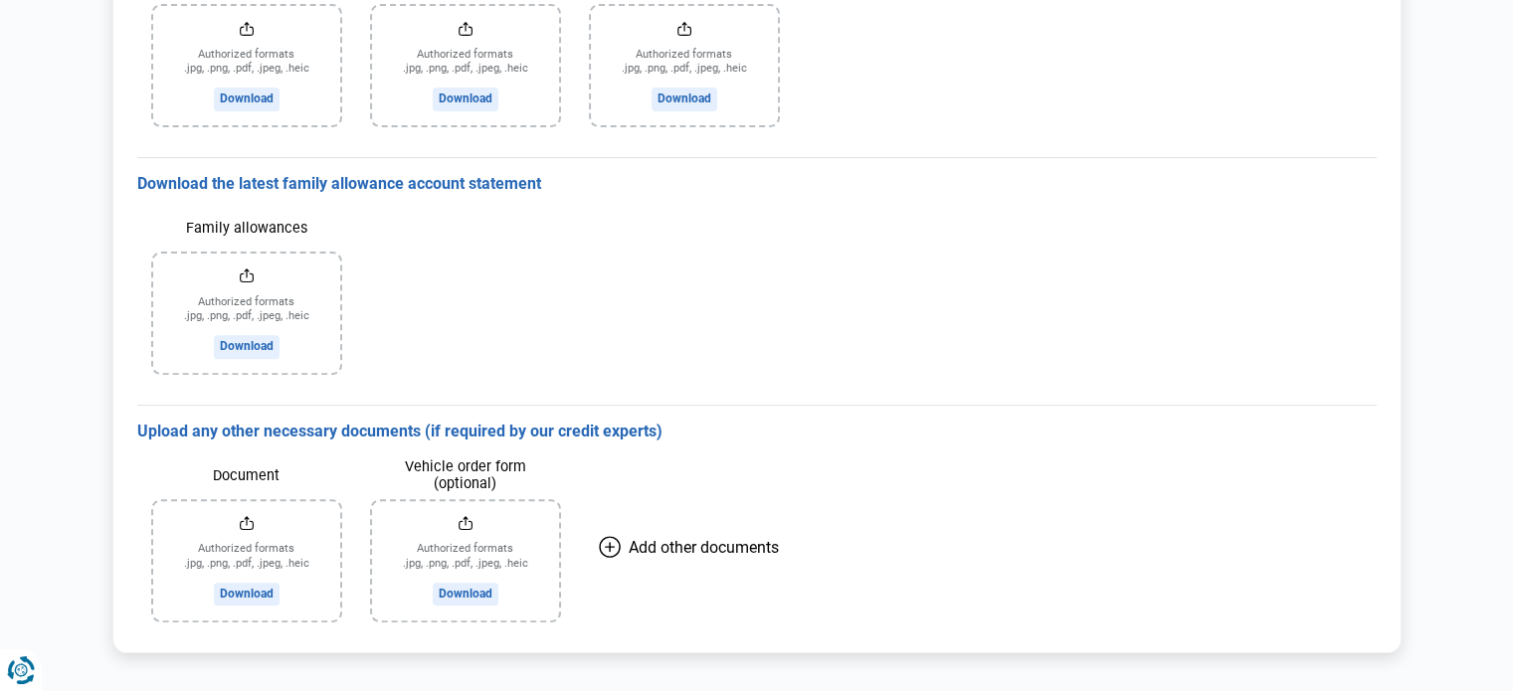
scroll to position [659, 0]
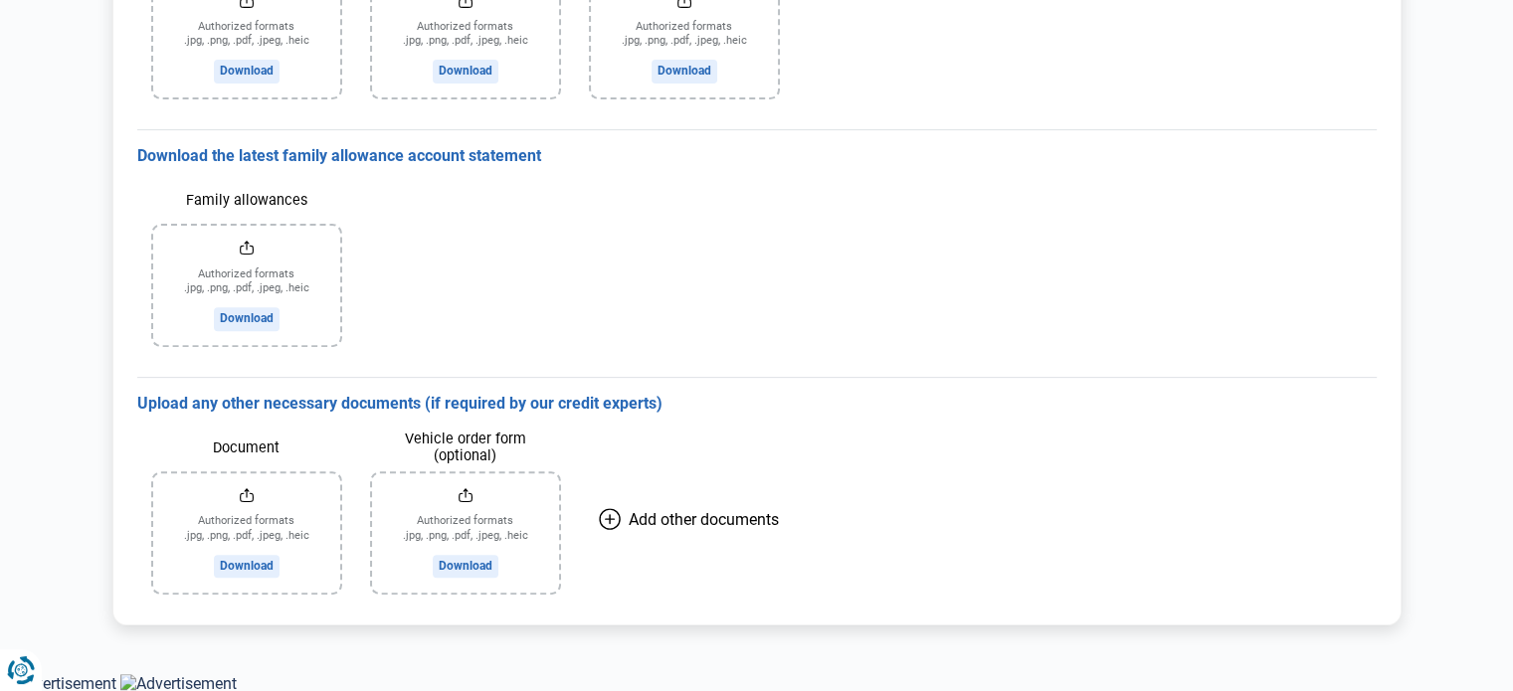
drag, startPoint x: 0, startPoint y: 0, endPoint x: 1281, endPoint y: 451, distance: 1358.1
